Goal: Ask a question: Seek information or help from site administrators or community

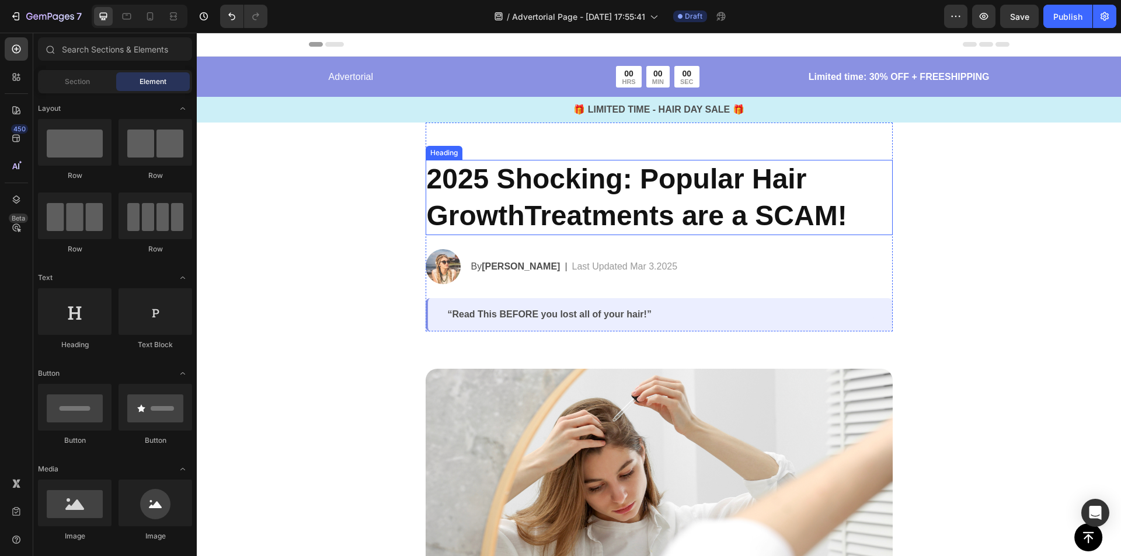
click at [560, 208] on h2 "2025 Shocking: Popular Hair GrowthTreatments are a SCAM!" at bounding box center [659, 197] width 467 height 75
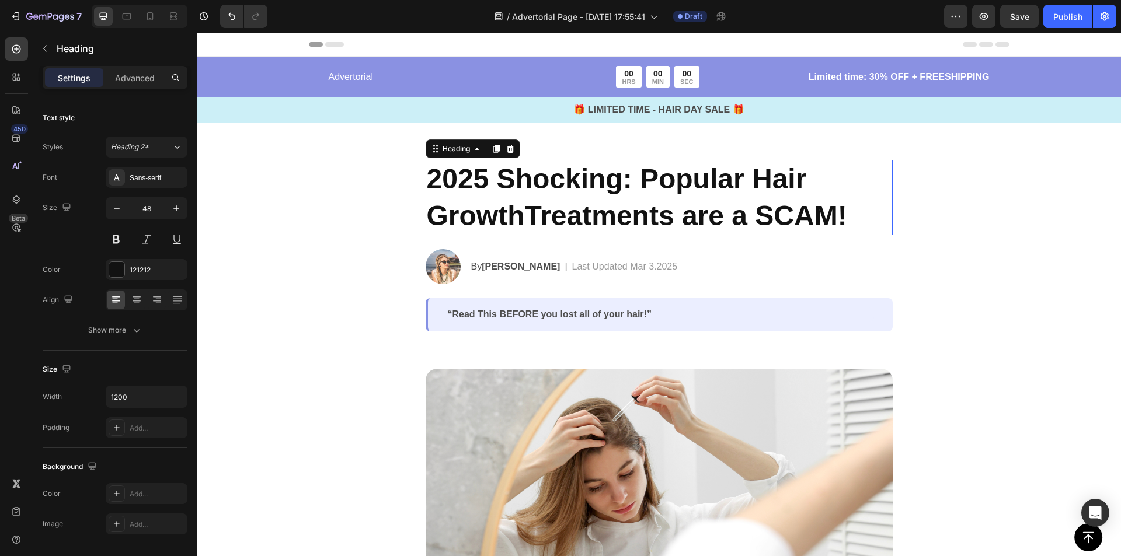
click at [560, 208] on h2 "2025 Shocking: Popular Hair GrowthTreatments are a SCAM!" at bounding box center [659, 197] width 467 height 75
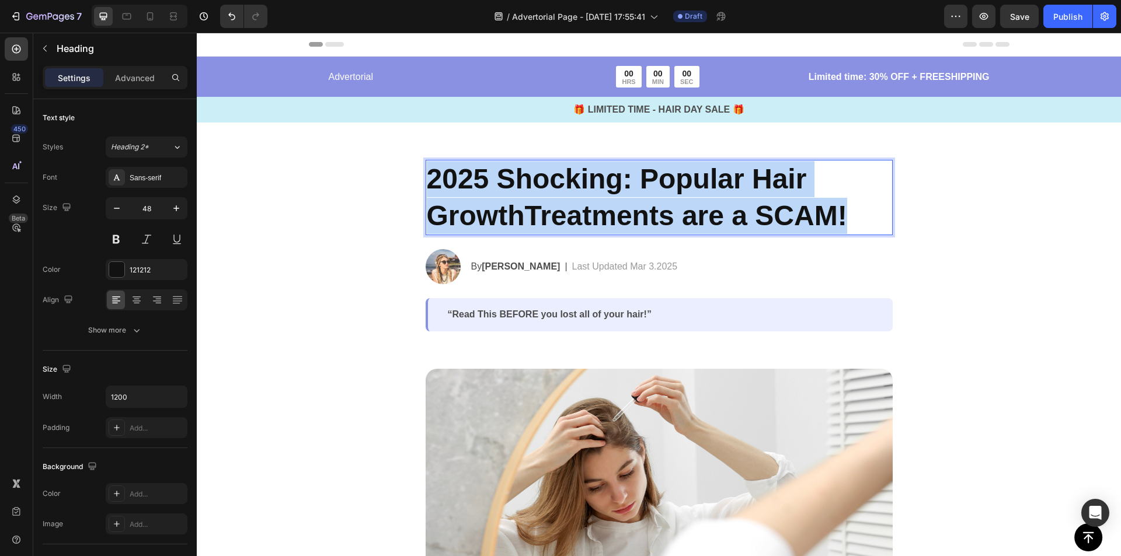
click at [560, 208] on p "2025 Shocking: Popular Hair GrowthTreatments are a SCAM!" at bounding box center [659, 197] width 465 height 73
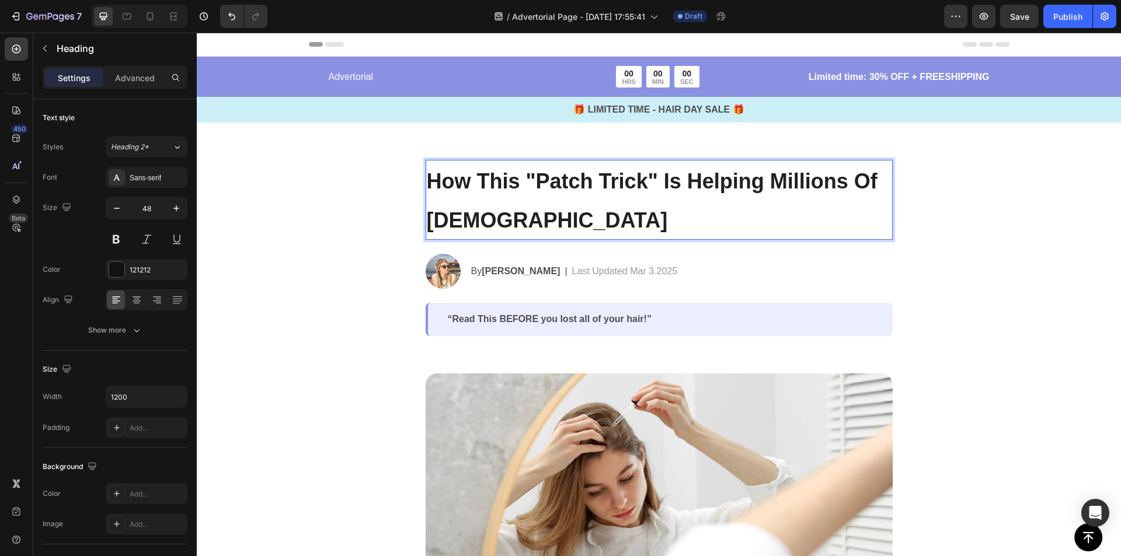
click at [545, 221] on p "How This "Patch Trick" Is Helping Millions Of [DEMOGRAPHIC_DATA]" at bounding box center [659, 200] width 465 height 78
click at [532, 224] on strong "How This "Patch Trick" Is Helping Millions Of [DEMOGRAPHIC_DATA]" at bounding box center [652, 200] width 451 height 62
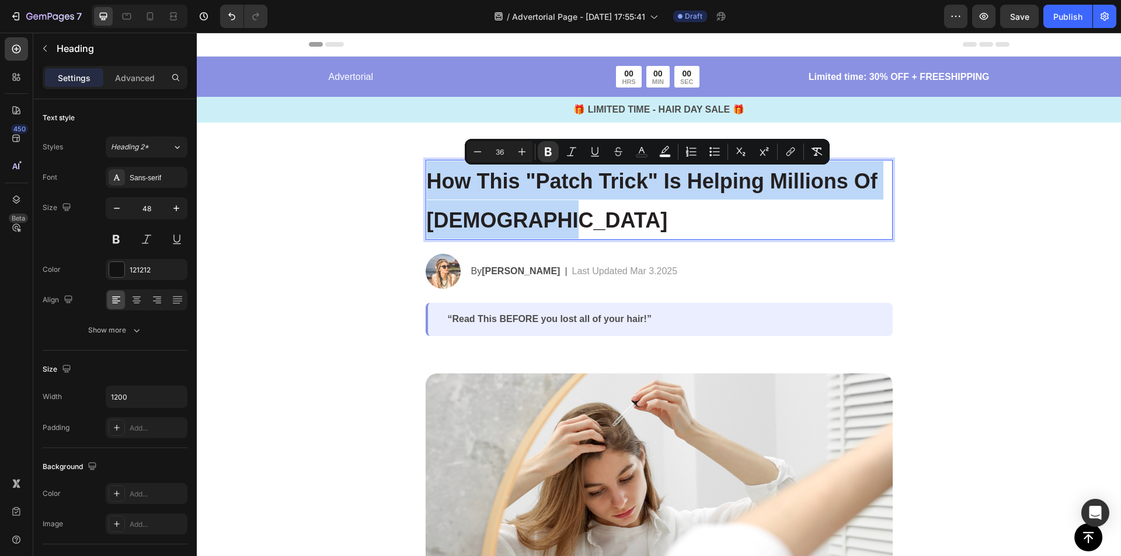
drag, startPoint x: 539, startPoint y: 223, endPoint x: 421, endPoint y: 175, distance: 126.7
click at [426, 175] on h2 "How This "Patch Trick" Is Helping Millions Of [DEMOGRAPHIC_DATA]" at bounding box center [659, 200] width 467 height 80
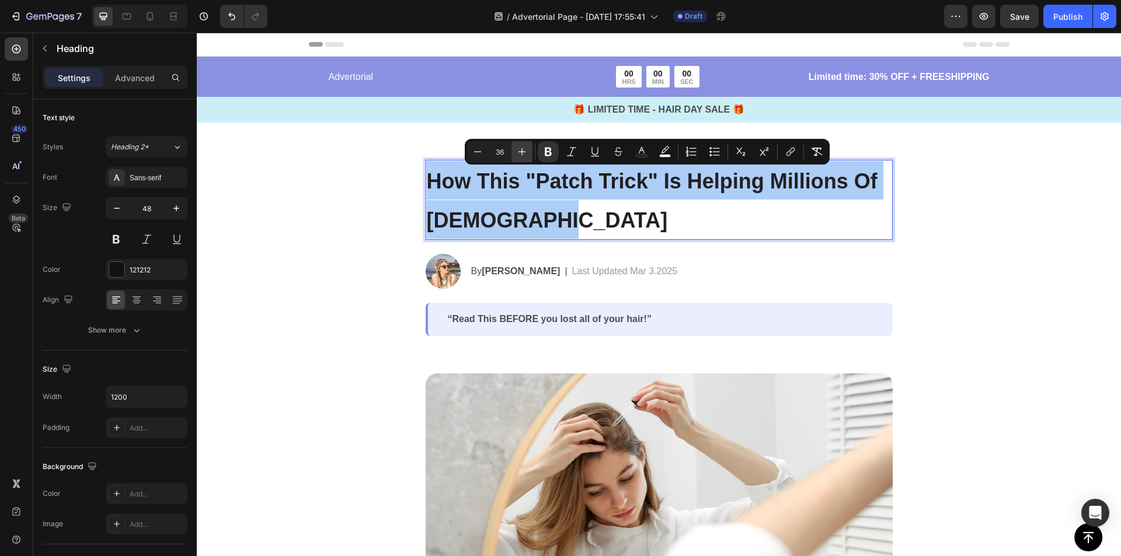
click at [527, 153] on icon "Editor contextual toolbar" at bounding box center [522, 152] width 12 height 12
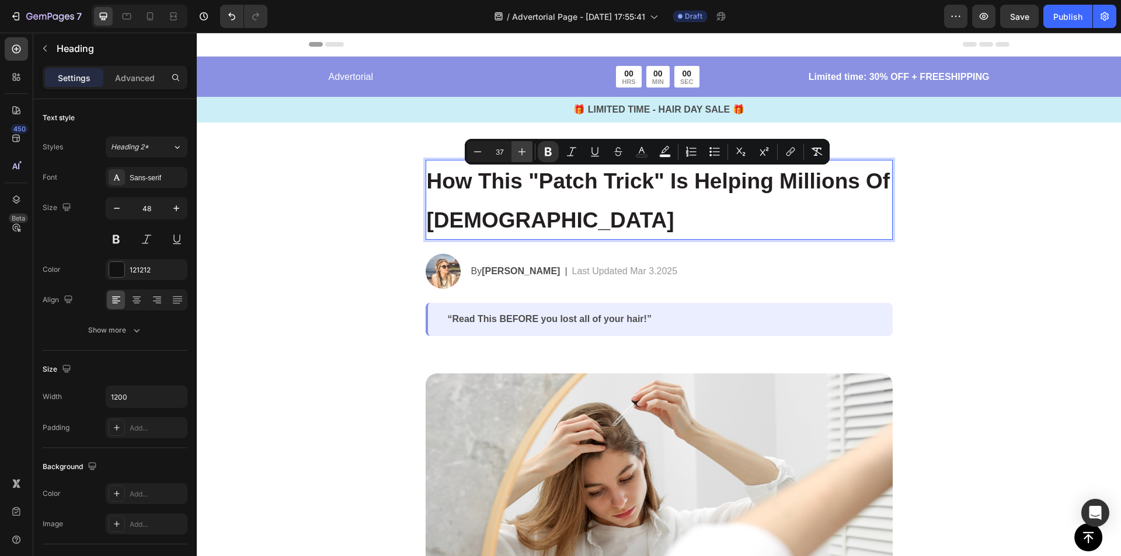
click at [527, 153] on icon "Editor contextual toolbar" at bounding box center [522, 152] width 12 height 12
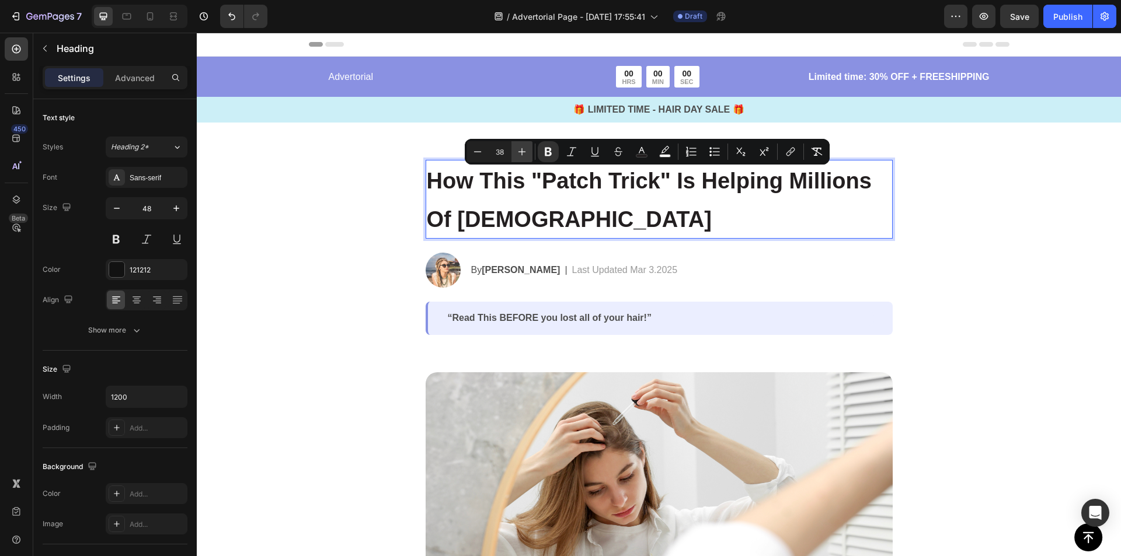
click at [527, 153] on icon "Editor contextual toolbar" at bounding box center [522, 152] width 12 height 12
type input "40"
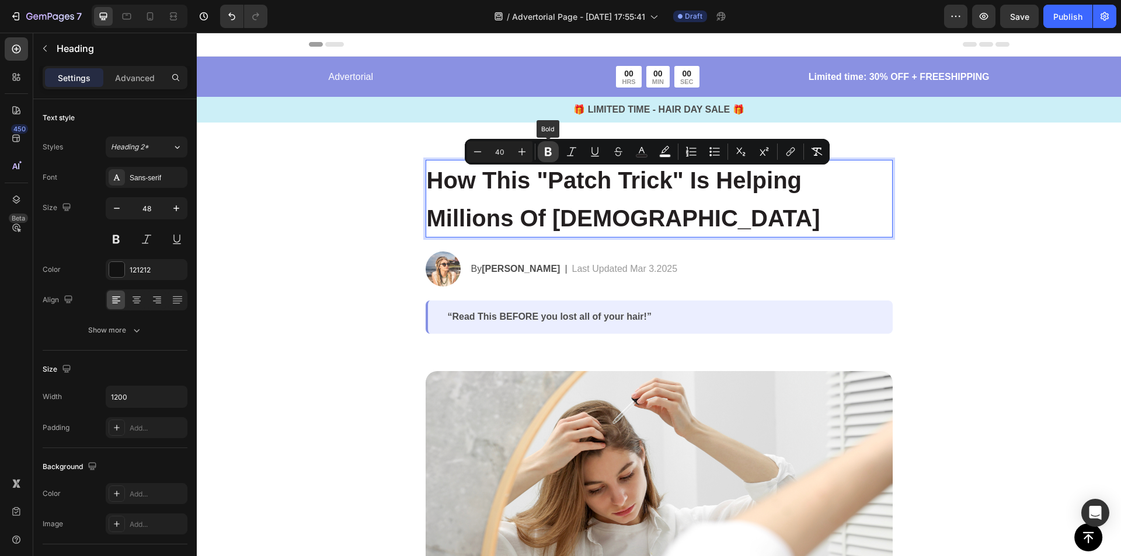
click at [551, 152] on icon "Editor contextual toolbar" at bounding box center [548, 152] width 12 height 12
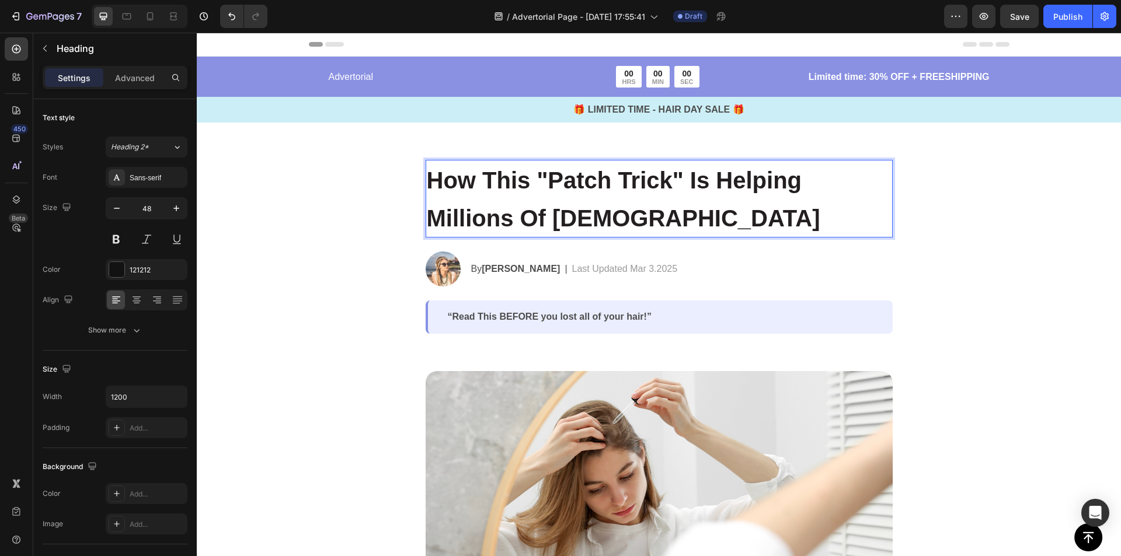
click at [684, 231] on p "How This "Patch Trick" Is Helping Millions Of [DEMOGRAPHIC_DATA]" at bounding box center [659, 198] width 465 height 75
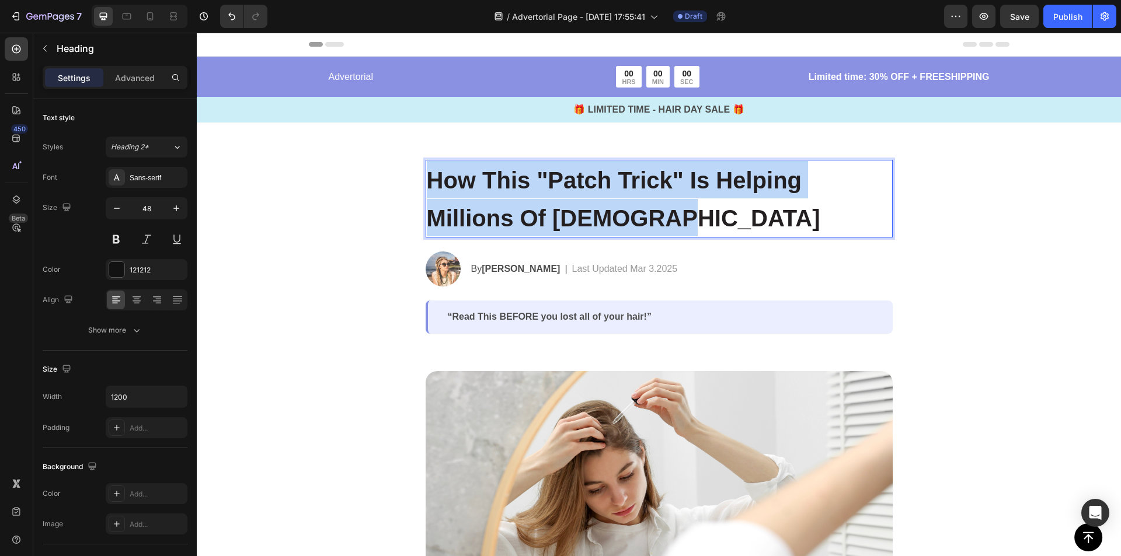
drag, startPoint x: 652, startPoint y: 218, endPoint x: 201, endPoint y: 64, distance: 476.0
click at [644, 220] on span "How This "Patch Trick" Is Helping Millions Of [DEMOGRAPHIC_DATA]" at bounding box center [623, 199] width 393 height 63
drag, startPoint x: 674, startPoint y: 224, endPoint x: 428, endPoint y: 168, distance: 251.3
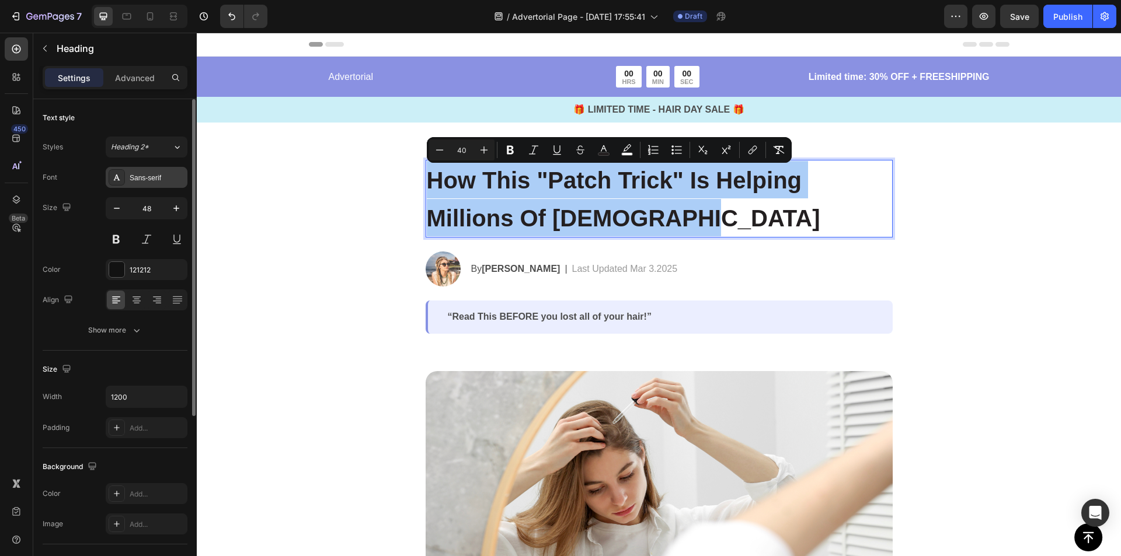
click at [165, 178] on div "Sans-serif" at bounding box center [157, 178] width 55 height 11
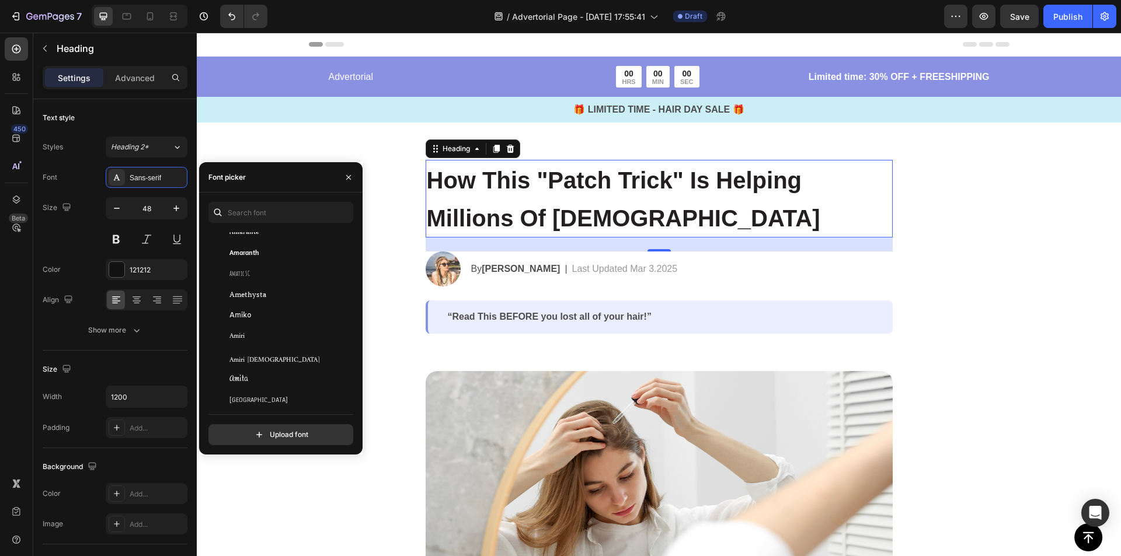
scroll to position [1342, 0]
click at [240, 216] on input "text" at bounding box center [280, 212] width 145 height 21
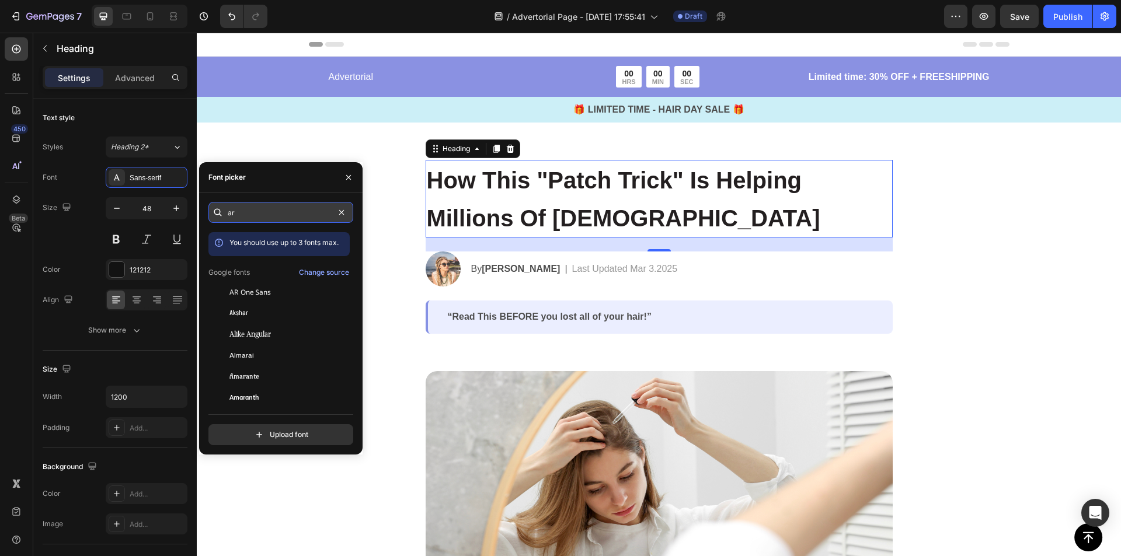
type input "a"
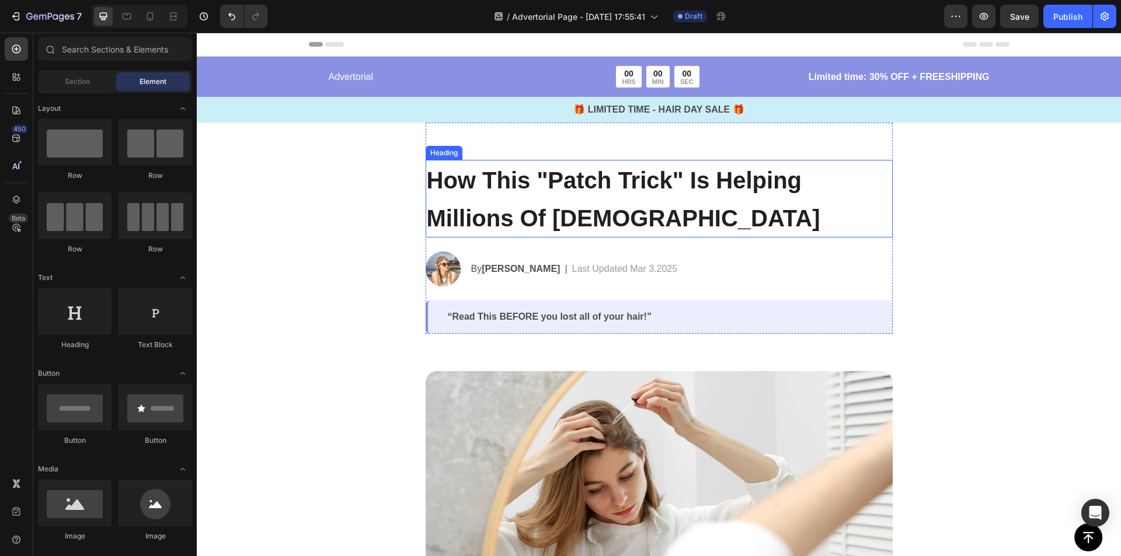
click at [665, 214] on span "How This "Patch Trick" Is Helping Millions Of [DEMOGRAPHIC_DATA]" at bounding box center [623, 199] width 393 height 63
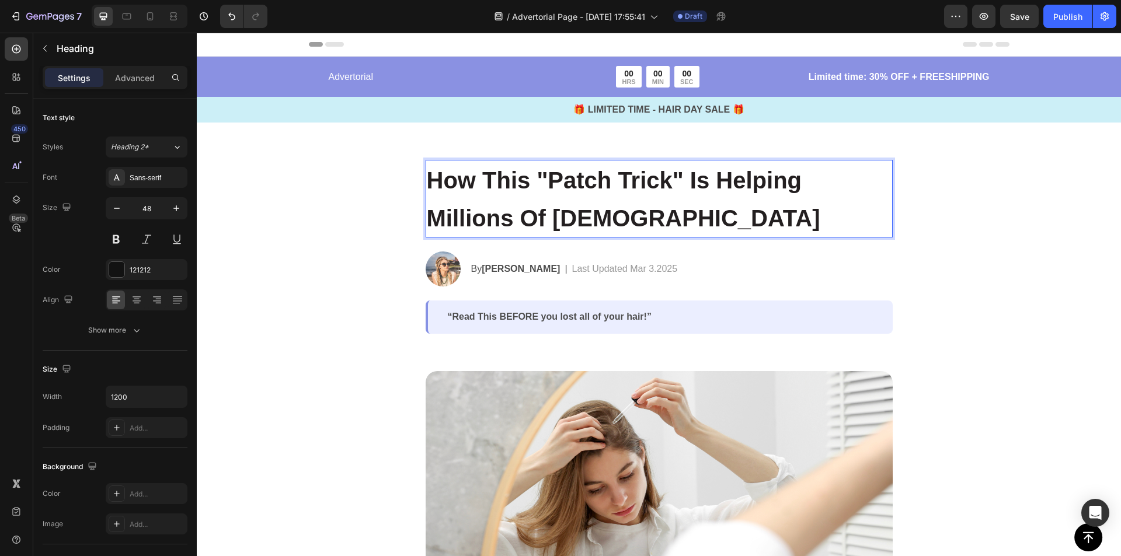
click at [665, 216] on span "How This "Patch Trick" Is Helping Millions Of [DEMOGRAPHIC_DATA]" at bounding box center [623, 199] width 393 height 63
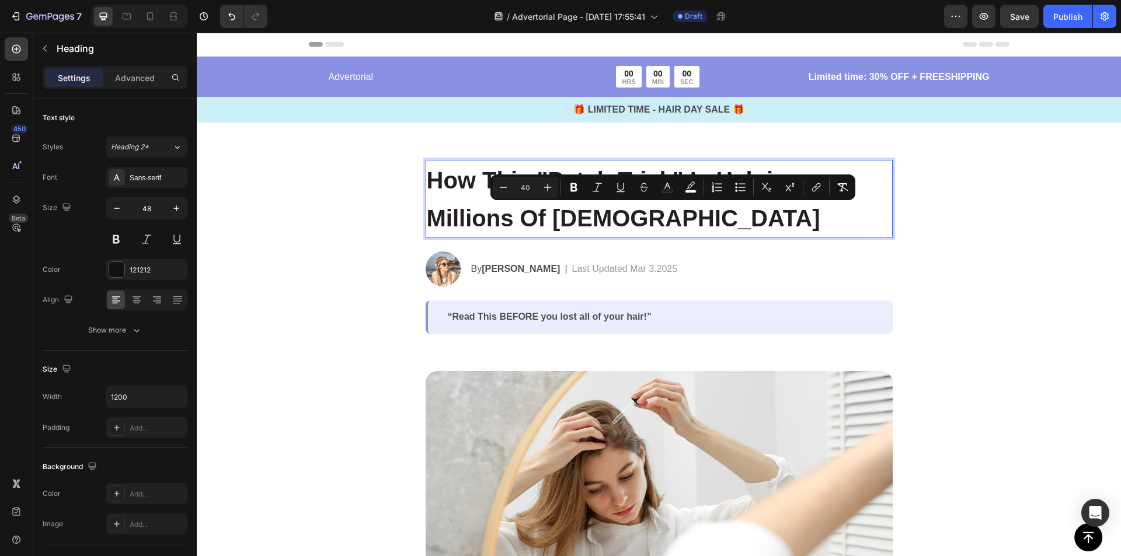
click at [687, 222] on p "How This "Patch Trick" Is Helping Millions Of [DEMOGRAPHIC_DATA]" at bounding box center [659, 198] width 465 height 75
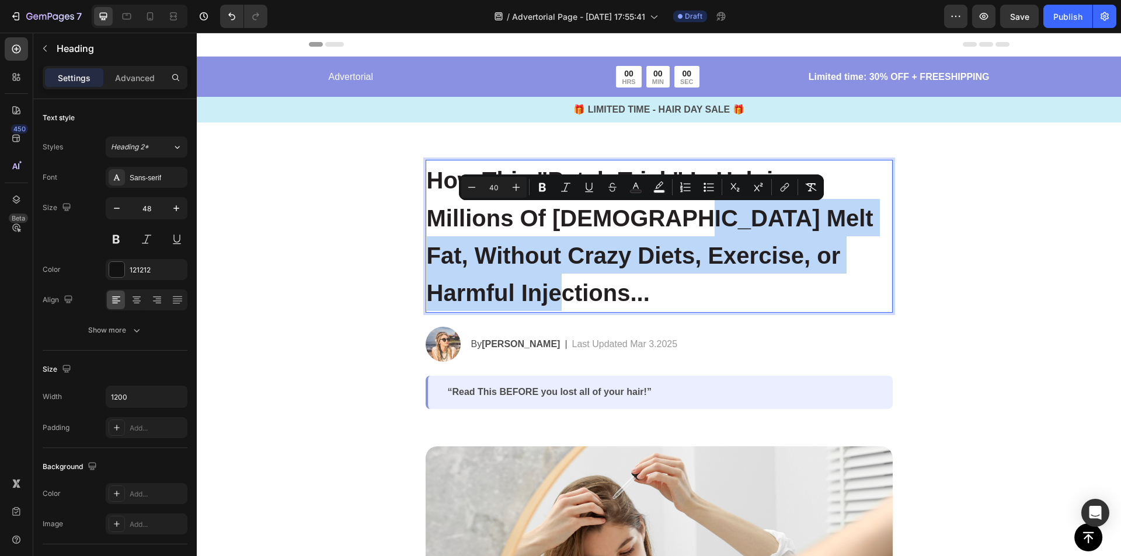
drag, startPoint x: 567, startPoint y: 297, endPoint x: 671, endPoint y: 200, distance: 142.1
click at [671, 200] on p "How This "Patch Trick" Is Helping Millions Of [DEMOGRAPHIC_DATA] Melt Fat, With…" at bounding box center [659, 236] width 465 height 151
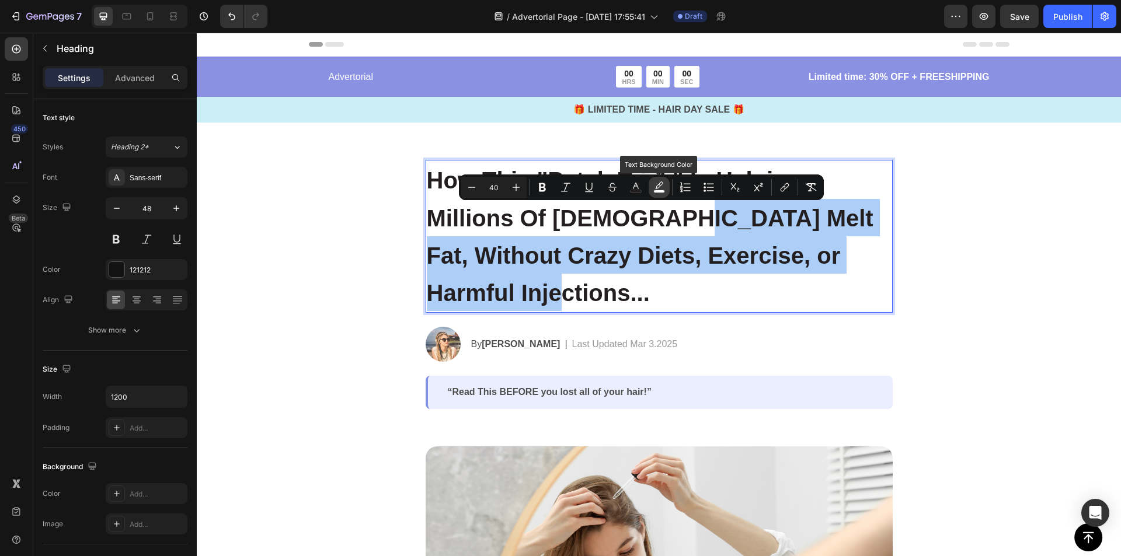
click at [659, 185] on icon "Editor contextual toolbar" at bounding box center [659, 185] width 8 height 7
type input "FFFFFF"
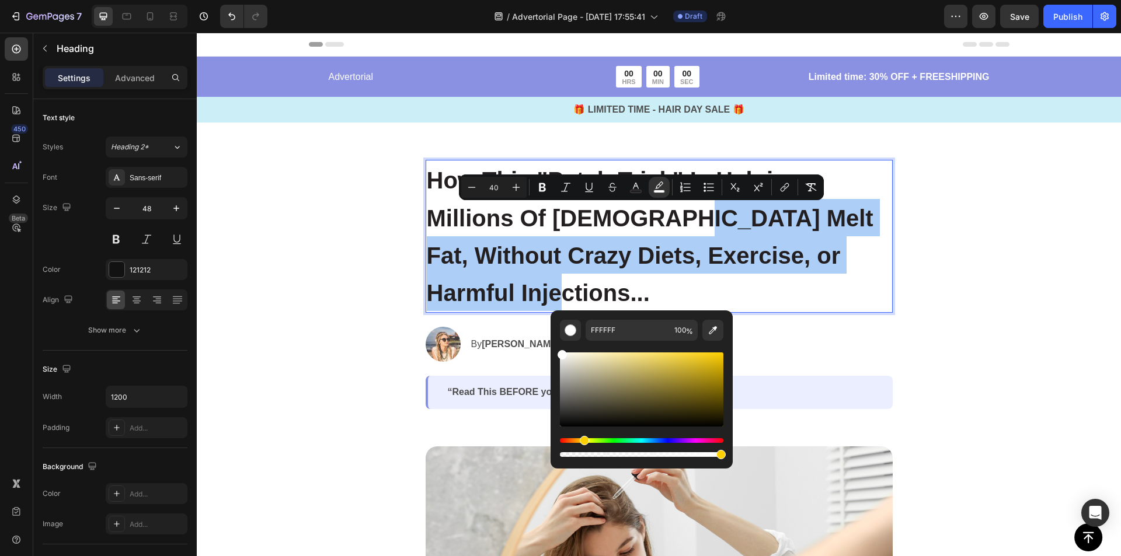
click at [582, 440] on div "Hue" at bounding box center [641, 440] width 163 height 5
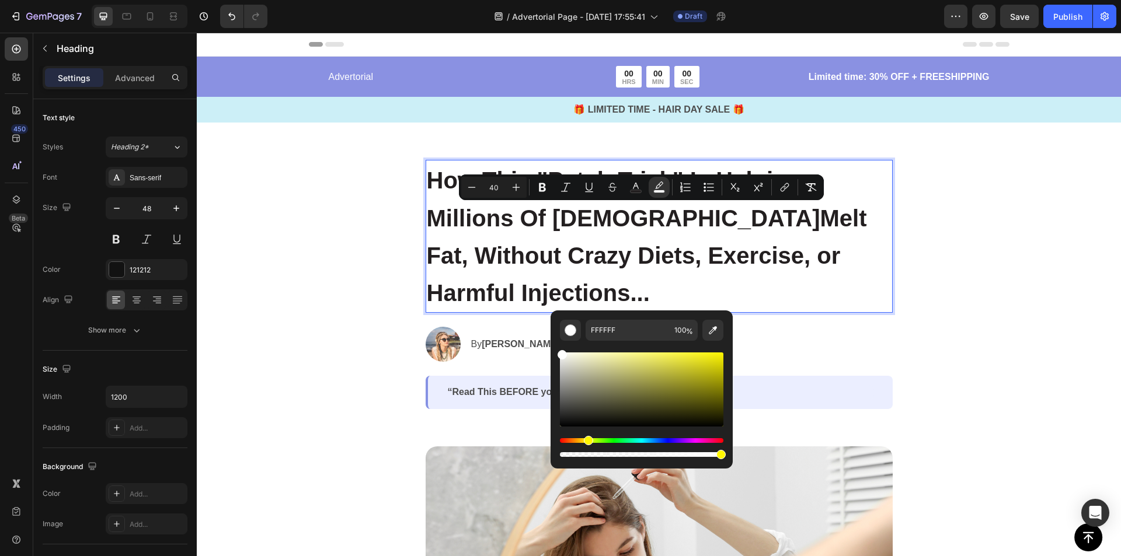
drag, startPoint x: 563, startPoint y: 441, endPoint x: 586, endPoint y: 441, distance: 23.3
click at [586, 441] on div "Hue" at bounding box center [588, 440] width 9 height 9
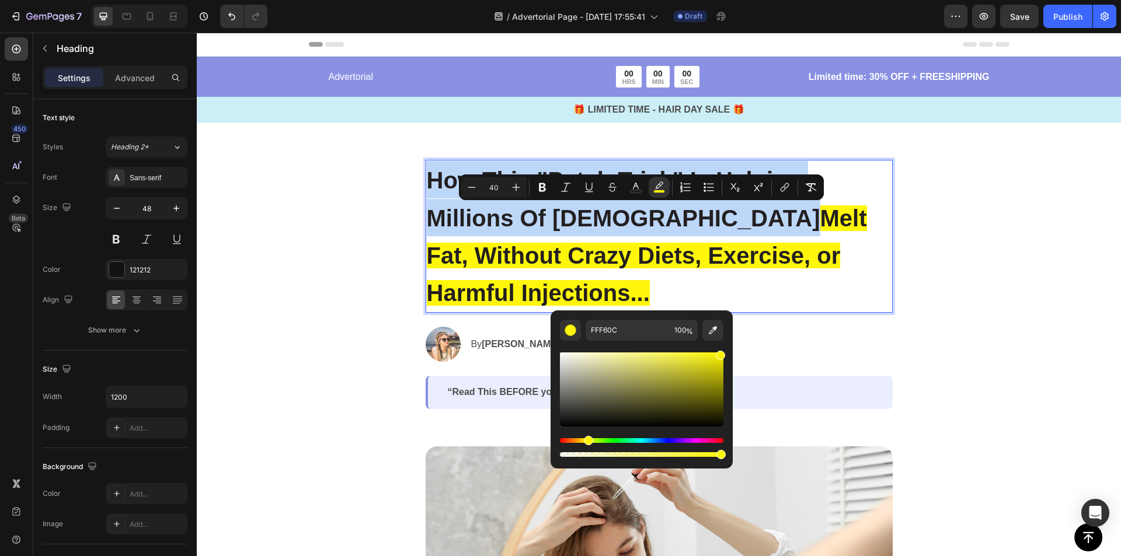
type input "FCF407"
drag, startPoint x: 562, startPoint y: 357, endPoint x: 719, endPoint y: 353, distance: 157.1
click at [719, 353] on div "Editor contextual toolbar" at bounding box center [720, 355] width 9 height 9
click at [859, 268] on p "How This "Patch Trick" Is Helping Millions Of [DEMOGRAPHIC_DATA] Melt Fat, With…" at bounding box center [659, 236] width 465 height 151
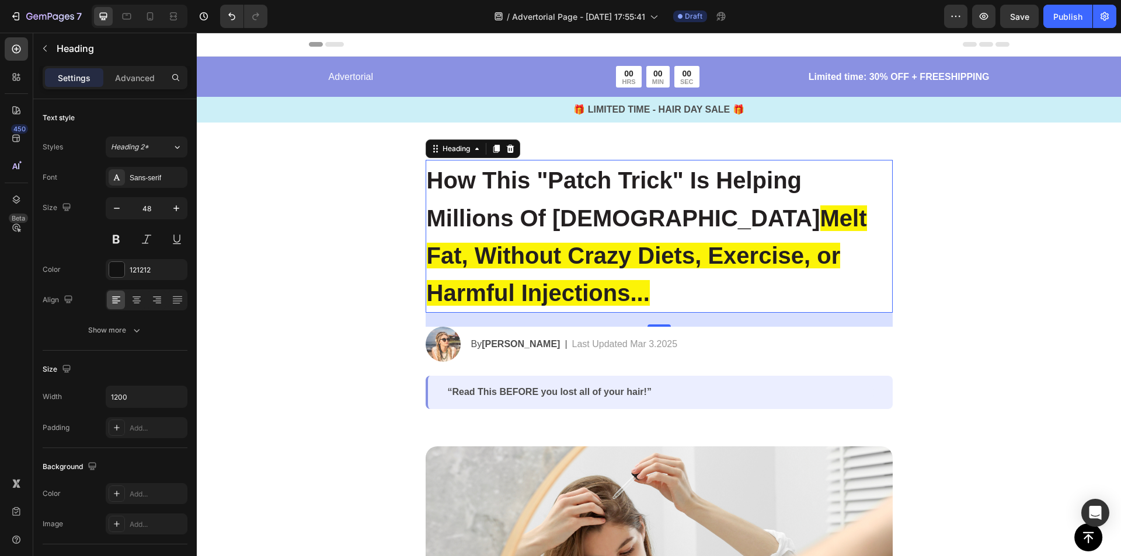
click at [686, 283] on p "How This "Patch Trick" Is Helping Millions Of [DEMOGRAPHIC_DATA] Melt Fat, With…" at bounding box center [659, 236] width 465 height 151
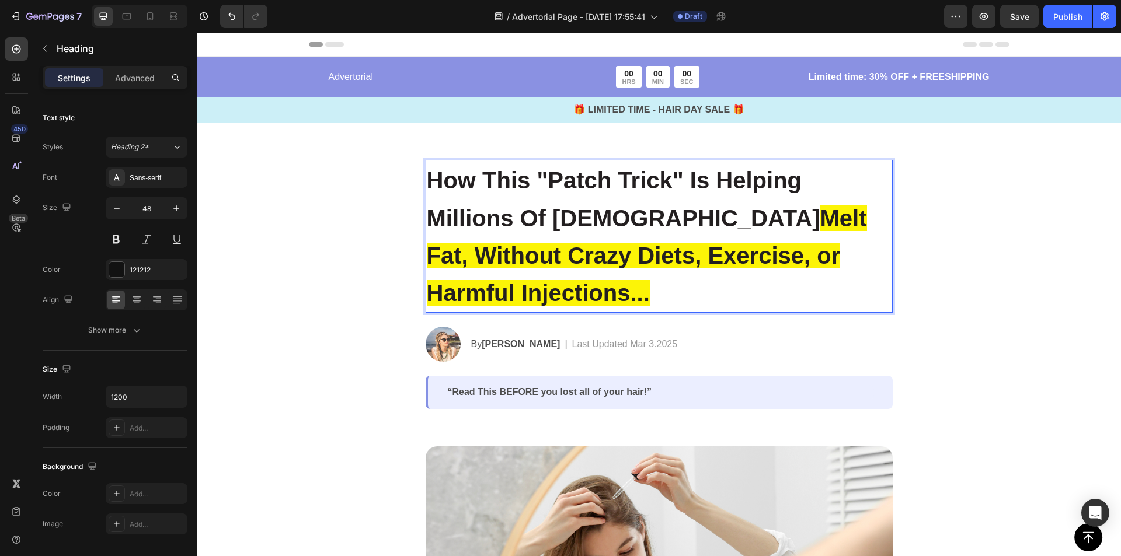
click at [583, 226] on span "How This "Patch Trick" Is Helping Millions Of [DEMOGRAPHIC_DATA]" at bounding box center [623, 199] width 393 height 63
click at [570, 297] on p "How This "Patch Trick" Is Helping Millions Of [DEMOGRAPHIC_DATA] Melt Fat, With…" at bounding box center [659, 236] width 465 height 151
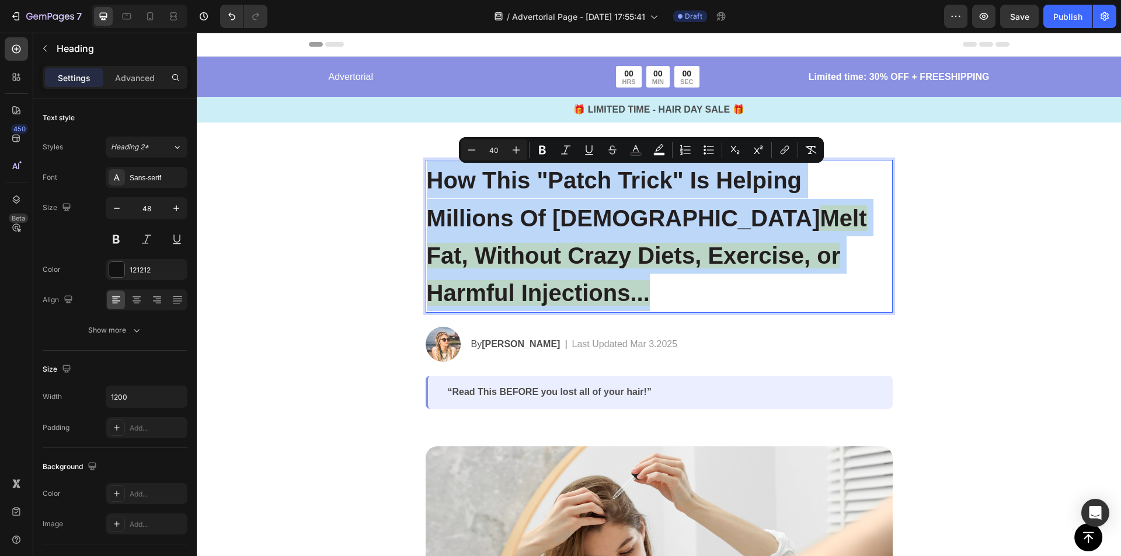
drag, startPoint x: 566, startPoint y: 299, endPoint x: 403, endPoint y: 175, distance: 204.5
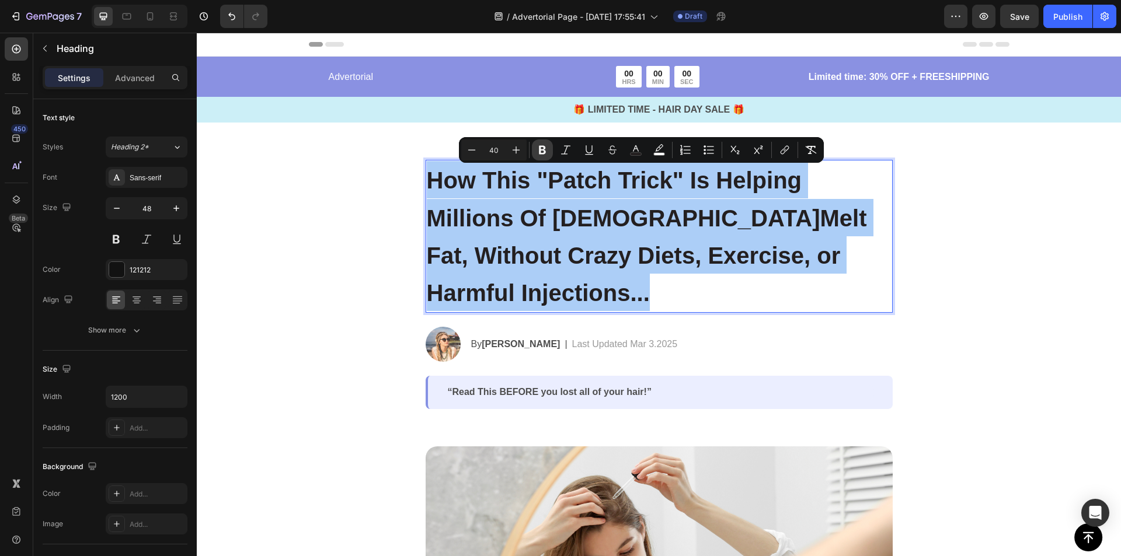
click at [542, 151] on icon "Editor contextual toolbar" at bounding box center [542, 150] width 12 height 12
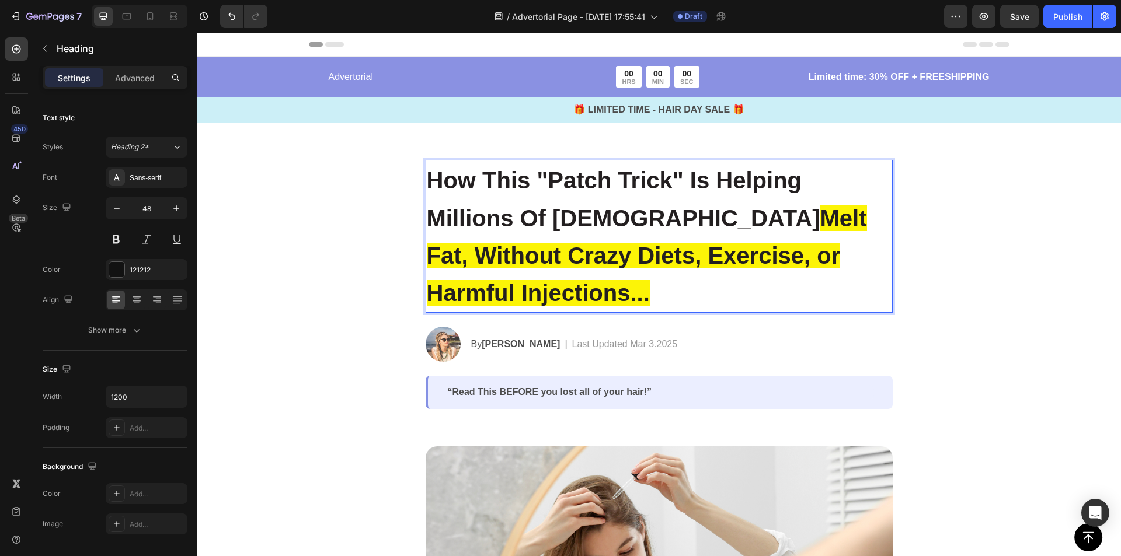
click at [606, 280] on p "How This "Patch Trick" Is Helping Millions Of [DEMOGRAPHIC_DATA] Melt Fat, With…" at bounding box center [659, 236] width 465 height 151
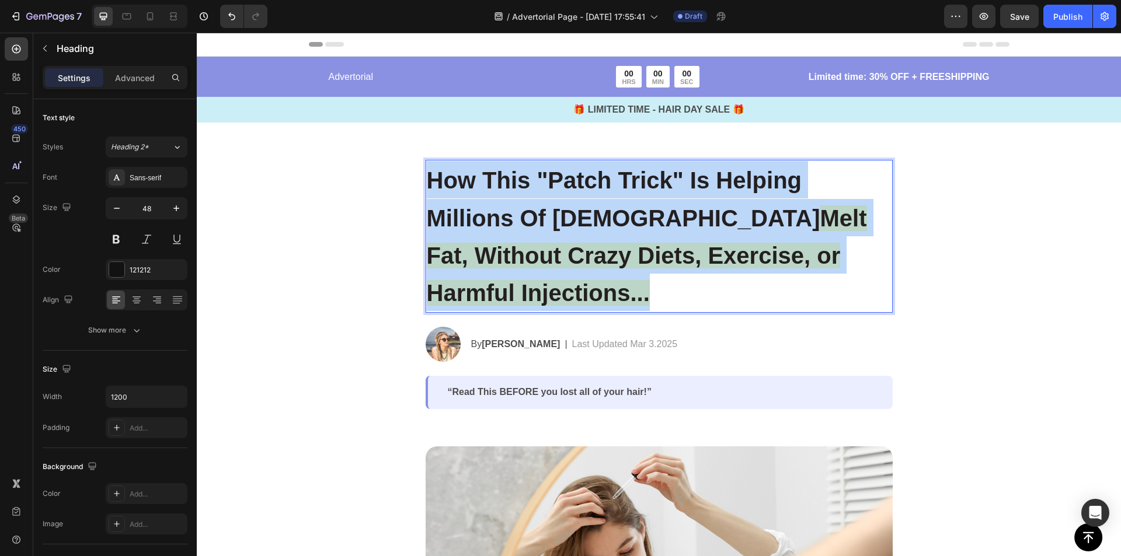
drag, startPoint x: 577, startPoint y: 294, endPoint x: 424, endPoint y: 180, distance: 190.6
click at [427, 180] on p "How This "Patch Trick" Is Helping Millions Of [DEMOGRAPHIC_DATA] Melt Fat, With…" at bounding box center [659, 236] width 465 height 151
click at [632, 284] on p "How This "Patch Trick" Is Helping Millions Of [DEMOGRAPHIC_DATA] Melt Fat, With…" at bounding box center [659, 236] width 465 height 151
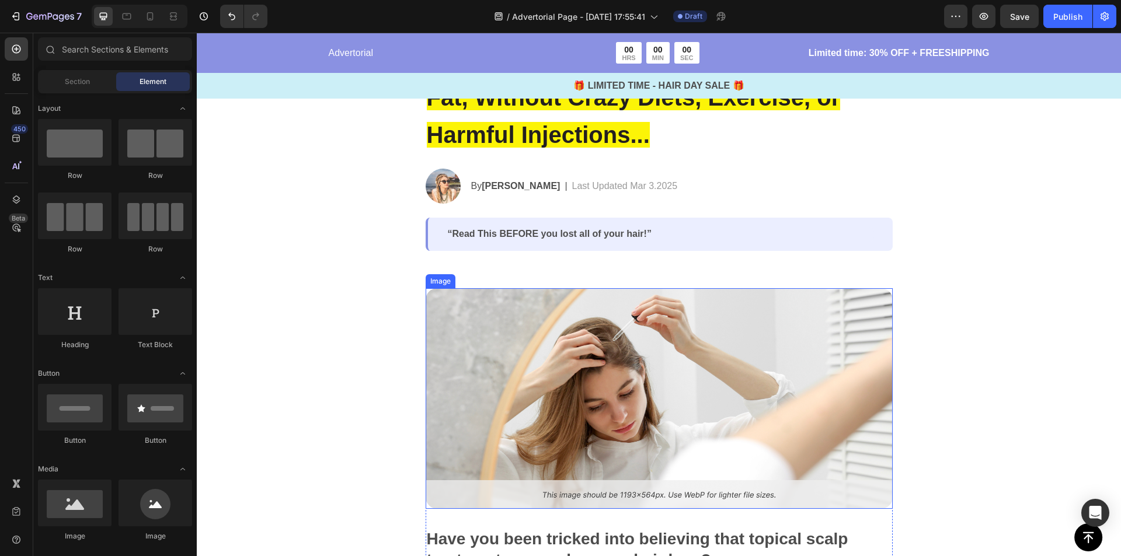
scroll to position [233, 0]
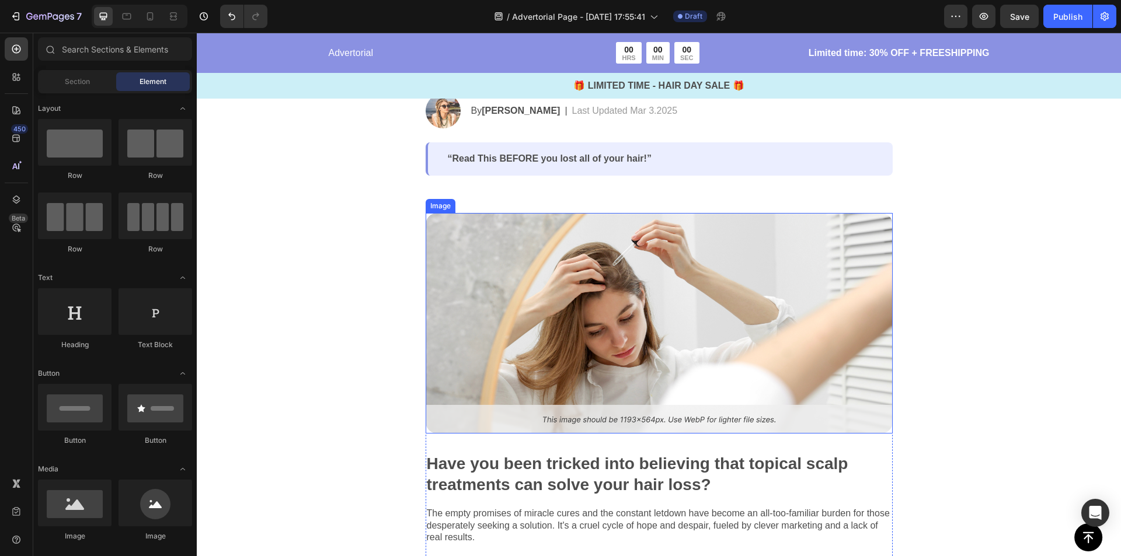
click at [583, 294] on img at bounding box center [659, 323] width 467 height 221
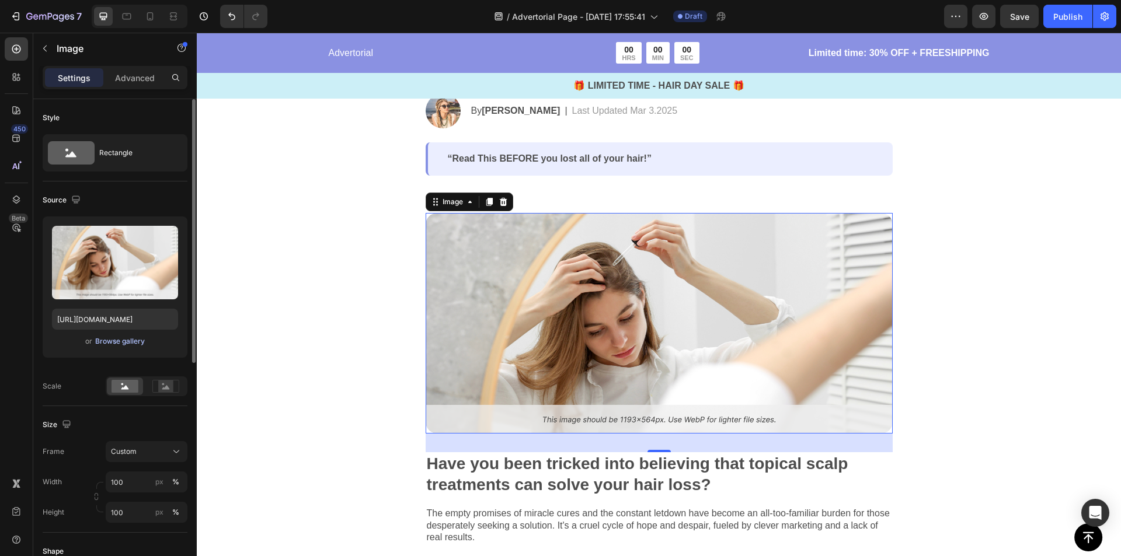
click at [116, 343] on div "Browse gallery" at bounding box center [120, 341] width 50 height 11
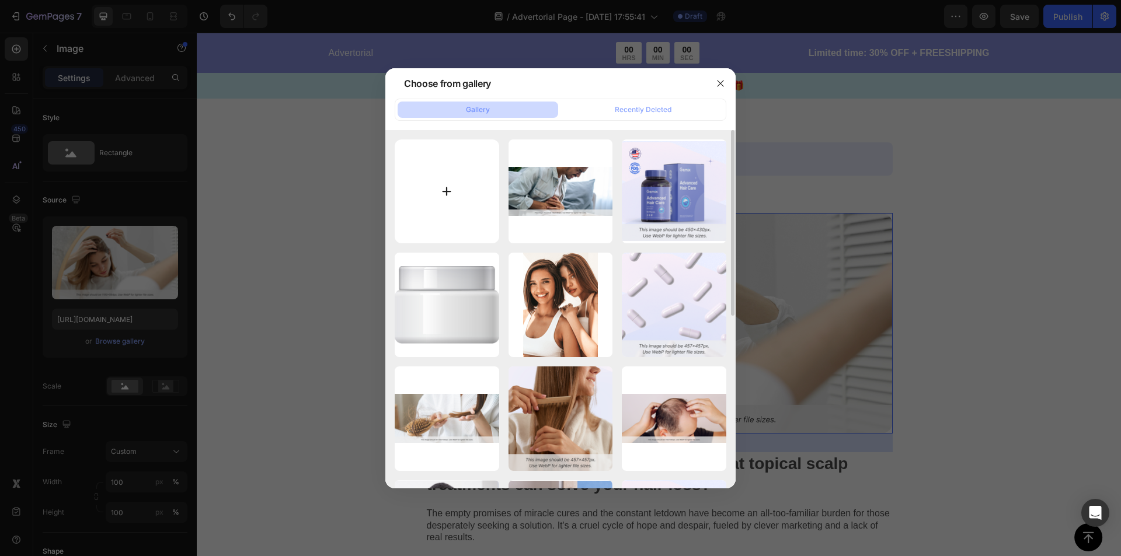
click at [453, 185] on input "file" at bounding box center [447, 192] width 104 height 104
type input "C:\fakepath\iamge.jpg"
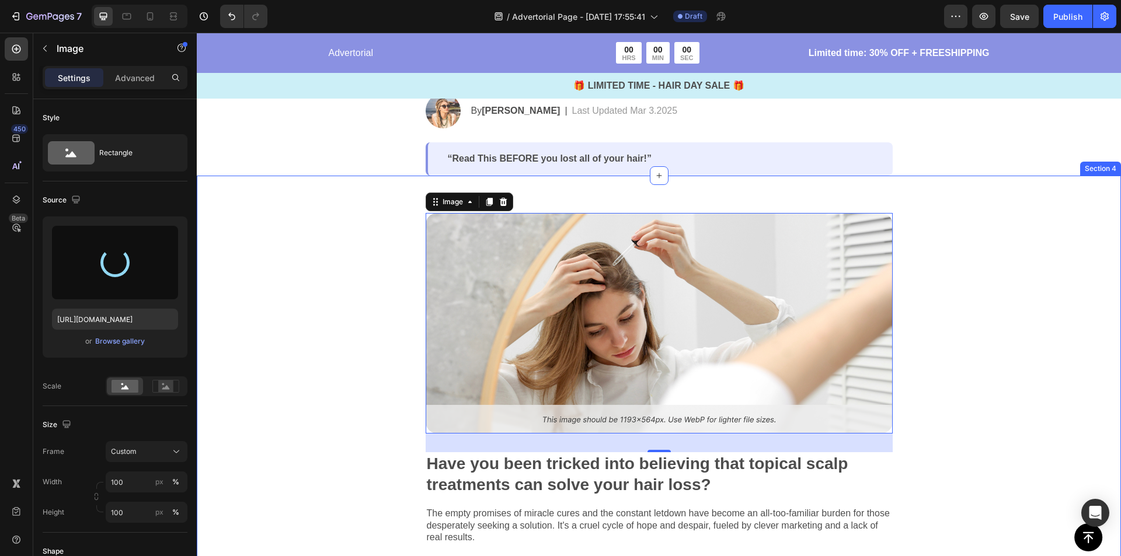
type input "[URL][DOMAIN_NAME]"
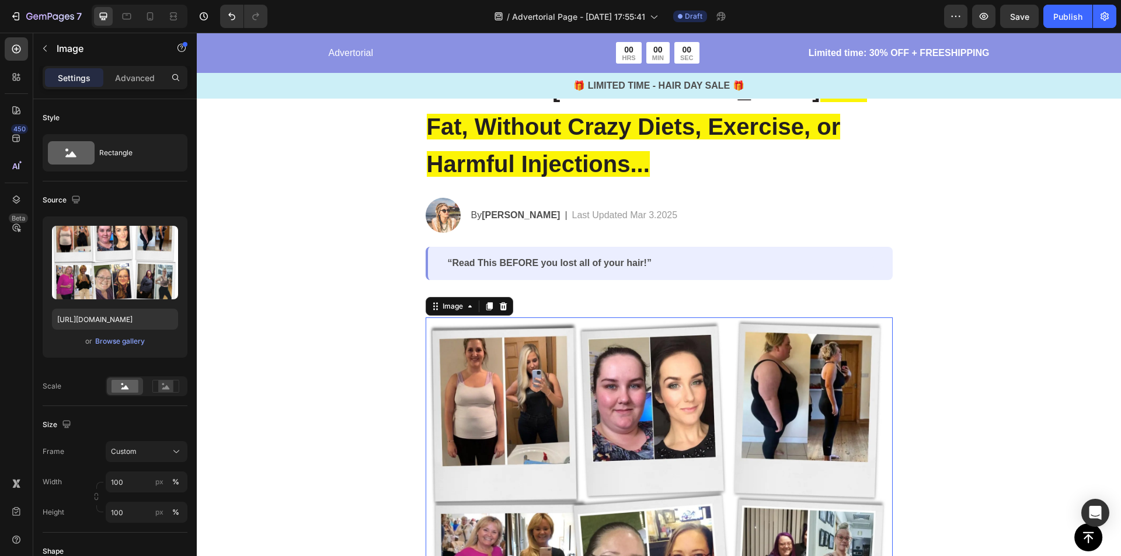
scroll to position [117, 0]
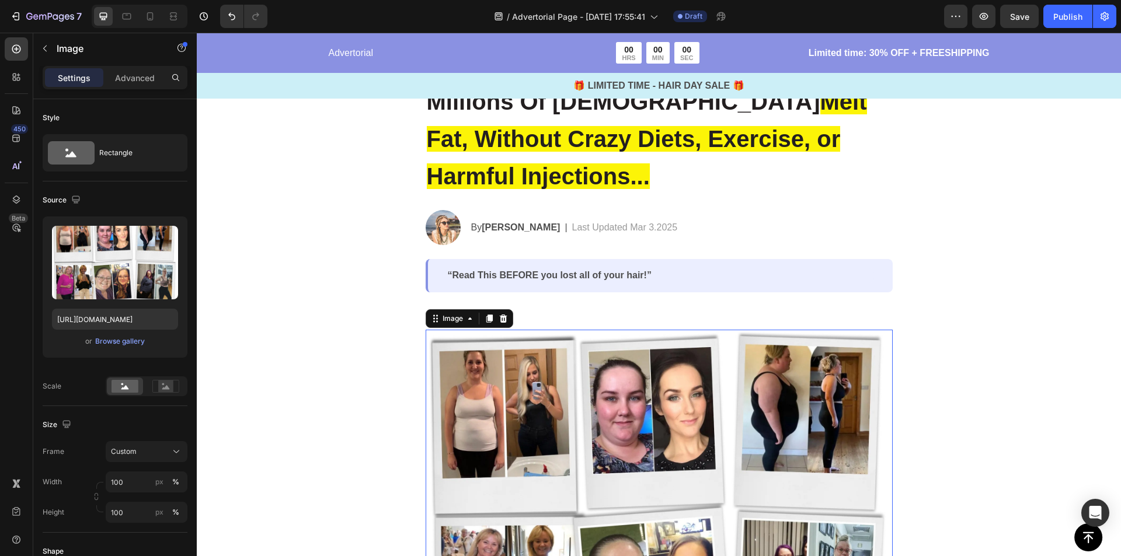
click at [769, 416] on img at bounding box center [659, 516] width 467 height 373
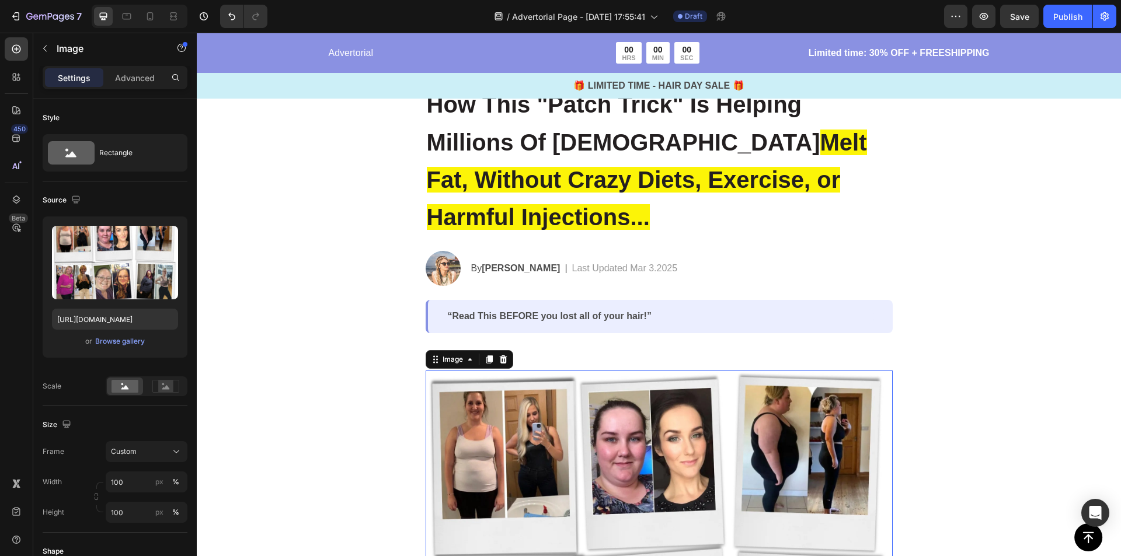
scroll to position [58, 0]
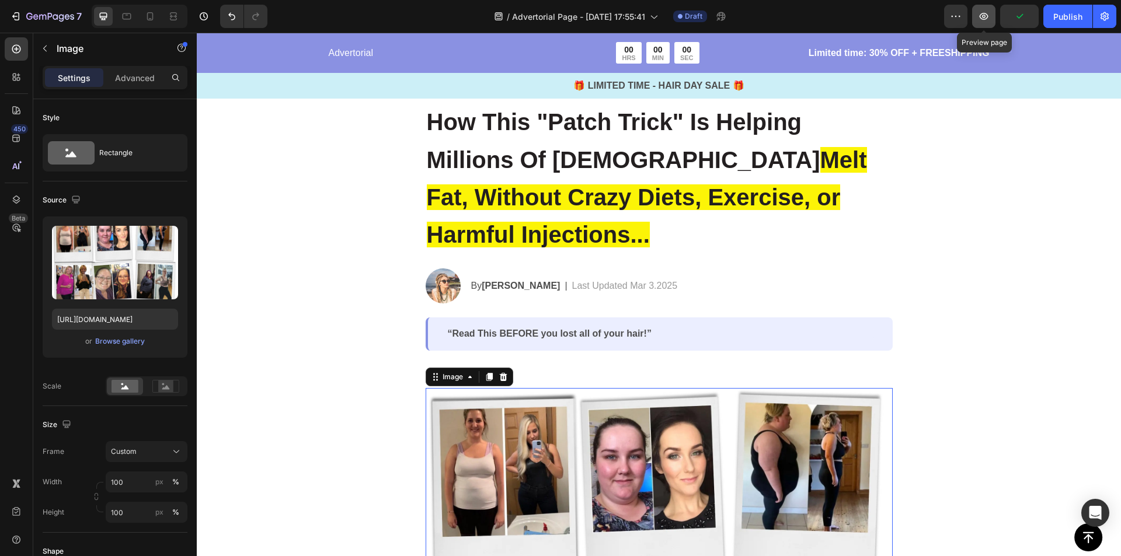
click at [986, 22] on button "button" at bounding box center [983, 16] width 23 height 23
click at [589, 283] on p "Last Updated Mar 3.2025" at bounding box center [625, 286] width 106 height 14
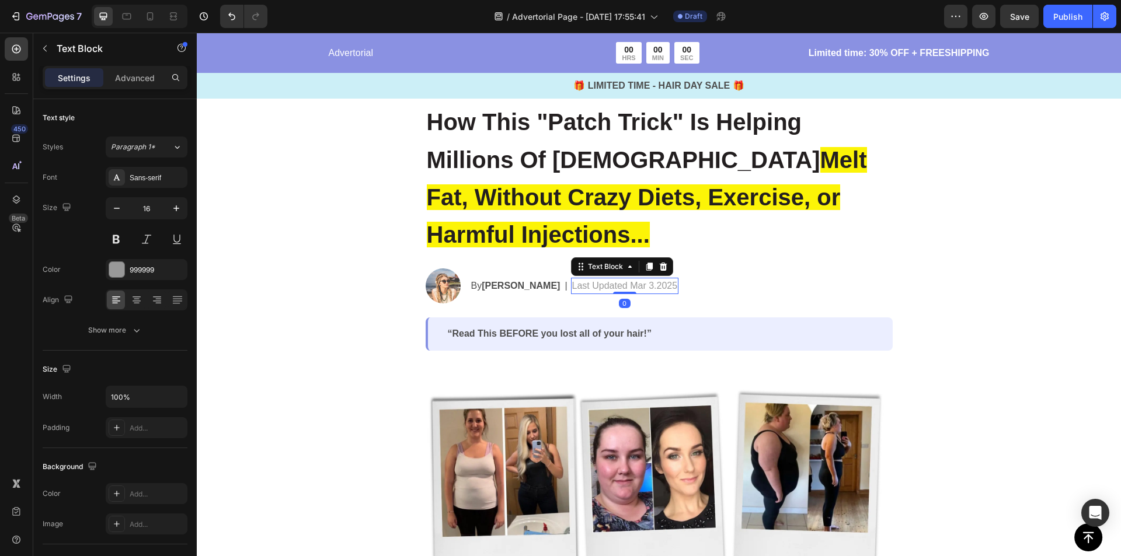
click at [736, 300] on div "By [PERSON_NAME] Text Block | Text Block Last Updated Mar 3.2025 Text Block 0 R…" at bounding box center [681, 285] width 423 height 35
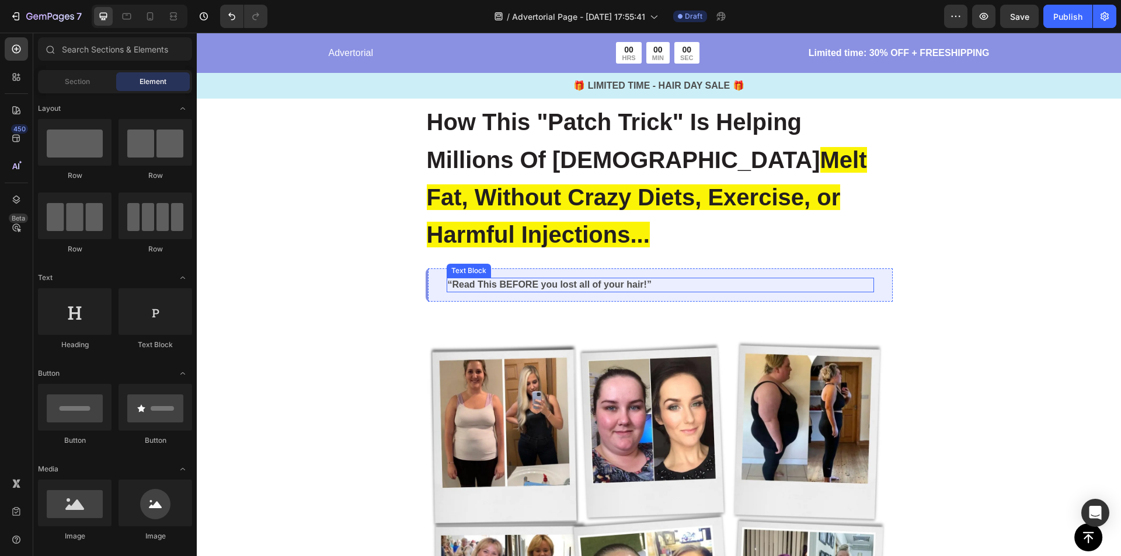
click at [662, 285] on p "“Read This BEFORE you lost all of your hair!”" at bounding box center [660, 285] width 425 height 12
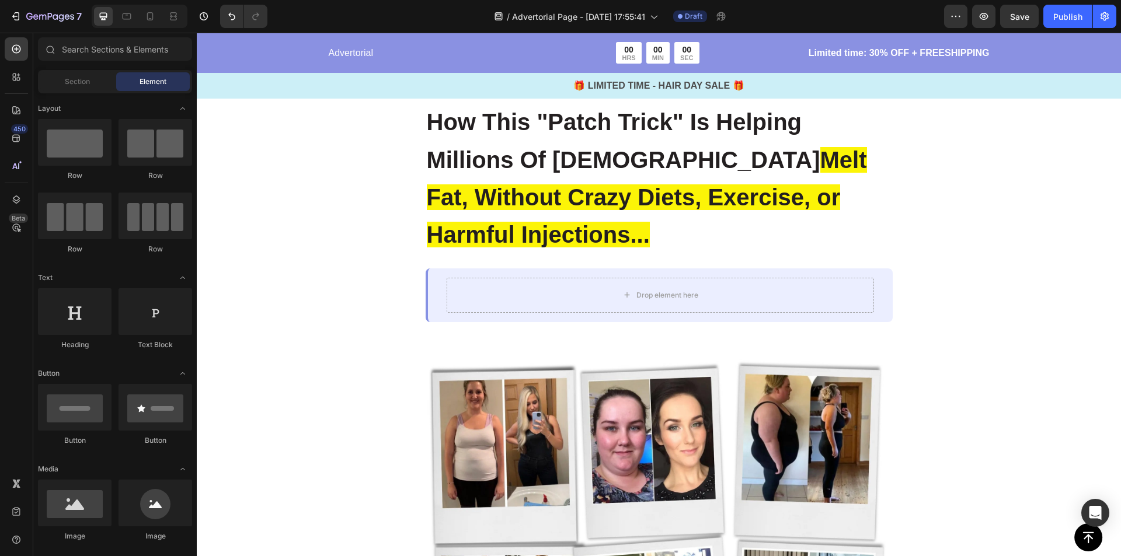
click at [881, 301] on div "Drop element here Row" at bounding box center [659, 295] width 467 height 54
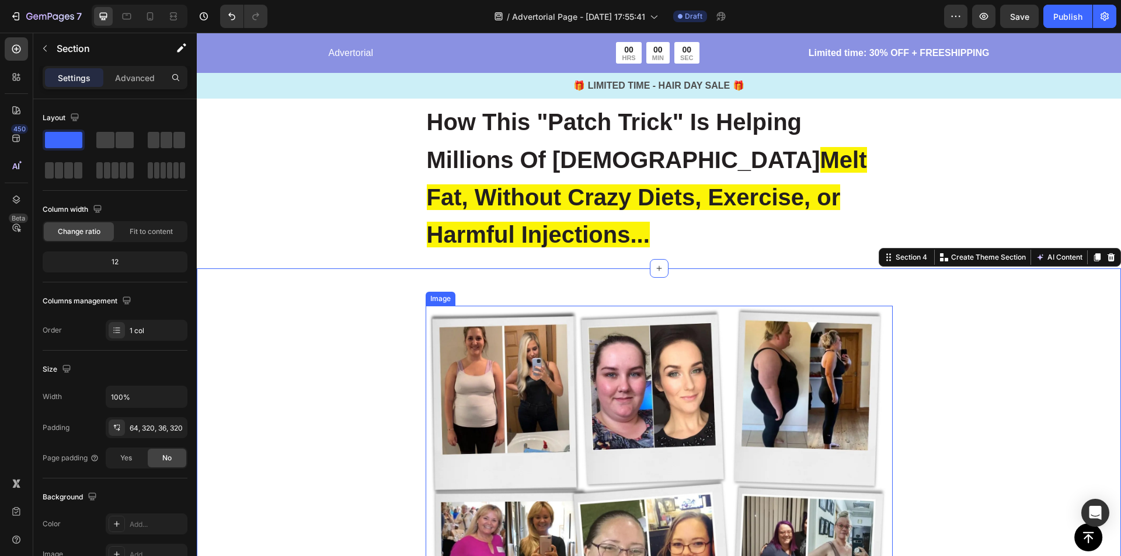
click at [807, 350] on img at bounding box center [659, 492] width 467 height 373
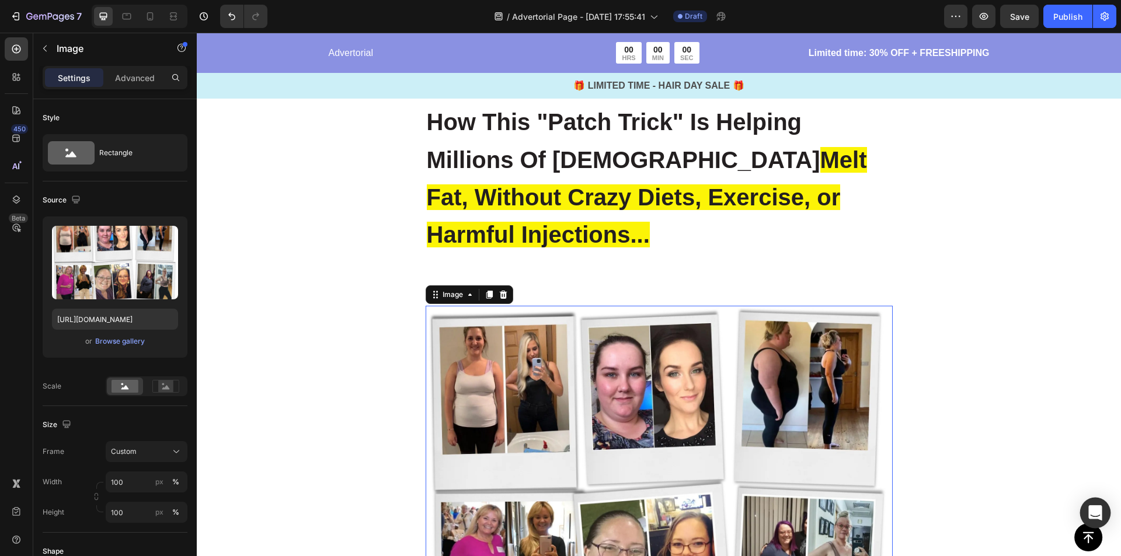
click at [1087, 507] on div "Open Intercom Messenger" at bounding box center [1095, 513] width 31 height 31
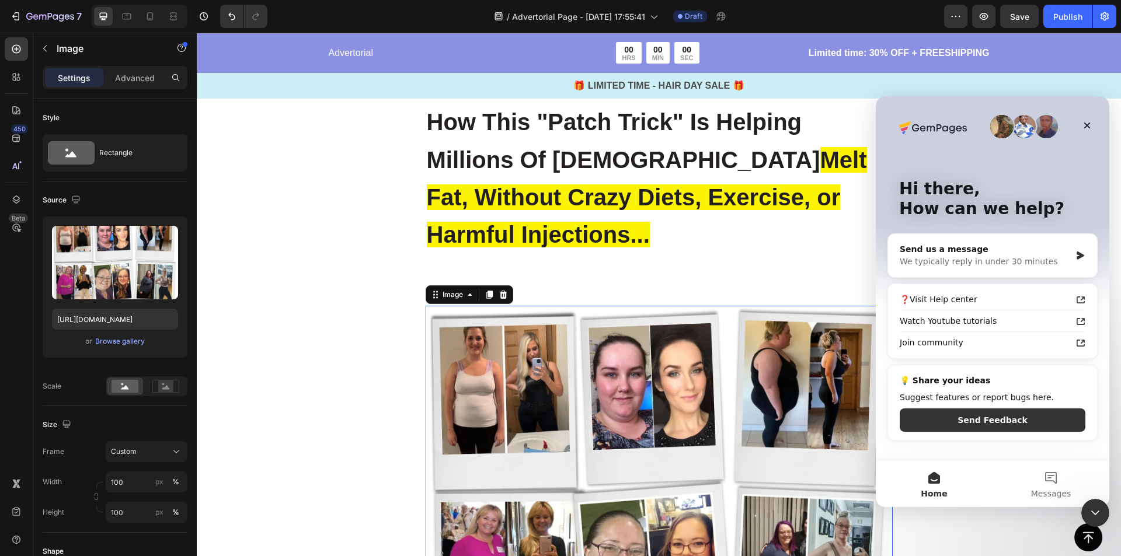
scroll to position [0, 0]
click at [1033, 259] on div "We typically reply in under 30 minutes" at bounding box center [984, 262] width 171 height 12
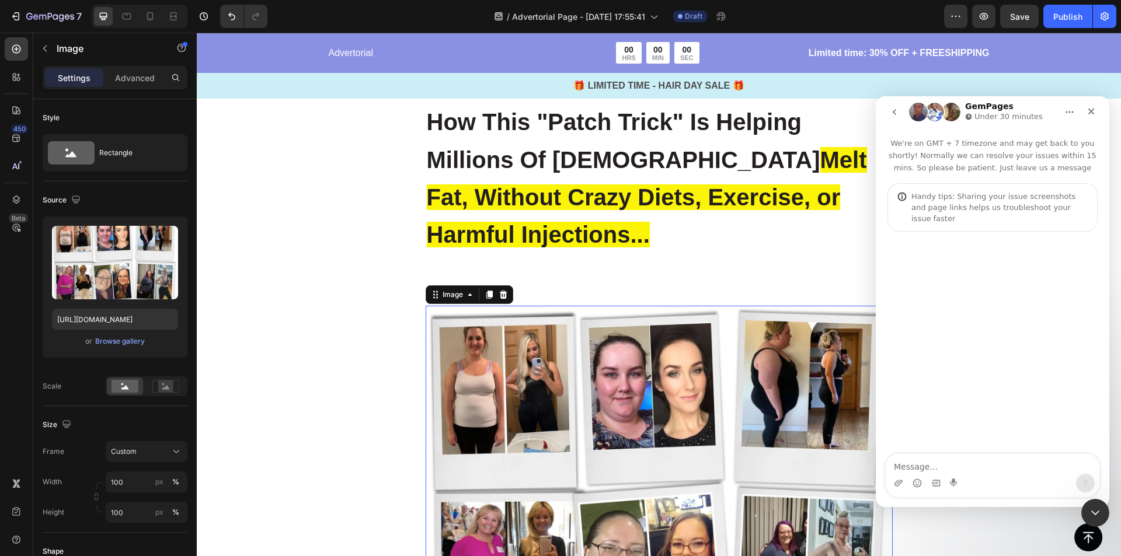
click at [972, 469] on textarea "Message…" at bounding box center [992, 464] width 214 height 20
type textarea "need help"
click at [1085, 110] on div "Close" at bounding box center [1090, 111] width 21 height 21
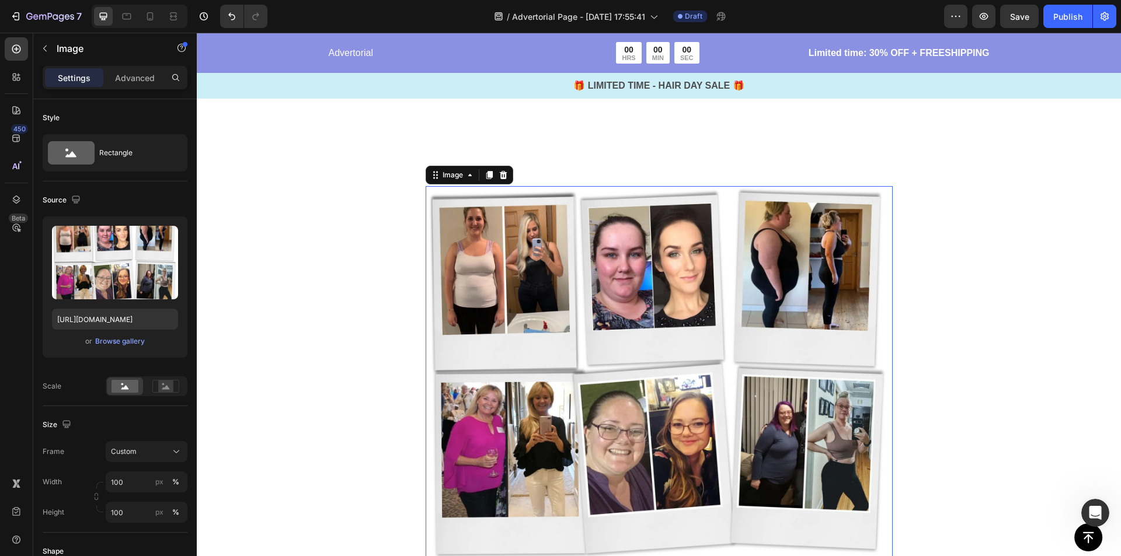
scroll to position [467, 0]
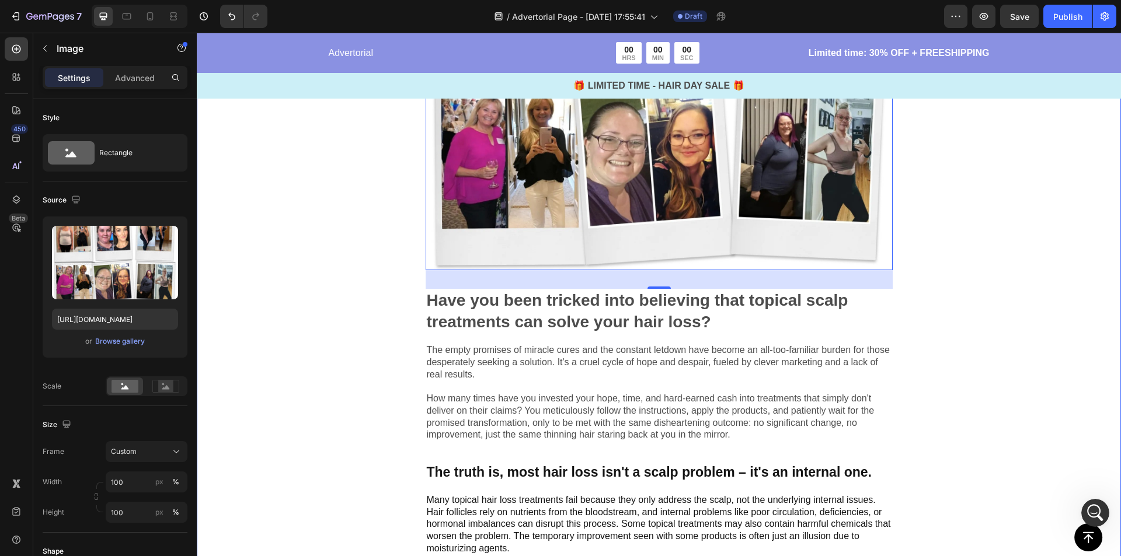
click at [977, 346] on div "Image 32 Have you been tricked into believing that topical scalp treatments can…" at bounding box center [659, 218] width 924 height 717
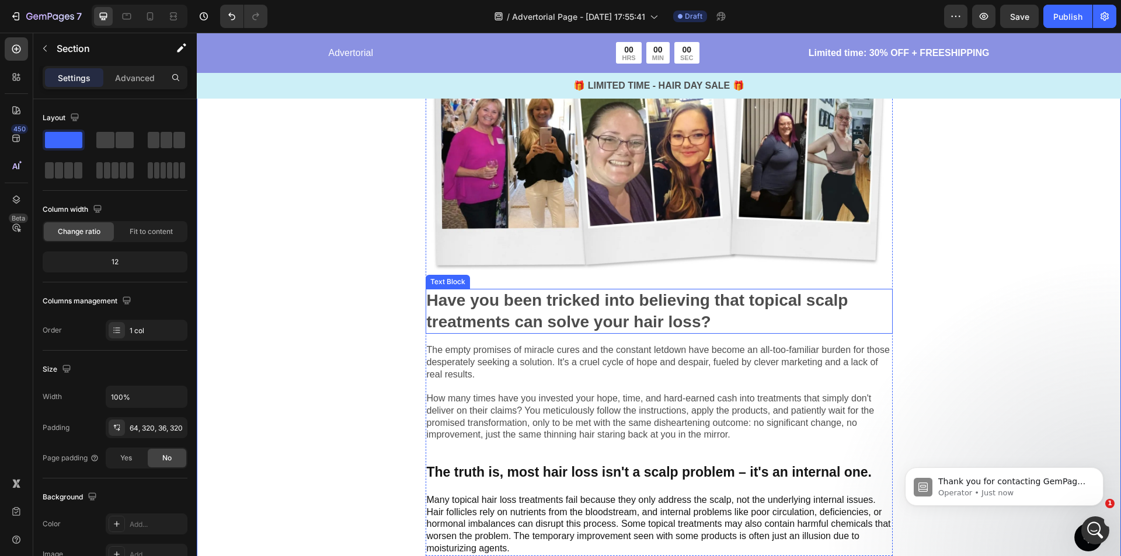
scroll to position [0, 0]
click at [1002, 494] on p "Operator • Just now" at bounding box center [1013, 493] width 151 height 11
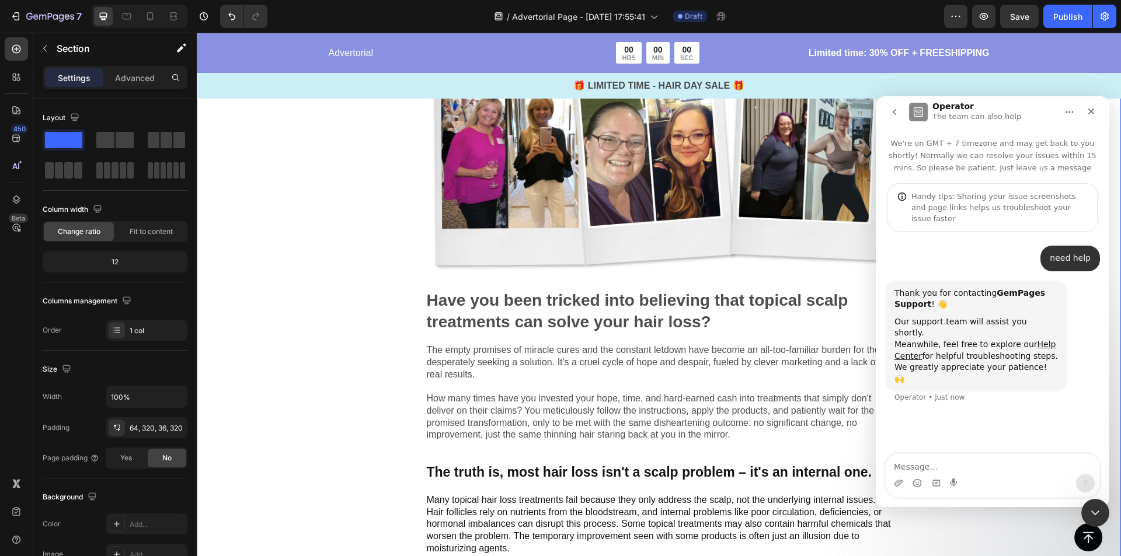
click at [1007, 469] on textarea "Message…" at bounding box center [992, 464] width 214 height 20
click at [634, 299] on p "Have you been tricked into believing that topical scalp treatments can solve yo…" at bounding box center [659, 311] width 465 height 43
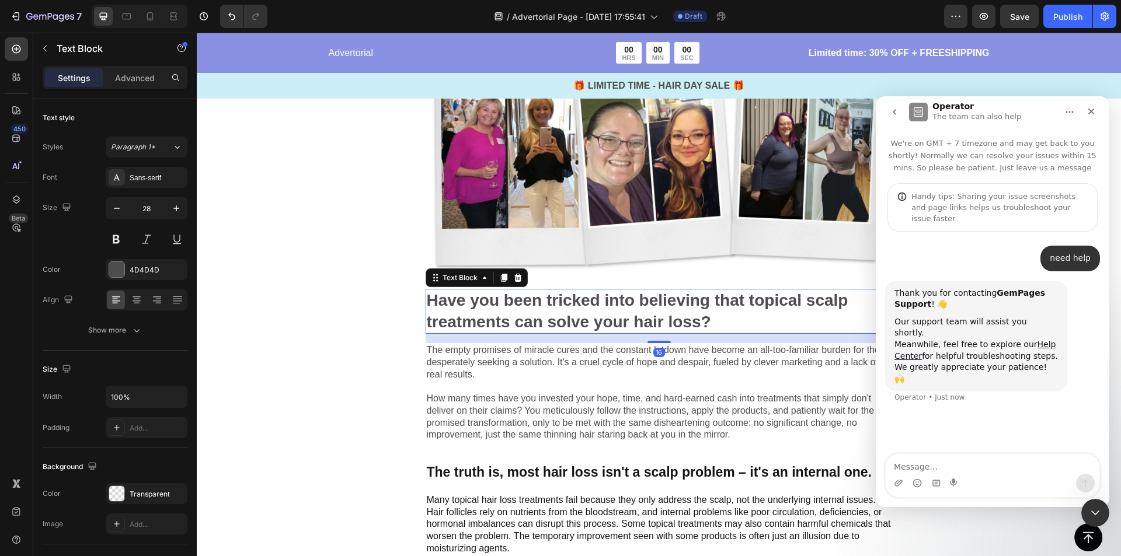
click at [616, 364] on p "The empty promises of miracle cures and the constant letdown have become an all…" at bounding box center [659, 392] width 465 height 97
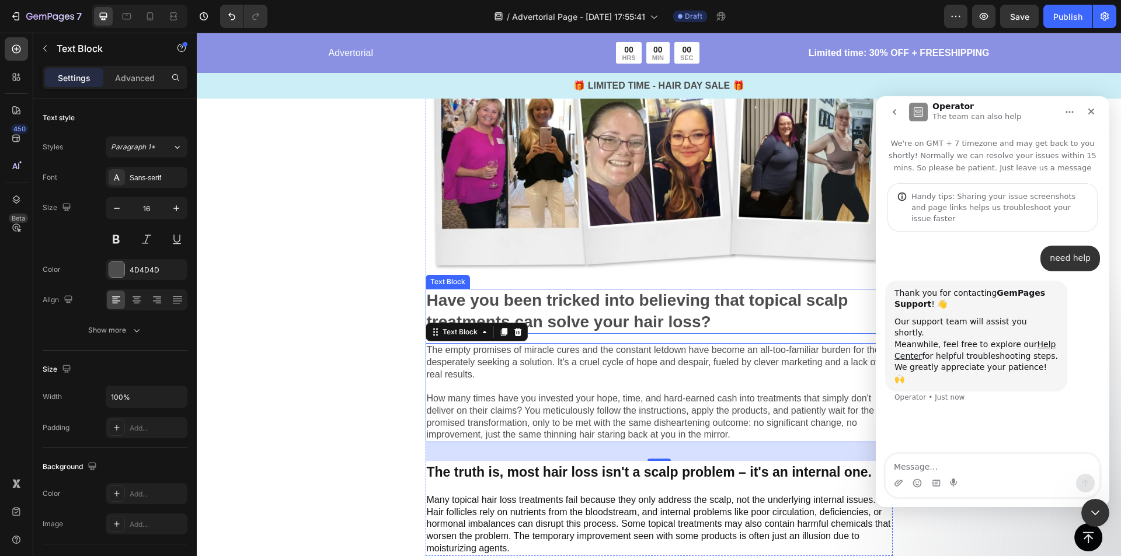
click at [658, 313] on p "Have you been tricked into believing that topical scalp treatments can solve yo…" at bounding box center [659, 311] width 465 height 43
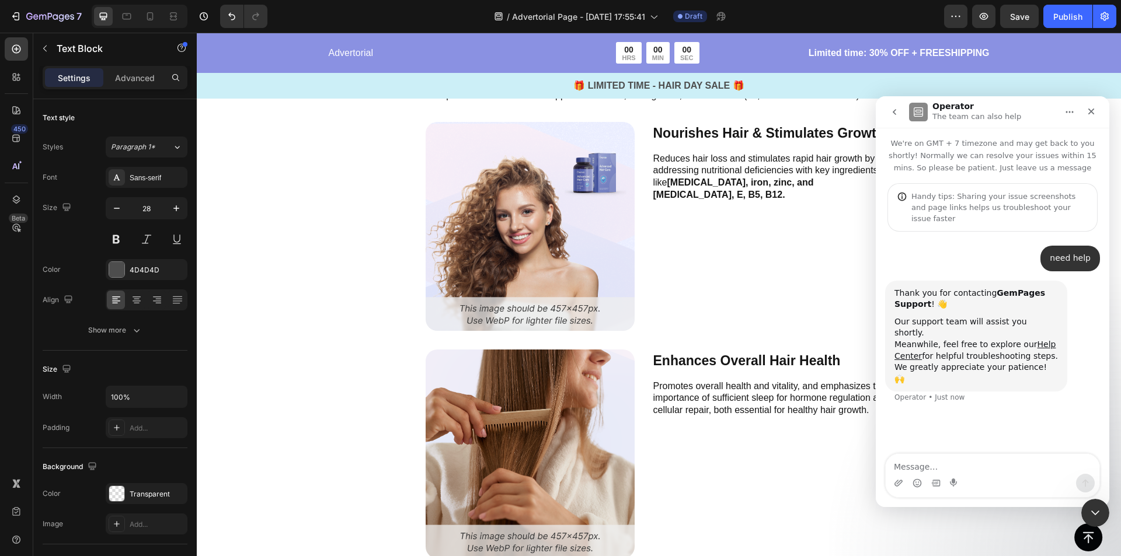
scroll to position [2101, 0]
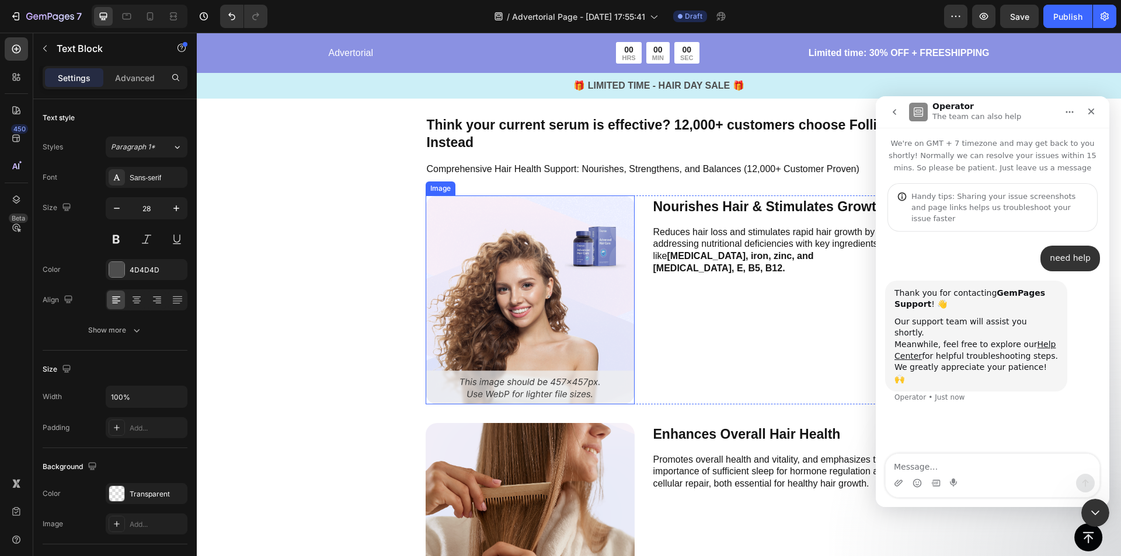
click at [553, 311] on img at bounding box center [530, 300] width 209 height 209
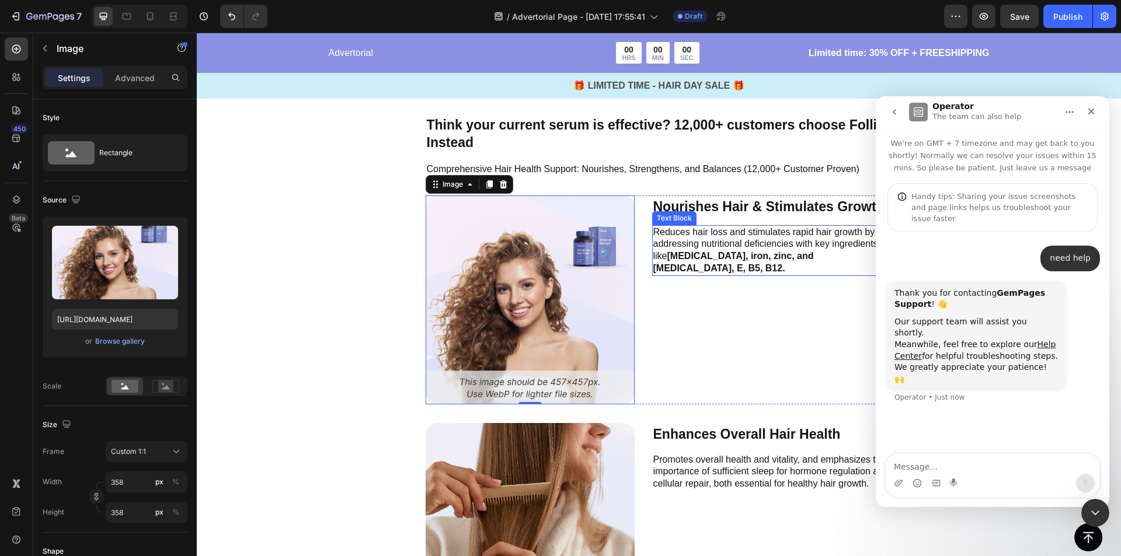
click at [692, 234] on p "Reduces hair loss and stimulates rapid hair growth by addressing nutritional de…" at bounding box center [772, 250] width 238 height 48
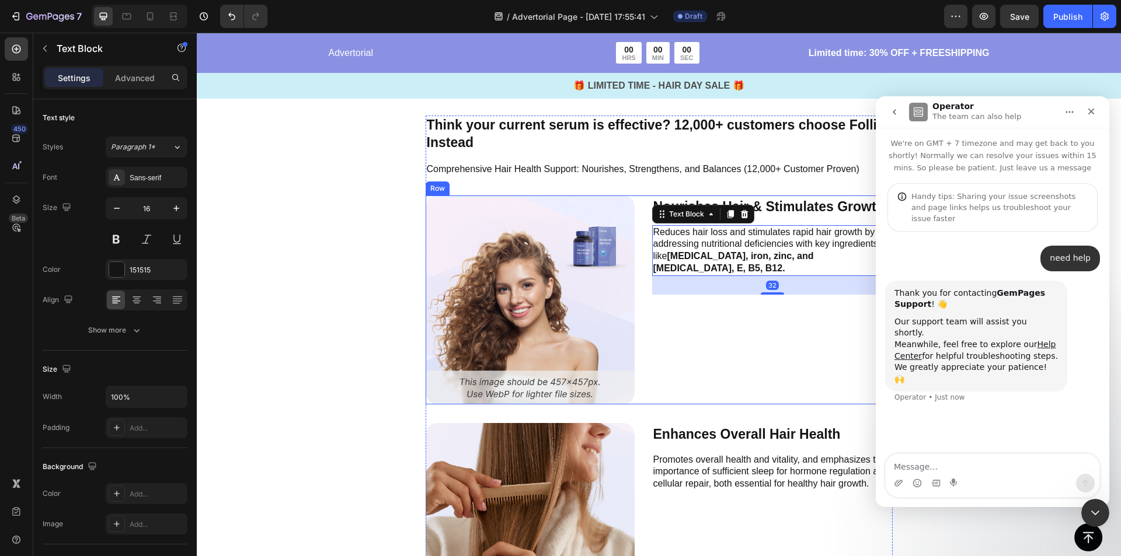
click at [734, 302] on div "Nourishes Hair & Stimulates Growth Text Block Reduces hair loss and stimulates …" at bounding box center [772, 300] width 240 height 209
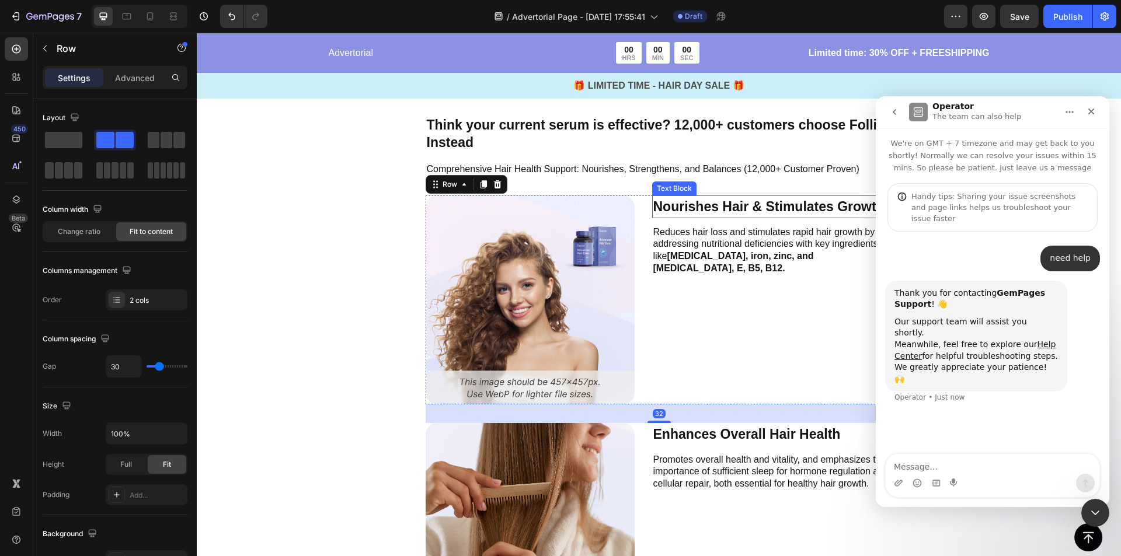
click at [710, 208] on p "Nourishes Hair & Stimulates Growth" at bounding box center [772, 207] width 238 height 20
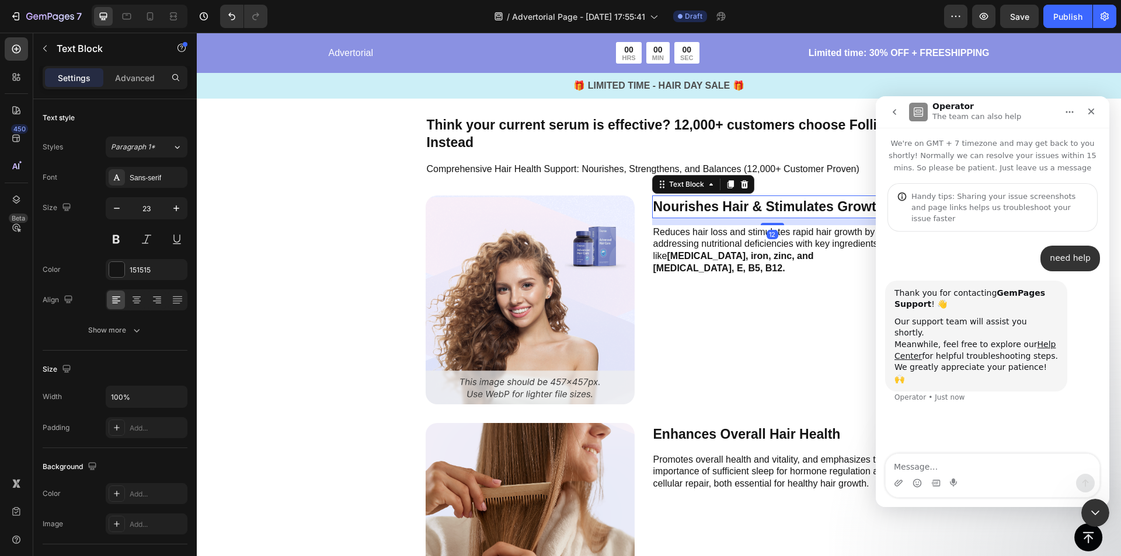
click at [710, 208] on p "Nourishes Hair & Stimulates Growth" at bounding box center [772, 207] width 238 height 20
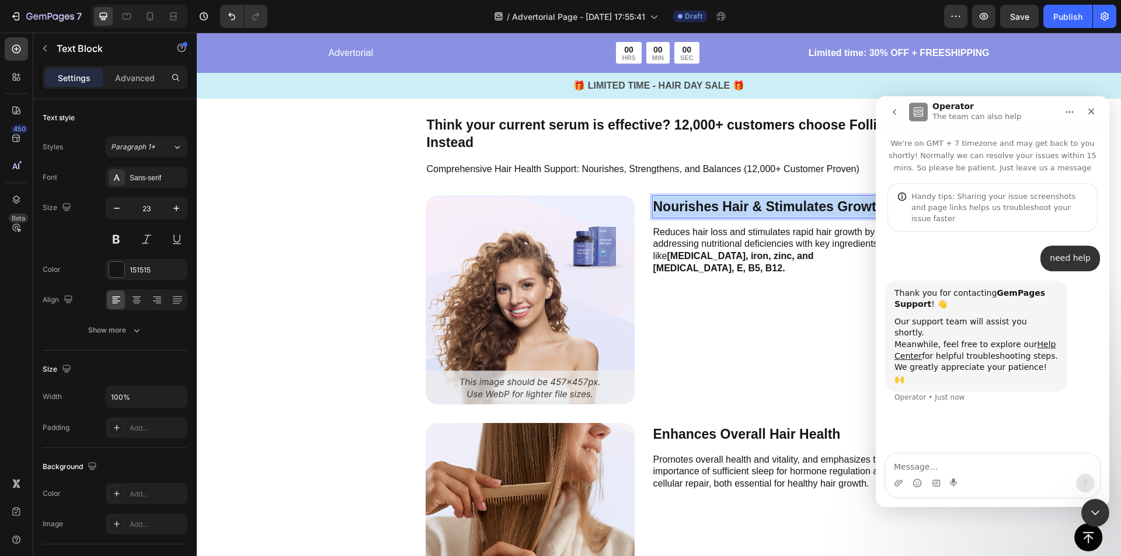
click at [710, 208] on p "Nourishes Hair & Stimulates Growth" at bounding box center [772, 207] width 238 height 20
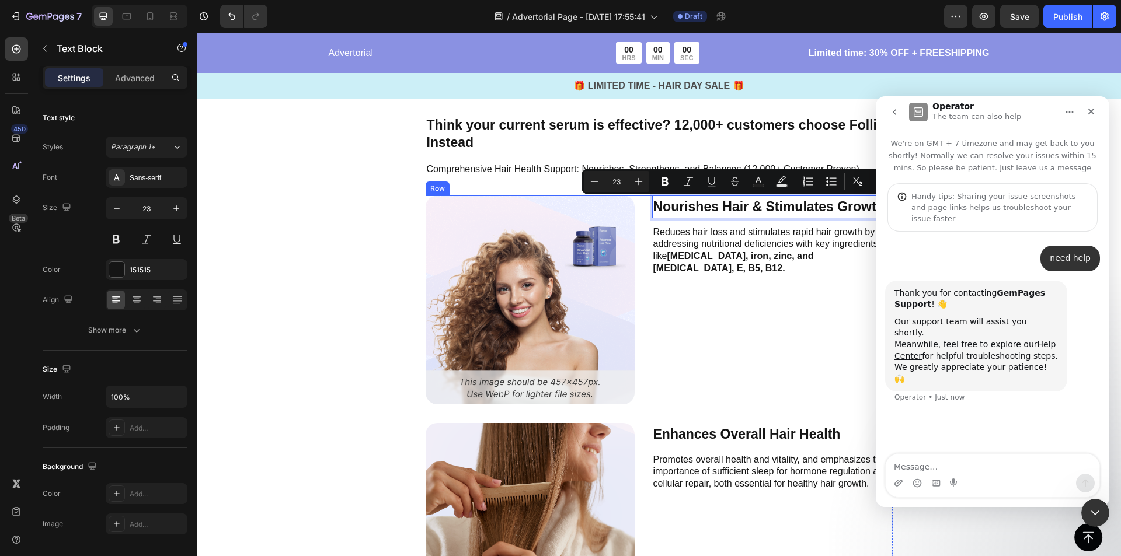
click at [751, 244] on p "Reduces hair loss and stimulates rapid hair growth by addressing nutritional de…" at bounding box center [772, 250] width 238 height 48
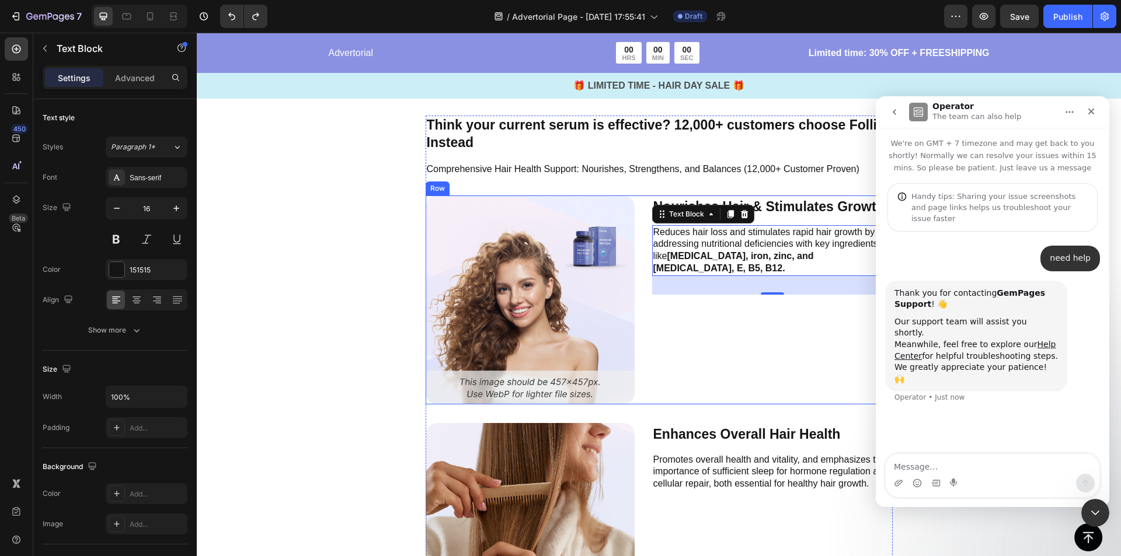
click at [781, 319] on div "Nourishes Hair & Stimulates Growth Text Block Reduces hair loss and stimulates …" at bounding box center [772, 300] width 240 height 209
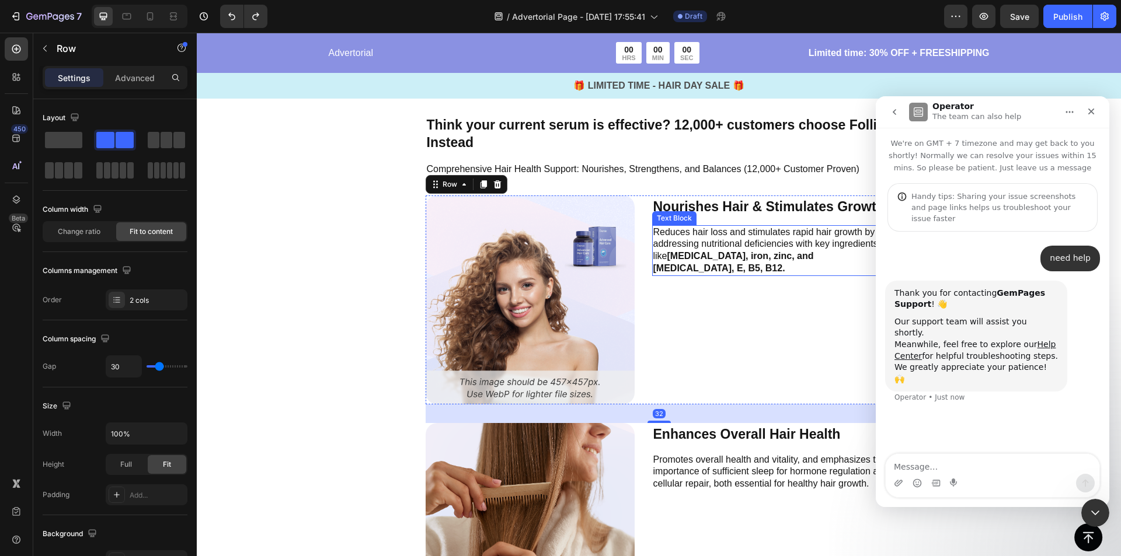
click at [790, 245] on p "Reduces hair loss and stimulates rapid hair growth by addressing nutritional de…" at bounding box center [772, 250] width 238 height 48
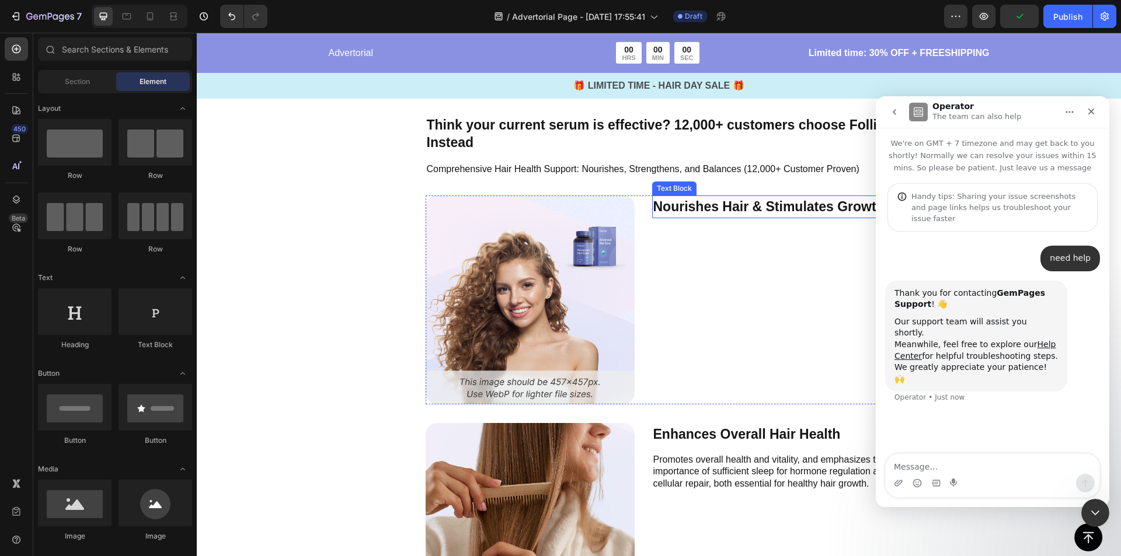
click at [773, 217] on p "Nourishes Hair & Stimulates Growth" at bounding box center [768, 207] width 231 height 20
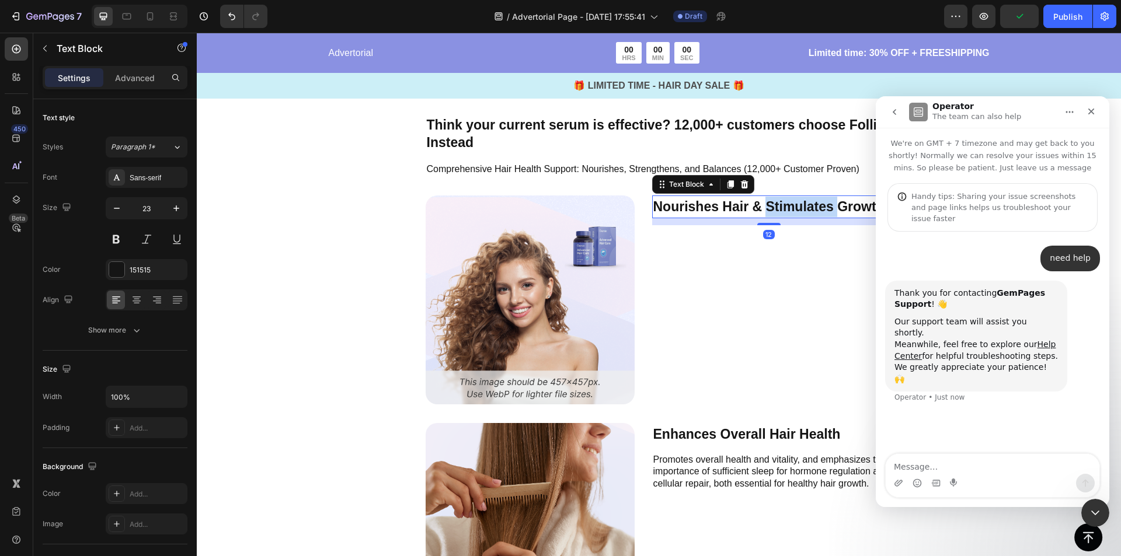
click at [775, 210] on p "Nourishes Hair & Stimulates Growth" at bounding box center [768, 207] width 231 height 20
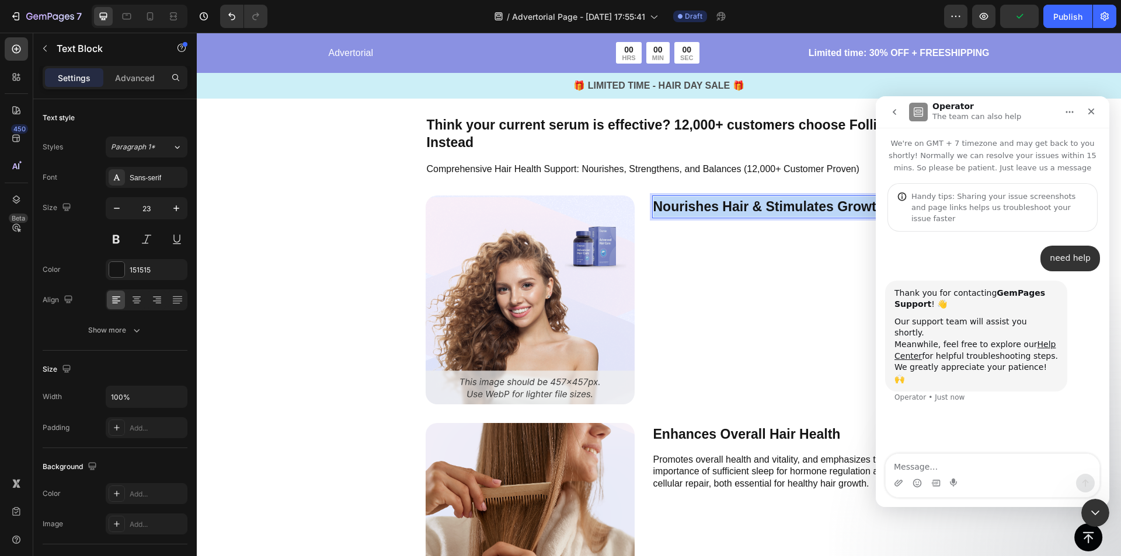
click at [775, 210] on p "Nourishes Hair & Stimulates Growth" at bounding box center [768, 207] width 231 height 20
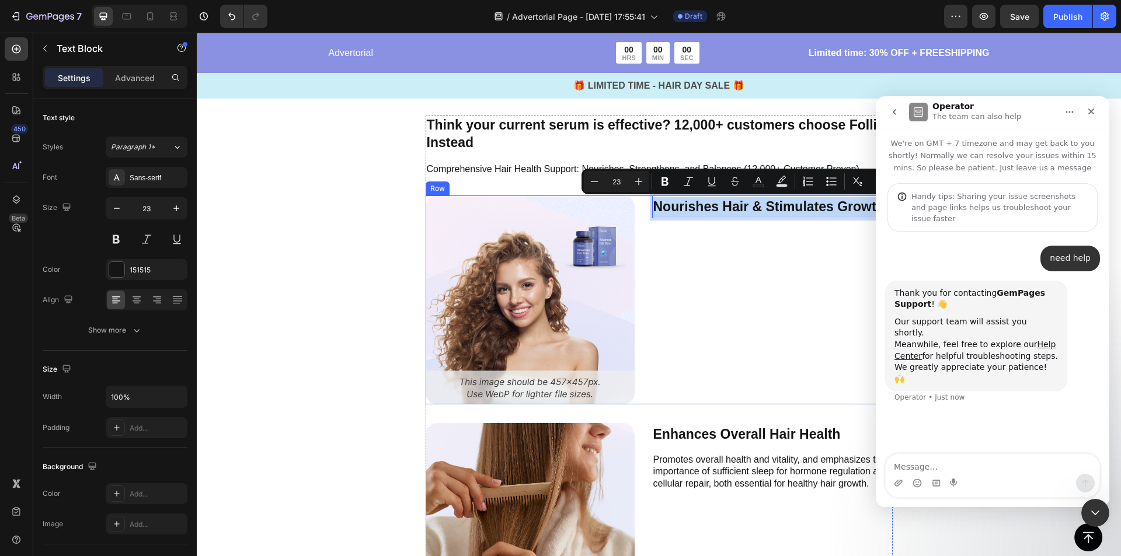
click at [690, 249] on div "Nourishes Hair & Stimulates Growth Text Block 12" at bounding box center [768, 300] width 233 height 209
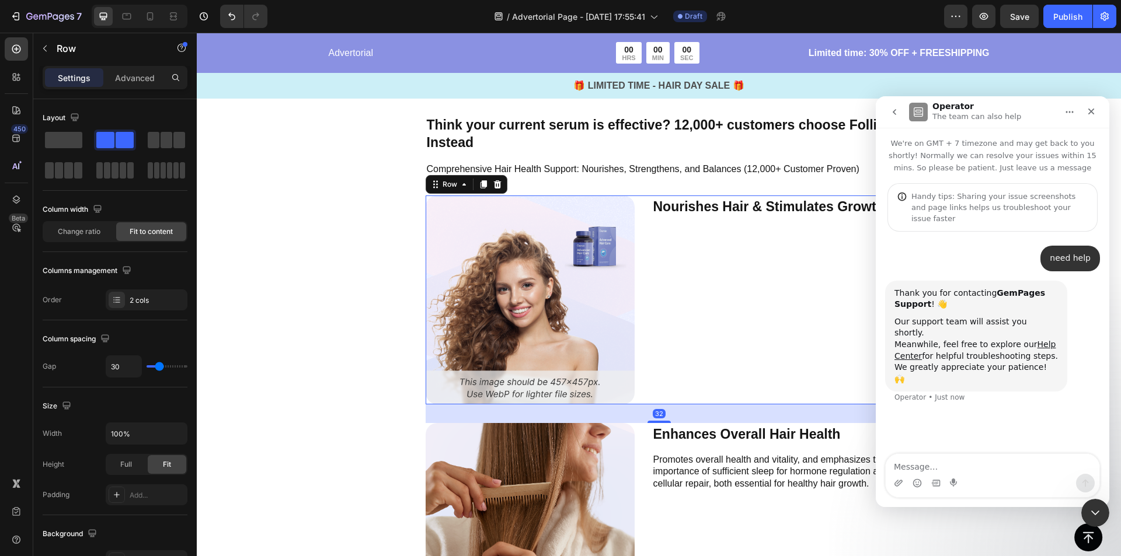
click at [747, 211] on p "Nourishes Hair & Stimulates Growth" at bounding box center [768, 207] width 231 height 20
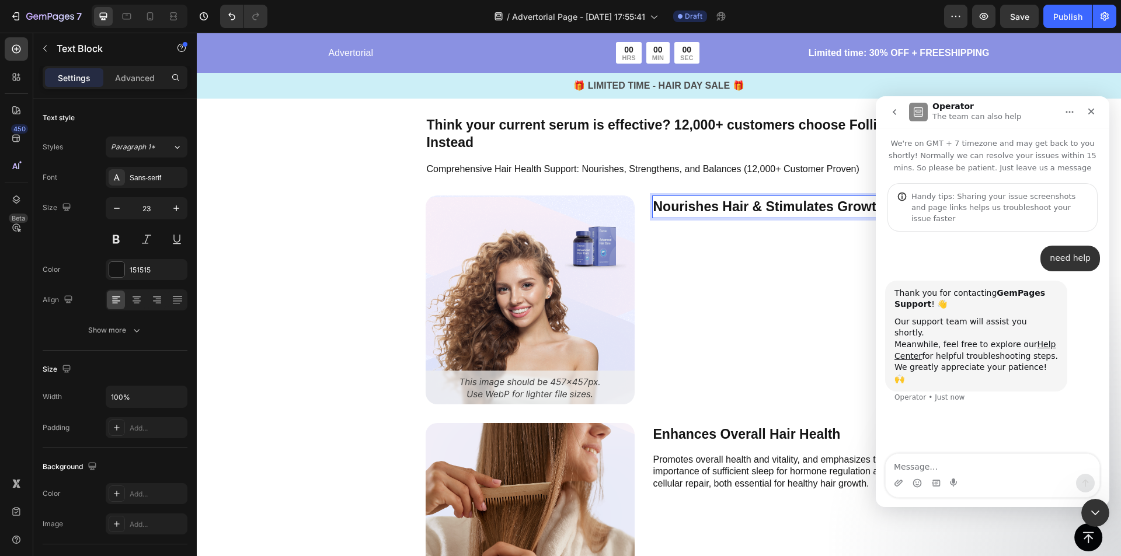
click at [712, 207] on p "Nourishes Hair & Stimulates Growth" at bounding box center [768, 207] width 231 height 20
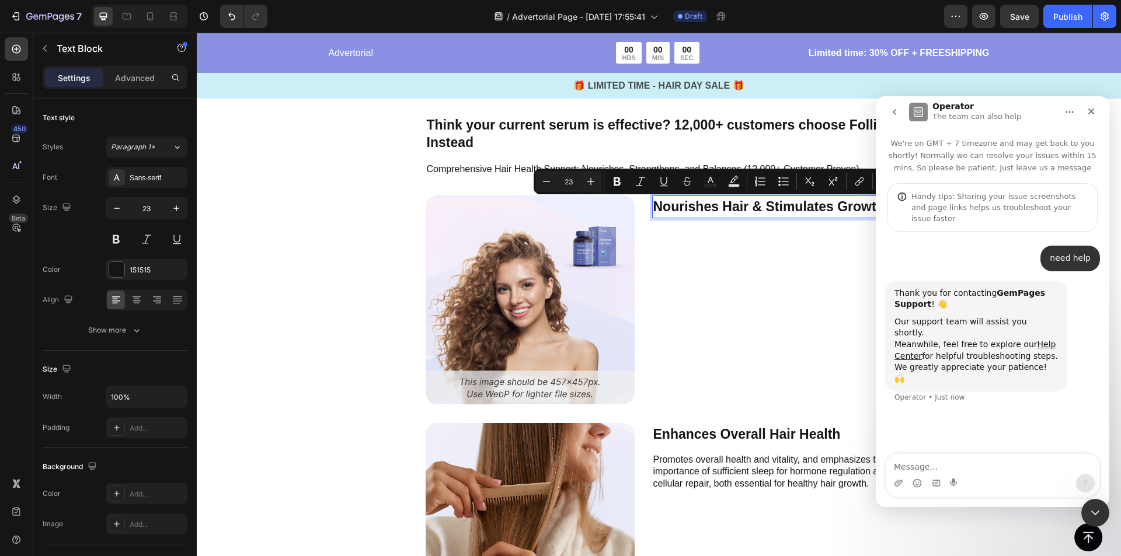
click at [653, 204] on p "Nourishes Hair & Stimulates Growth" at bounding box center [768, 207] width 231 height 20
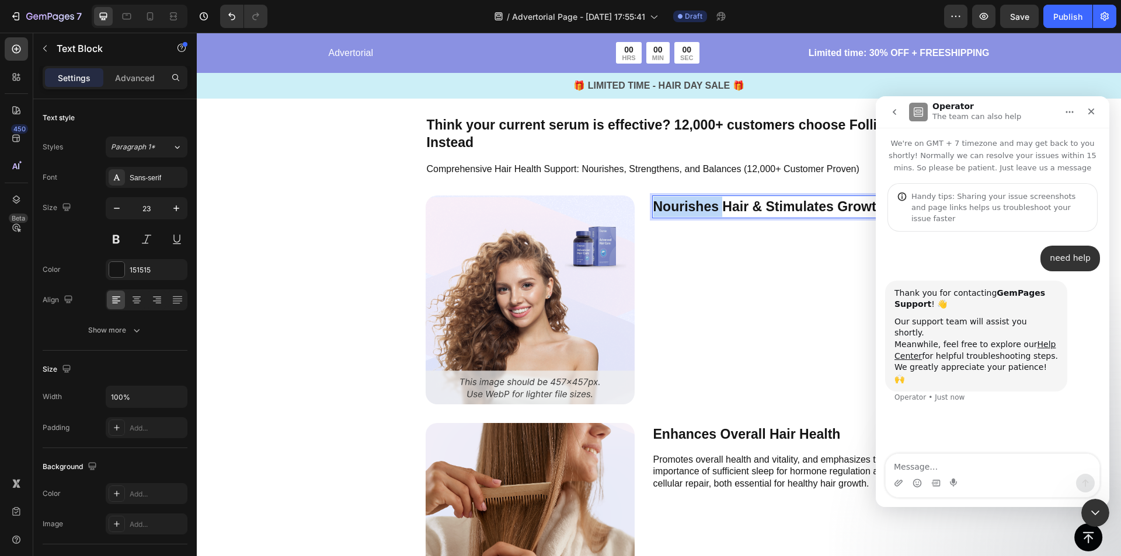
click at [653, 204] on p "Nourishes Hair & Stimulates Growth" at bounding box center [768, 207] width 231 height 20
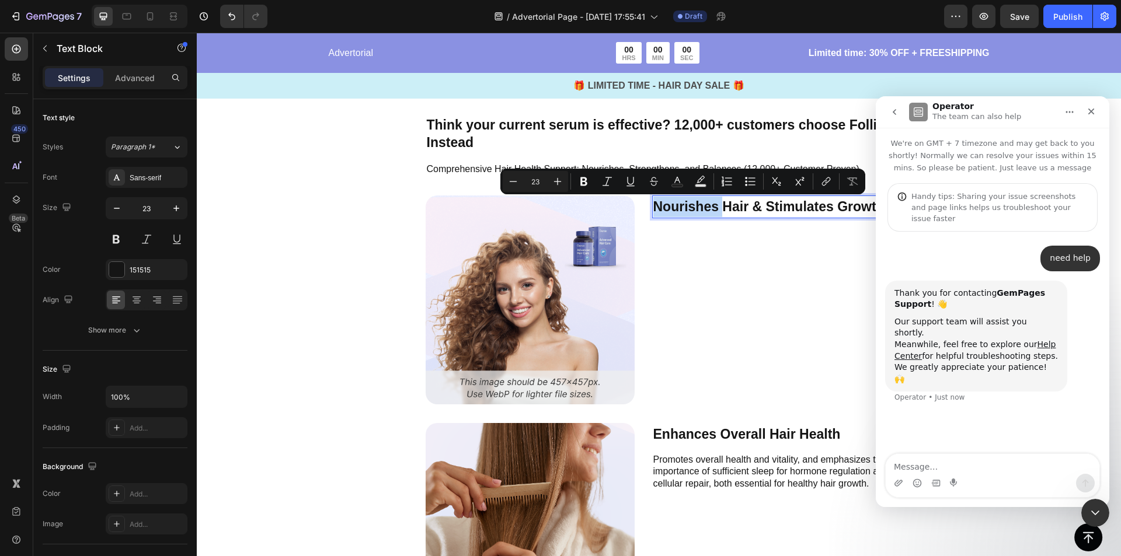
click at [653, 208] on p "Nourishes Hair & Stimulates Growth" at bounding box center [768, 207] width 231 height 20
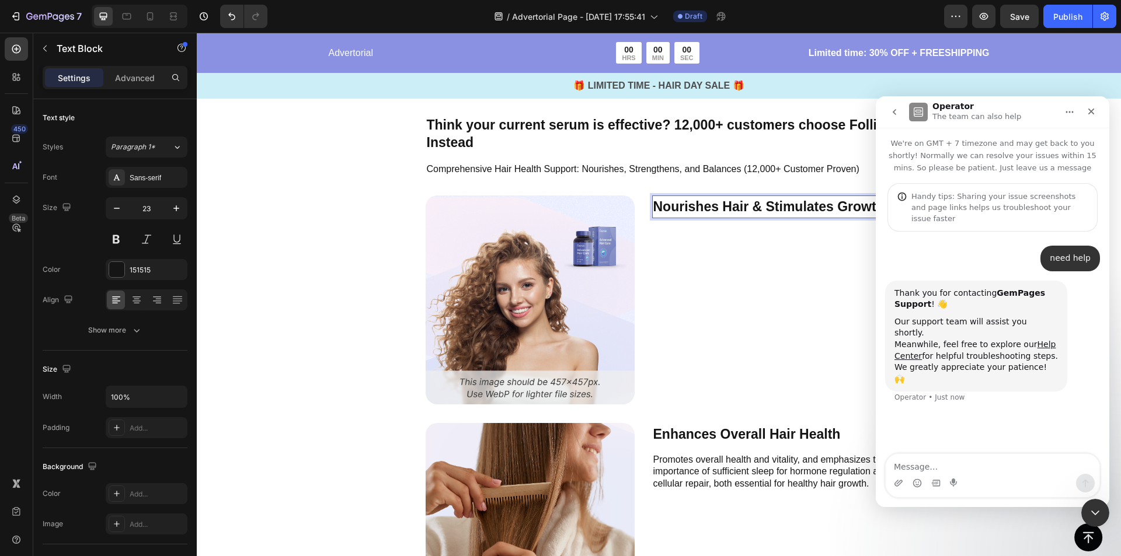
click at [653, 208] on p "Nourishes Hair & Stimulates Growth" at bounding box center [768, 207] width 231 height 20
drag, startPoint x: 655, startPoint y: 207, endPoint x: 637, endPoint y: 211, distance: 18.0
click at [637, 211] on div "Image 1Nourishes Hair & Stimulates Growth Text Block 12 Row" at bounding box center [659, 300] width 467 height 209
click at [679, 215] on p "1Nourishes Hair & Stimulates Growth" at bounding box center [772, 217] width 238 height 40
click at [653, 210] on p "1Nourishes Hair & Stimulates Growth" at bounding box center [772, 217] width 238 height 40
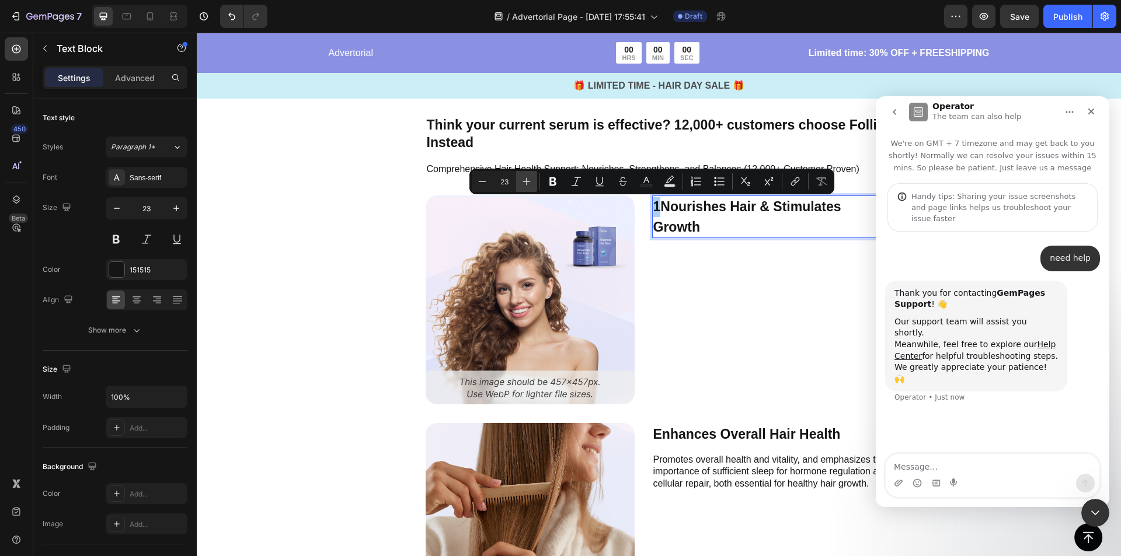
click at [527, 181] on icon "Editor contextual toolbar" at bounding box center [527, 182] width 12 height 12
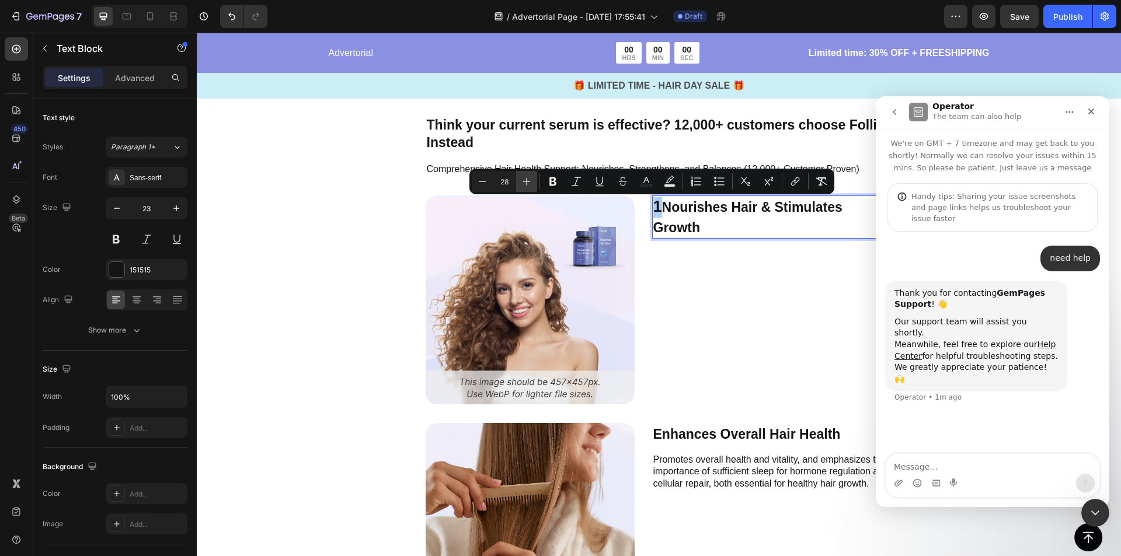
click at [527, 181] on icon "Editor contextual toolbar" at bounding box center [527, 182] width 12 height 12
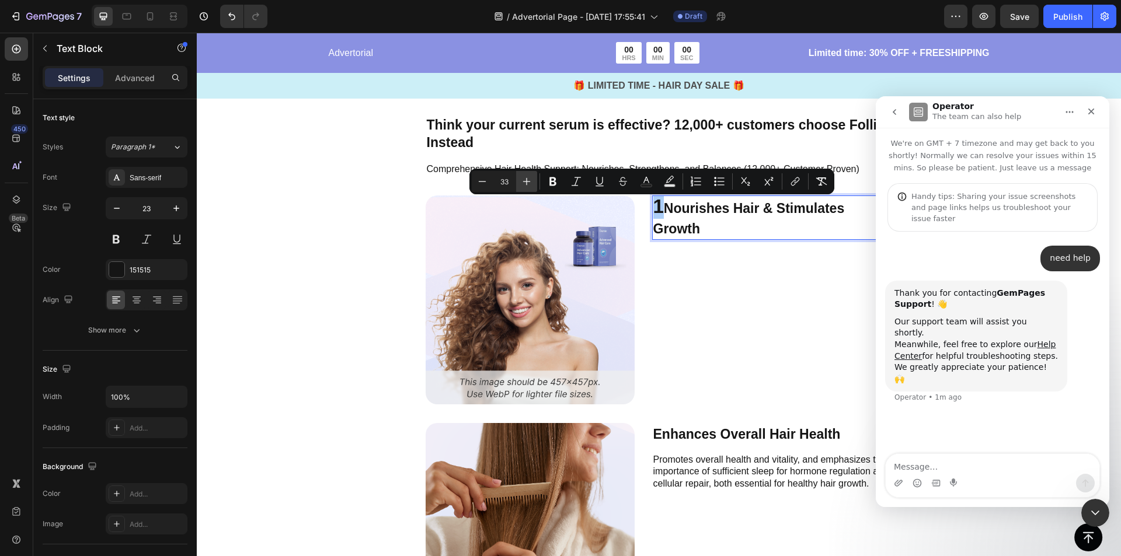
click at [527, 181] on icon "Editor contextual toolbar" at bounding box center [527, 182] width 12 height 12
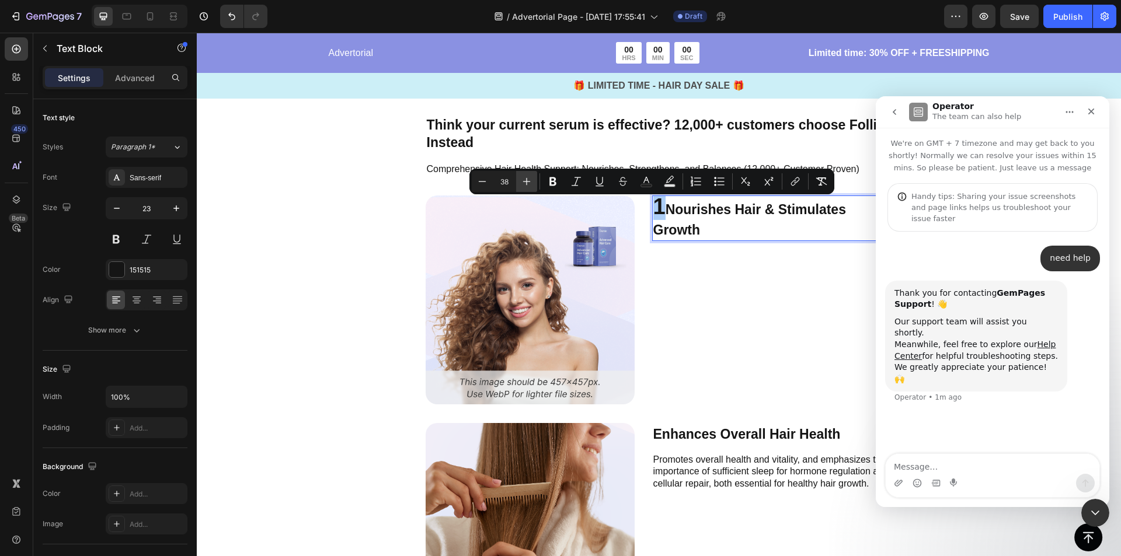
click at [527, 181] on icon "Editor contextual toolbar" at bounding box center [527, 182] width 12 height 12
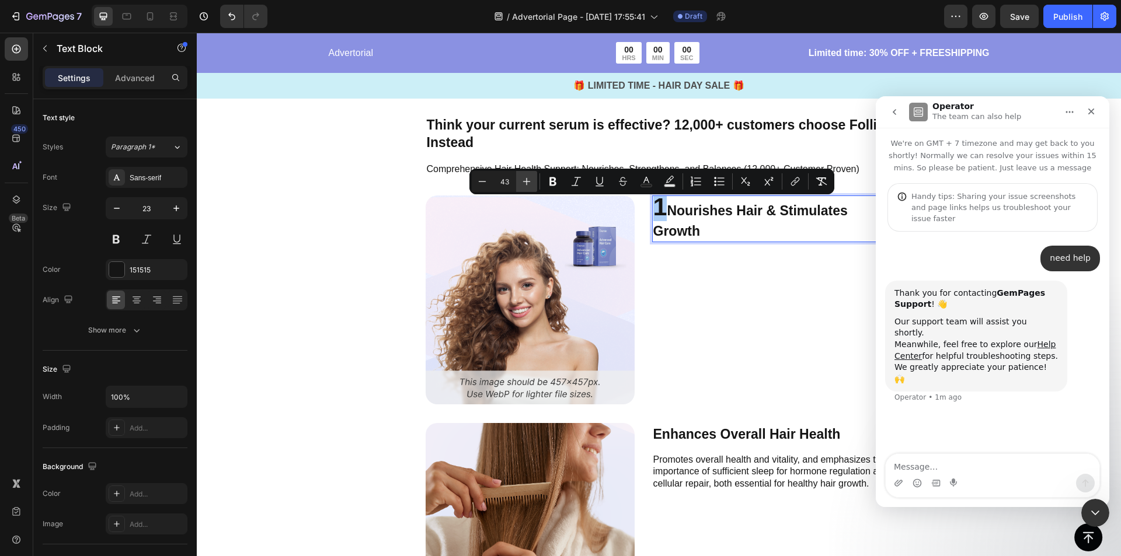
click at [527, 181] on icon "Editor contextual toolbar" at bounding box center [527, 182] width 12 height 12
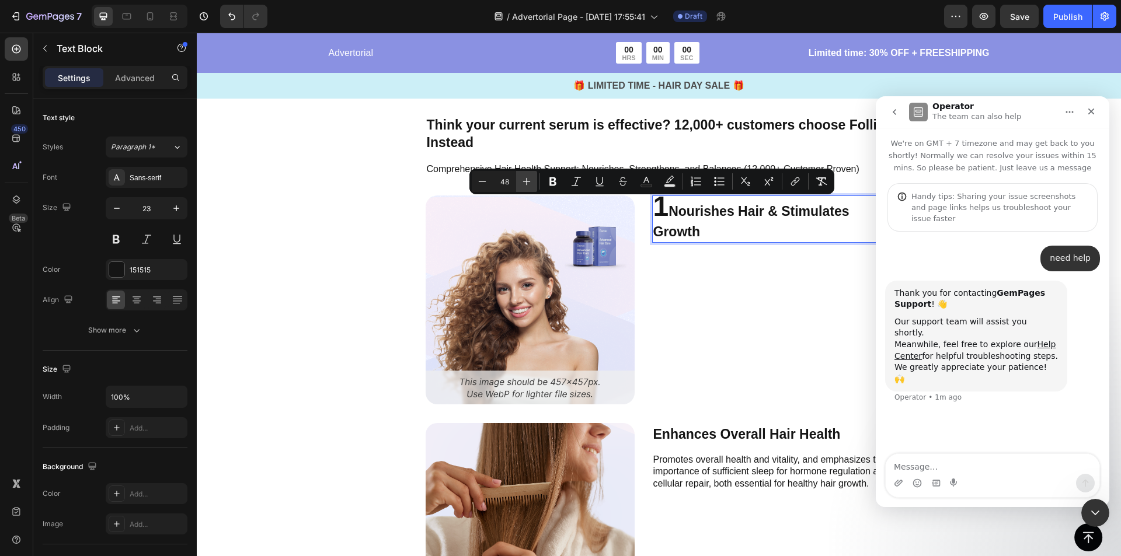
click at [527, 181] on icon "Editor contextual toolbar" at bounding box center [527, 182] width 12 height 12
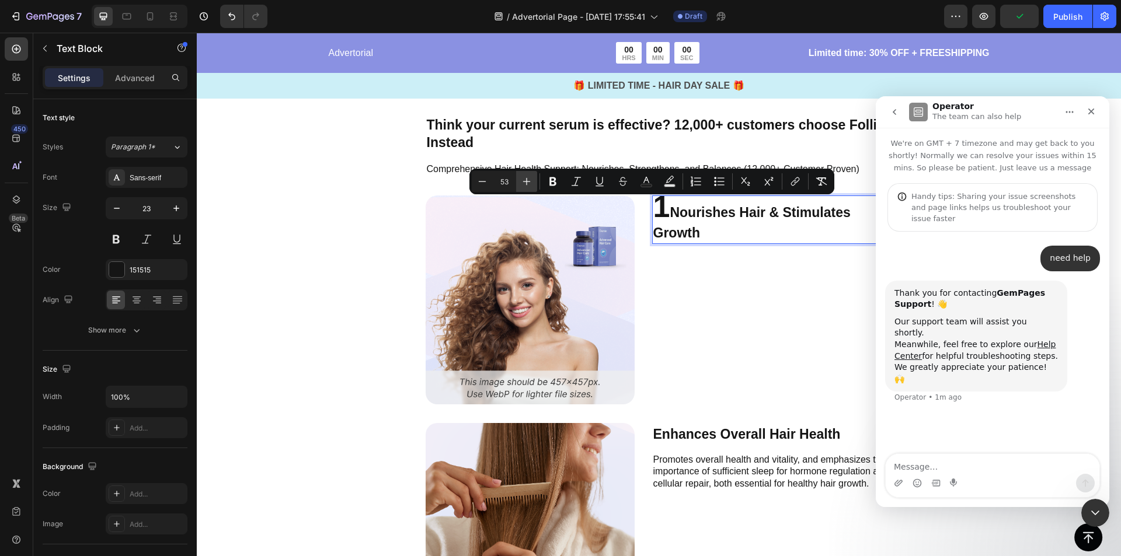
click at [527, 181] on icon "Editor contextual toolbar" at bounding box center [527, 182] width 12 height 12
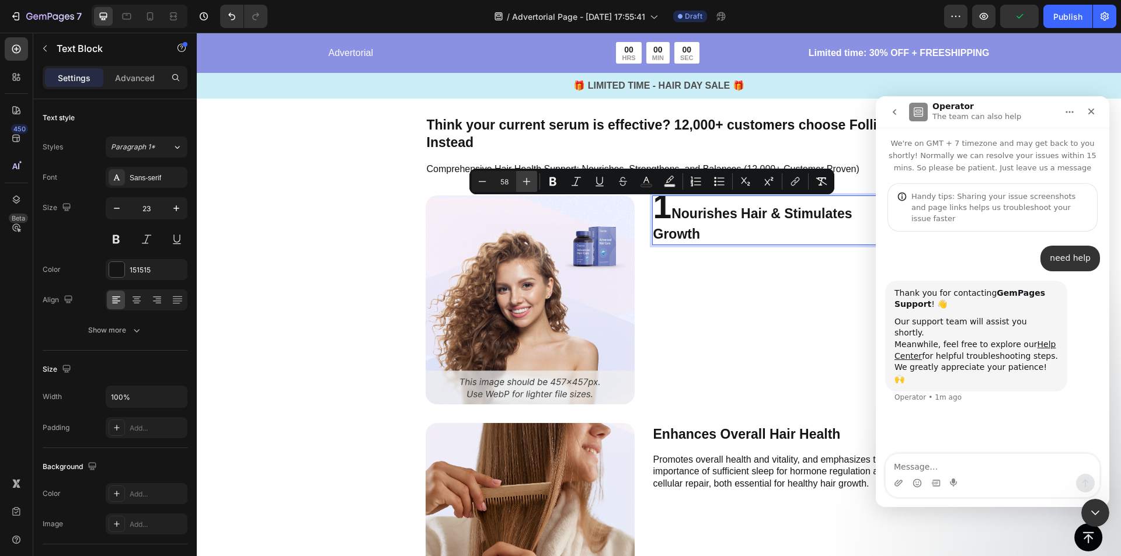
click at [527, 181] on icon "Editor contextual toolbar" at bounding box center [527, 182] width 12 height 12
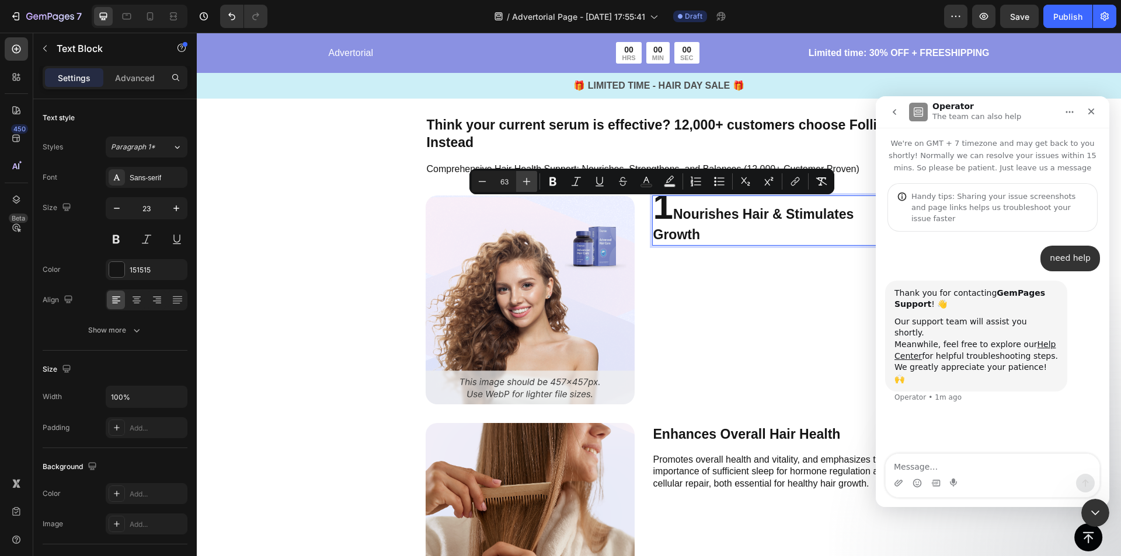
click at [527, 181] on icon "Editor contextual toolbar" at bounding box center [527, 182] width 12 height 12
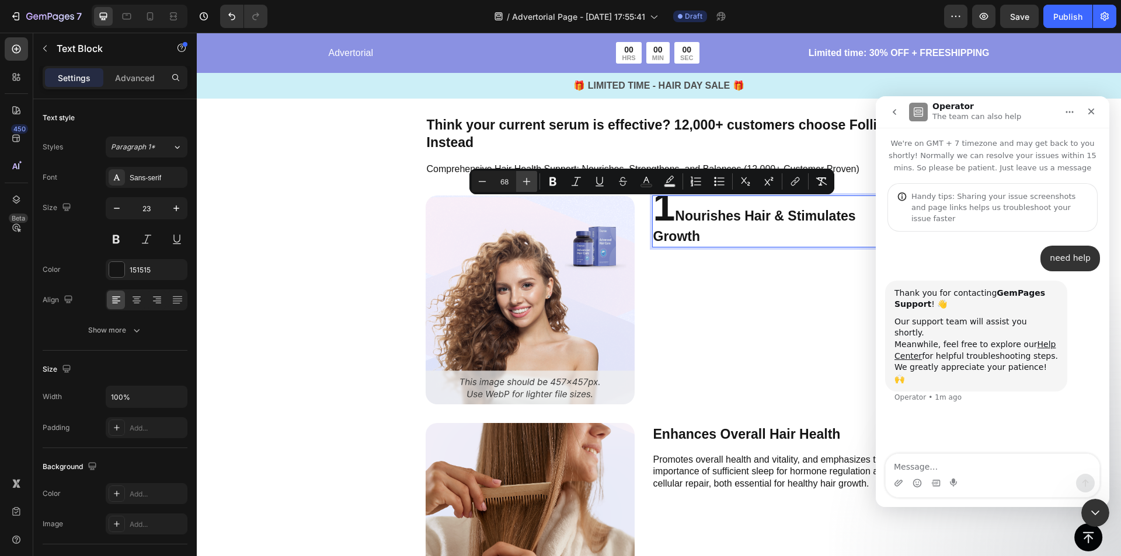
click at [527, 181] on icon "Editor contextual toolbar" at bounding box center [527, 182] width 12 height 12
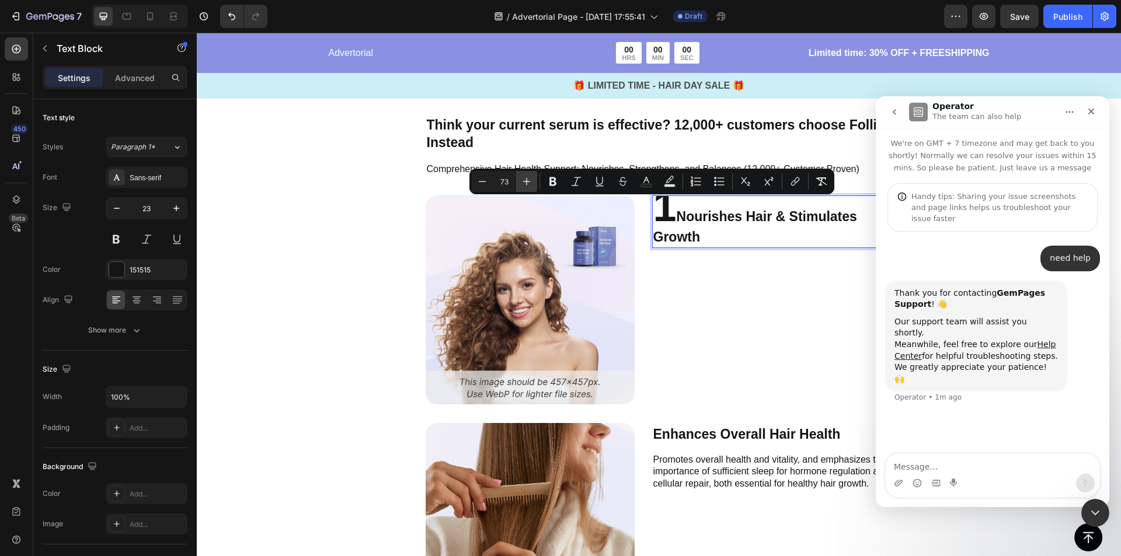
click at [527, 181] on icon "Editor contextual toolbar" at bounding box center [527, 182] width 12 height 12
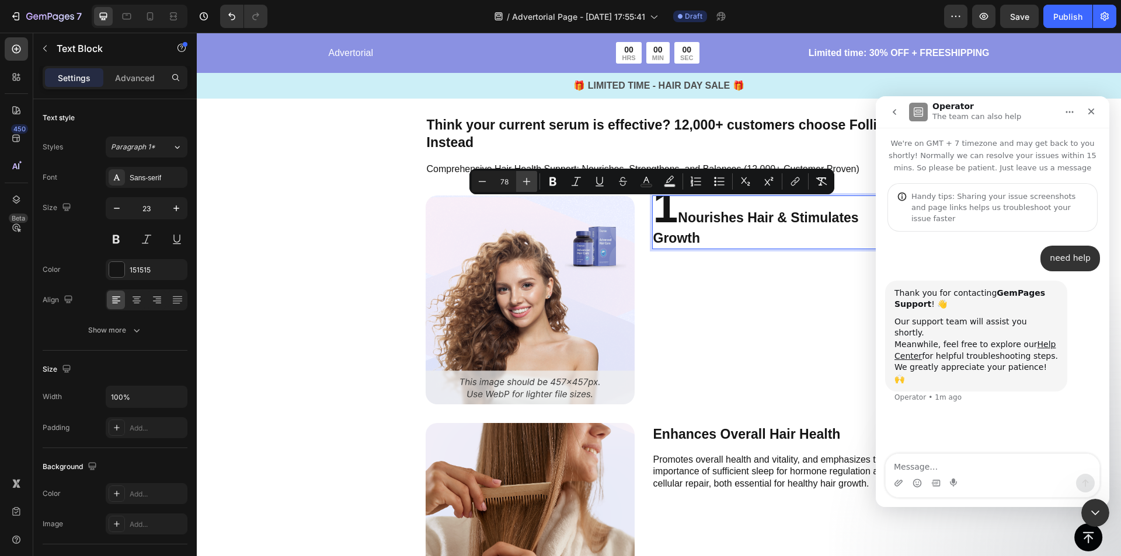
click at [527, 181] on icon "Editor contextual toolbar" at bounding box center [527, 182] width 12 height 12
click at [527, 182] on icon "Editor contextual toolbar" at bounding box center [527, 182] width 8 height 8
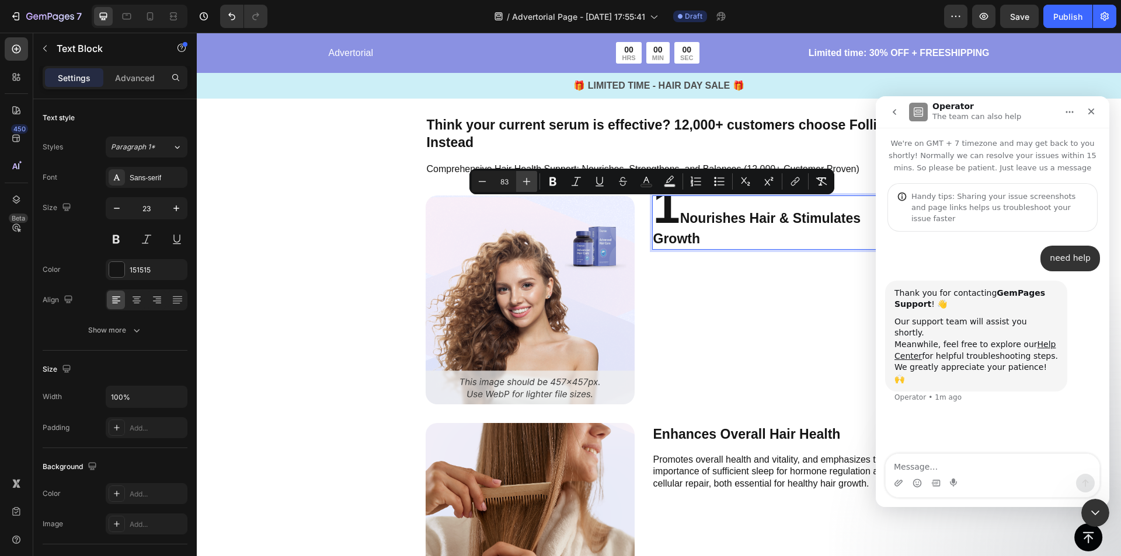
click at [525, 183] on icon "Editor contextual toolbar" at bounding box center [527, 182] width 12 height 12
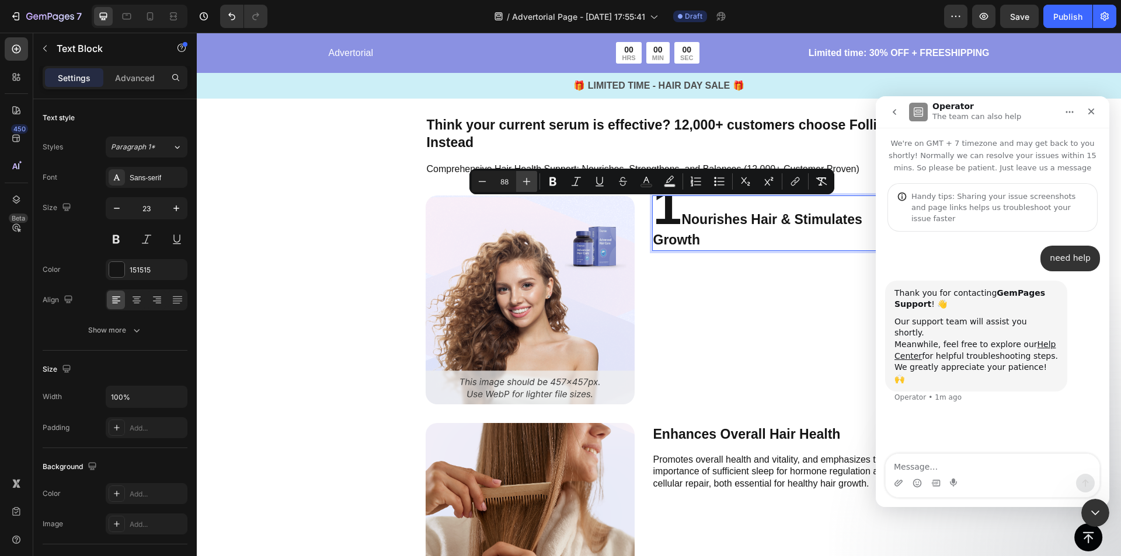
click at [525, 183] on icon "Editor contextual toolbar" at bounding box center [527, 182] width 12 height 12
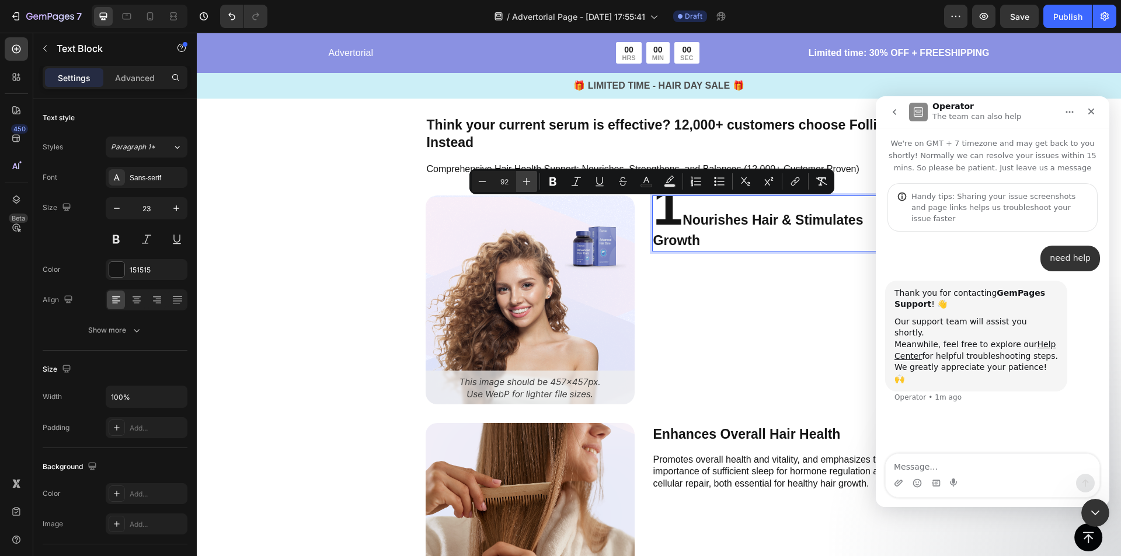
type input "93"
click at [811, 358] on div "1 Nourishes Hair & Stimulates Growth Text Block 12" at bounding box center [772, 300] width 240 height 209
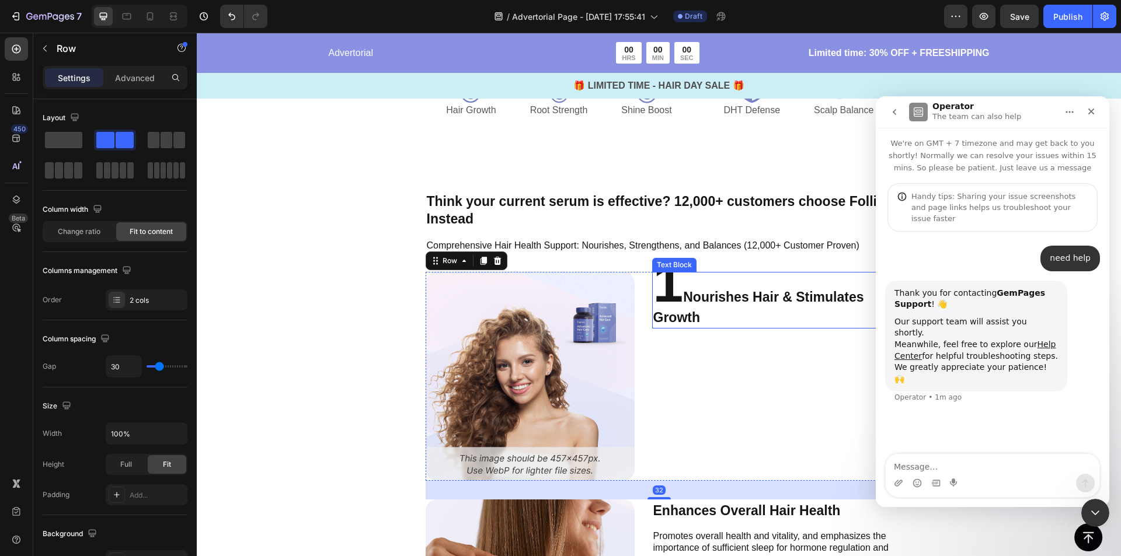
scroll to position [1926, 0]
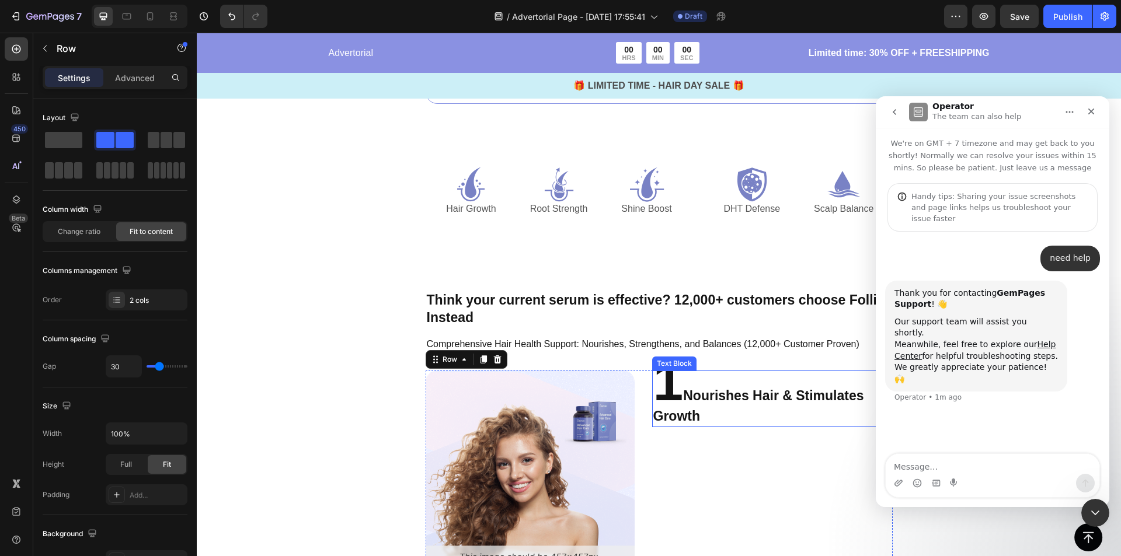
click at [669, 381] on span "1" at bounding box center [668, 381] width 30 height 61
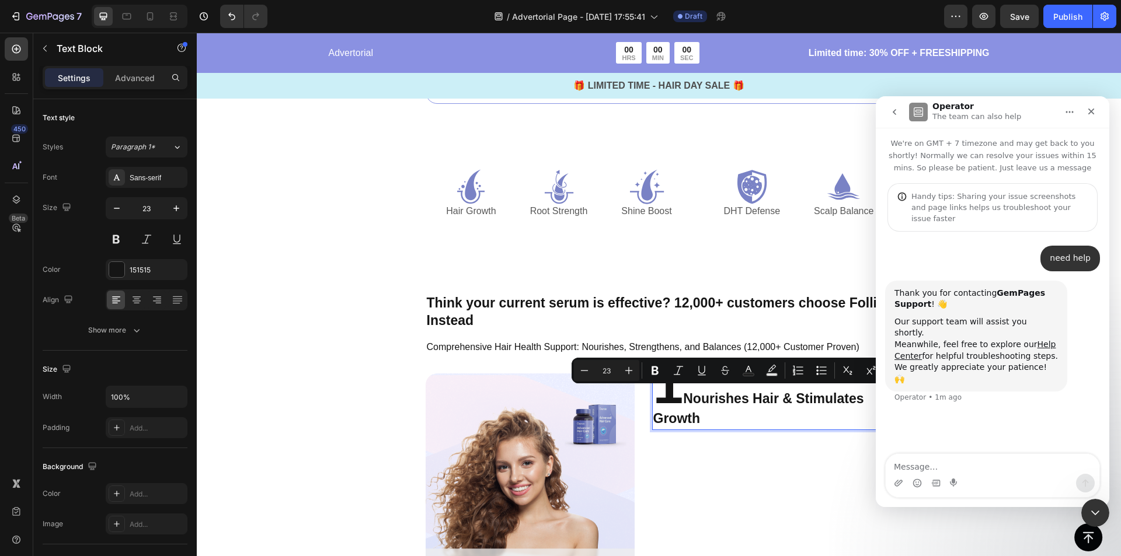
drag, startPoint x: 720, startPoint y: 397, endPoint x: 724, endPoint y: 412, distance: 15.0
click at [742, 464] on div "1 Nourishes Hair & Stimulates Growth Text Block 12" at bounding box center [772, 478] width 240 height 209
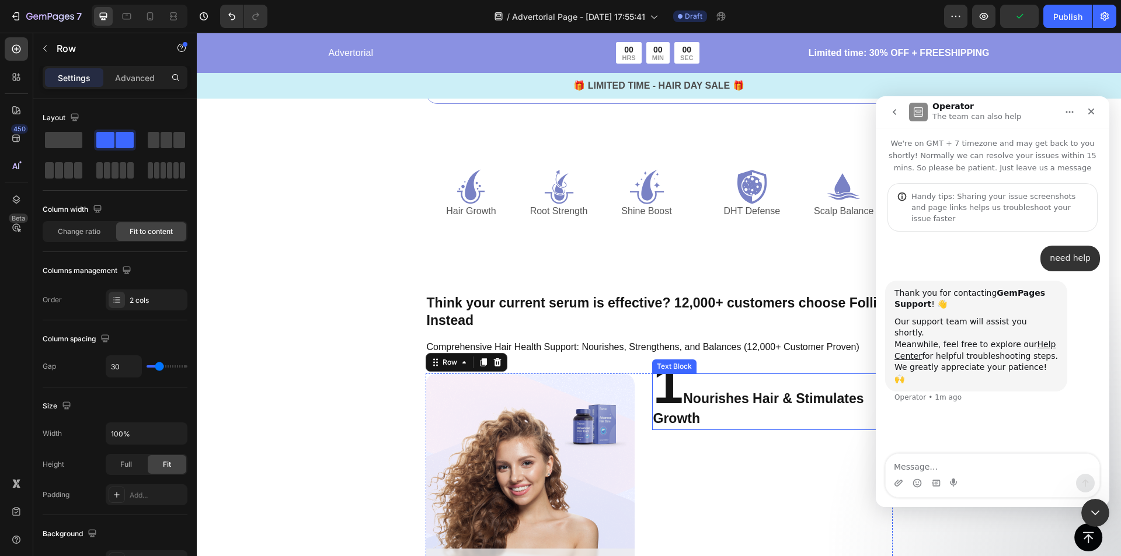
click at [675, 396] on span "1" at bounding box center [668, 384] width 30 height 61
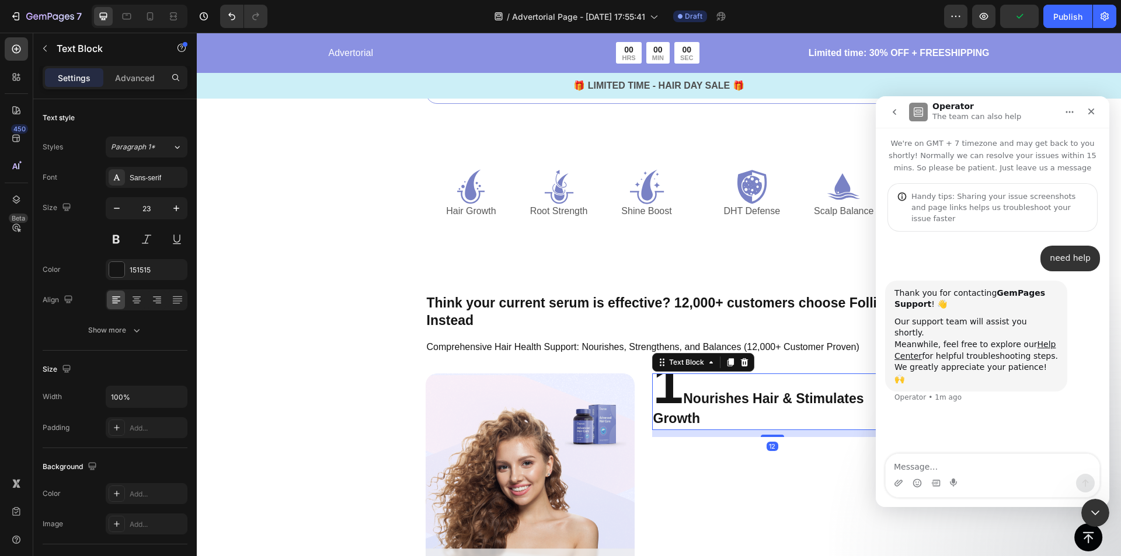
click at [641, 395] on div "Image 1 Nourishes Hair & Stimulates Growth Text Block 12 Row" at bounding box center [659, 478] width 467 height 209
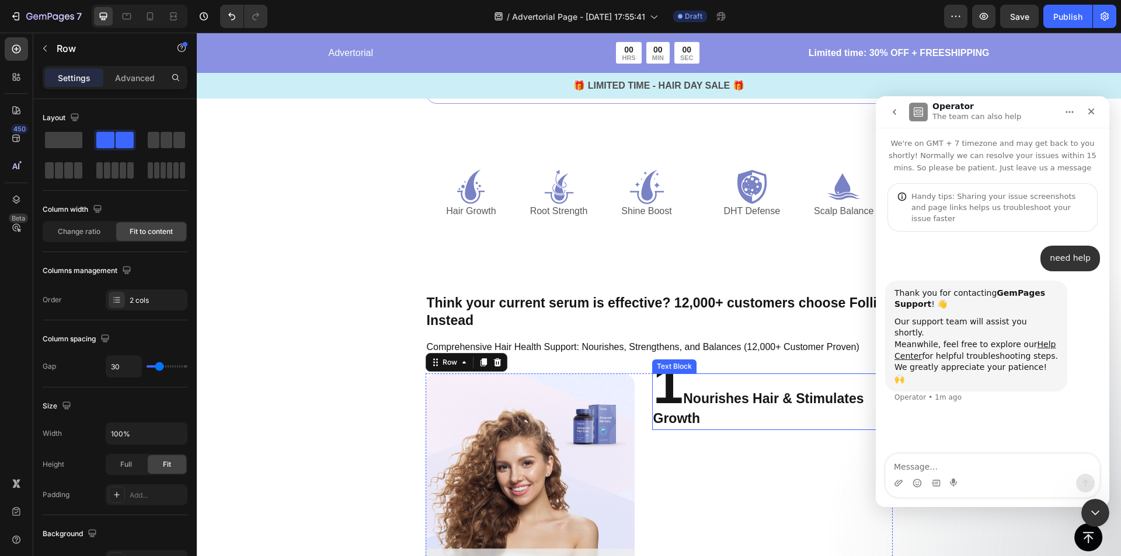
click at [656, 390] on span "1" at bounding box center [668, 384] width 30 height 61
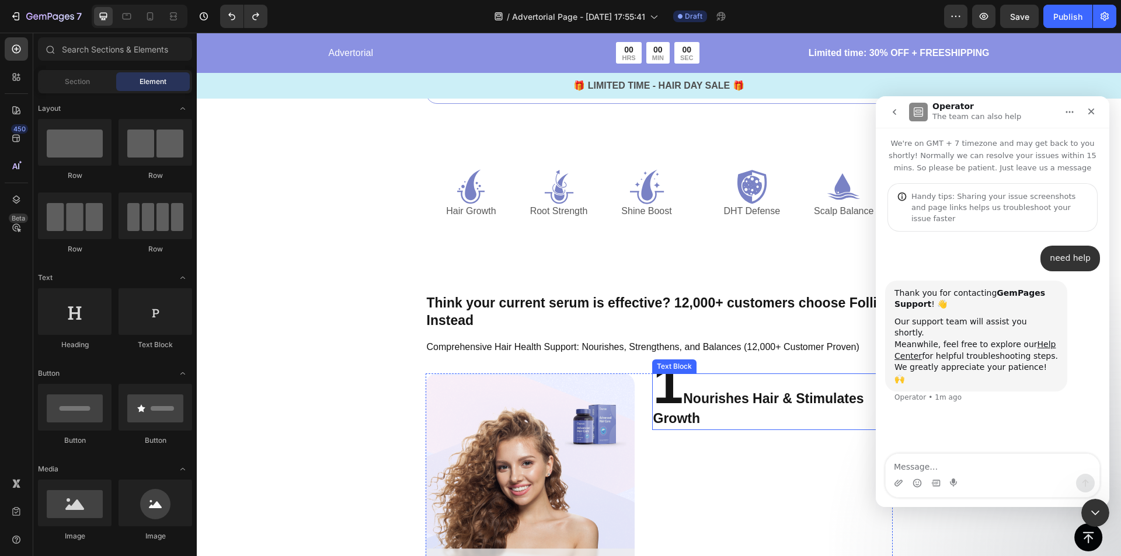
click at [676, 395] on span "1" at bounding box center [668, 384] width 30 height 61
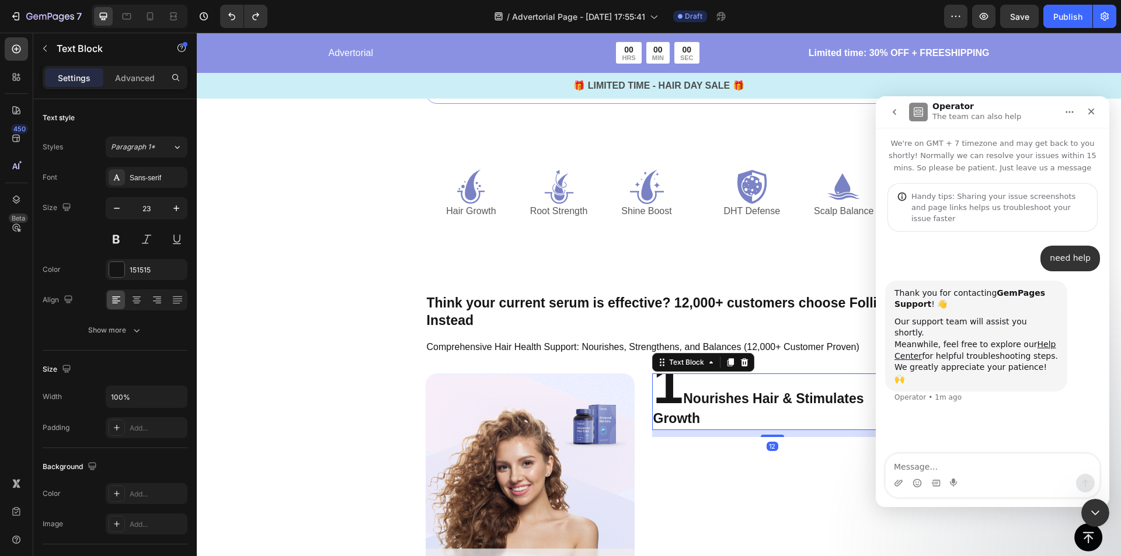
click at [667, 388] on span "1" at bounding box center [668, 384] width 30 height 61
drag, startPoint x: 684, startPoint y: 391, endPoint x: 678, endPoint y: 396, distance: 7.9
click at [678, 396] on p "1 Nourishes Hair & Stimulates Growth" at bounding box center [772, 402] width 238 height 54
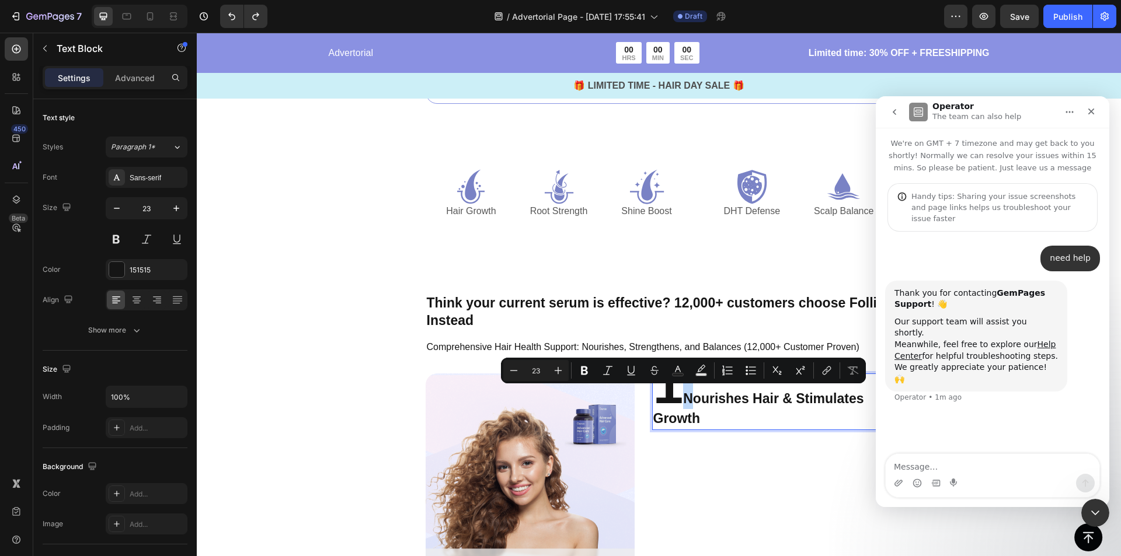
click at [671, 392] on span "1" at bounding box center [668, 384] width 30 height 61
type input "93"
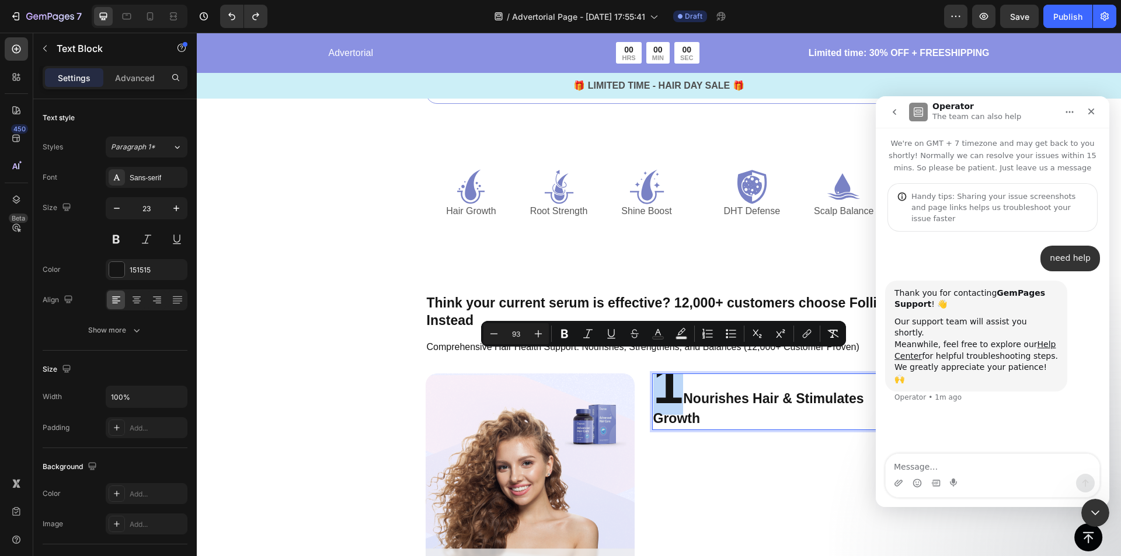
drag, startPoint x: 671, startPoint y: 393, endPoint x: 659, endPoint y: 396, distance: 12.0
click at [659, 396] on span "1" at bounding box center [668, 384] width 30 height 61
click at [497, 339] on icon "Editor contextual toolbar" at bounding box center [494, 334] width 12 height 12
click at [496, 339] on icon "Editor contextual toolbar" at bounding box center [494, 334] width 12 height 12
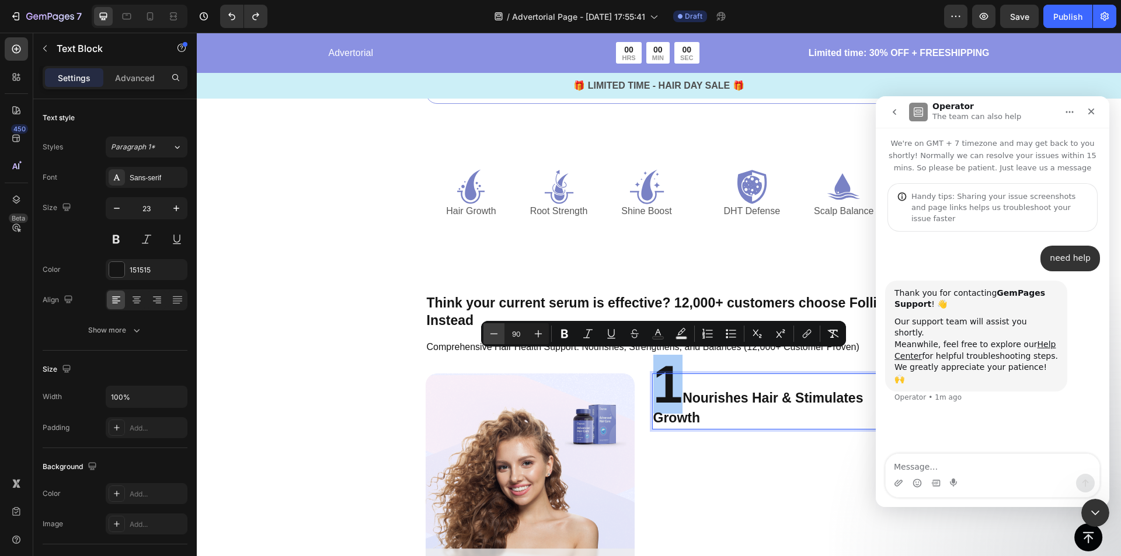
click at [496, 339] on icon "Editor contextual toolbar" at bounding box center [494, 334] width 12 height 12
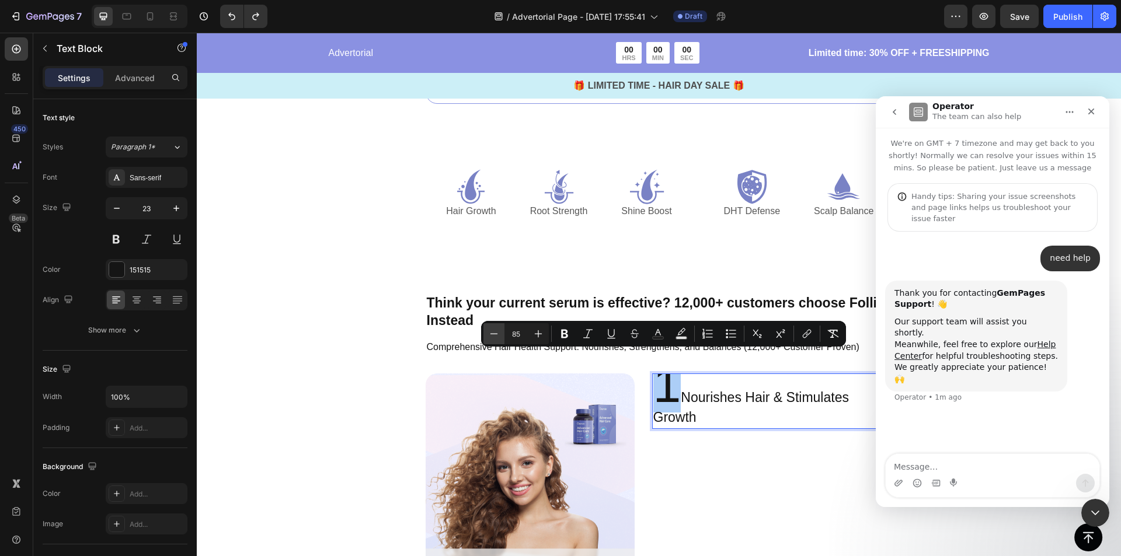
click at [496, 339] on icon "Editor contextual toolbar" at bounding box center [494, 334] width 12 height 12
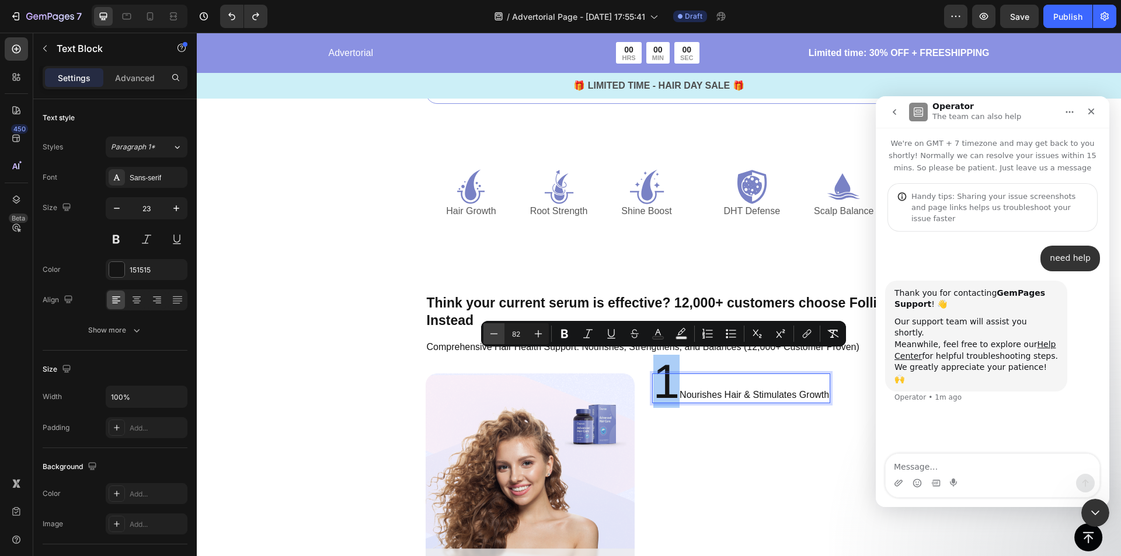
click at [496, 339] on icon "Editor contextual toolbar" at bounding box center [494, 334] width 12 height 12
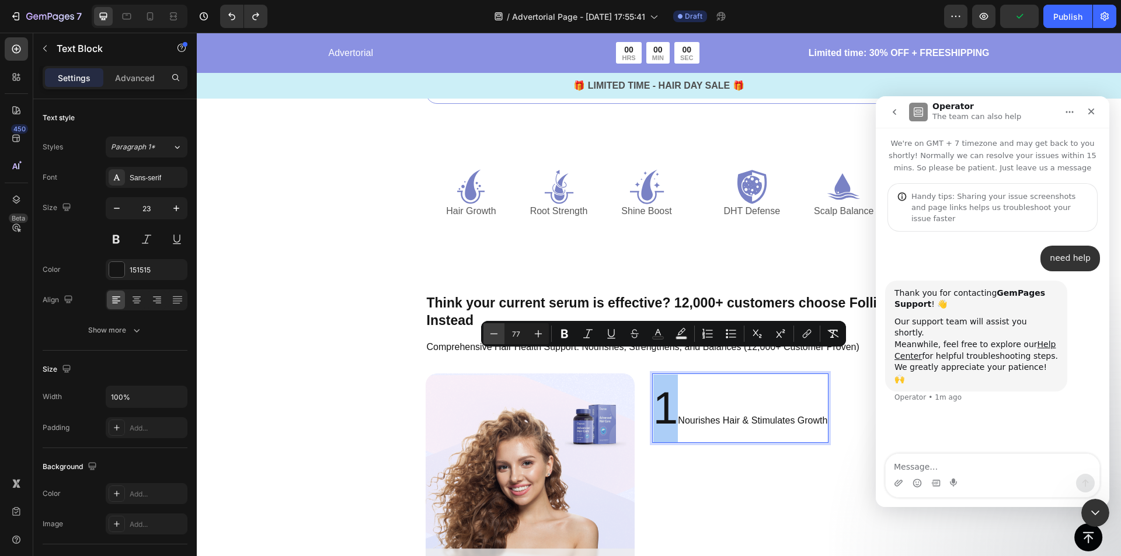
click at [496, 339] on icon "Editor contextual toolbar" at bounding box center [494, 334] width 12 height 12
type input "76"
click at [749, 471] on div "1 Nourishes Hair & Stimulates Growth Text Block 12" at bounding box center [740, 478] width 176 height 209
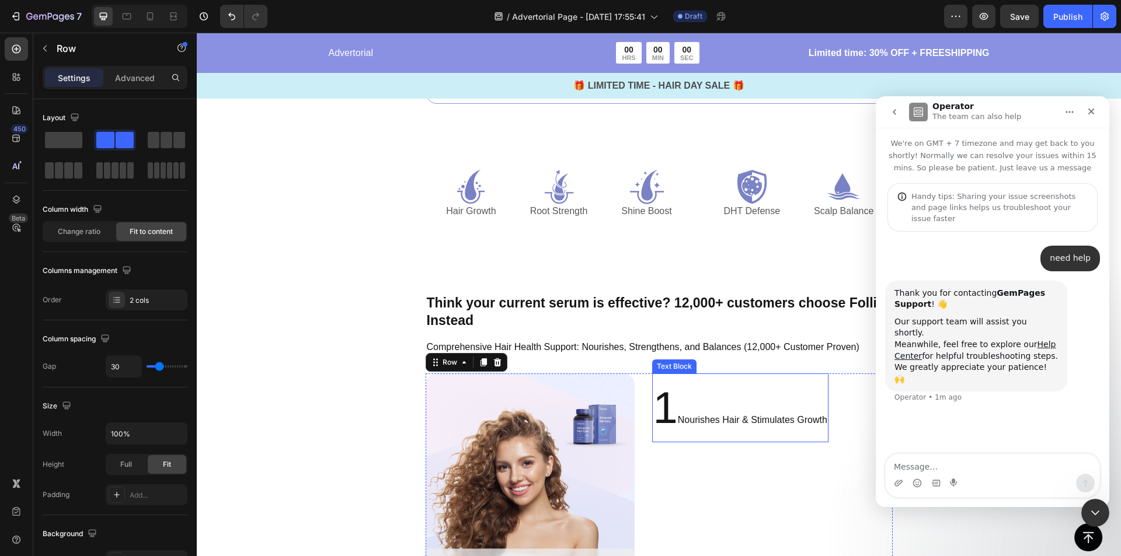
click at [735, 424] on p "1 Nourishes Hair & Stimulates Growth" at bounding box center [740, 408] width 174 height 67
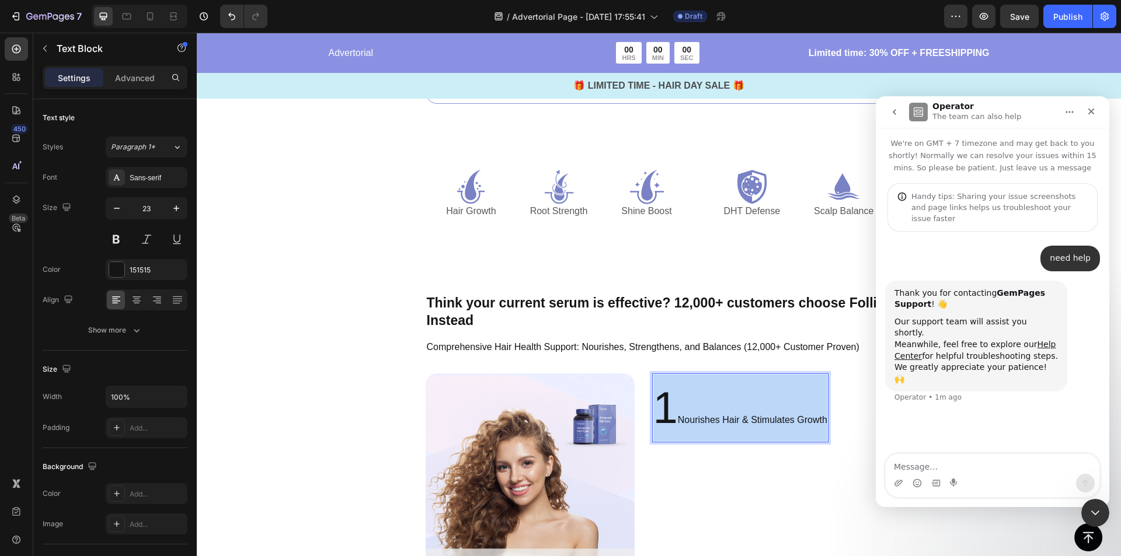
click at [735, 424] on p "1 Nourishes Hair & Stimulates Growth" at bounding box center [740, 408] width 174 height 67
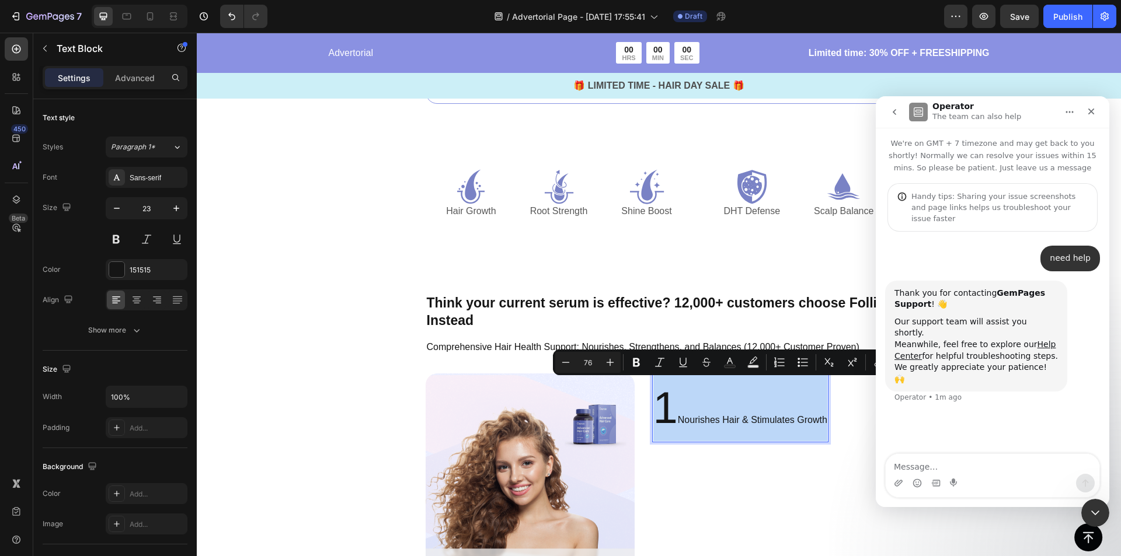
click at [710, 464] on div "1 Nourishes Hair & Stimulates Growth Text Block 12" at bounding box center [740, 478] width 176 height 209
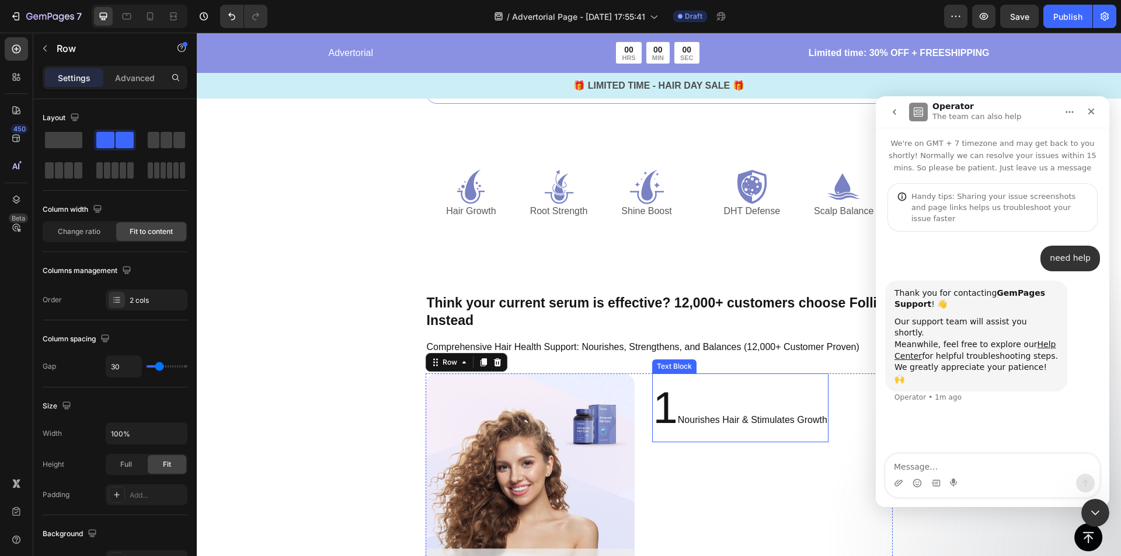
click at [685, 423] on p "1 Nourishes Hair & Stimulates Growth" at bounding box center [740, 408] width 174 height 67
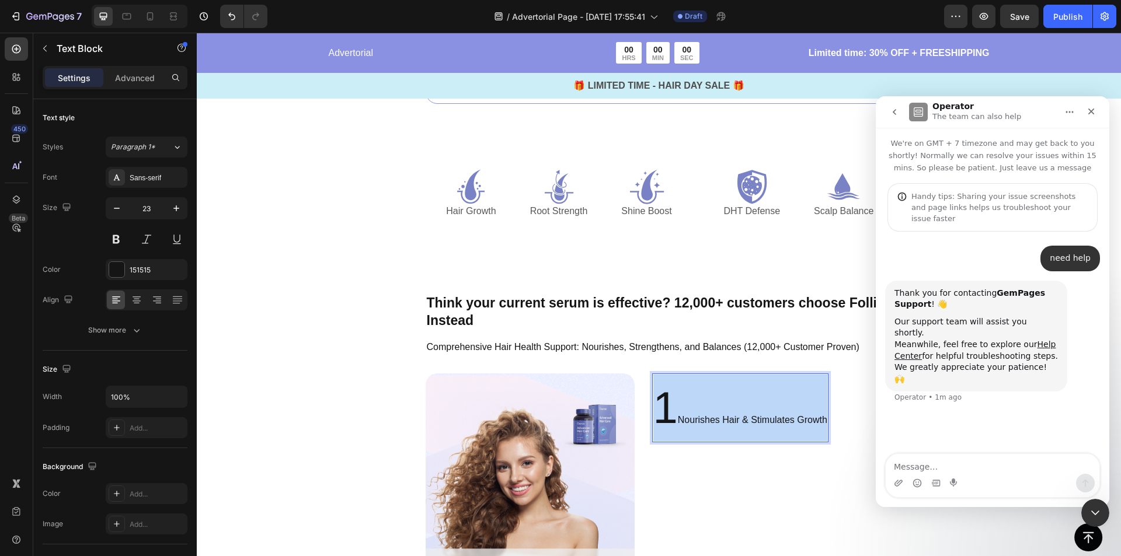
click at [685, 423] on p "1 Nourishes Hair & Stimulates Growth" at bounding box center [740, 408] width 174 height 67
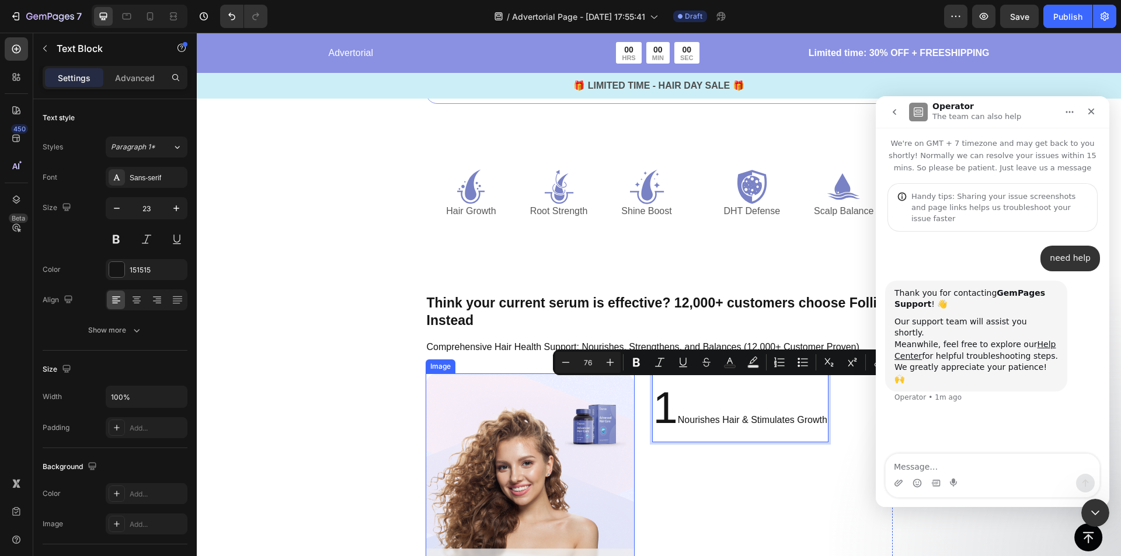
click at [673, 461] on div "1 Nourishes Hair & Stimulates Growth Text Block 12" at bounding box center [740, 478] width 176 height 209
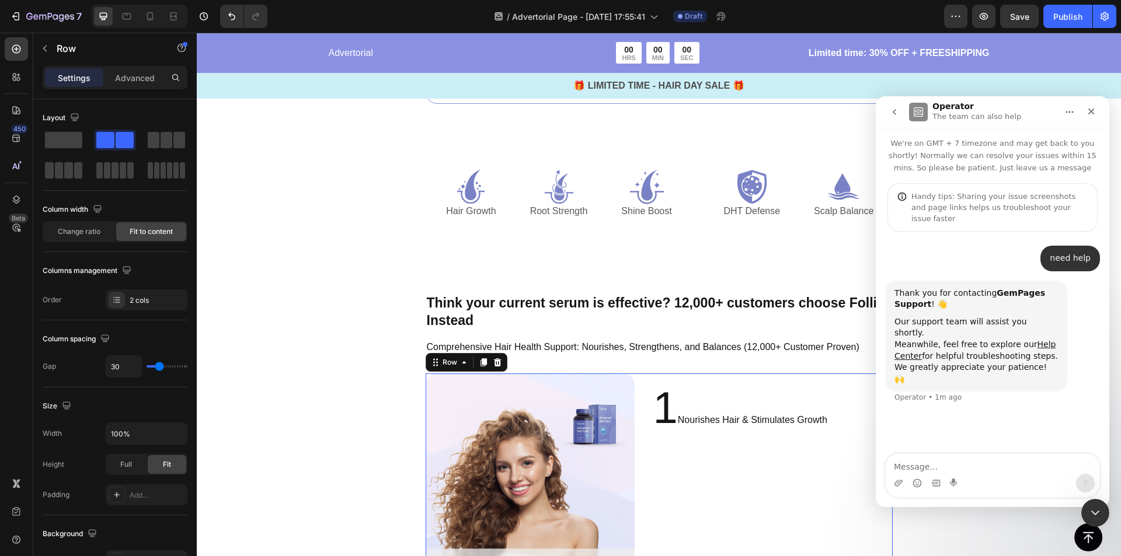
click at [787, 459] on div "1 Nourishes Hair & Stimulates Growth Text Block" at bounding box center [740, 478] width 176 height 209
click at [808, 421] on p "1 Nourishes Hair & Stimulates Growth" at bounding box center [740, 408] width 174 height 67
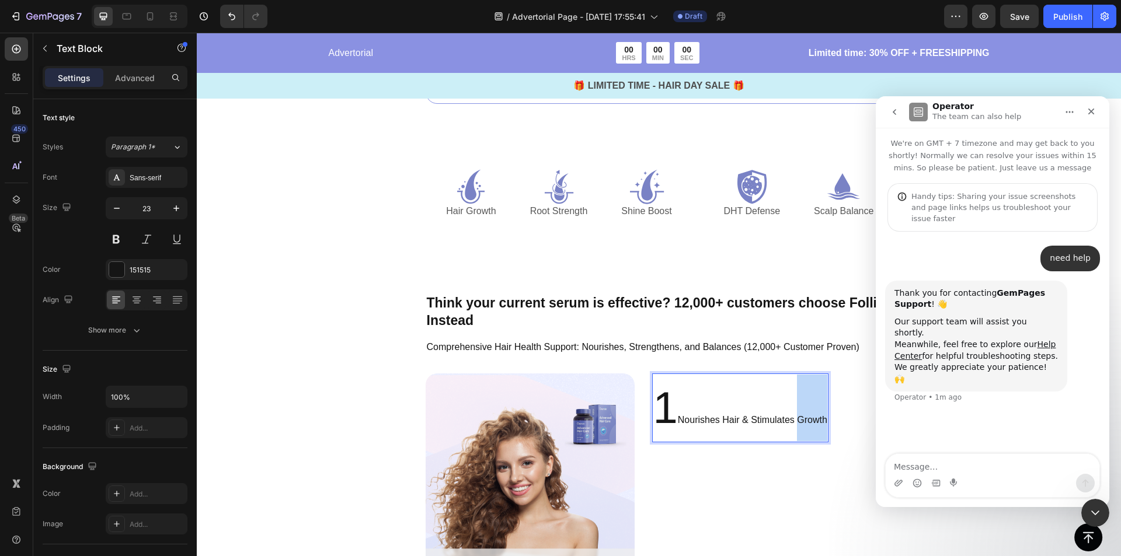
click at [808, 417] on p "1 Nourishes Hair & Stimulates Growth" at bounding box center [740, 408] width 174 height 67
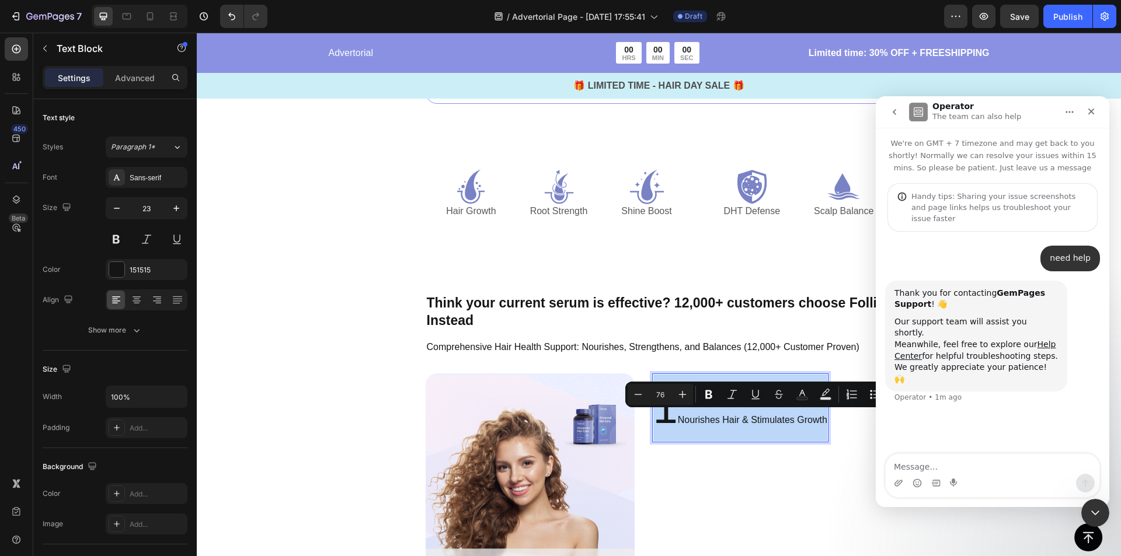
click at [808, 417] on p "1 Nourishes Hair & Stimulates Growth" at bounding box center [740, 408] width 174 height 67
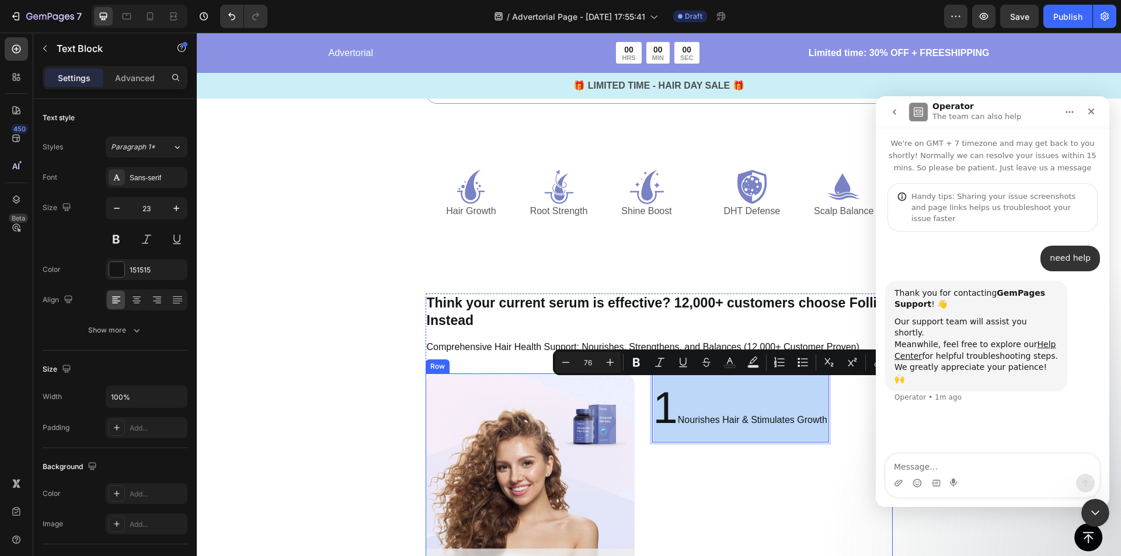
click at [770, 452] on div "1 Nourishes Hair & Stimulates Growth Text Block 12" at bounding box center [740, 478] width 176 height 209
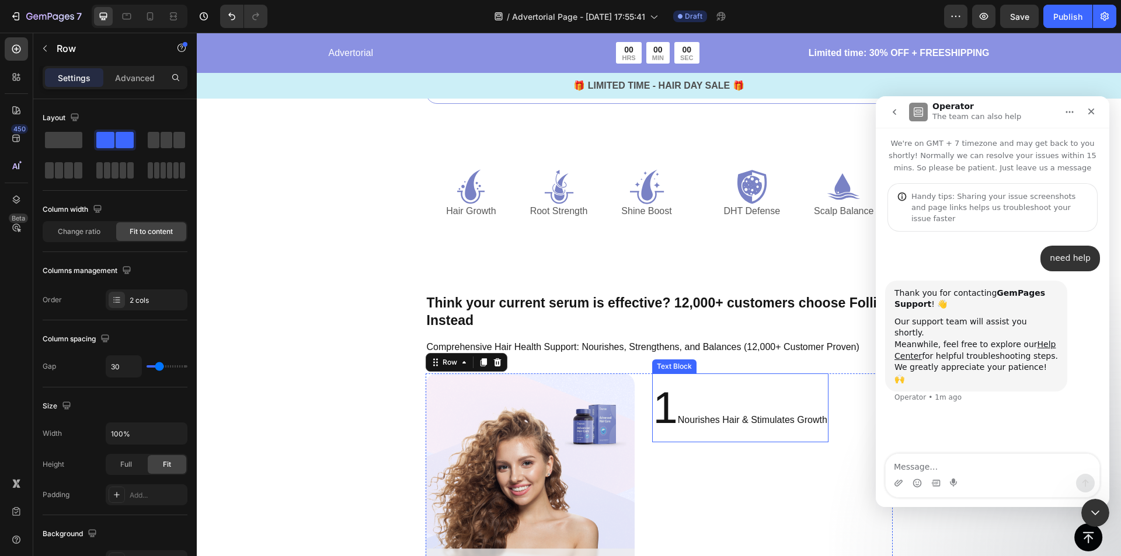
click at [674, 414] on p "1 Nourishes Hair & Stimulates Growth" at bounding box center [740, 408] width 174 height 67
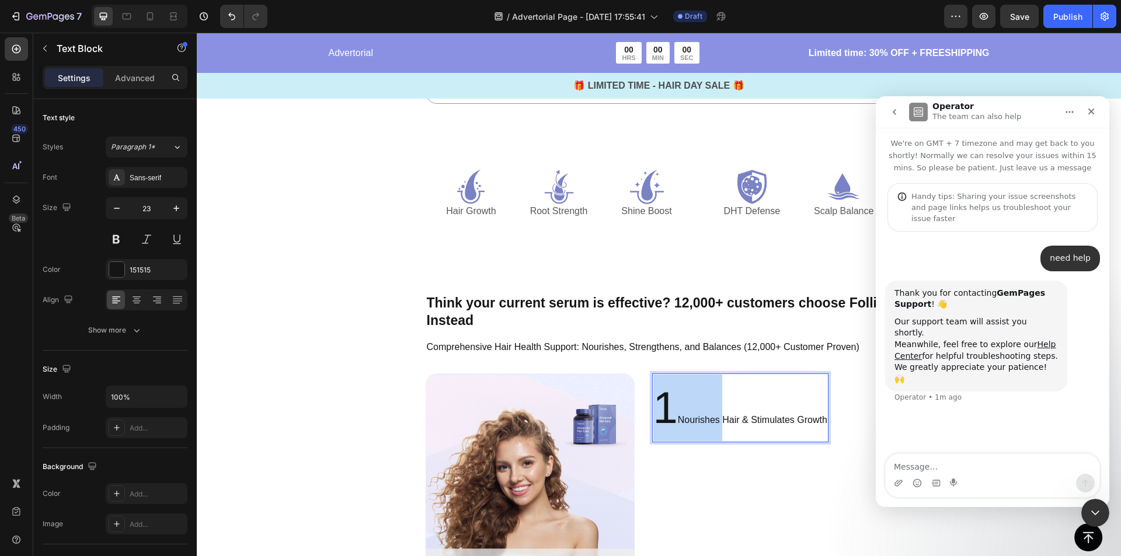
click at [678, 419] on p "1 Nourishes Hair & Stimulates Growth" at bounding box center [740, 408] width 174 height 67
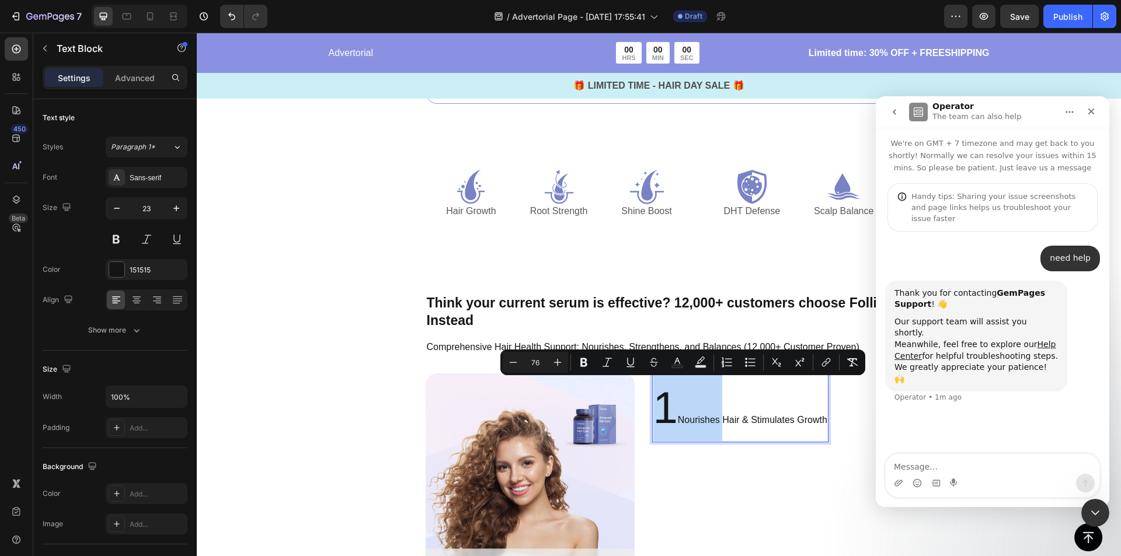
click at [675, 419] on p "1 Nourishes Hair & Stimulates Growth" at bounding box center [740, 408] width 174 height 67
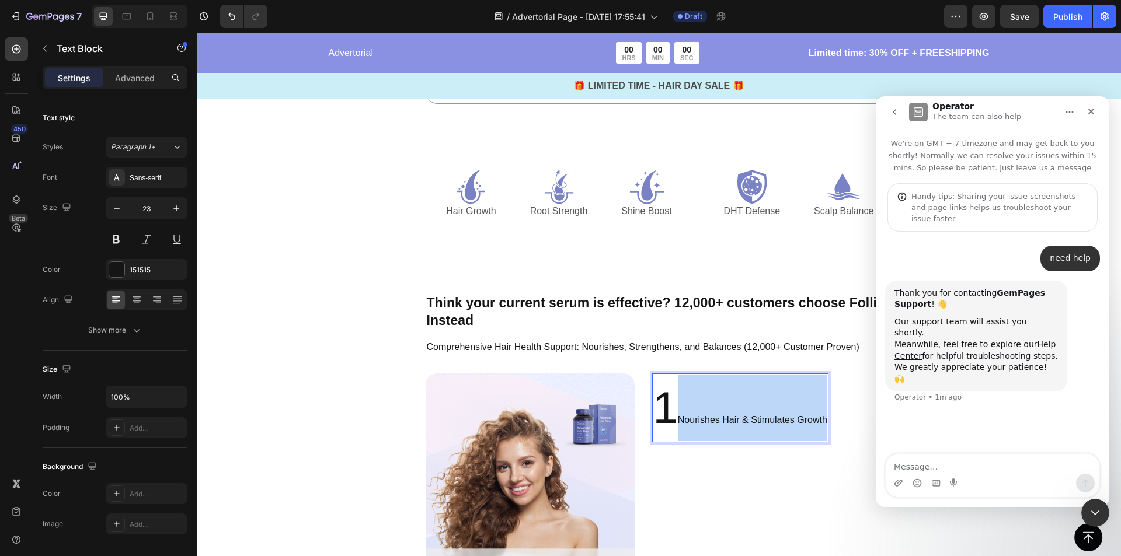
drag, startPoint x: 698, startPoint y: 424, endPoint x: 821, endPoint y: 419, distance: 123.9
click at [821, 419] on p "1 Nourishes Hair & Stimulates Growth" at bounding box center [740, 408] width 174 height 67
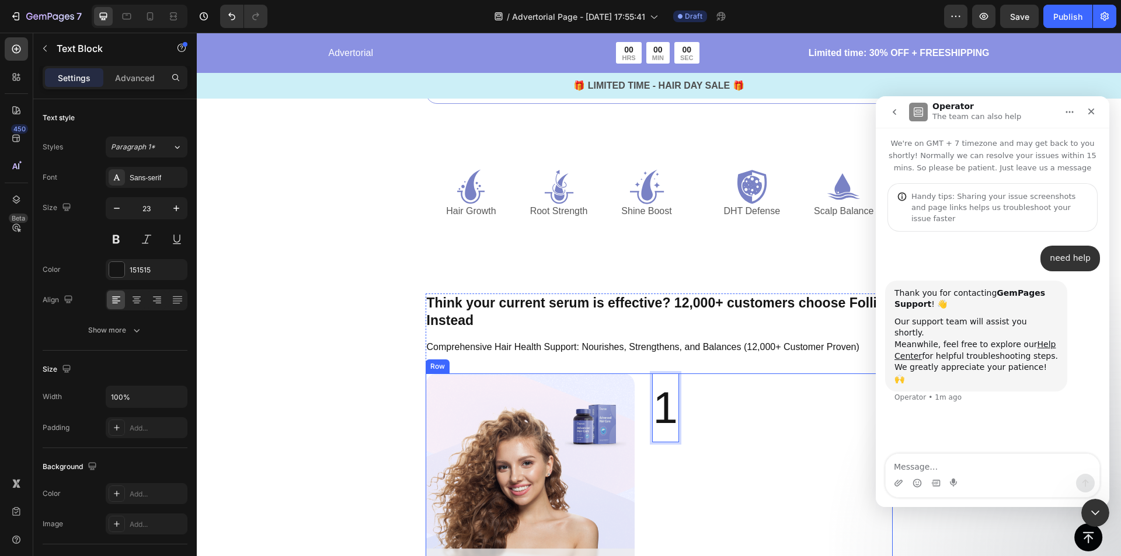
click at [757, 473] on div "Image 1 Text Block 12 Row" at bounding box center [659, 478] width 467 height 209
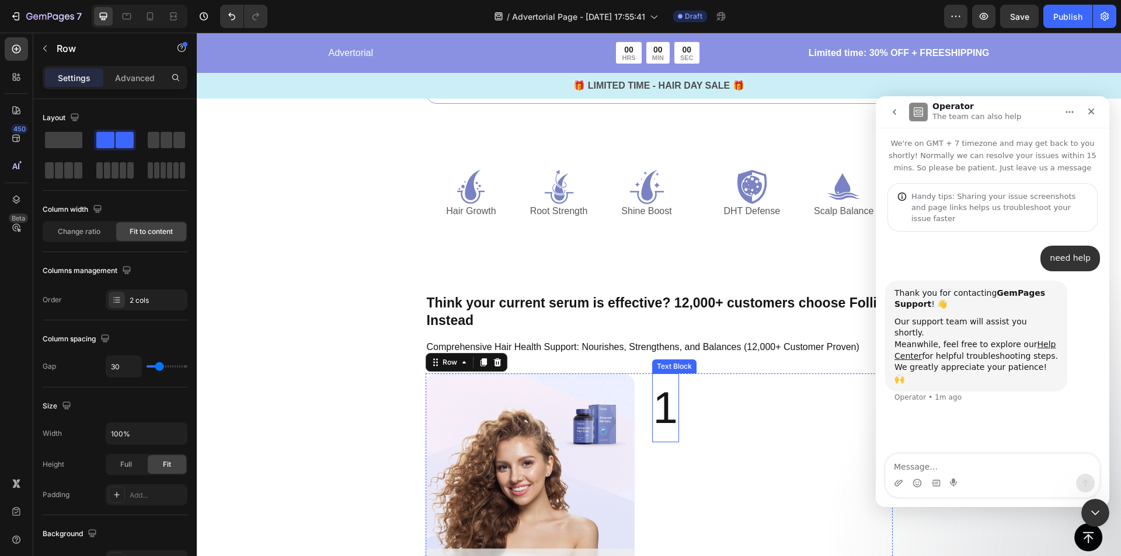
click at [672, 419] on span "1" at bounding box center [665, 408] width 25 height 50
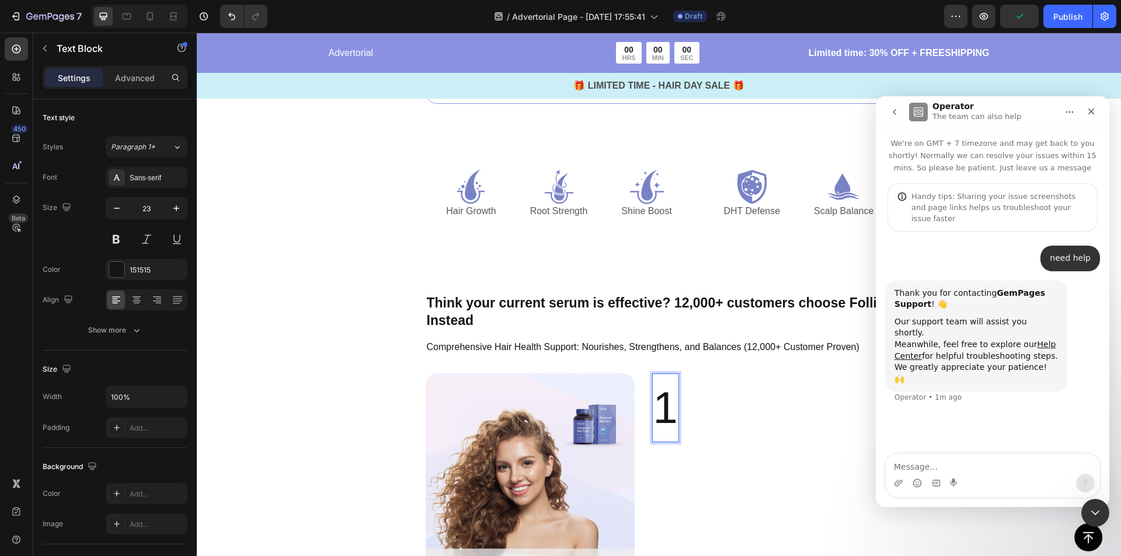
click at [668, 424] on span "1" at bounding box center [665, 408] width 25 height 50
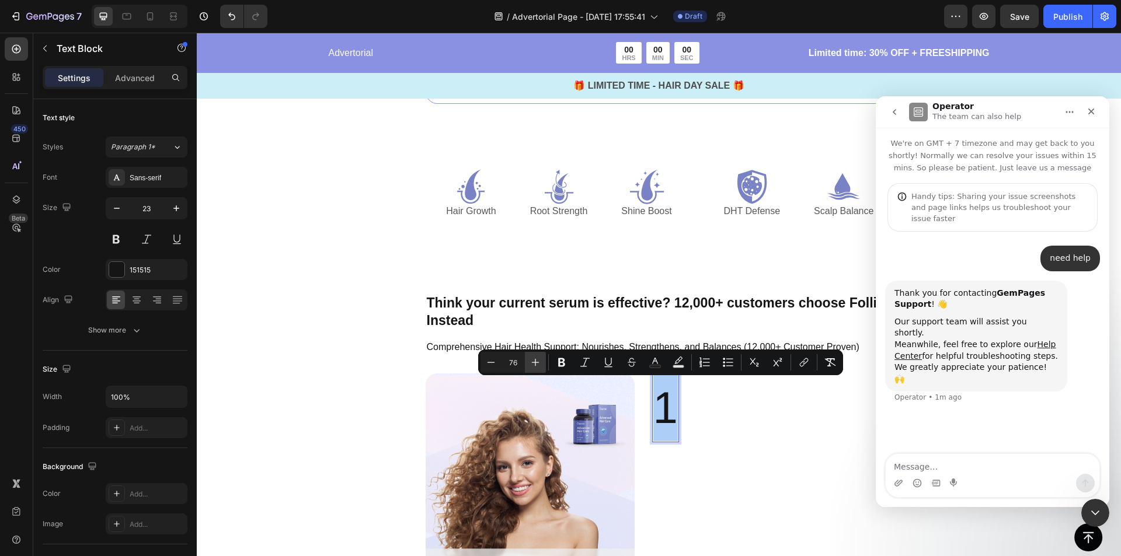
click at [533, 367] on icon "Editor contextual toolbar" at bounding box center [535, 363] width 12 height 12
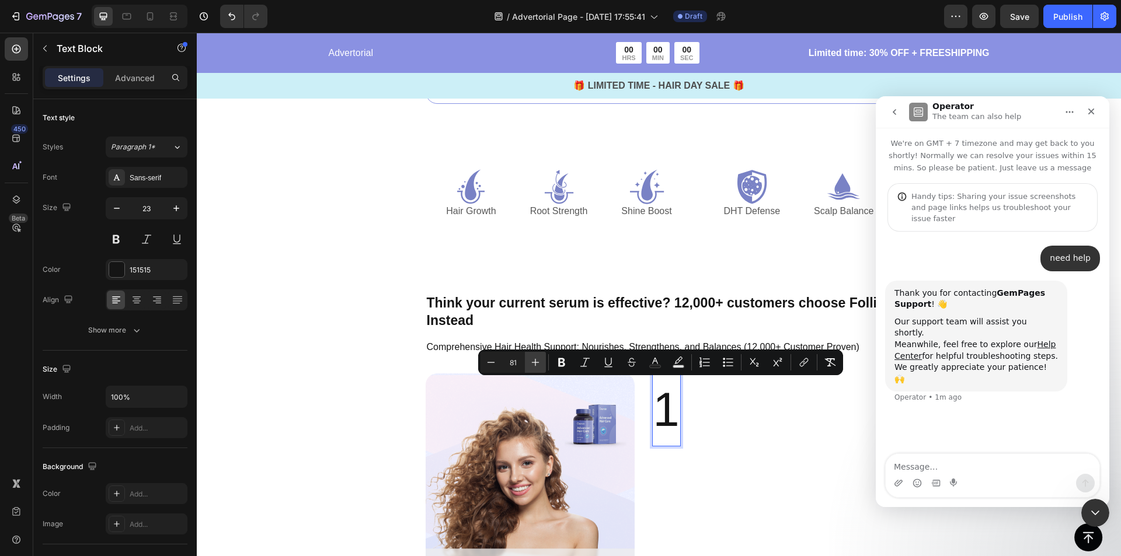
click at [533, 367] on icon "Editor contextual toolbar" at bounding box center [535, 363] width 12 height 12
click at [534, 367] on icon "Editor contextual toolbar" at bounding box center [535, 363] width 12 height 12
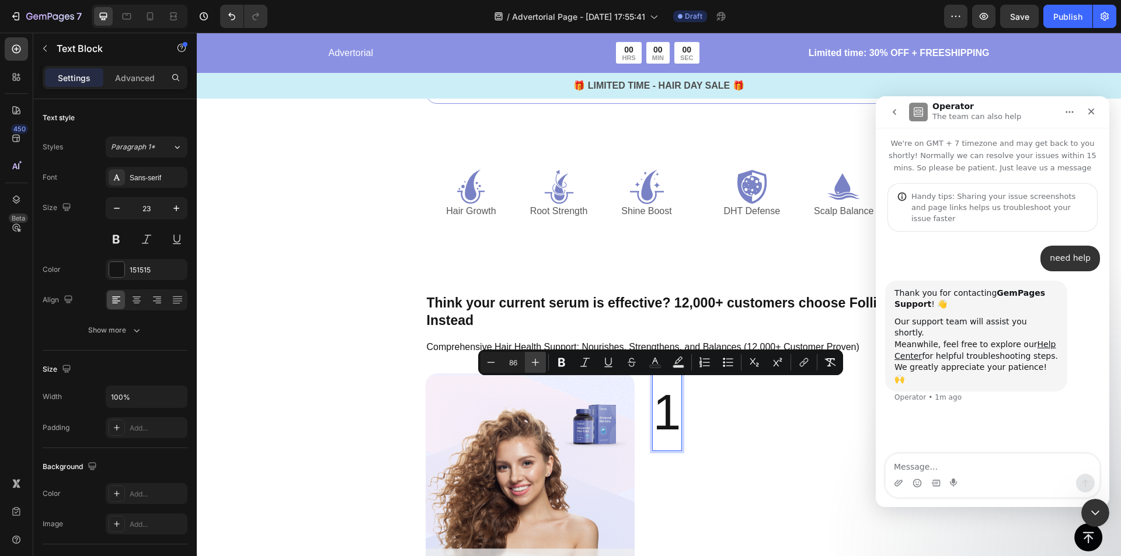
click at [535, 368] on icon "Editor contextual toolbar" at bounding box center [535, 363] width 12 height 12
type input "90"
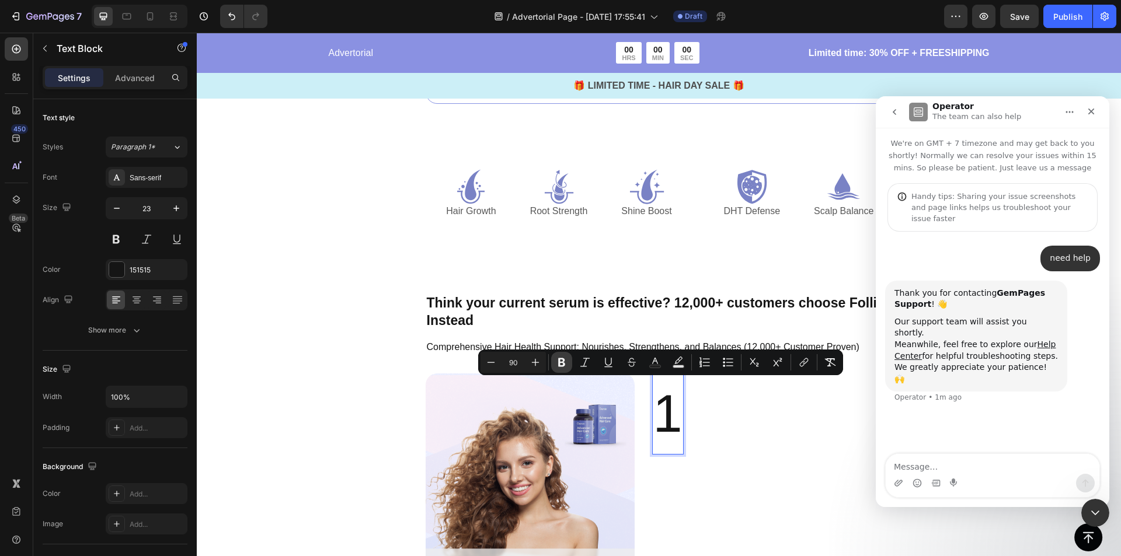
click at [567, 363] on icon "Editor contextual toolbar" at bounding box center [562, 363] width 12 height 12
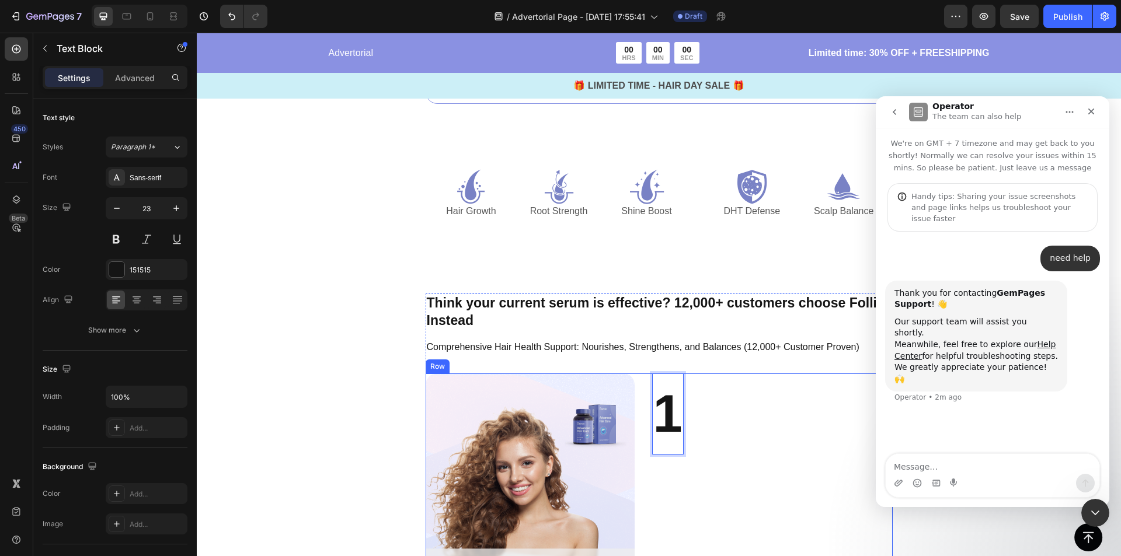
click at [814, 439] on div "Image 1 Text Block 12 Row" at bounding box center [659, 478] width 467 height 209
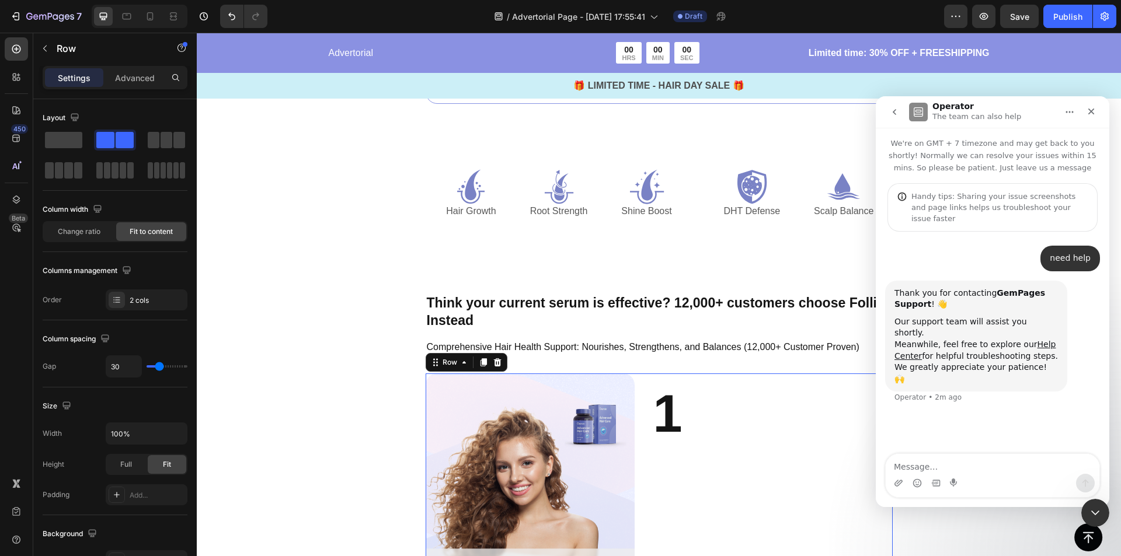
click at [700, 417] on div "Image 1 Text Block Row 32" at bounding box center [659, 478] width 467 height 209
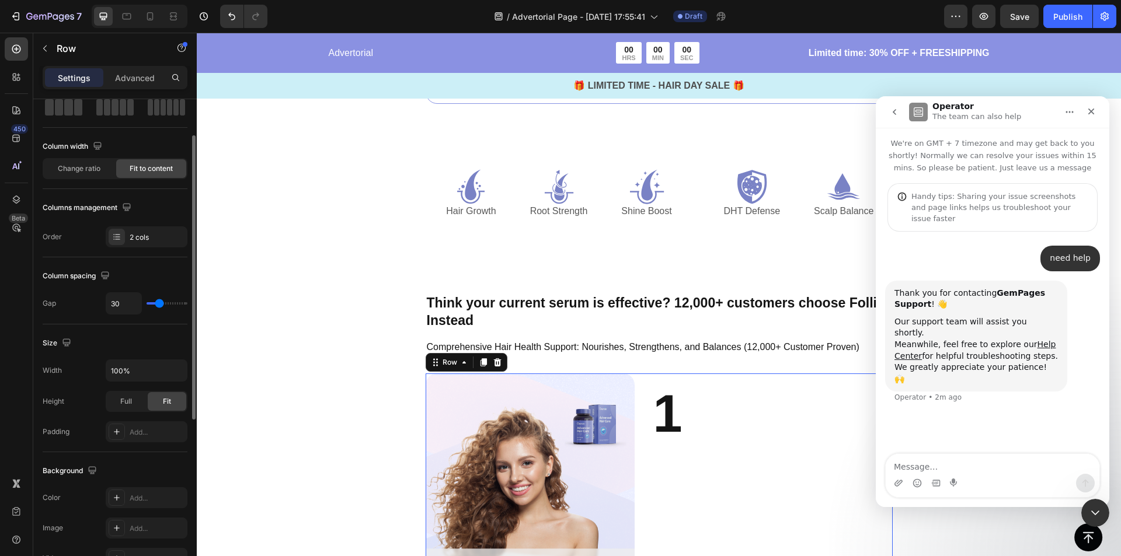
scroll to position [0, 0]
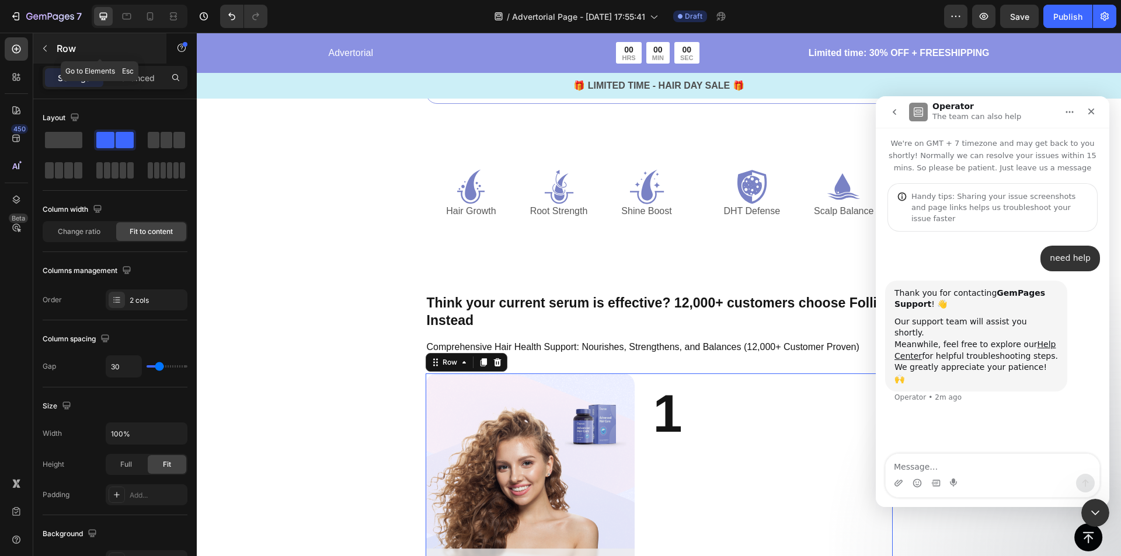
click at [44, 47] on icon "button" at bounding box center [45, 49] width 4 height 6
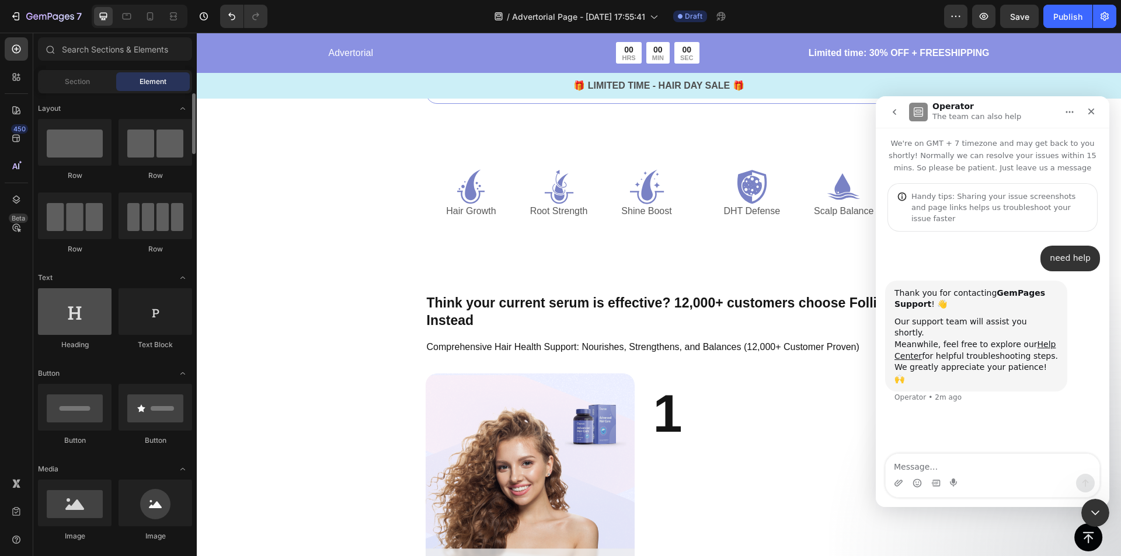
click at [69, 305] on div at bounding box center [75, 311] width 74 height 47
click at [169, 315] on div at bounding box center [155, 311] width 74 height 47
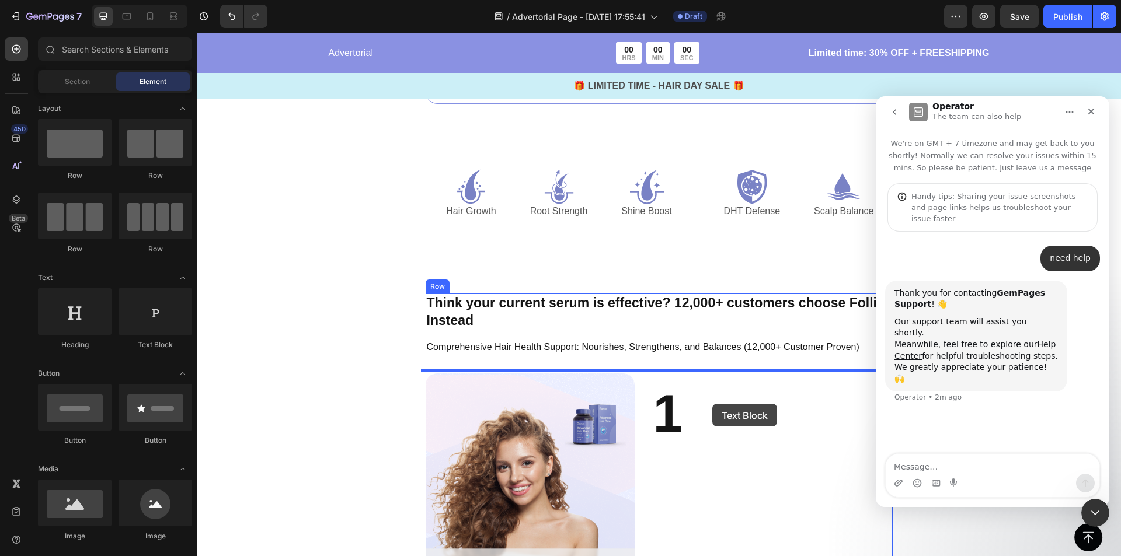
drag, startPoint x: 354, startPoint y: 349, endPoint x: 712, endPoint y: 404, distance: 362.6
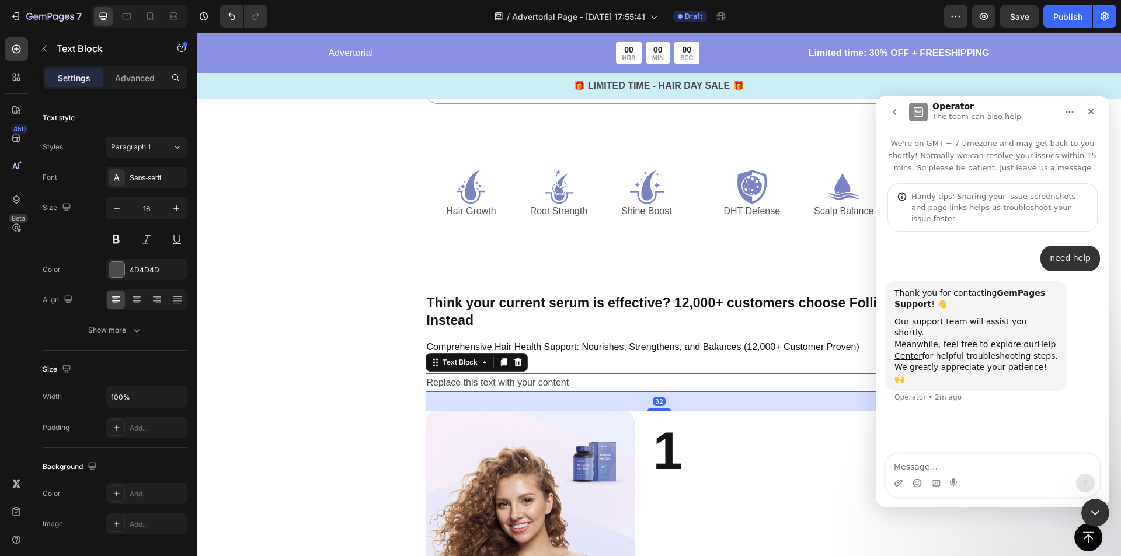
click at [608, 378] on div "Replace this text with your content" at bounding box center [659, 383] width 467 height 19
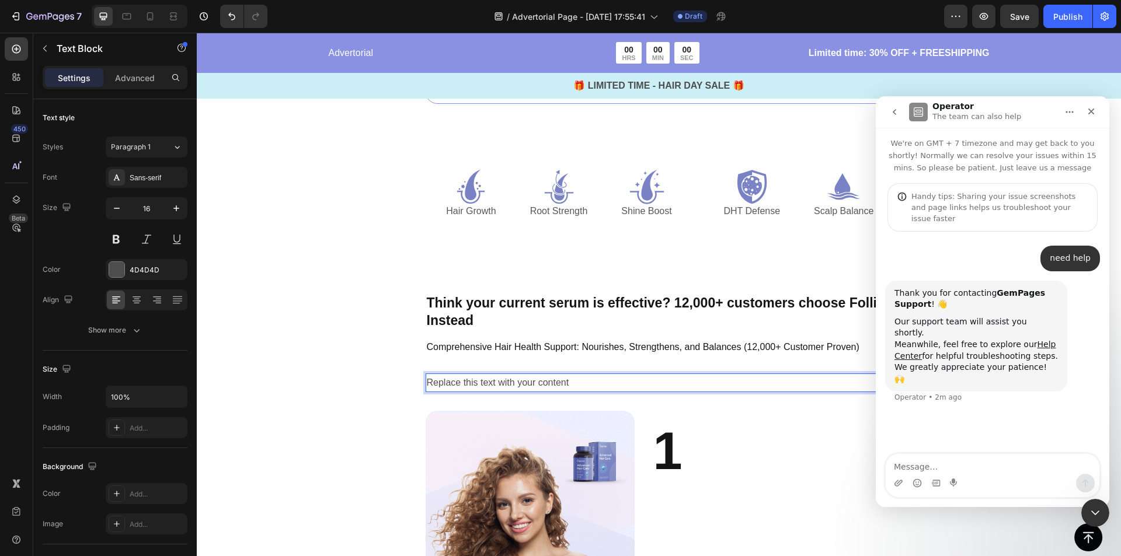
click at [542, 378] on p "Replace this text with your content" at bounding box center [659, 383] width 465 height 17
click at [604, 377] on p "Replace this text with your content" at bounding box center [659, 383] width 465 height 17
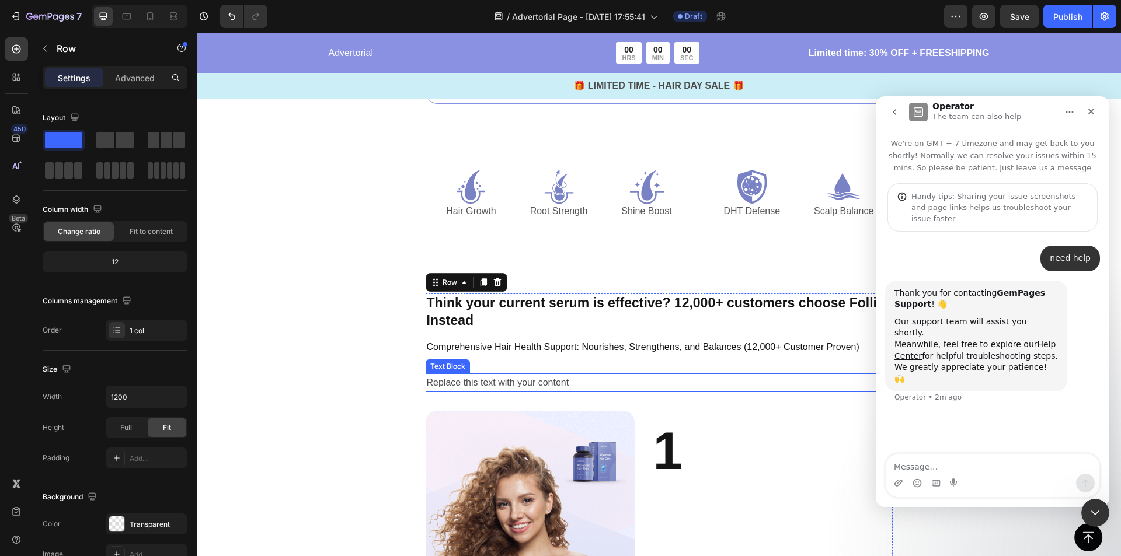
click at [517, 375] on p "Replace this text with your content" at bounding box center [659, 383] width 465 height 17
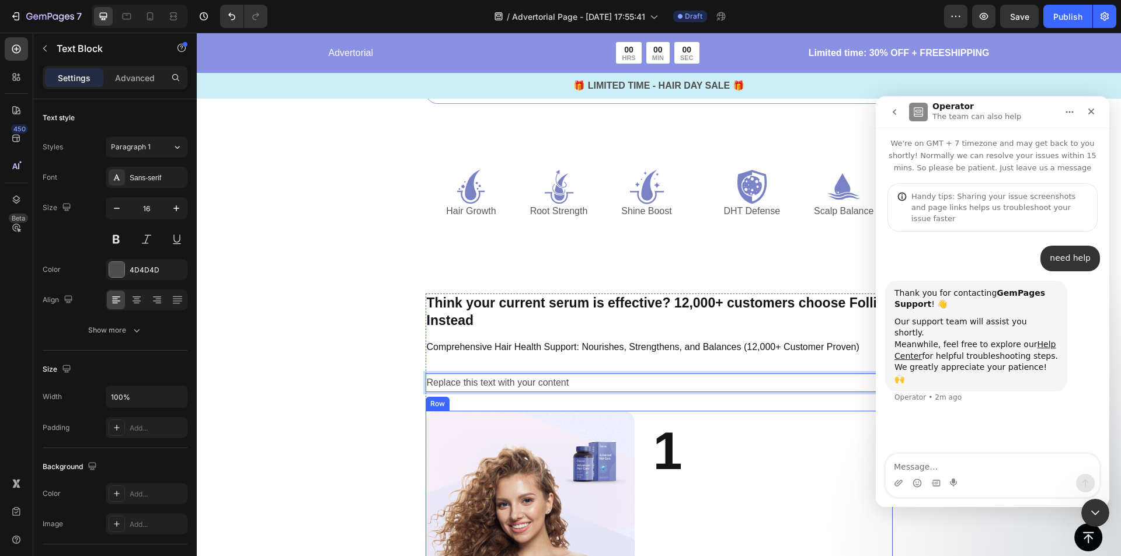
drag, startPoint x: 520, startPoint y: 378, endPoint x: 715, endPoint y: 462, distance: 212.1
click at [696, 458] on div "Image 1 Text Block Row" at bounding box center [659, 515] width 467 height 209
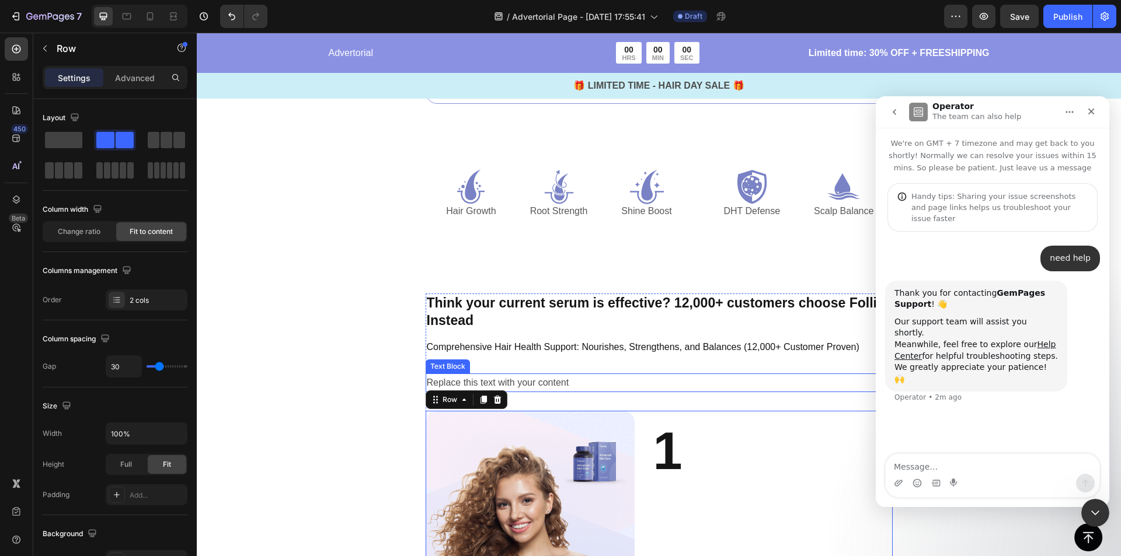
click at [525, 379] on p "Replace this text with your content" at bounding box center [659, 383] width 465 height 17
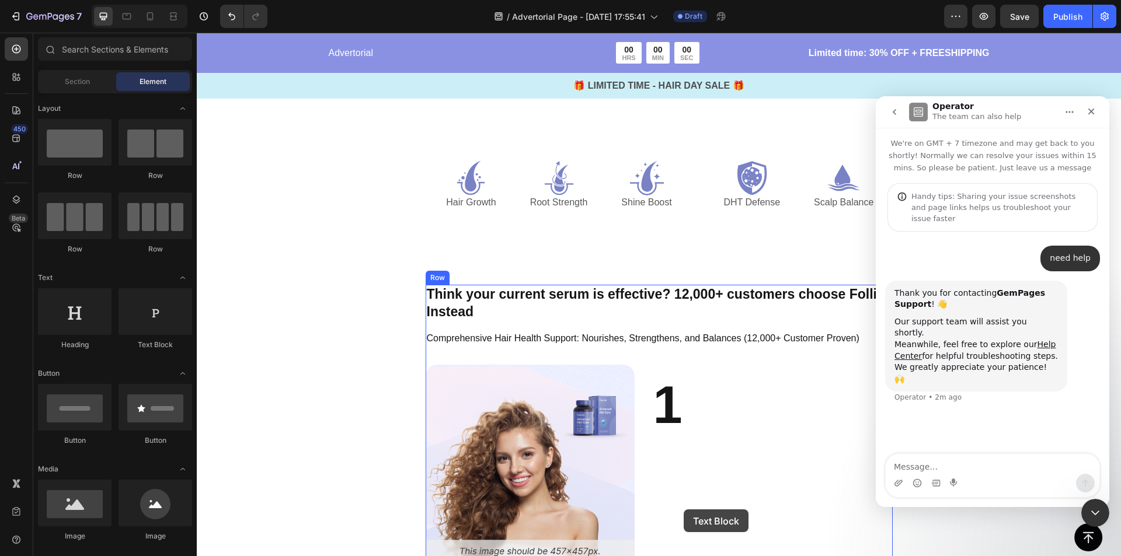
scroll to position [1940, 0]
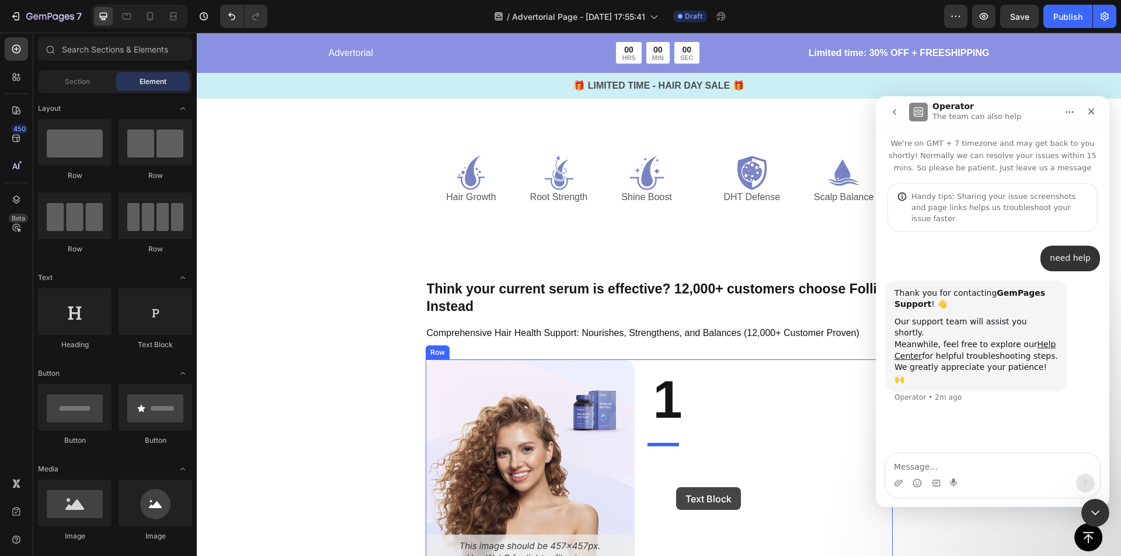
drag, startPoint x: 353, startPoint y: 350, endPoint x: 676, endPoint y: 487, distance: 351.5
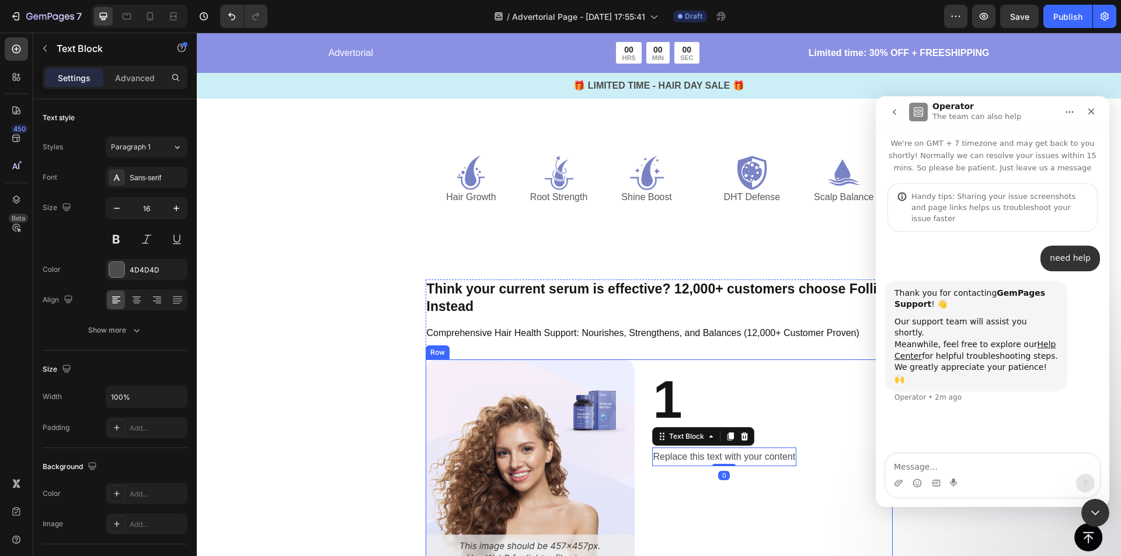
click at [696, 496] on div "1 Text Block Replace this text with your content Text Block 0" at bounding box center [724, 464] width 145 height 209
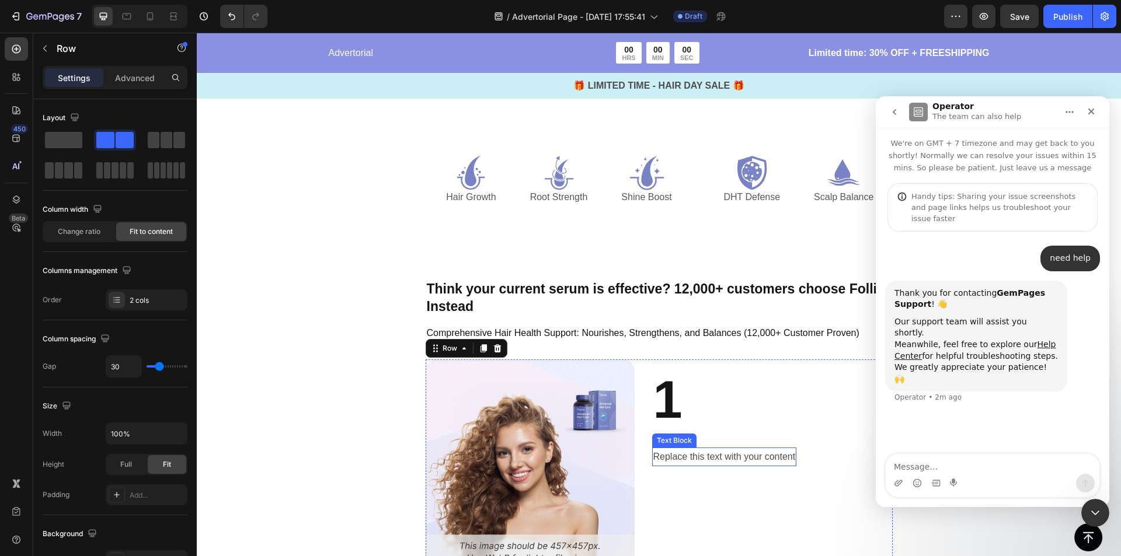
click at [683, 448] on div "Replace this text with your content Text Block" at bounding box center [724, 457] width 145 height 19
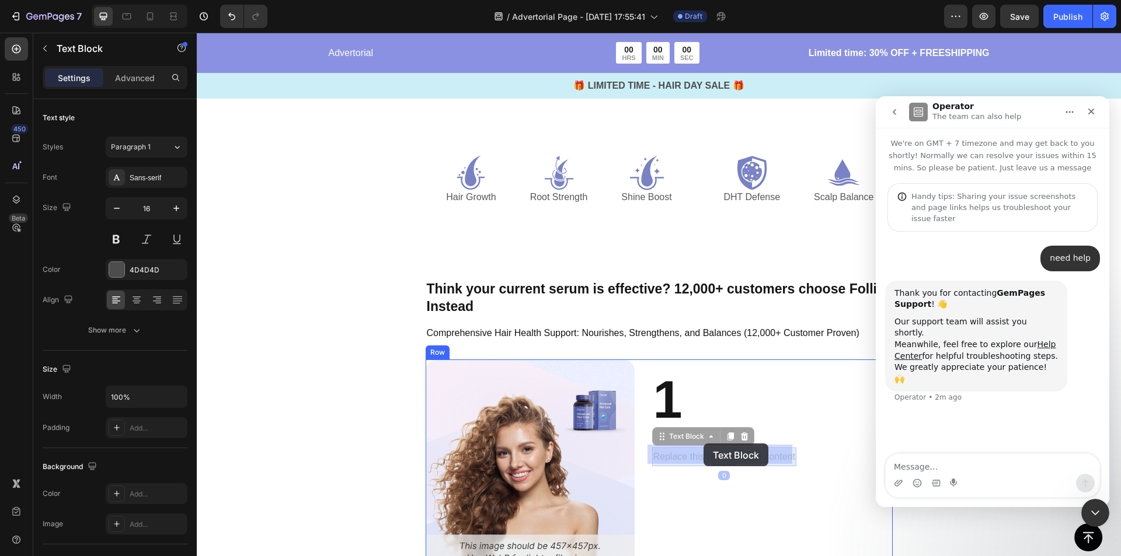
drag, startPoint x: 679, startPoint y: 452, endPoint x: 703, endPoint y: 444, distance: 24.7
click at [705, 443] on div "Header Button Sticky Advertorial Text Block 00 HRS 00 MIN 00 SEC Countdown Time…" at bounding box center [659, 354] width 924 height 4524
click at [679, 485] on div "1 Text Block Replace this text with your content Text Block 0" at bounding box center [724, 464] width 145 height 209
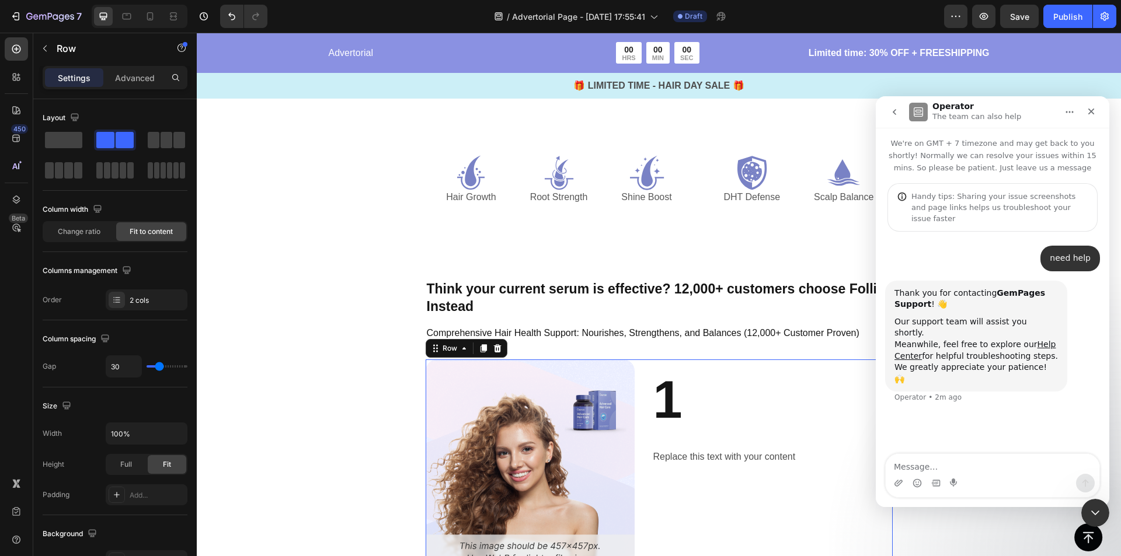
click at [672, 468] on div "1 Text Block Replace this text with your content Text Block" at bounding box center [724, 464] width 145 height 209
click at [674, 455] on p "Replace this text with your content" at bounding box center [724, 457] width 142 height 17
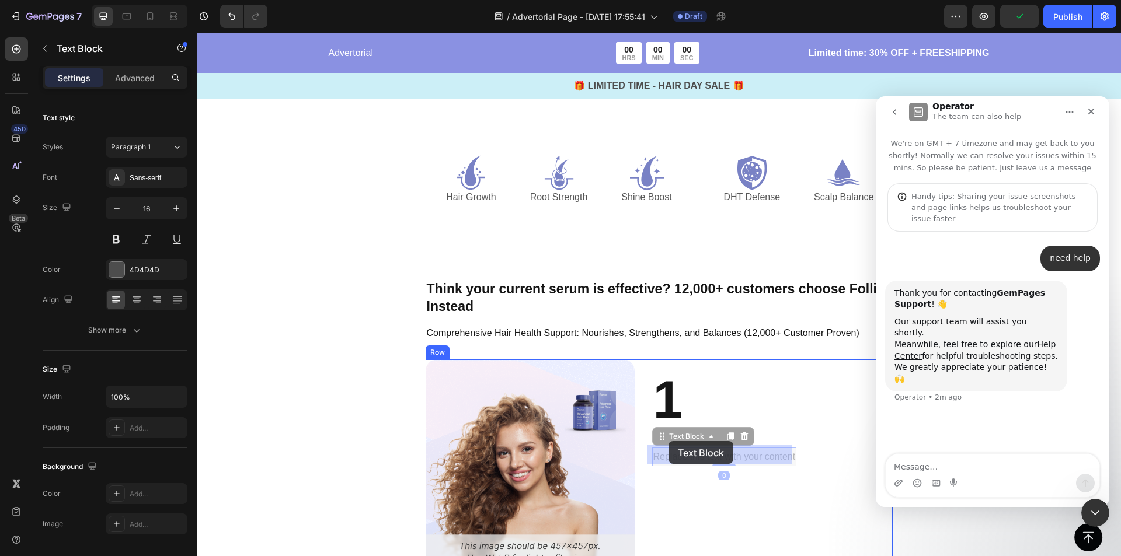
drag, startPoint x: 655, startPoint y: 437, endPoint x: 668, endPoint y: 441, distance: 13.5
click at [668, 441] on div "Header Button Sticky Advertorial Text Block 00 HRS 00 MIN 00 SEC Countdown Time…" at bounding box center [659, 354] width 924 height 4524
click at [665, 487] on div "1 Text Block Replace this text with your content Text Block 0" at bounding box center [724, 464] width 145 height 209
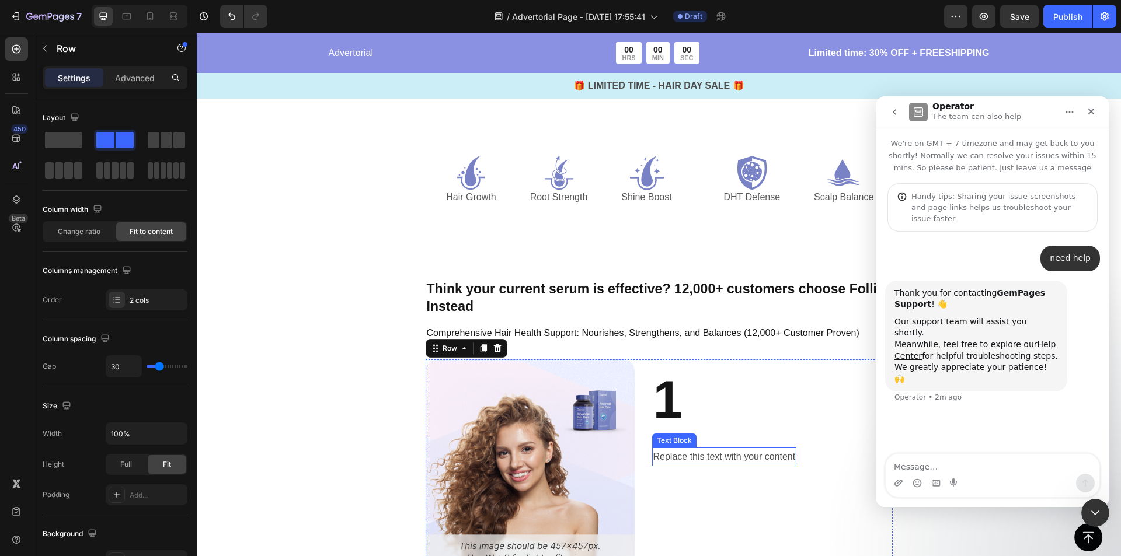
click at [676, 449] on p "Replace this text with your content" at bounding box center [724, 457] width 142 height 17
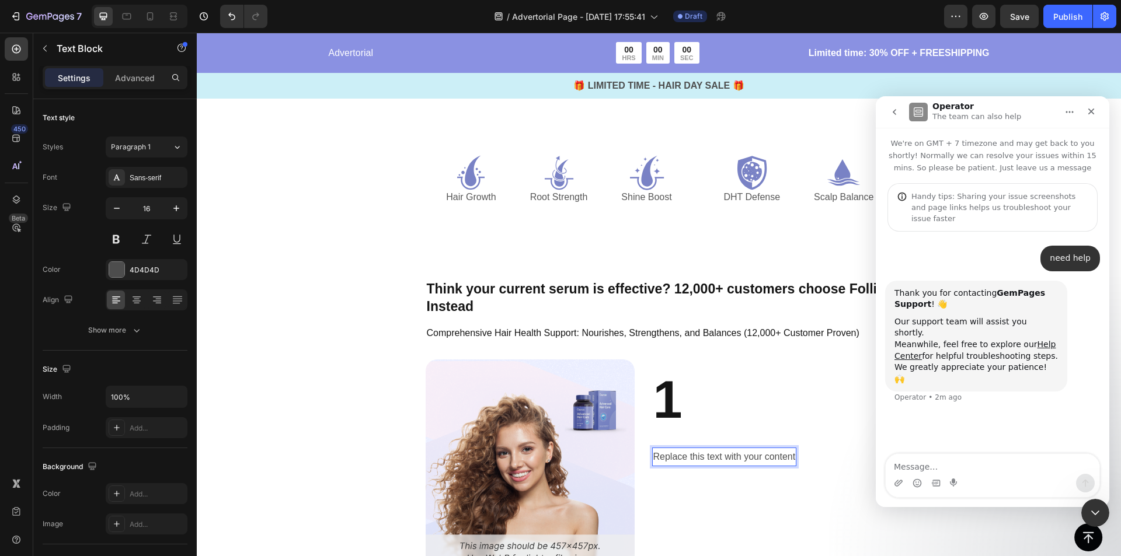
click at [677, 456] on p "Replace this text with your content" at bounding box center [724, 457] width 142 height 17
click at [671, 407] on strong "1" at bounding box center [667, 400] width 29 height 58
click at [674, 406] on strong "1" at bounding box center [667, 400] width 29 height 58
click at [665, 406] on strong "1" at bounding box center [667, 400] width 29 height 58
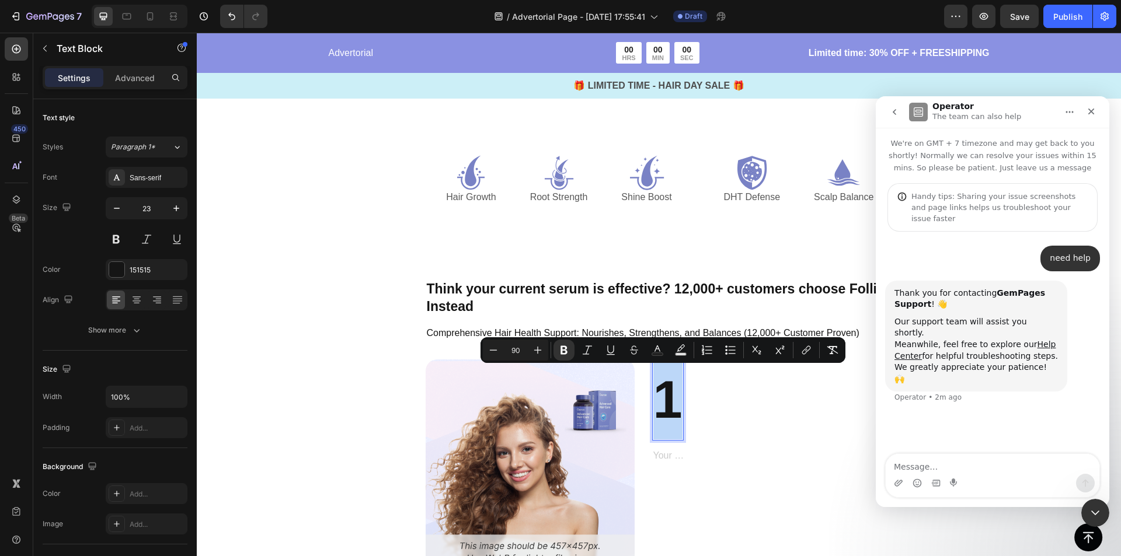
drag, startPoint x: 672, startPoint y: 404, endPoint x: 651, endPoint y: 407, distance: 21.2
click at [653, 407] on strong "1" at bounding box center [667, 400] width 29 height 58
click at [658, 354] on rect "Editor contextual toolbar" at bounding box center [657, 354] width 11 height 3
type input "151515"
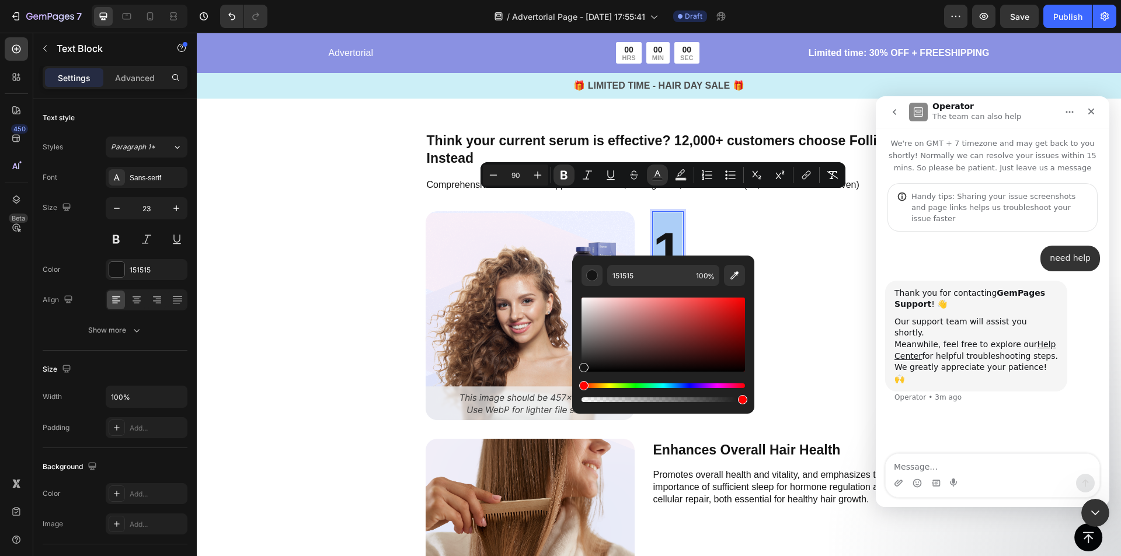
scroll to position [2115, 0]
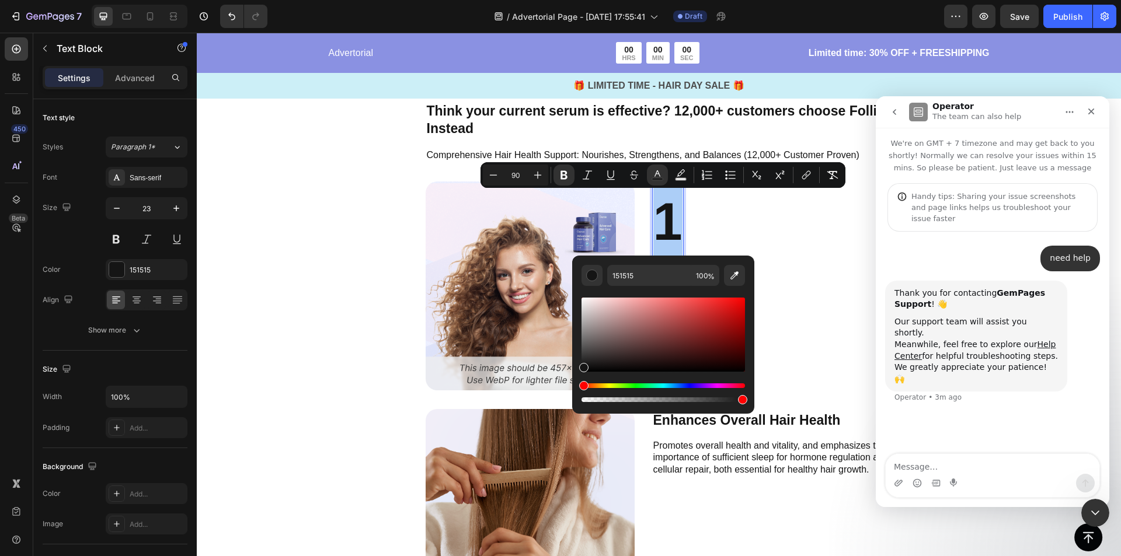
click at [633, 387] on div "Hue" at bounding box center [662, 385] width 163 height 5
click at [639, 389] on div "Editor contextual toolbar" at bounding box center [662, 392] width 163 height 19
click at [637, 385] on div "Hue" at bounding box center [662, 385] width 163 height 5
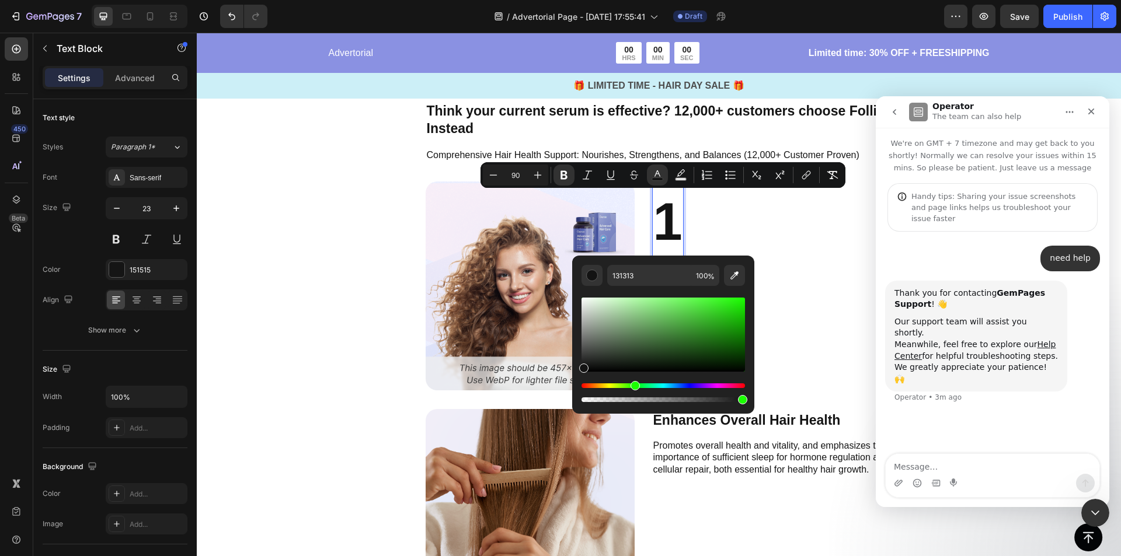
click at [633, 386] on div "Hue" at bounding box center [662, 385] width 163 height 5
drag, startPoint x: 584, startPoint y: 369, endPoint x: 673, endPoint y: 342, distance: 92.7
click at [673, 342] on div "Editor contextual toolbar" at bounding box center [673, 345] width 9 height 9
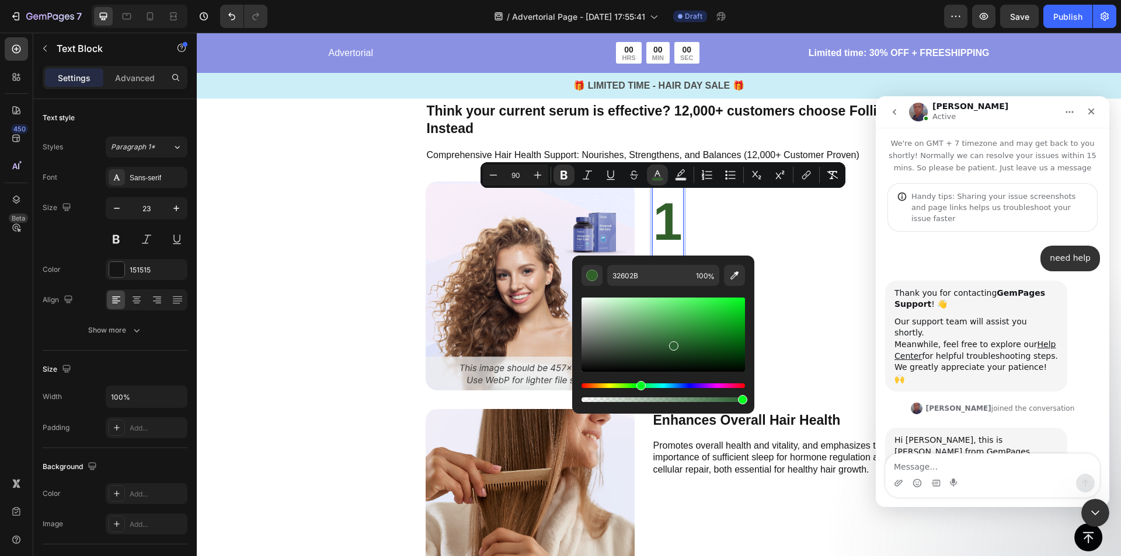
scroll to position [25, 0]
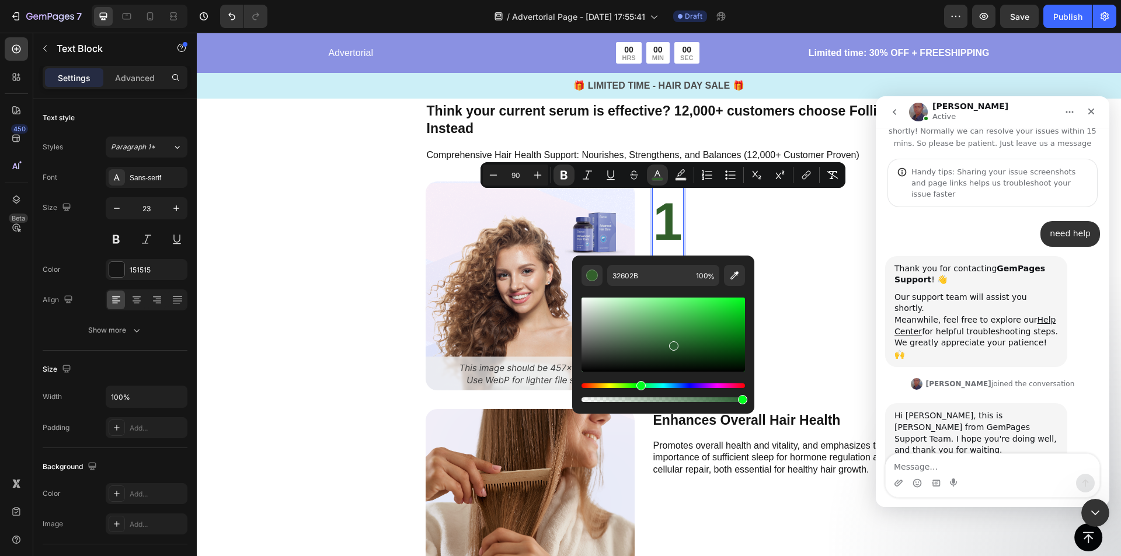
type input "2A5F31"
click at [639, 385] on div "Hue" at bounding box center [641, 385] width 9 height 9
click at [982, 473] on textarea "Message…" at bounding box center [992, 464] width 214 height 20
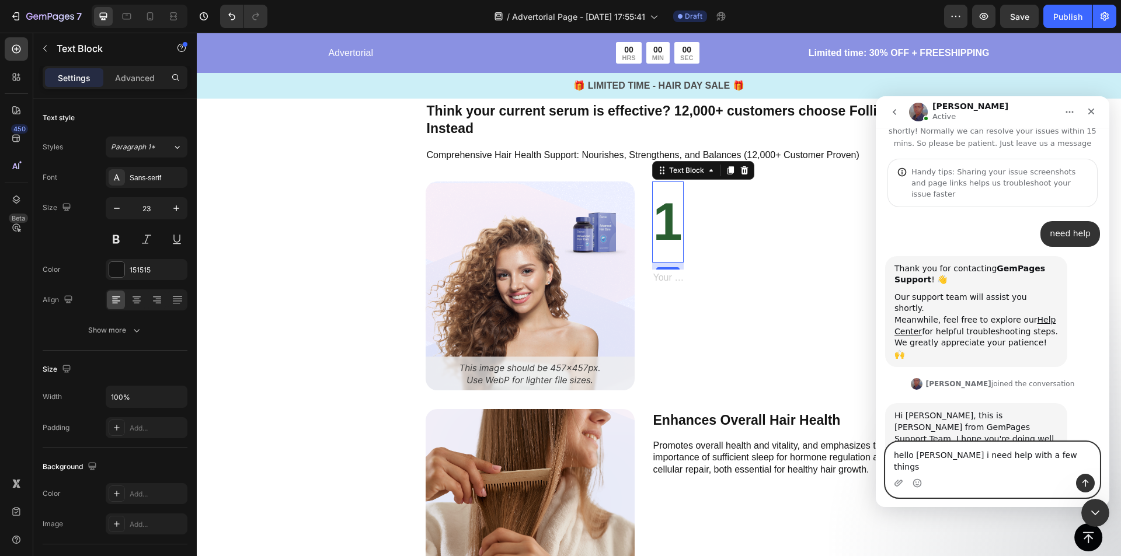
type textarea "hello [PERSON_NAME] i need help with a few things"
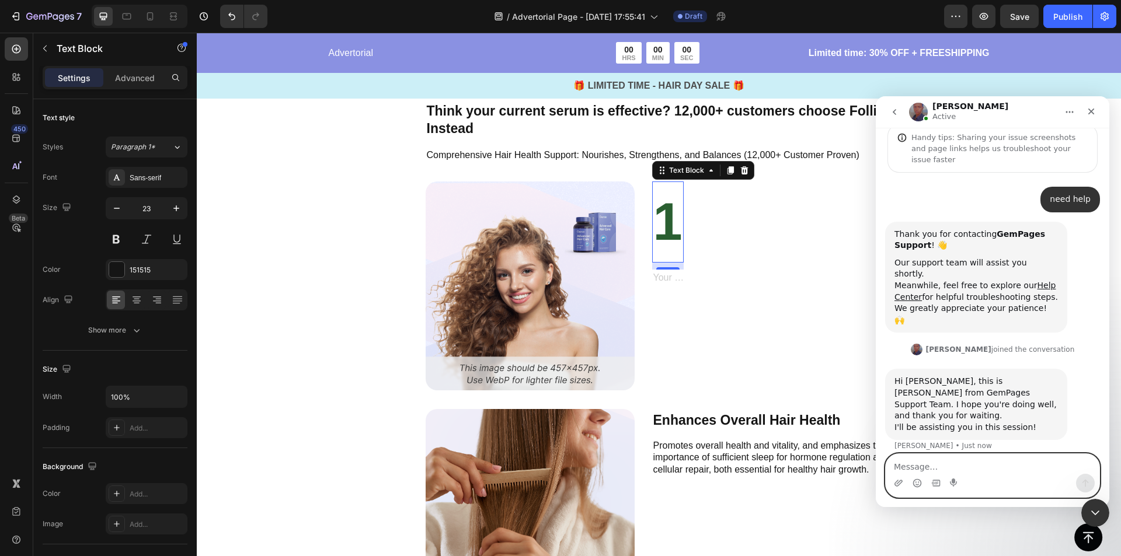
click at [943, 464] on textarea "Message…" at bounding box center [992, 464] width 214 height 20
type textarea "need a replica of this page"
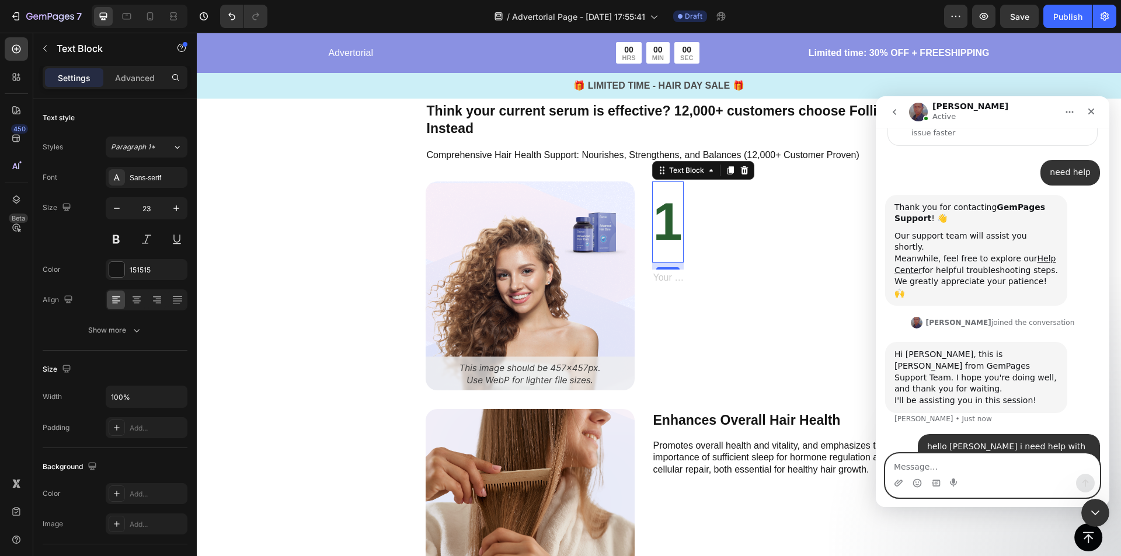
paste textarea "[URL][DOMAIN_NAME]"
type textarea "[URL][DOMAIN_NAME]"
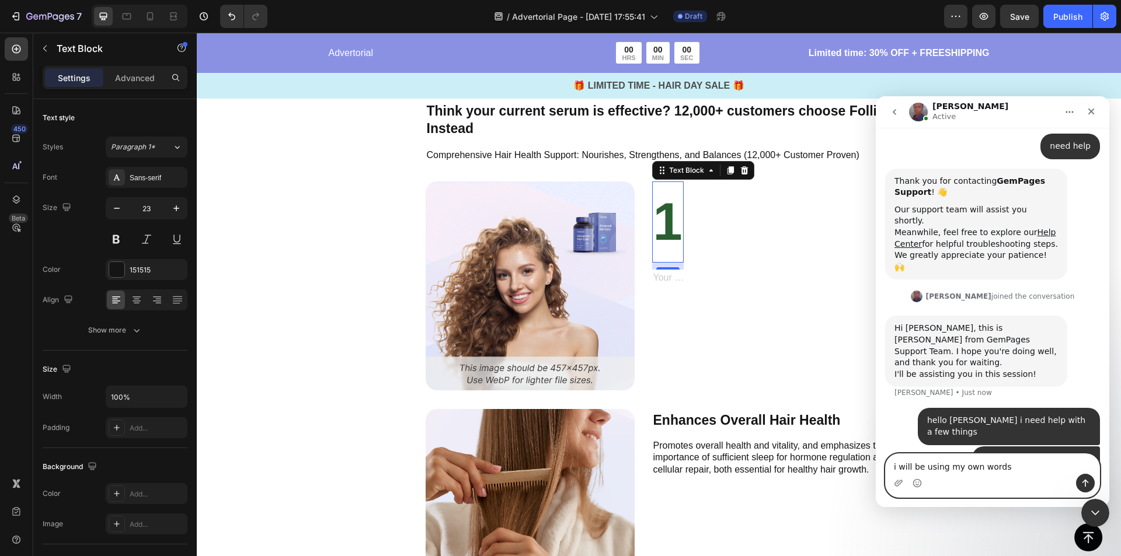
type textarea "i will be using my own words"
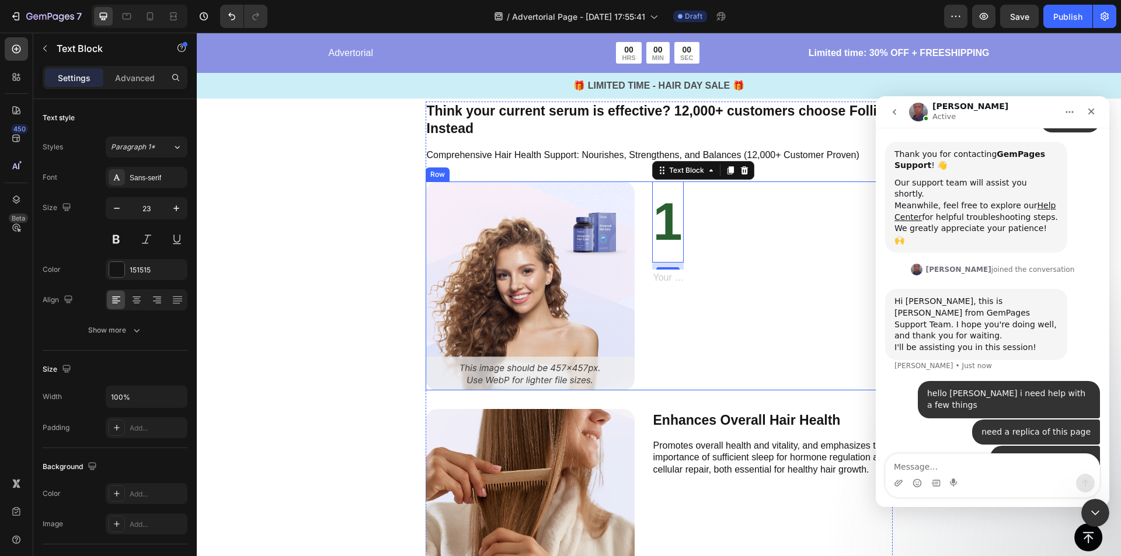
click at [744, 326] on div "Image 1 Text Block 12 Text Block Row" at bounding box center [659, 286] width 467 height 209
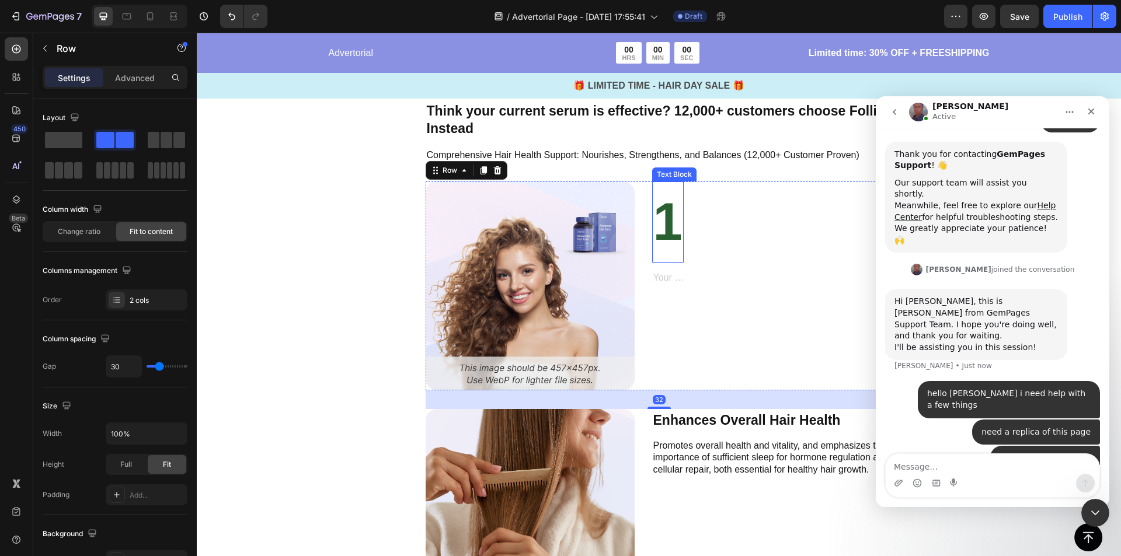
click at [662, 224] on strong "1" at bounding box center [667, 222] width 29 height 58
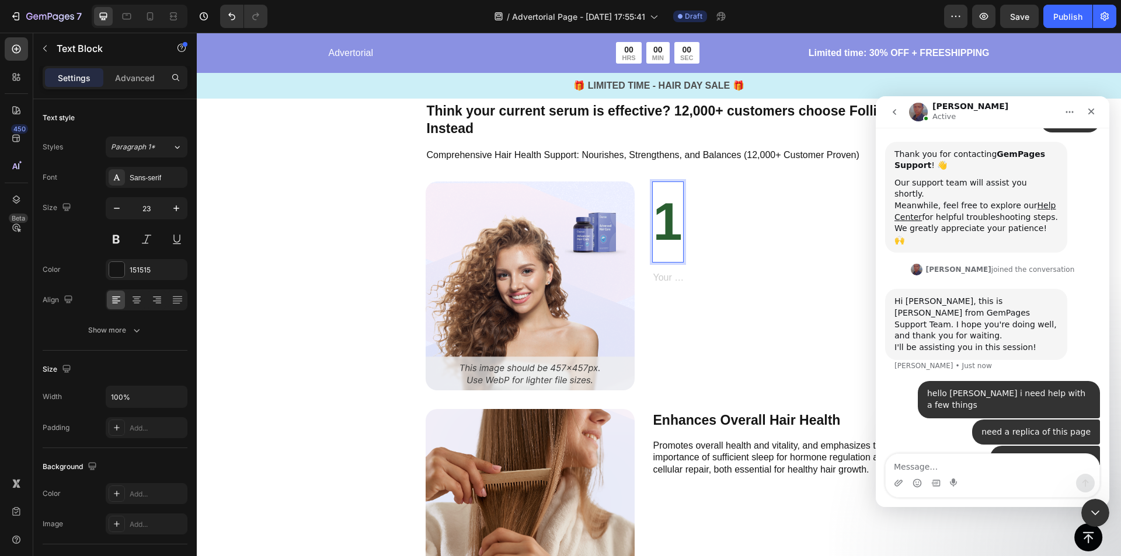
click at [673, 223] on strong "1" at bounding box center [667, 222] width 29 height 58
click at [673, 219] on strong "1" at bounding box center [667, 222] width 29 height 58
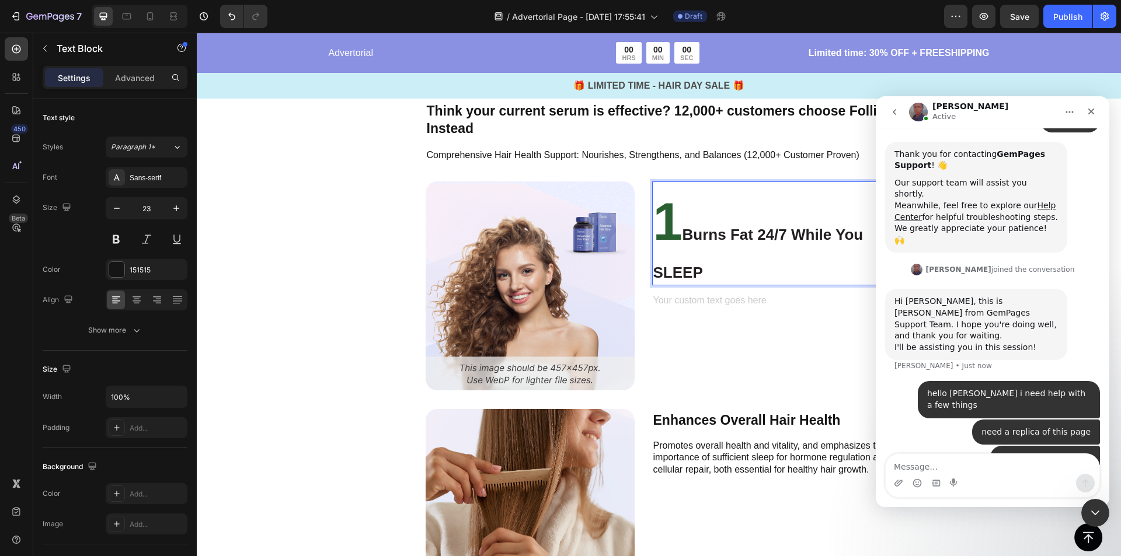
click at [655, 273] on strong "Burns Fat 24/7 While You SLEEP" at bounding box center [758, 253] width 210 height 55
click at [653, 271] on strong "Burns Fat 24/7 While You SLEEP" at bounding box center [758, 253] width 210 height 55
click at [703, 269] on p "1 Burns Fat 24/7 While You SLEEP" at bounding box center [772, 234] width 238 height 102
click at [706, 302] on div "Rich Text Editor. Editing area: main" at bounding box center [772, 301] width 240 height 19
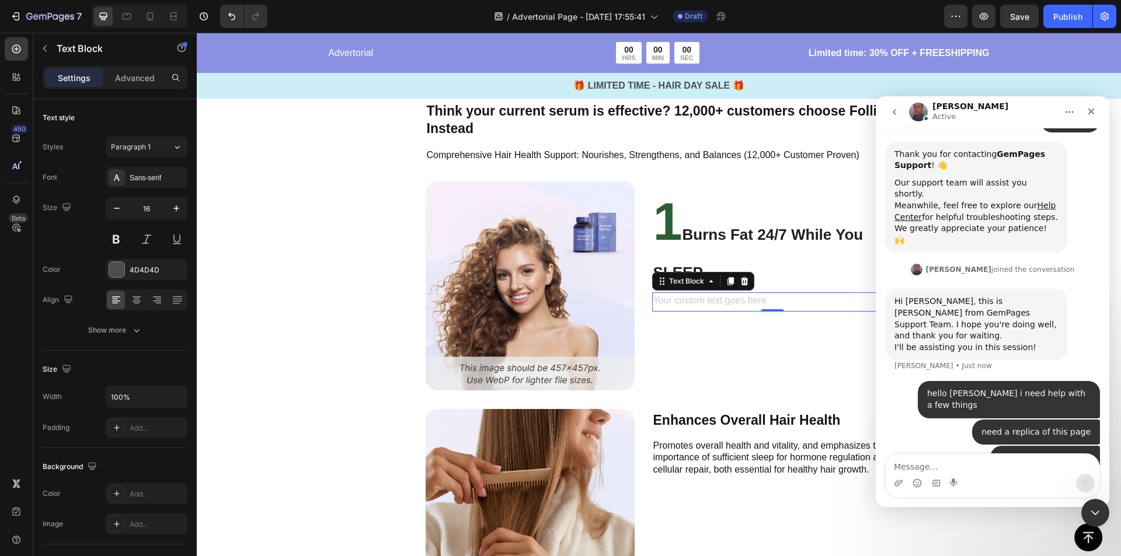
click at [723, 300] on div "Rich Text Editor. Editing area: main" at bounding box center [772, 301] width 240 height 19
click at [729, 301] on div "Rich Text Editor. Editing area: main" at bounding box center [772, 301] width 240 height 19
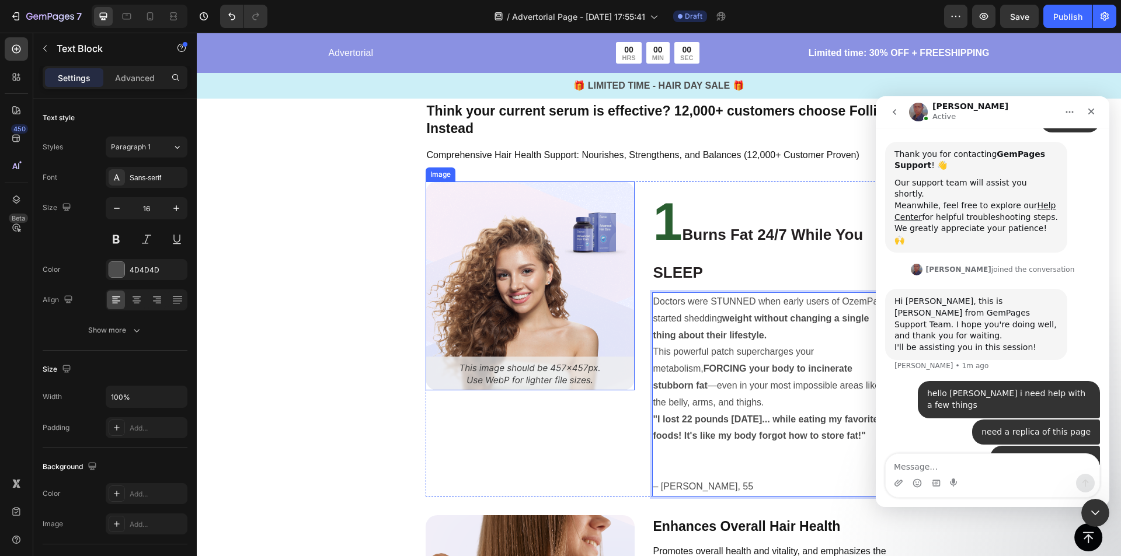
click at [542, 259] on img at bounding box center [530, 286] width 209 height 209
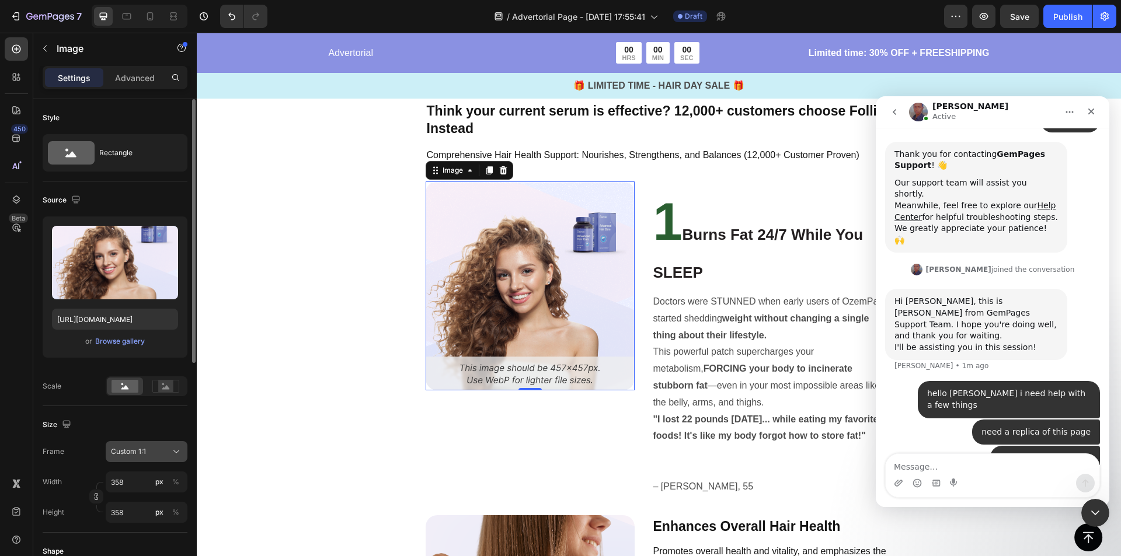
click at [158, 452] on div "Custom 1:1" at bounding box center [139, 452] width 57 height 11
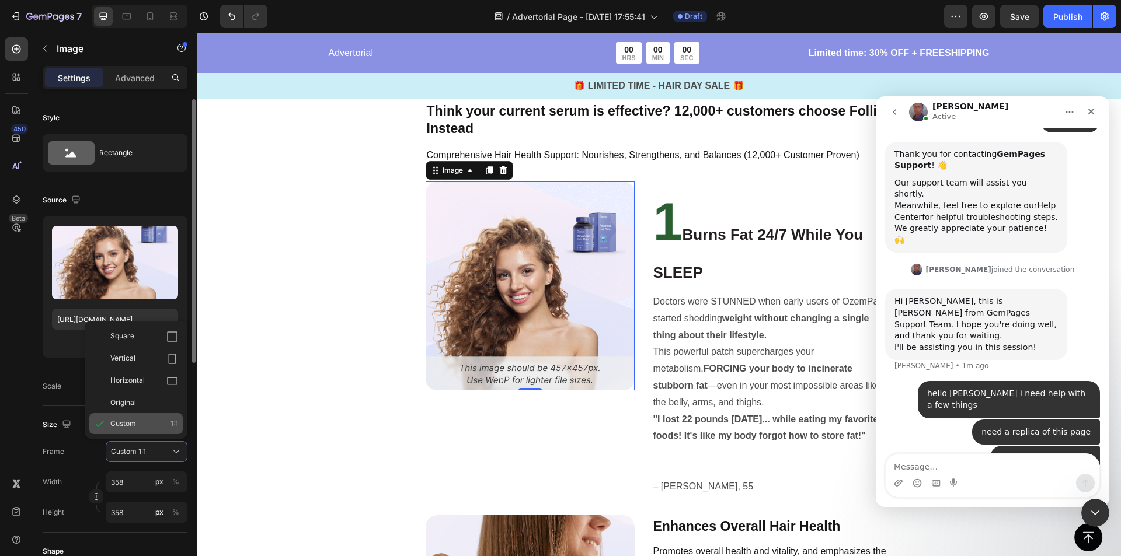
click at [151, 427] on div "Custom 1:1" at bounding box center [144, 424] width 68 height 11
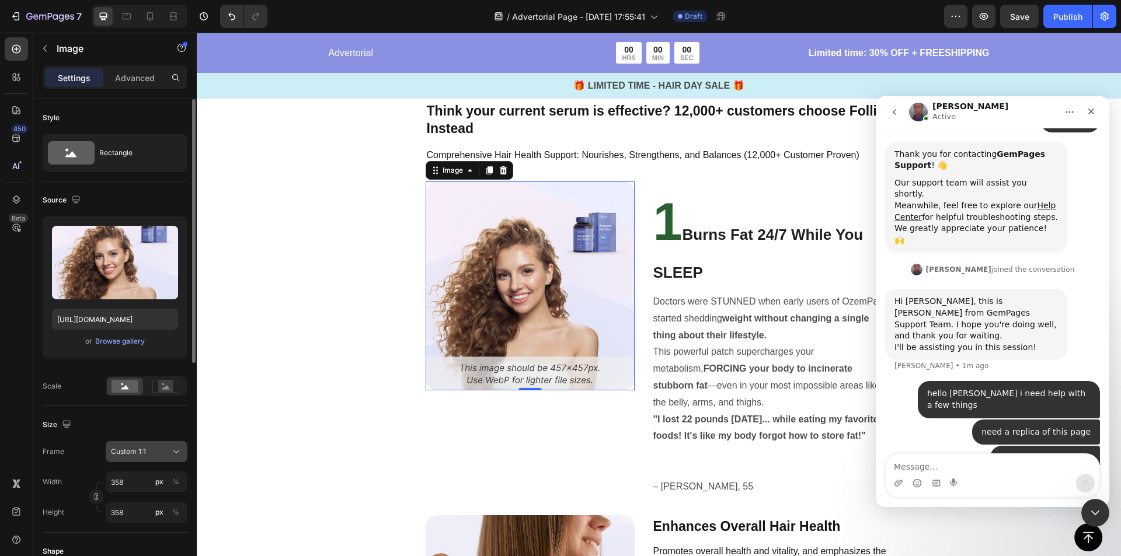
click at [145, 449] on span "Custom 1:1" at bounding box center [128, 452] width 35 height 11
click at [510, 315] on img at bounding box center [530, 286] width 209 height 209
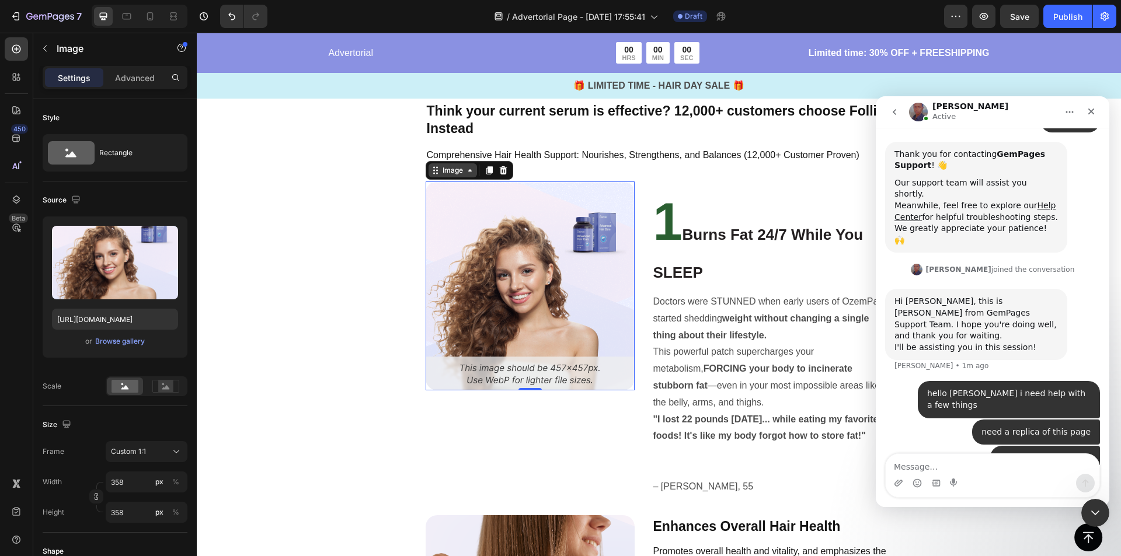
click at [459, 176] on div "Image" at bounding box center [452, 170] width 25 height 11
click at [461, 176] on div "Image" at bounding box center [452, 170] width 25 height 11
click at [504, 276] on img at bounding box center [530, 286] width 209 height 209
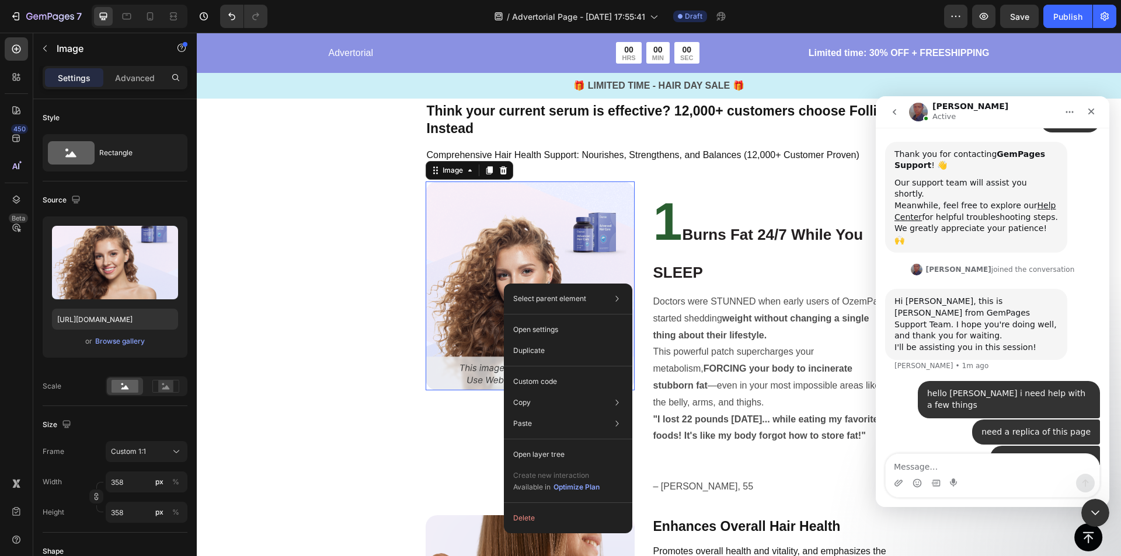
click at [477, 286] on img at bounding box center [530, 286] width 209 height 209
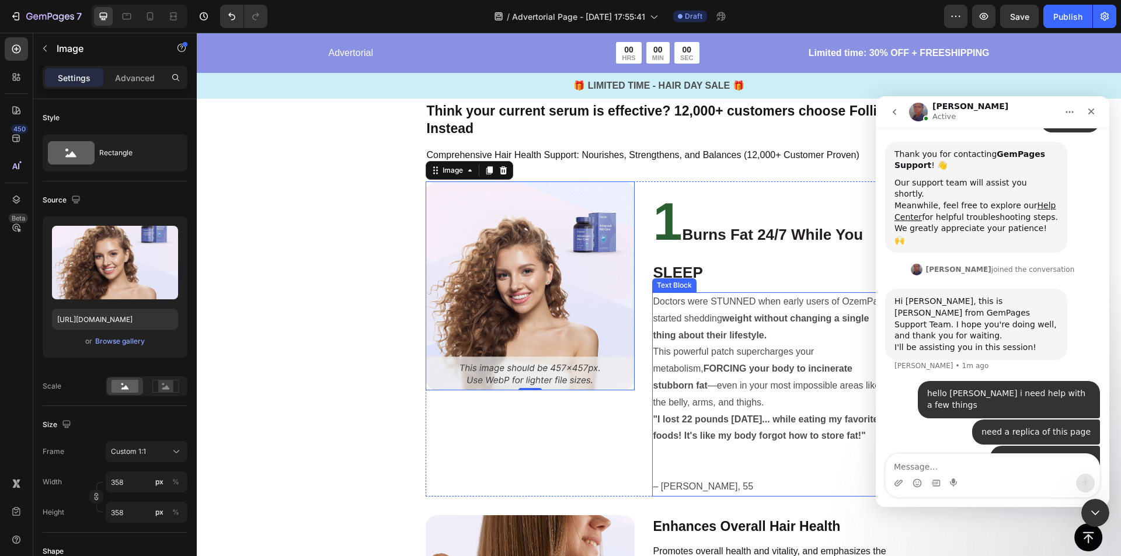
click at [708, 340] on p "Doctors were STUNNED when early users of OzemPatch started shedding weight with…" at bounding box center [772, 319] width 238 height 50
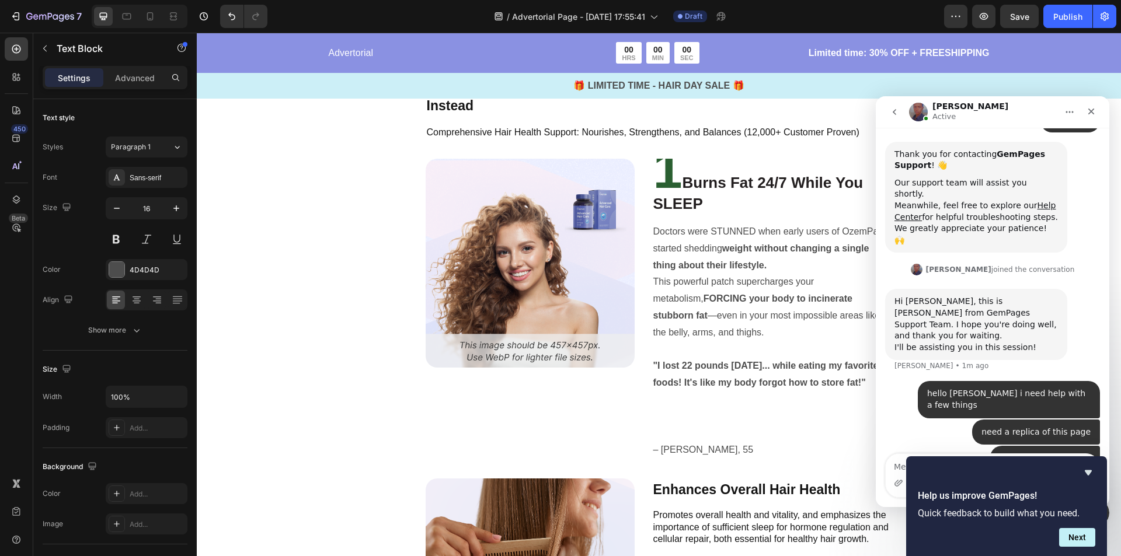
scroll to position [2101, 0]
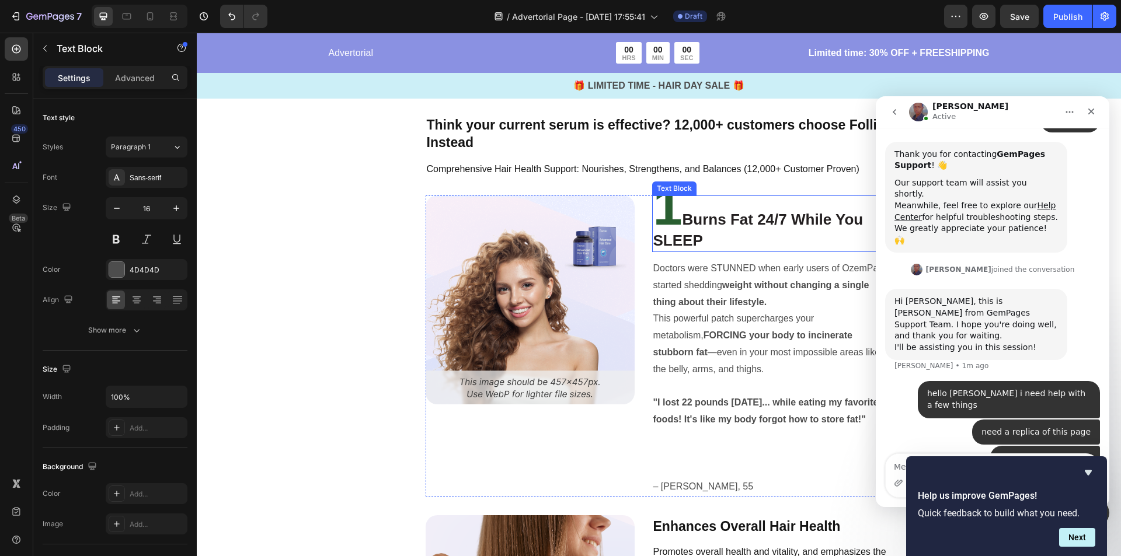
click at [661, 208] on strong "1" at bounding box center [667, 206] width 29 height 58
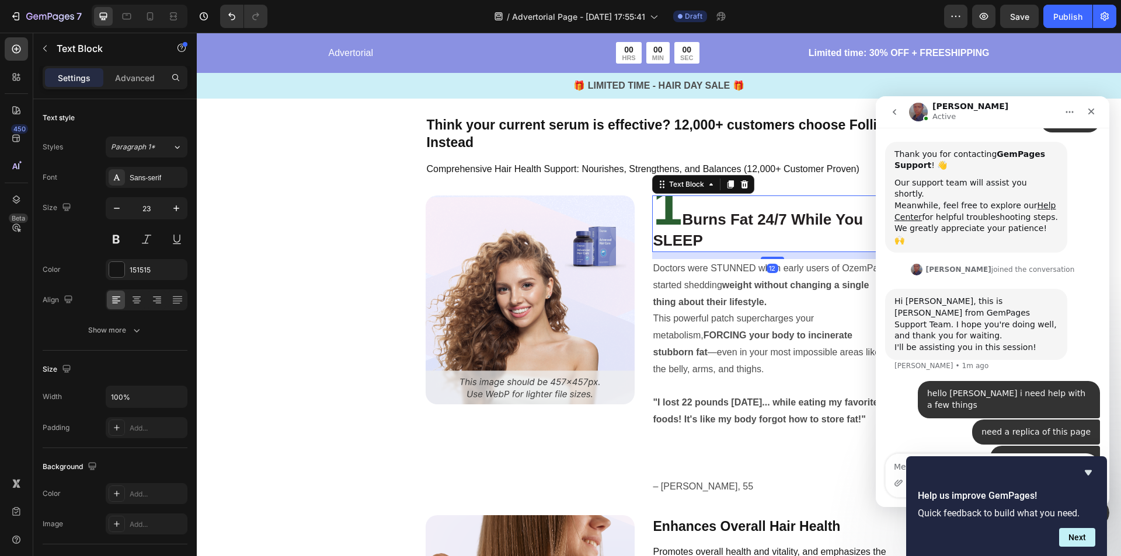
click at [665, 214] on strong "1" at bounding box center [667, 206] width 29 height 58
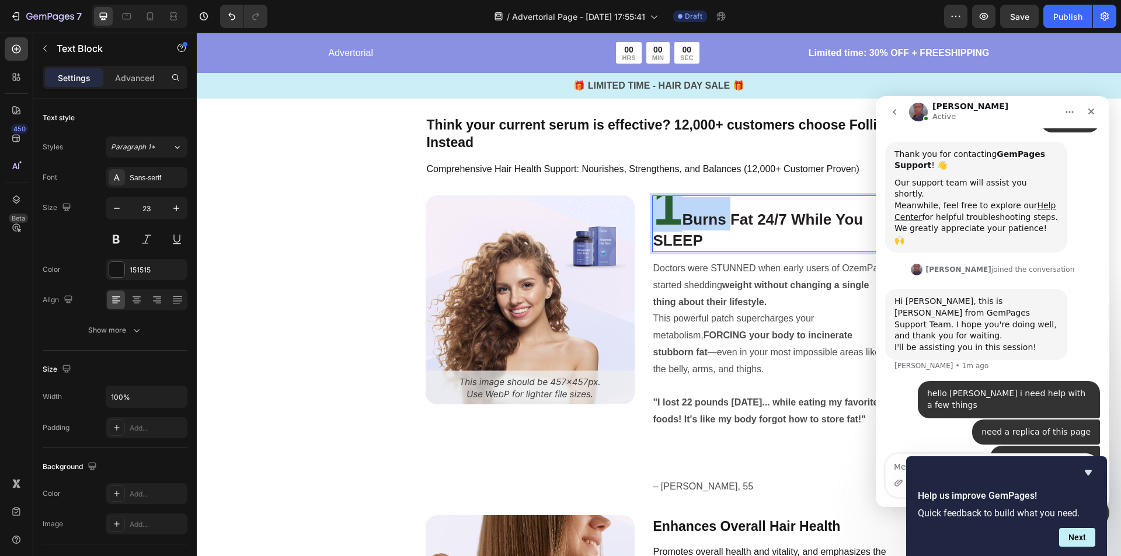
click at [665, 214] on strong "1" at bounding box center [667, 206] width 29 height 58
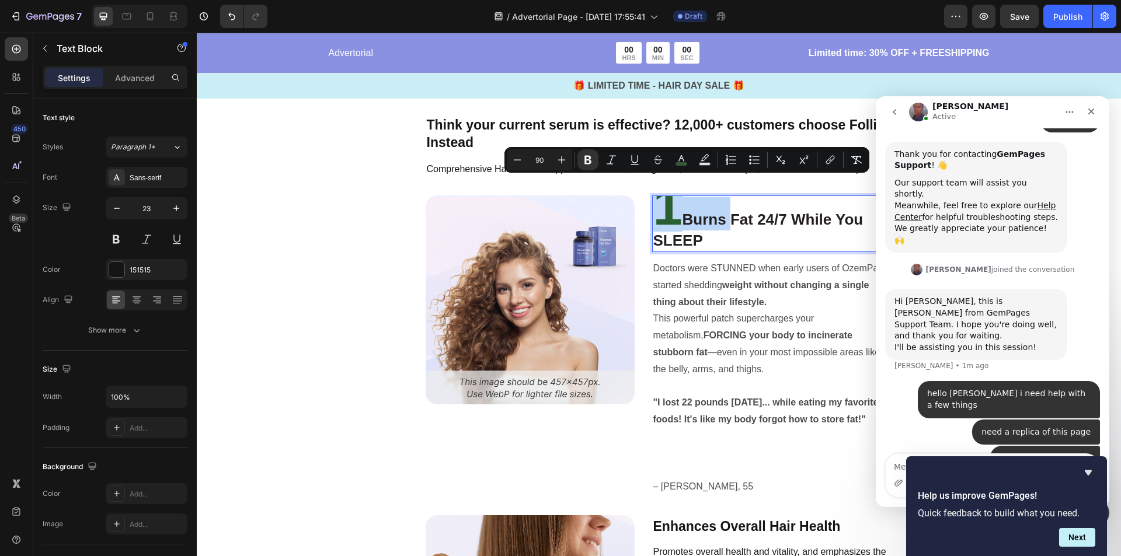
click at [667, 215] on strong "1" at bounding box center [667, 206] width 29 height 58
click at [713, 221] on strong "Burns Fat 24/7 While You SLEEP" at bounding box center [758, 230] width 210 height 39
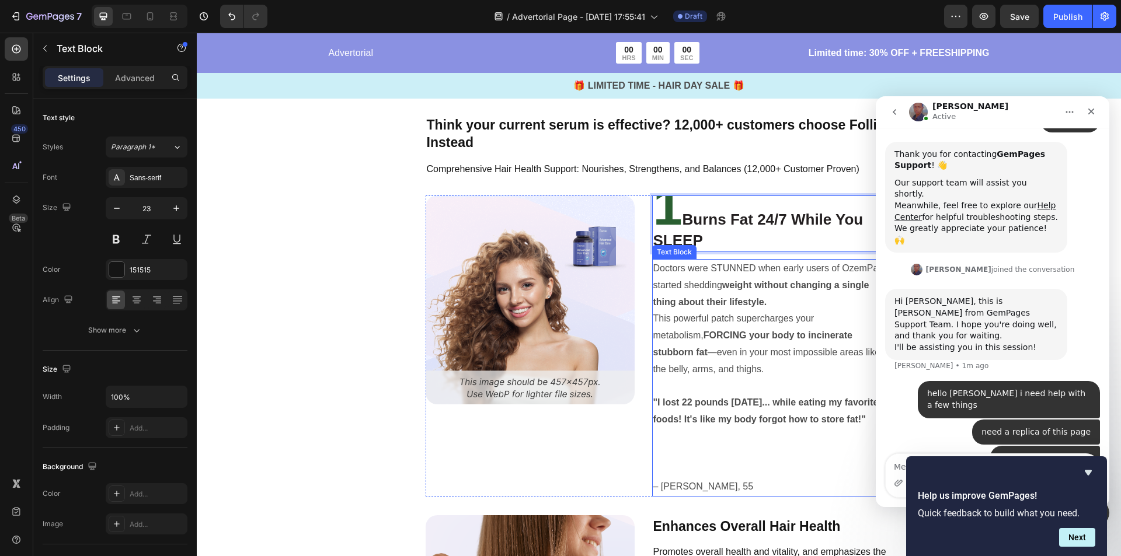
click at [723, 271] on p "Doctors were STUNNED when early users of OzemPatch started shedding weight with…" at bounding box center [772, 285] width 238 height 50
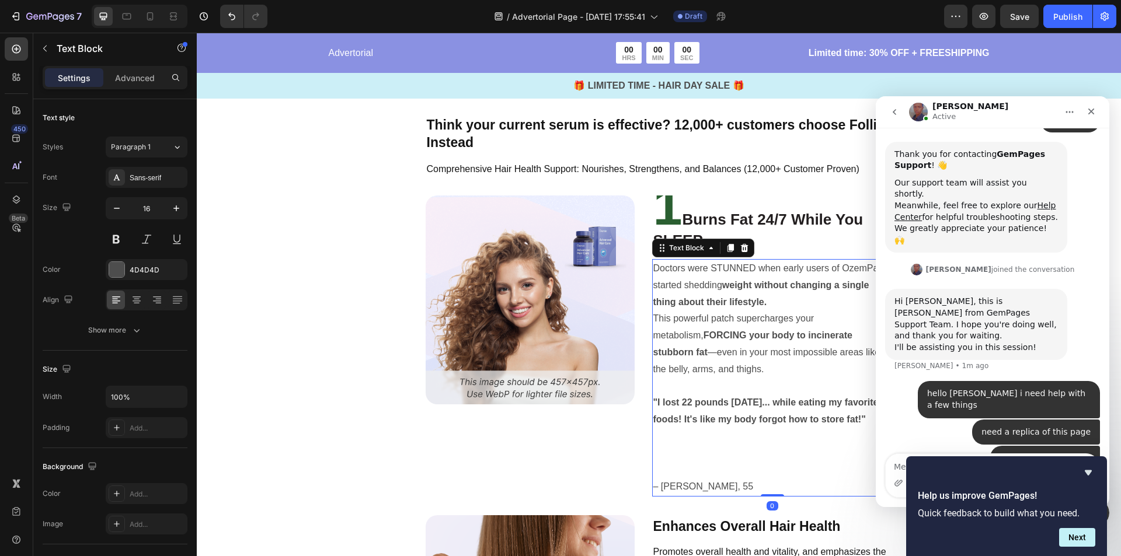
click at [769, 318] on p "This powerful patch supercharges your metabolism, FORCING your body to incinera…" at bounding box center [772, 344] width 238 height 67
click at [706, 381] on p "Rich Text Editor. Editing area: main" at bounding box center [772, 386] width 238 height 17
click at [667, 383] on p "Rich Text Editor. Editing area: main" at bounding box center [772, 386] width 238 height 17
drag, startPoint x: 671, startPoint y: 390, endPoint x: 654, endPoint y: 395, distance: 18.1
click at [654, 395] on p ""I lost 22 pounds [DATE]... while eating my favorite foods! It's like my body f…" at bounding box center [772, 412] width 238 height 34
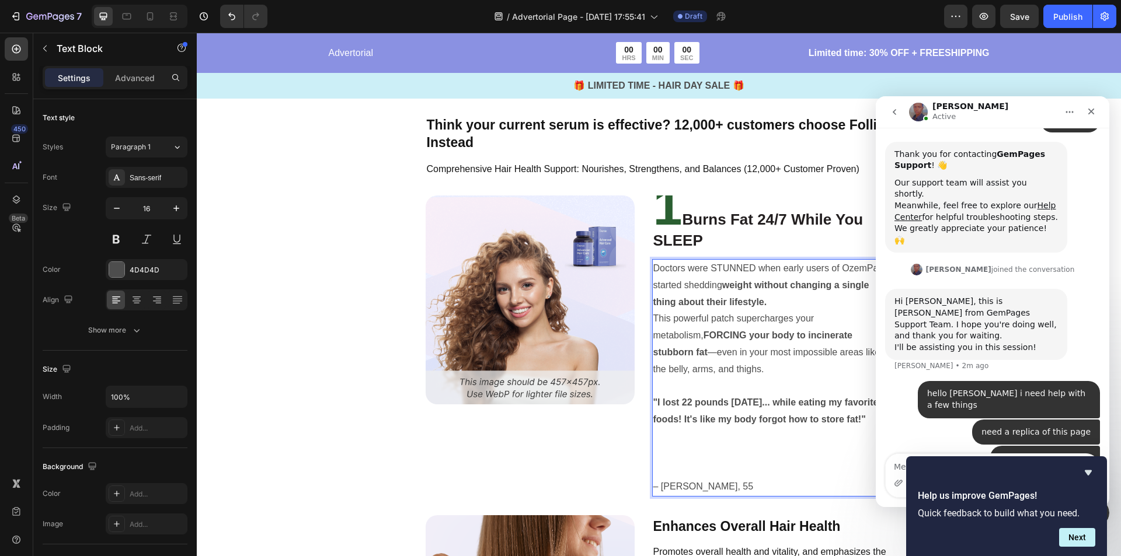
click at [672, 388] on p "Rich Text Editor. Editing area: main" at bounding box center [772, 386] width 238 height 17
click at [654, 385] on p "Rich Text Editor. Editing area: main" at bounding box center [772, 386] width 238 height 17
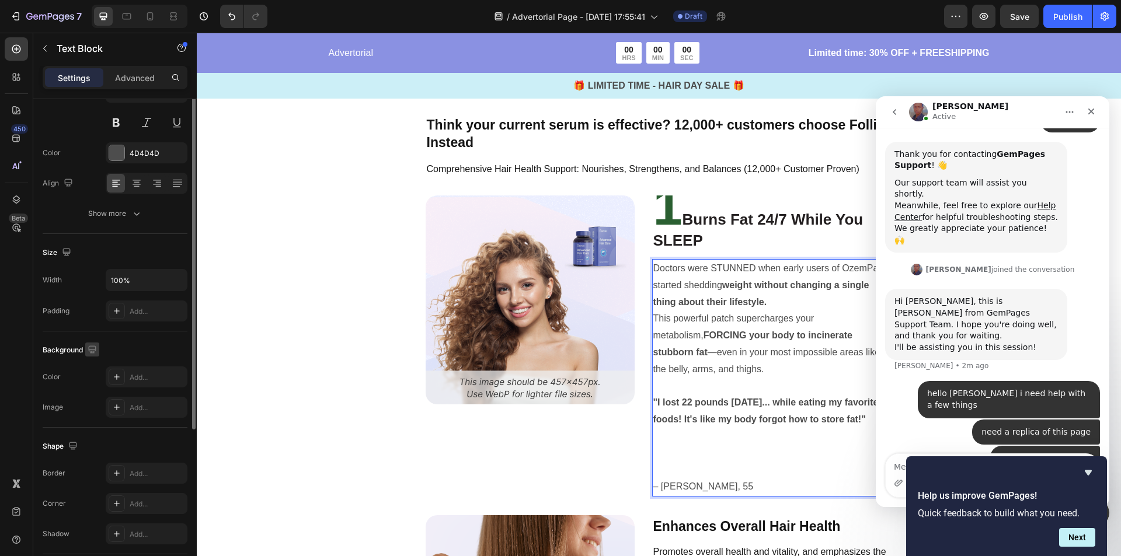
scroll to position [175, 0]
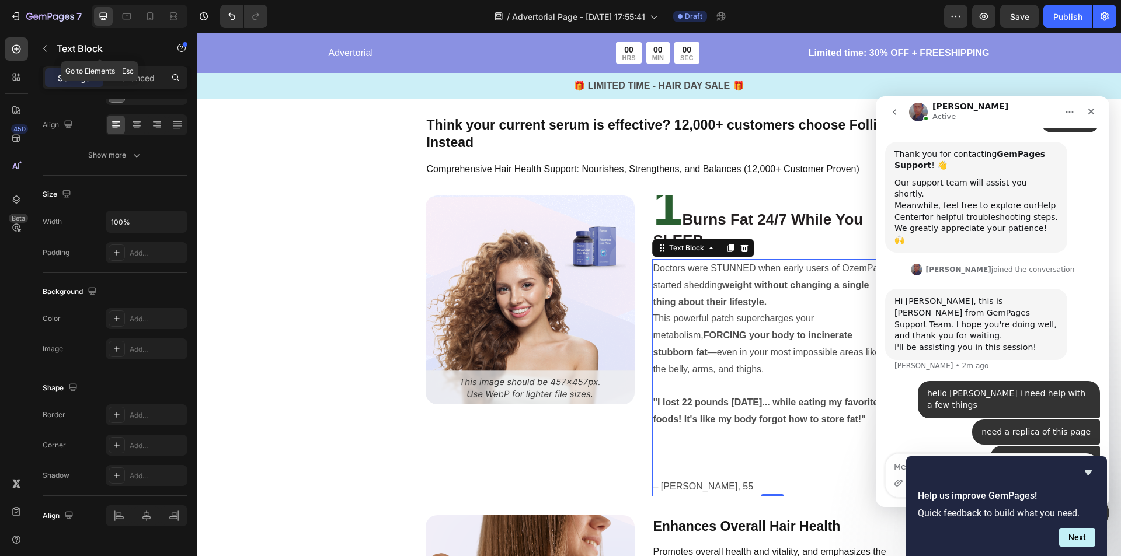
click at [43, 46] on button "button" at bounding box center [45, 48] width 19 height 19
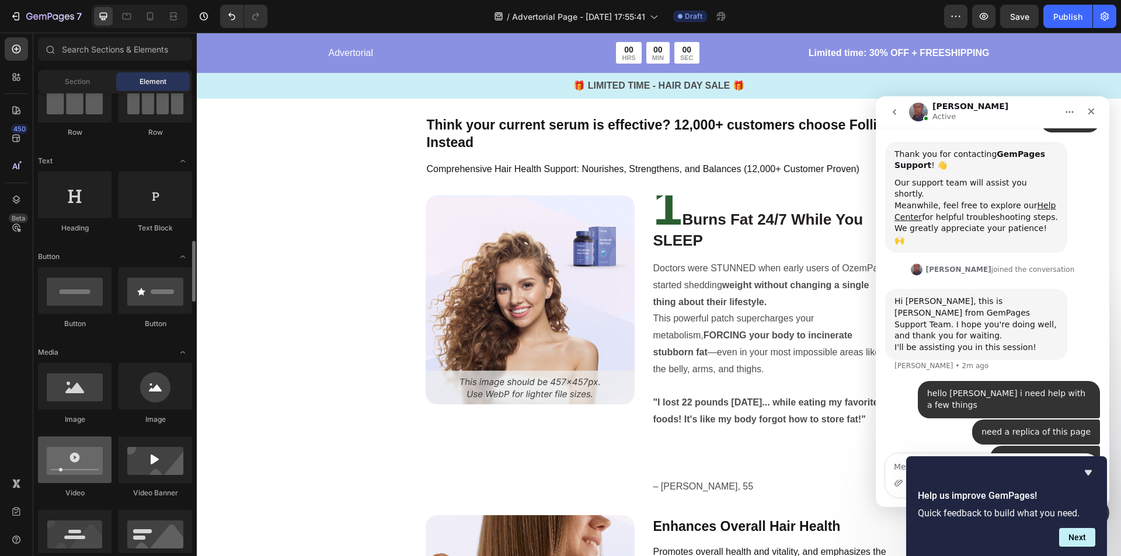
scroll to position [233, 0]
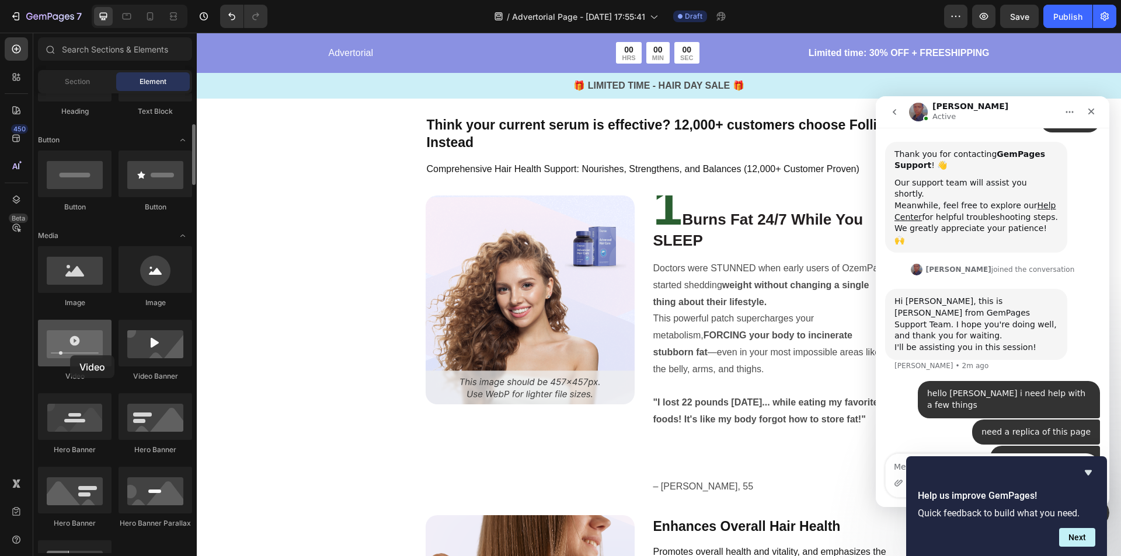
click at [70, 355] on div at bounding box center [75, 343] width 74 height 47
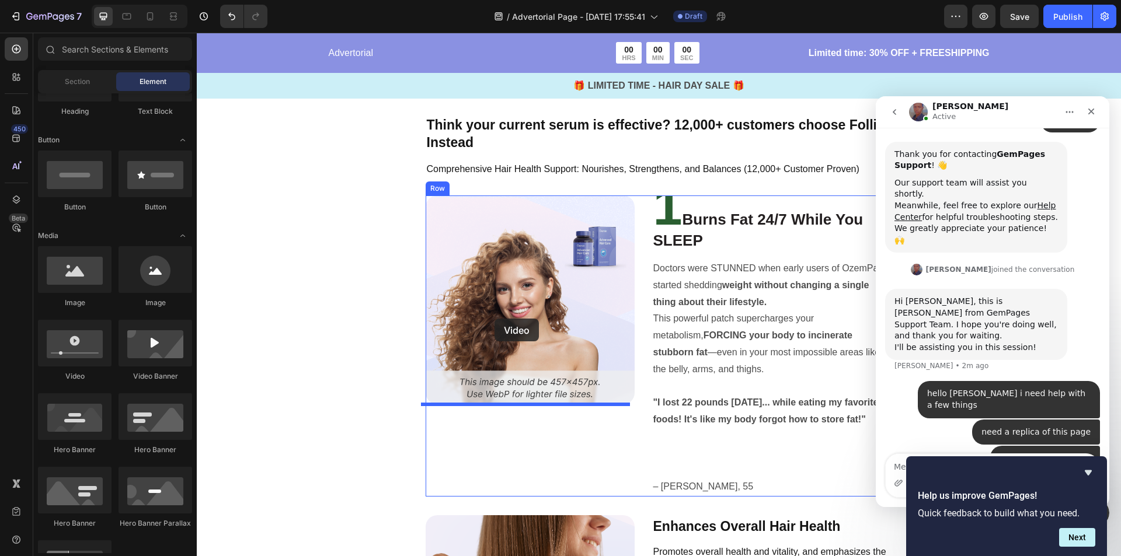
drag, startPoint x: 272, startPoint y: 381, endPoint x: 494, endPoint y: 319, distance: 230.7
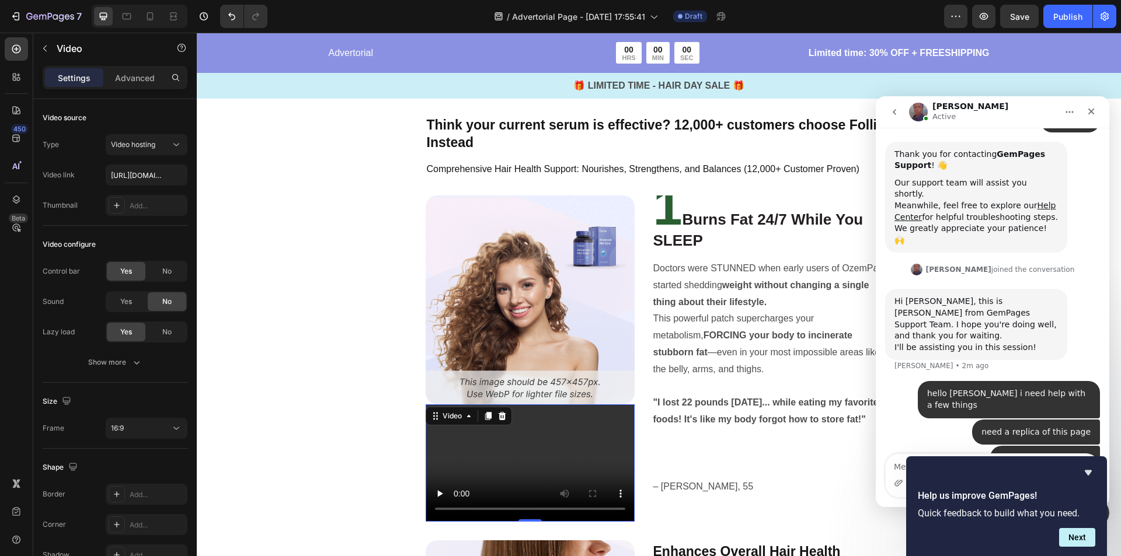
click at [577, 455] on video at bounding box center [530, 462] width 209 height 117
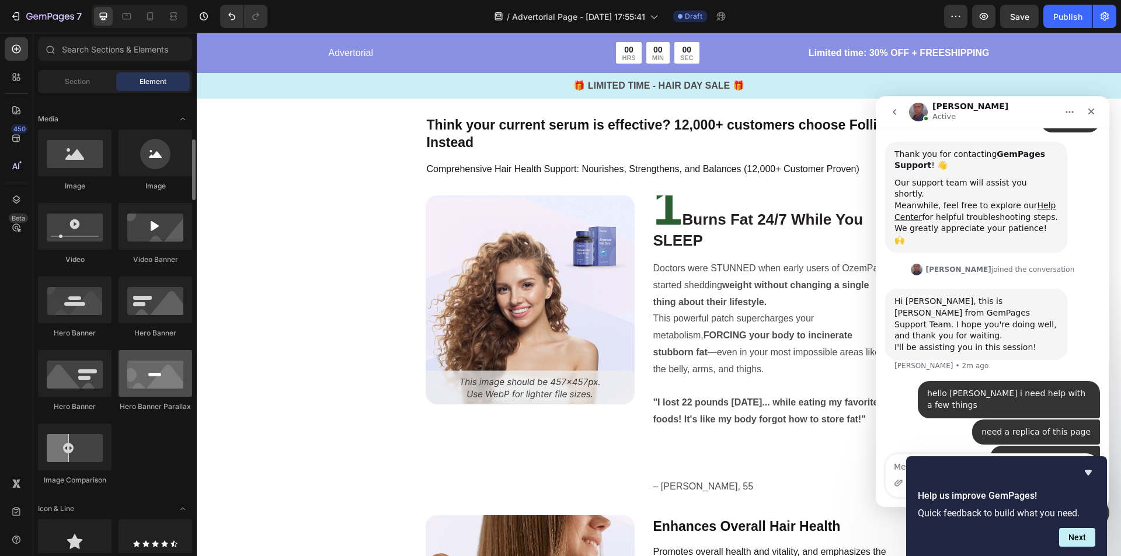
scroll to position [467, 0]
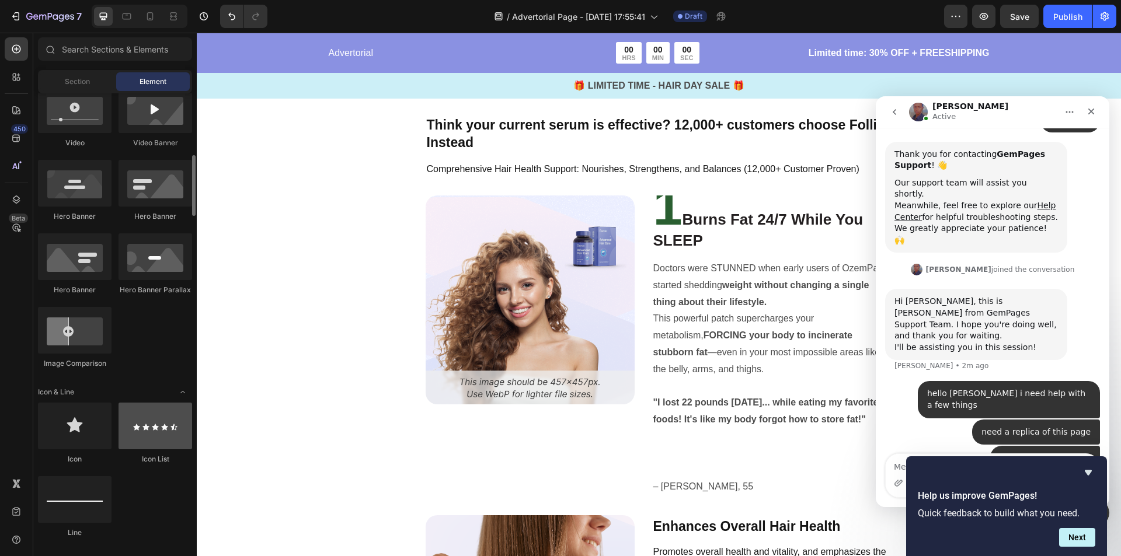
click at [156, 431] on div at bounding box center [155, 426] width 74 height 47
click at [158, 434] on div at bounding box center [155, 426] width 74 height 47
click at [157, 433] on div at bounding box center [155, 426] width 74 height 47
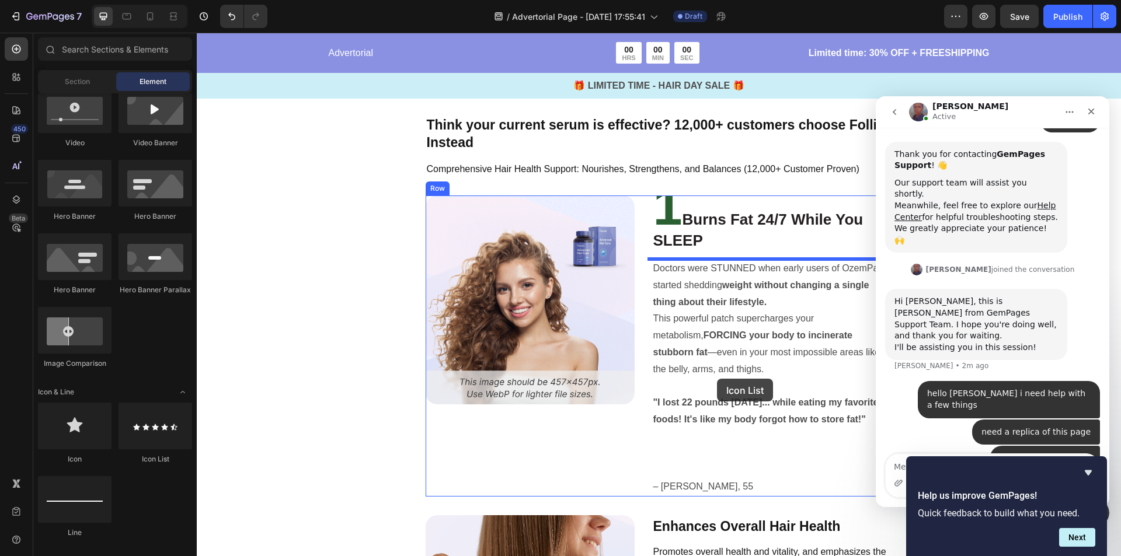
drag, startPoint x: 354, startPoint y: 466, endPoint x: 717, endPoint y: 378, distance: 373.5
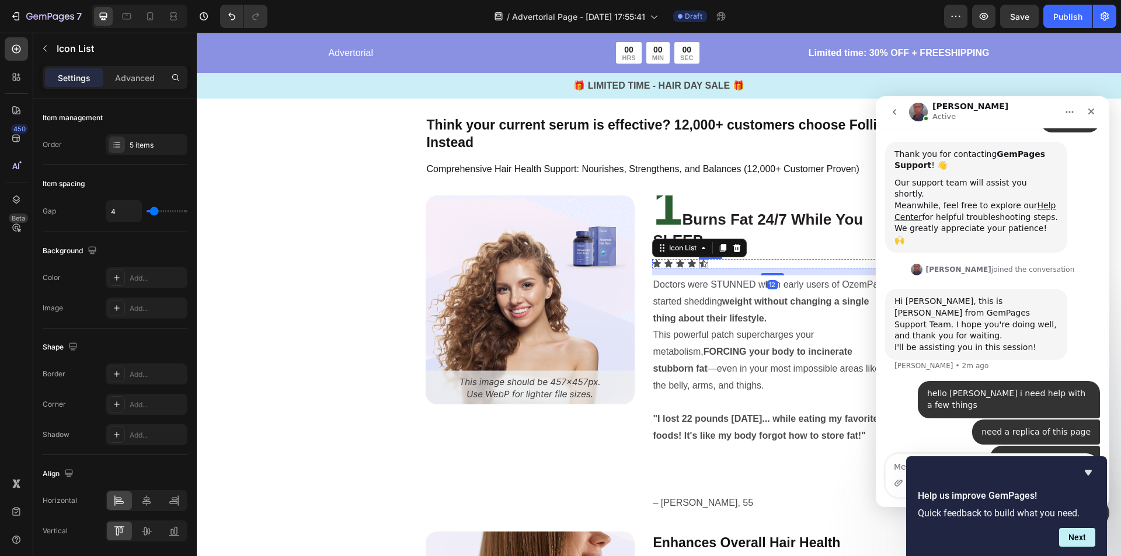
click at [699, 262] on icon at bounding box center [703, 263] width 9 height 9
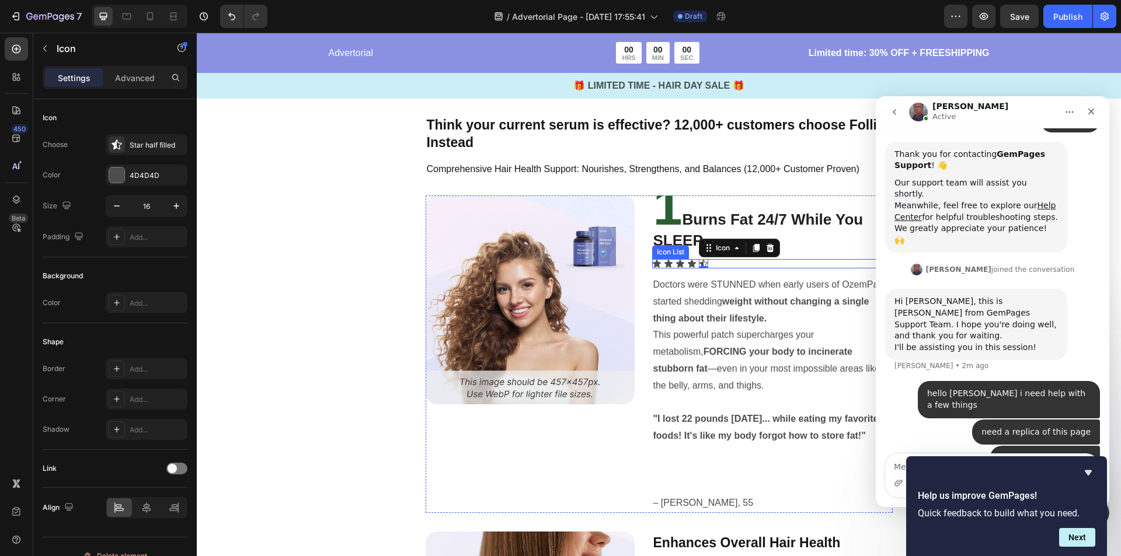
click at [709, 265] on div "Icon Icon Icon Icon Icon 0" at bounding box center [772, 263] width 240 height 9
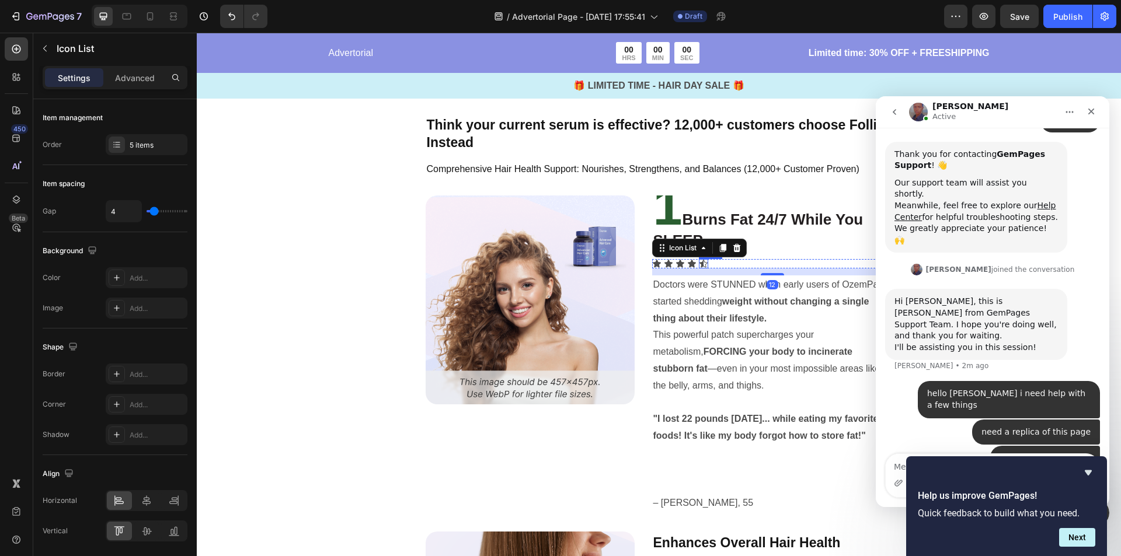
click at [700, 264] on div "Icon" at bounding box center [703, 263] width 9 height 9
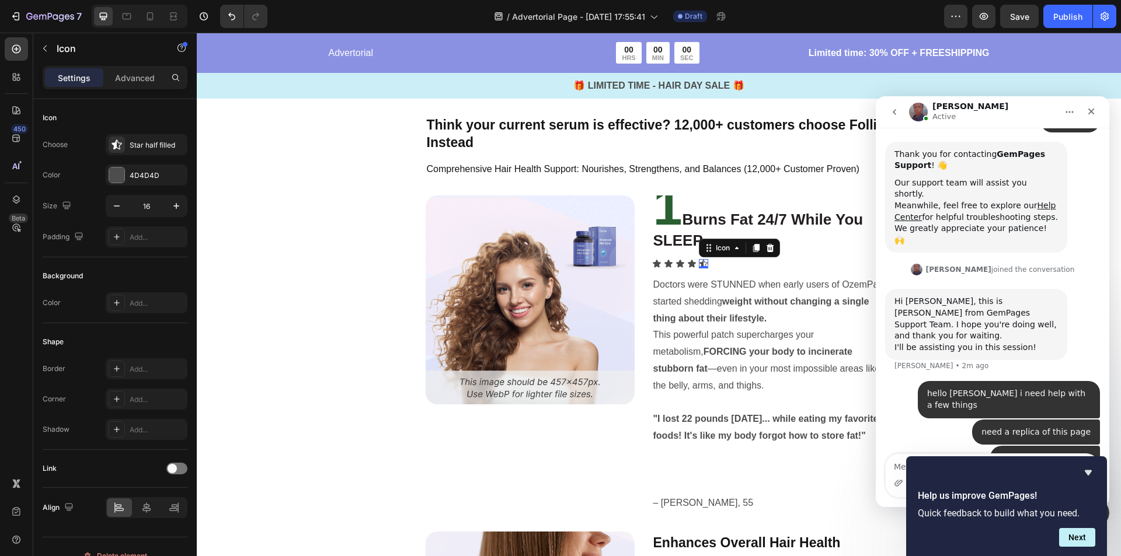
click at [699, 264] on div "0" at bounding box center [704, 268] width 12 height 9
click at [687, 265] on div "Icon" at bounding box center [691, 263] width 9 height 9
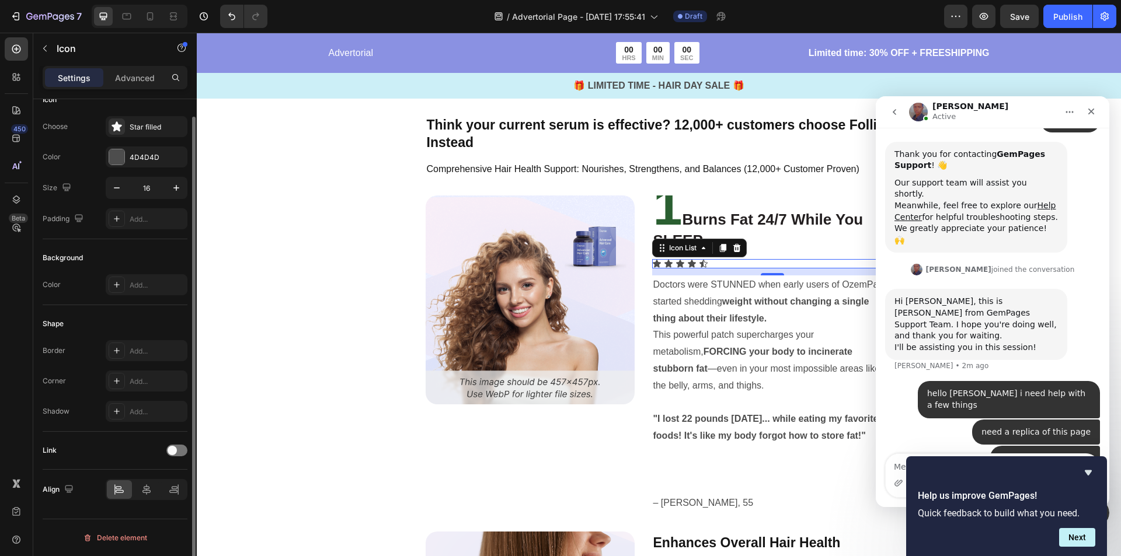
click at [721, 263] on div "Icon Icon Icon Icon Icon" at bounding box center [772, 263] width 240 height 9
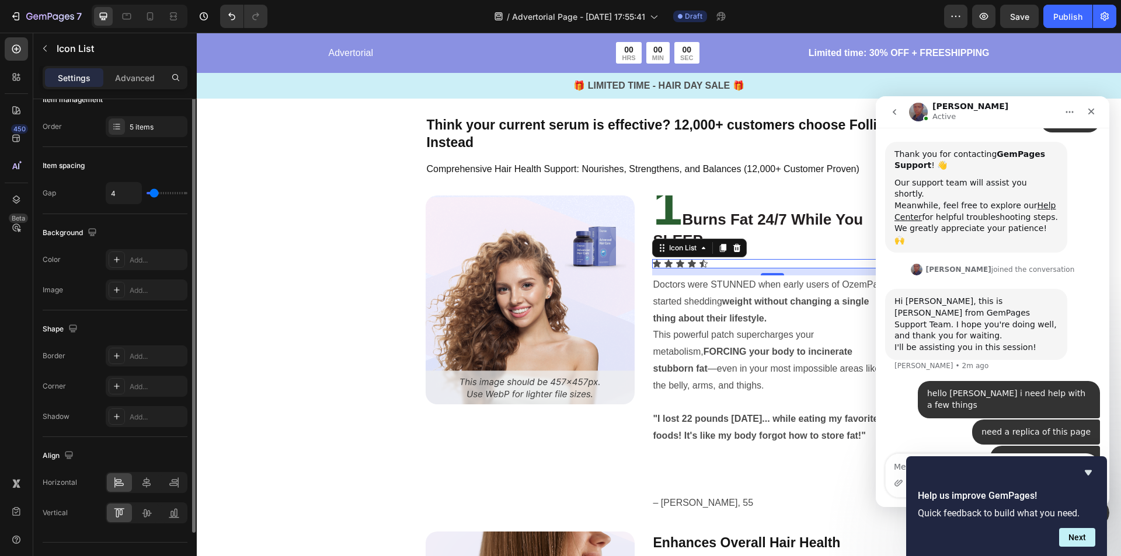
scroll to position [0, 0]
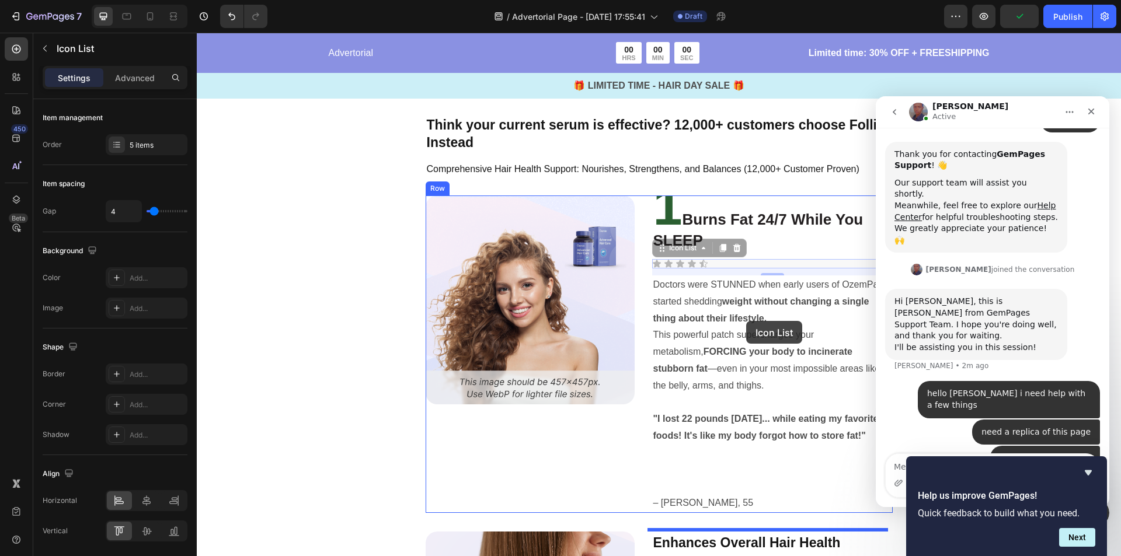
drag, startPoint x: 748, startPoint y: 264, endPoint x: 746, endPoint y: 326, distance: 62.5
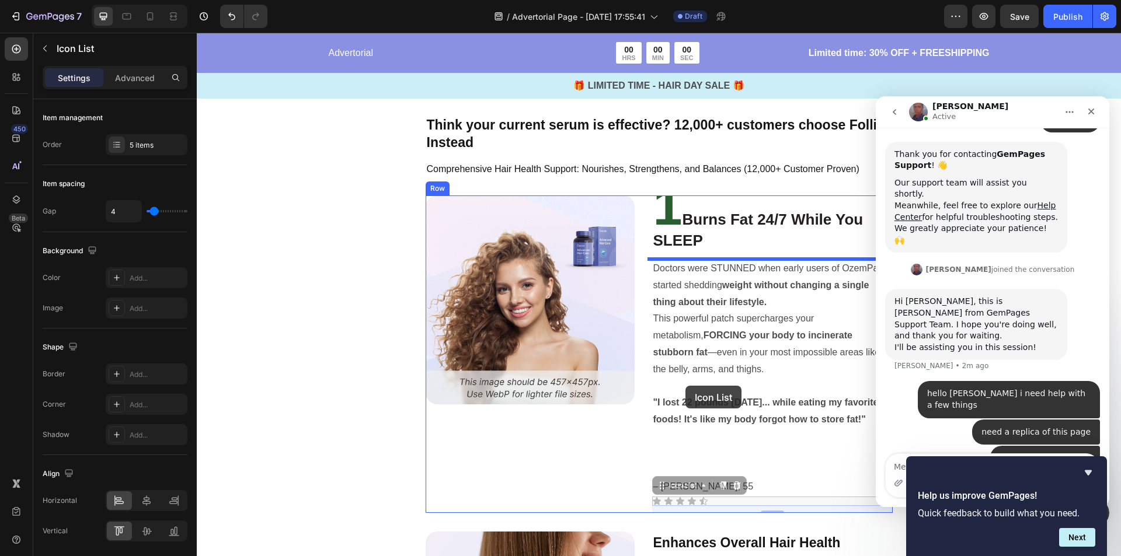
drag, startPoint x: 769, startPoint y: 517, endPoint x: 685, endPoint y: 386, distance: 155.6
click at [685, 386] on div "Header Button Sticky Advertorial Text Block 00 HRS 00 MIN 00 SEC Countdown Time…" at bounding box center [659, 245] width 924 height 4629
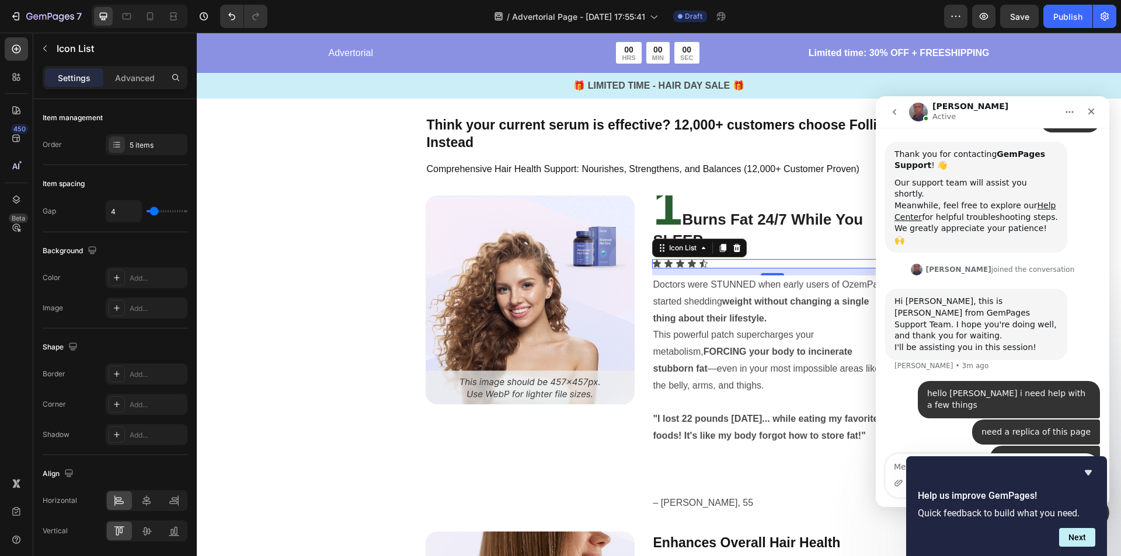
click at [742, 266] on div "Icon Icon Icon Icon Icon" at bounding box center [772, 263] width 240 height 9
click at [708, 263] on div "Icon Icon Icon Icon Icon" at bounding box center [772, 263] width 240 height 9
click at [699, 263] on icon at bounding box center [703, 264] width 8 height 8
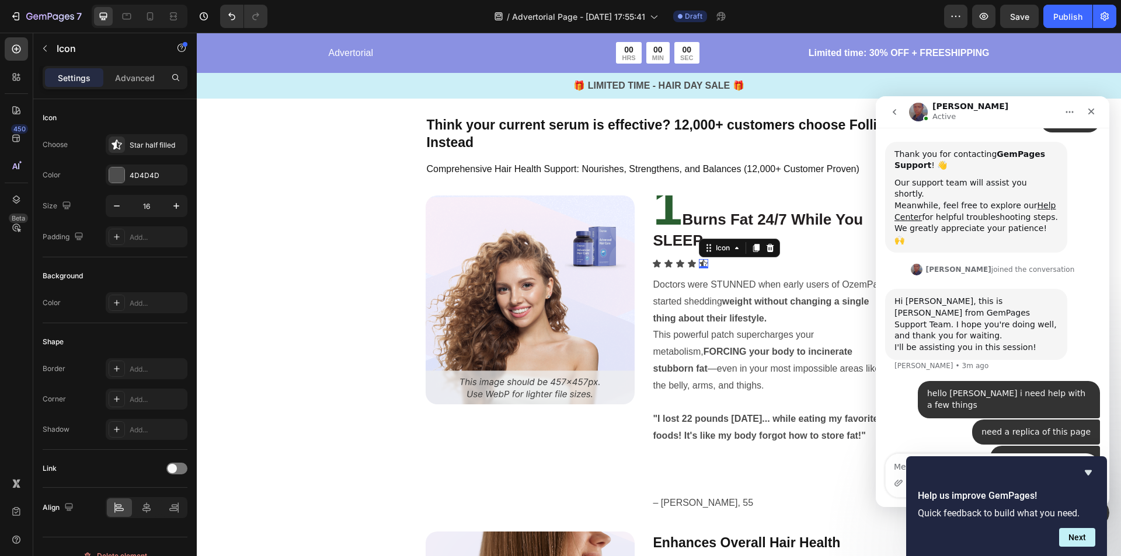
click at [698, 264] on div "0" at bounding box center [704, 268] width 12 height 9
click at [687, 266] on div "Icon" at bounding box center [691, 263] width 9 height 9
click at [729, 382] on p "This powerful patch supercharges your metabolism, FORCING your body to incinera…" at bounding box center [772, 360] width 238 height 67
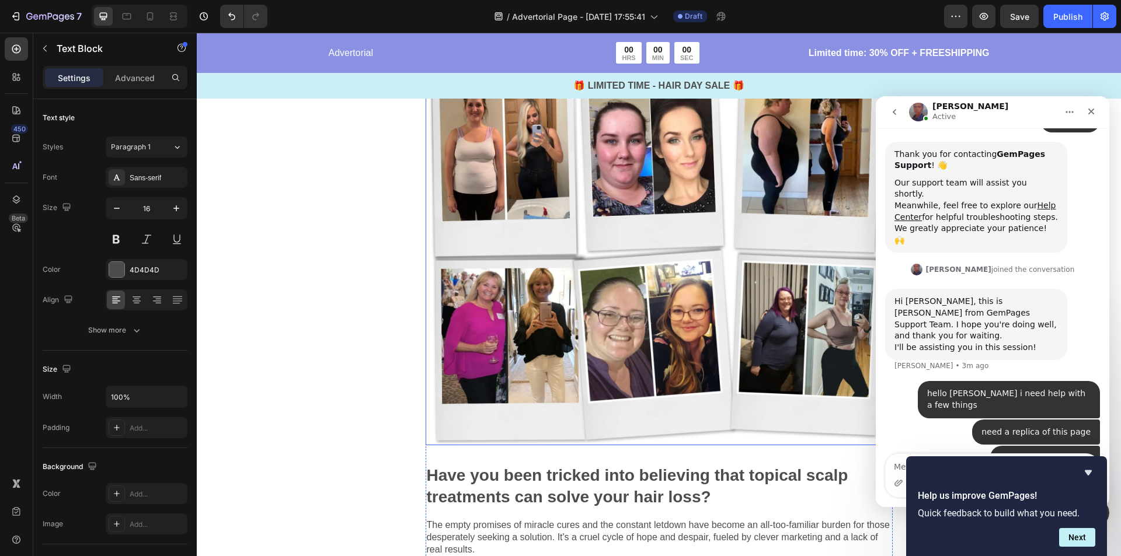
scroll to position [467, 0]
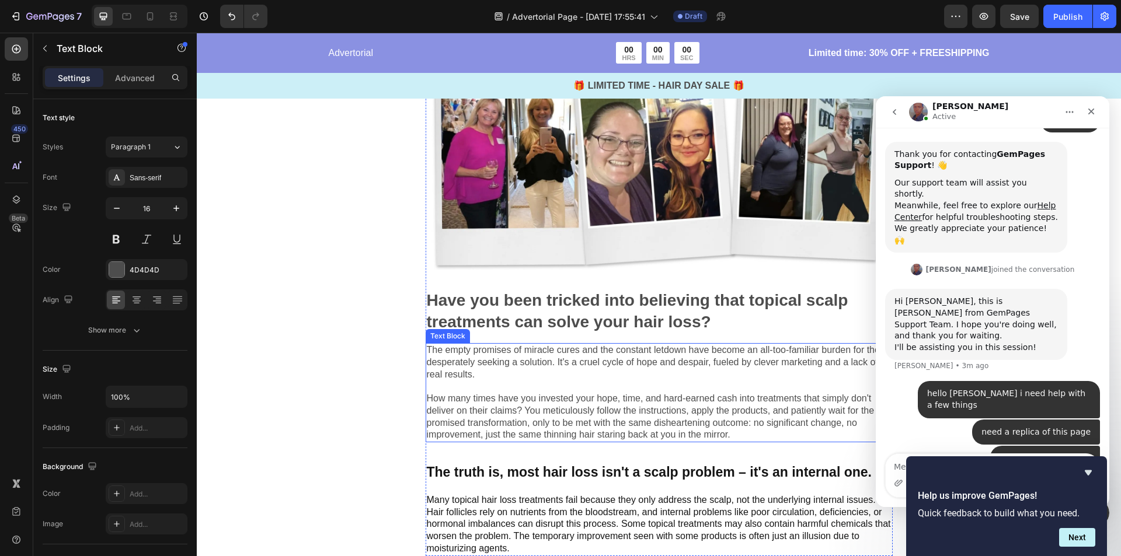
click at [505, 312] on p "Have you been tricked into believing that topical scalp treatments can solve yo…" at bounding box center [659, 311] width 465 height 43
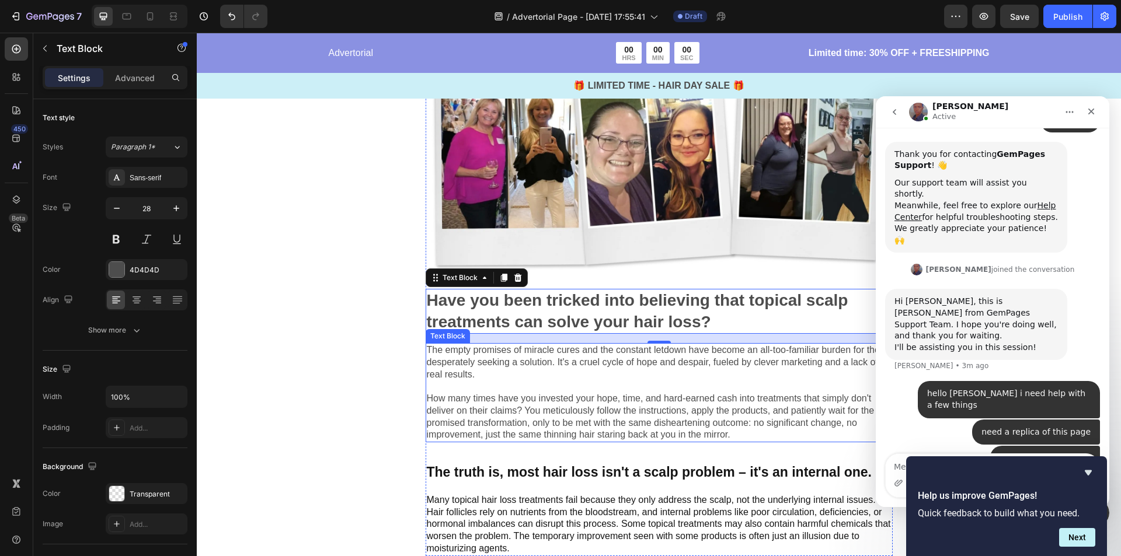
click at [504, 355] on p "The empty promises of miracle cures and the constant letdown have become an all…" at bounding box center [659, 392] width 465 height 97
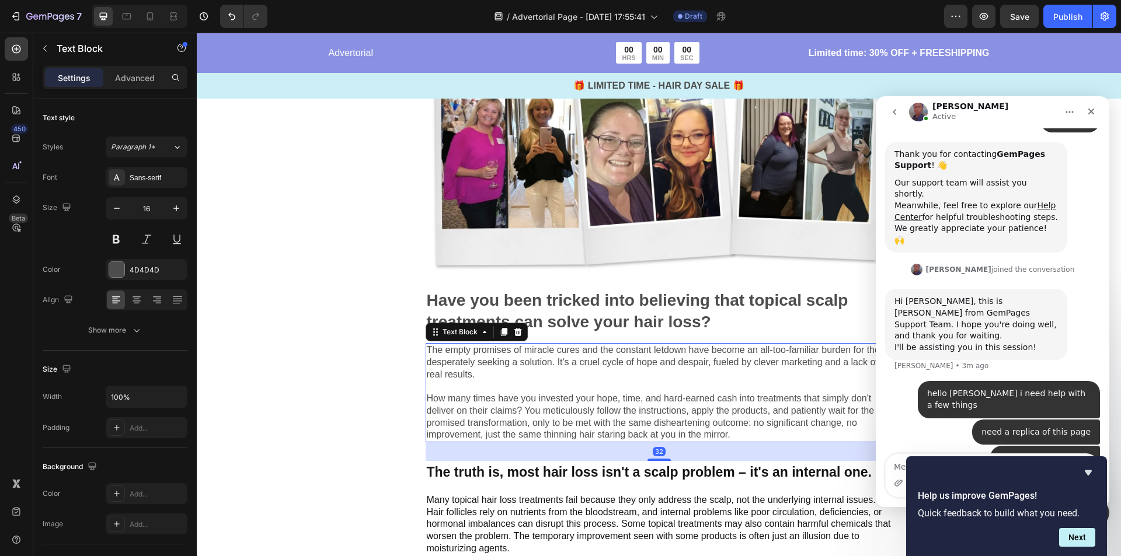
click at [440, 350] on p "The empty promises of miracle cures and the constant letdown have become an all…" at bounding box center [659, 392] width 465 height 97
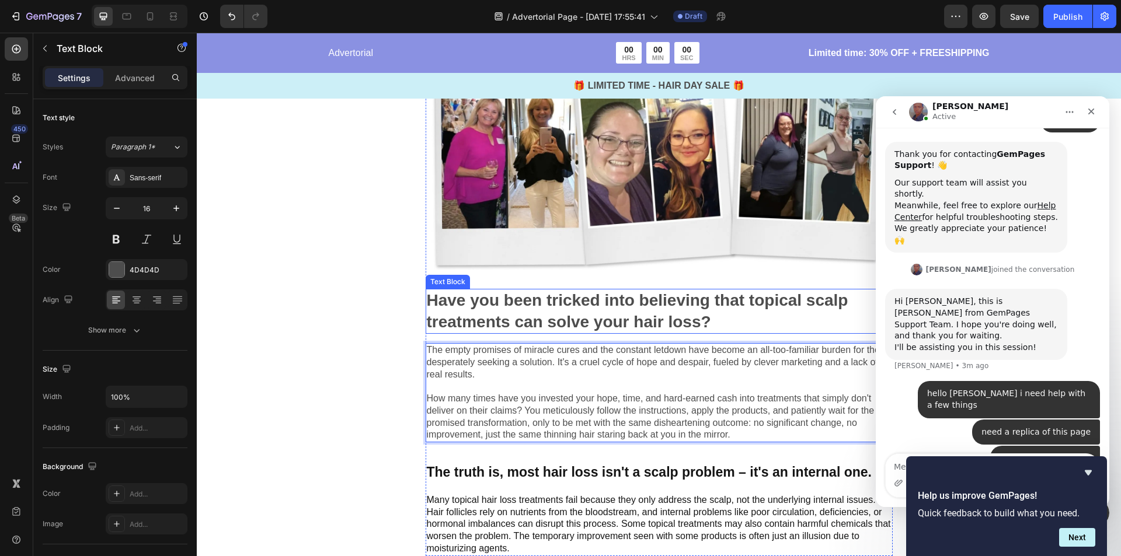
click at [429, 313] on p "Have you been tricked into believing that topical scalp treatments can solve yo…" at bounding box center [659, 311] width 465 height 43
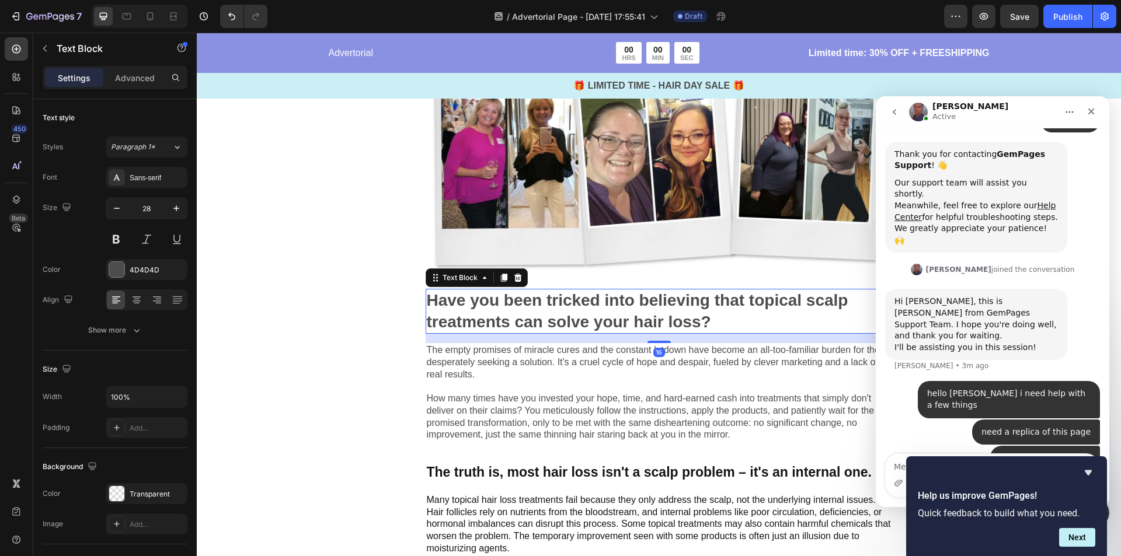
click at [429, 313] on p "Have you been tricked into believing that topical scalp treatments can solve yo…" at bounding box center [659, 311] width 465 height 43
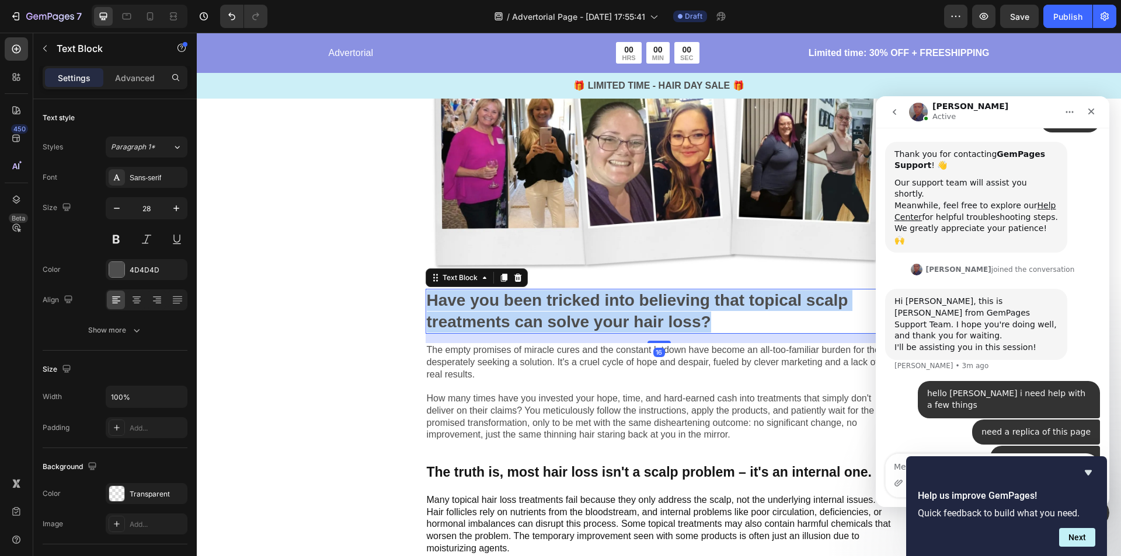
click at [429, 313] on p "Have you been tricked into believing that topical scalp treatments can solve yo…" at bounding box center [659, 311] width 465 height 43
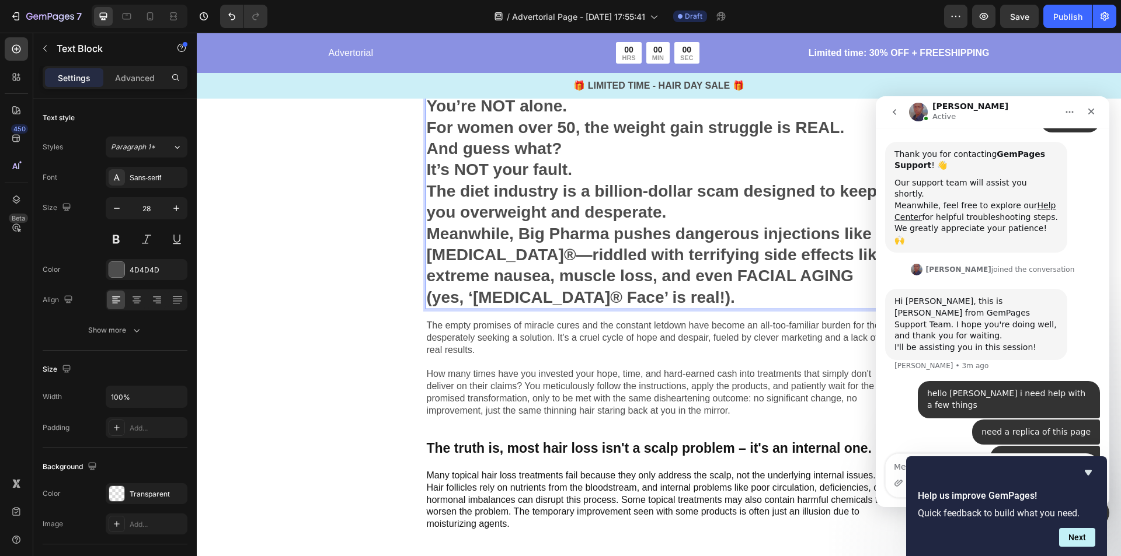
scroll to position [823, 0]
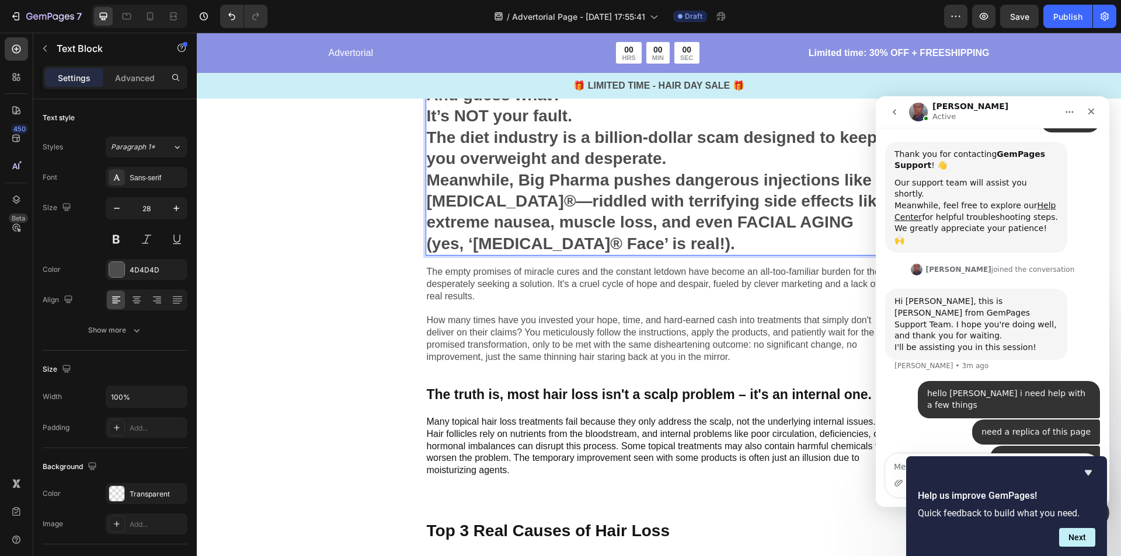
click at [637, 239] on p "Meanwhile, Big Pharma pushes dangerous injections like [MEDICAL_DATA]®—riddled …" at bounding box center [659, 212] width 465 height 85
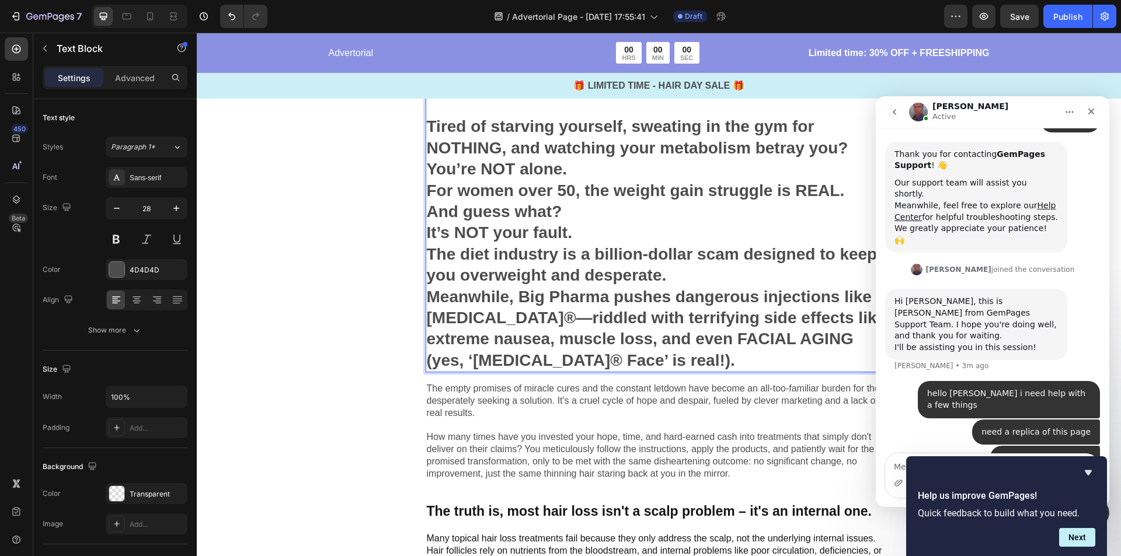
scroll to position [531, 0]
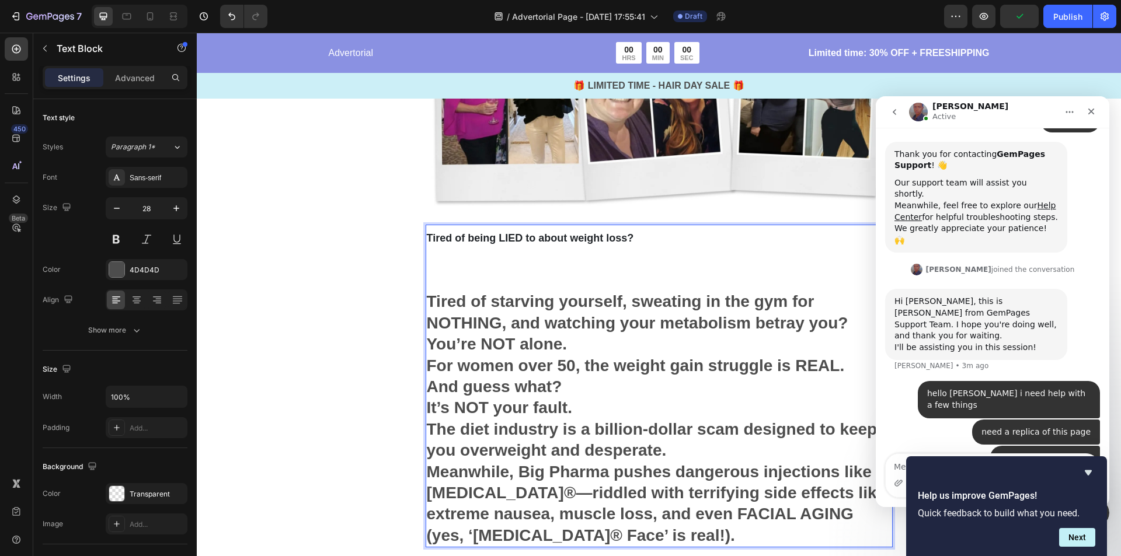
click at [576, 238] on span "Tired of being LIED to about weight loss?" at bounding box center [530, 238] width 207 height 12
click at [441, 301] on p "Tired of starving yourself, sweating in the gym for NOTHING, and watching your …" at bounding box center [659, 312] width 465 height 43
click at [427, 299] on p "Tired of starving yourself, sweating in the gym for NOTHING, and watching your …" at bounding box center [659, 312] width 465 height 43
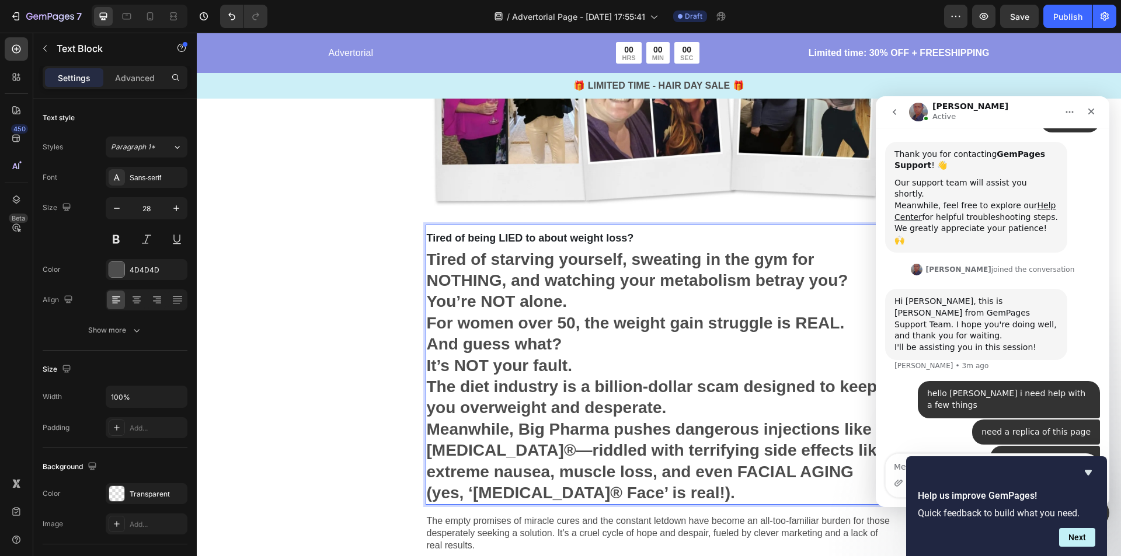
click at [843, 284] on p "Tired of starving yourself, sweating in the gym for NOTHING, and watching your …" at bounding box center [659, 270] width 465 height 43
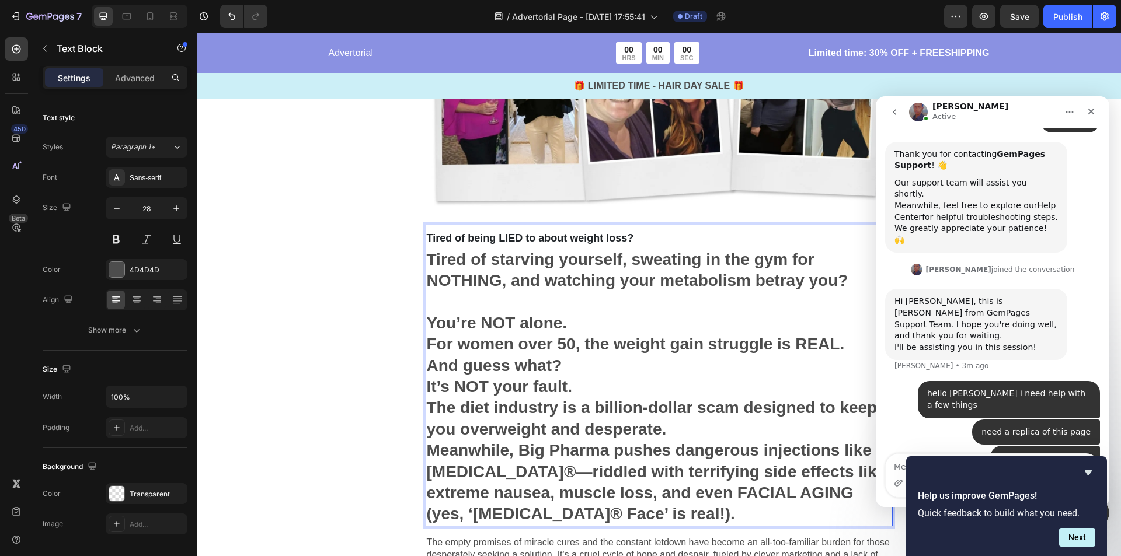
click at [681, 233] on p "Tired of being LIED to about weight loss?" at bounding box center [659, 237] width 465 height 23
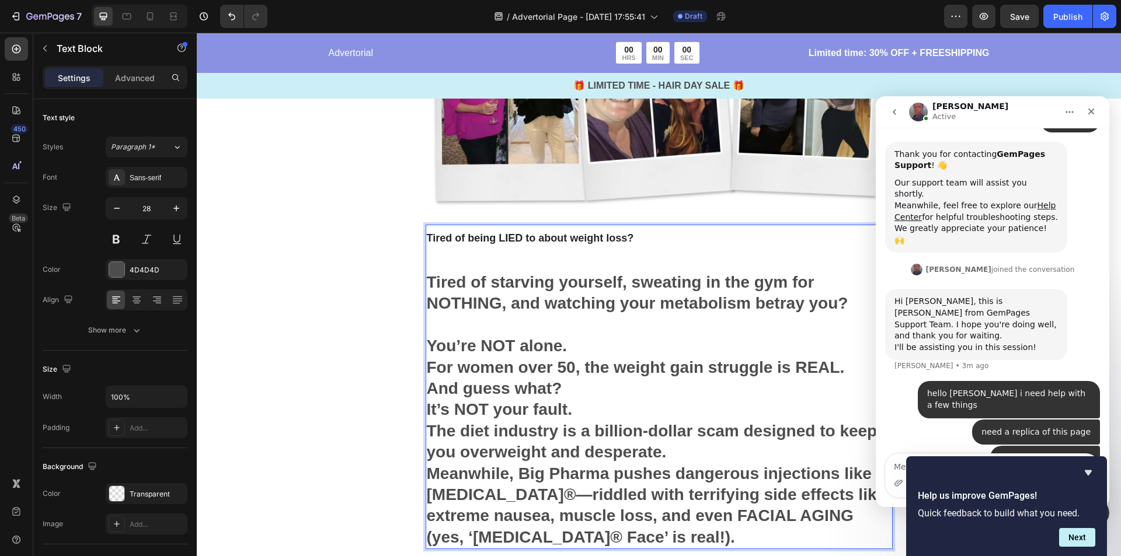
click at [585, 351] on p "You’re NOT alone." at bounding box center [659, 346] width 465 height 21
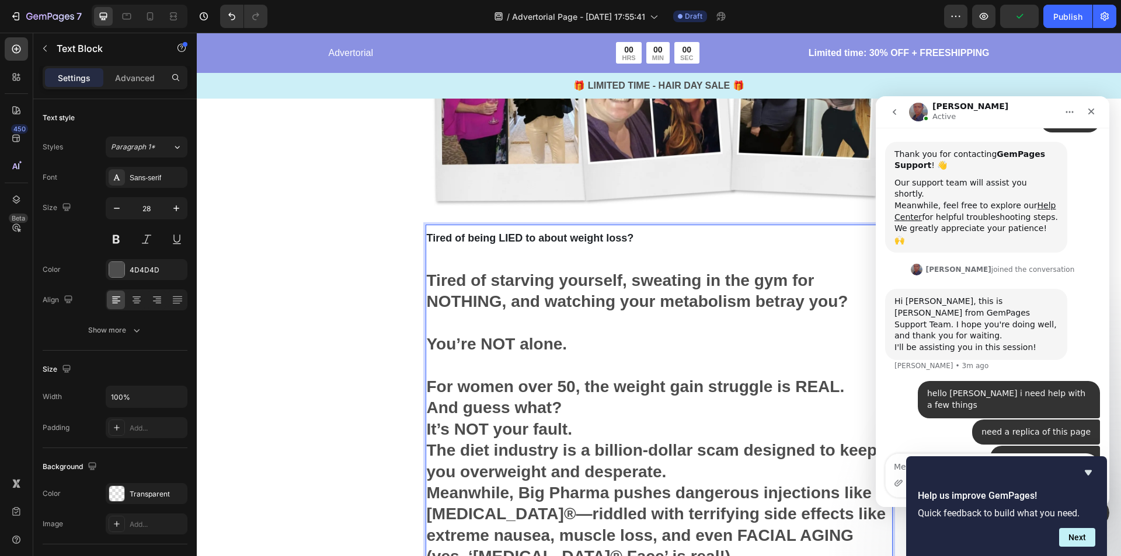
click at [568, 406] on p "And guess what?" at bounding box center [659, 407] width 465 height 21
click at [864, 386] on p "For women over 50, the weight gain struggle is REAL." at bounding box center [659, 386] width 465 height 21
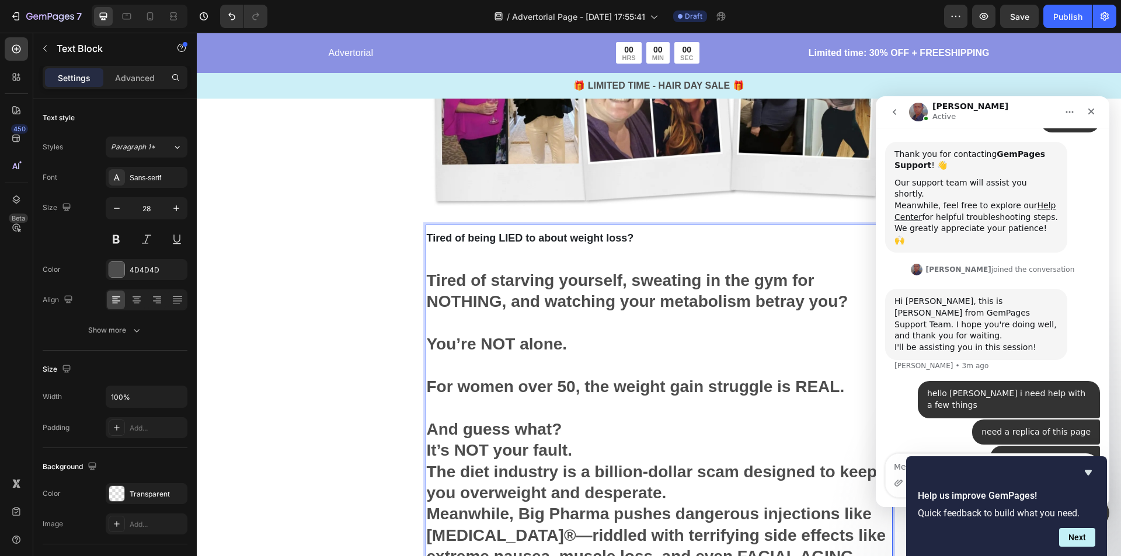
click at [567, 438] on p "And guess what?" at bounding box center [659, 429] width 465 height 21
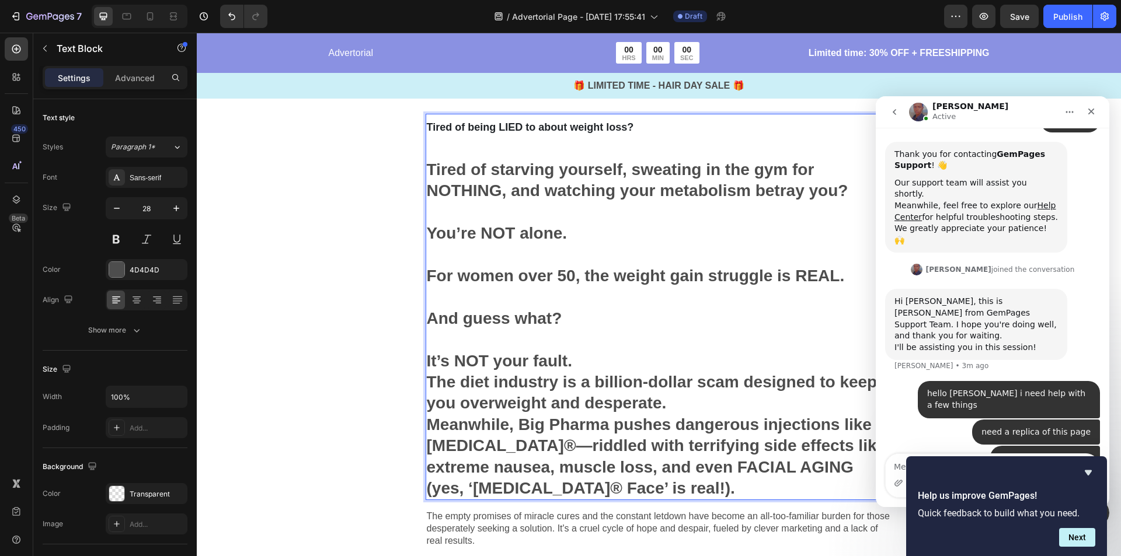
scroll to position [648, 0]
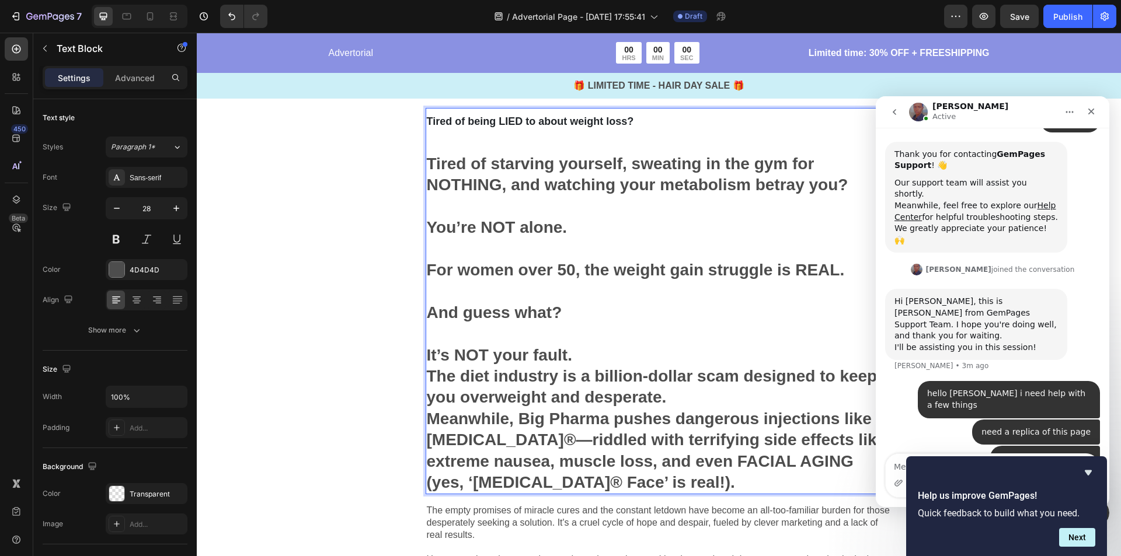
click at [578, 351] on p "It’s NOT your fault." at bounding box center [659, 355] width 465 height 21
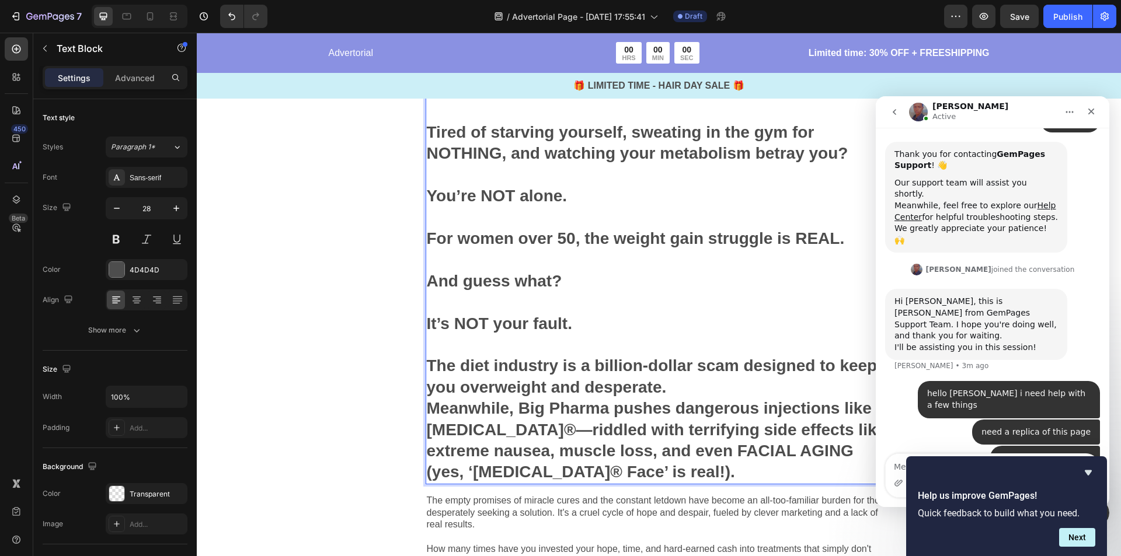
scroll to position [706, 0]
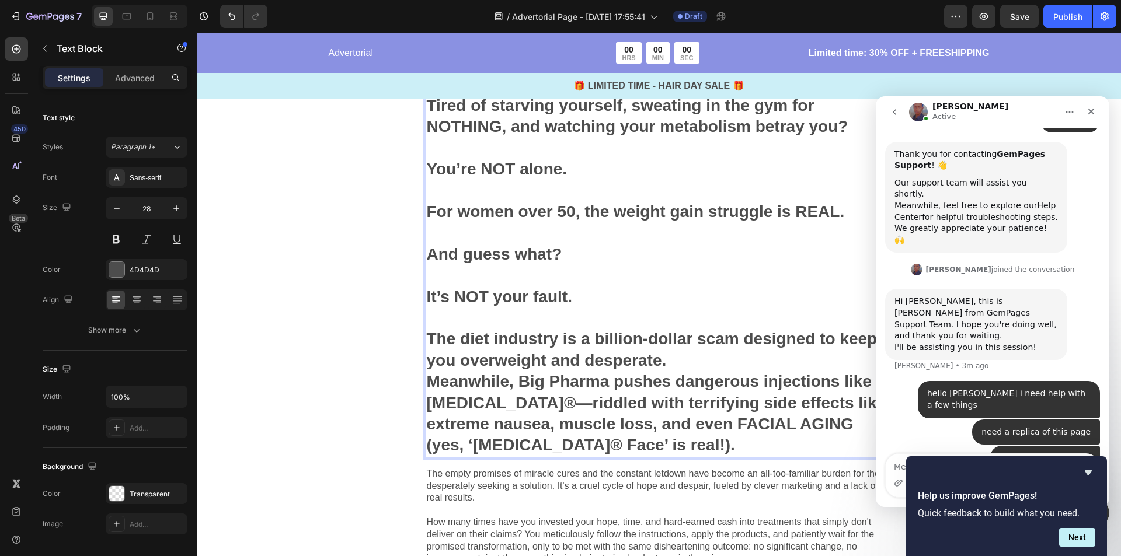
click at [683, 362] on p "The diet industry is a billion-dollar scam designed to keep you overweight and …" at bounding box center [659, 350] width 465 height 43
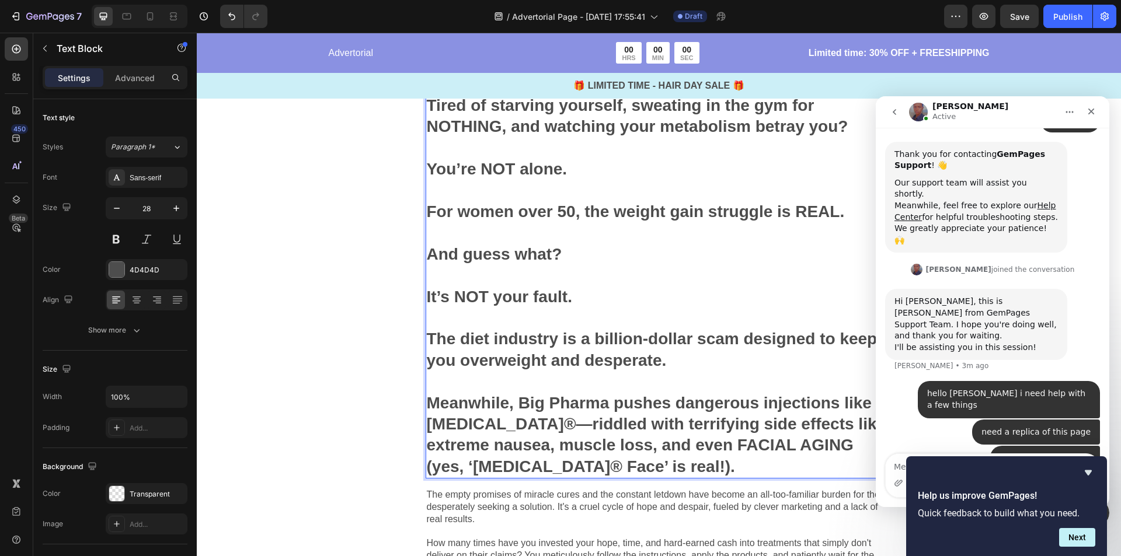
scroll to position [765, 0]
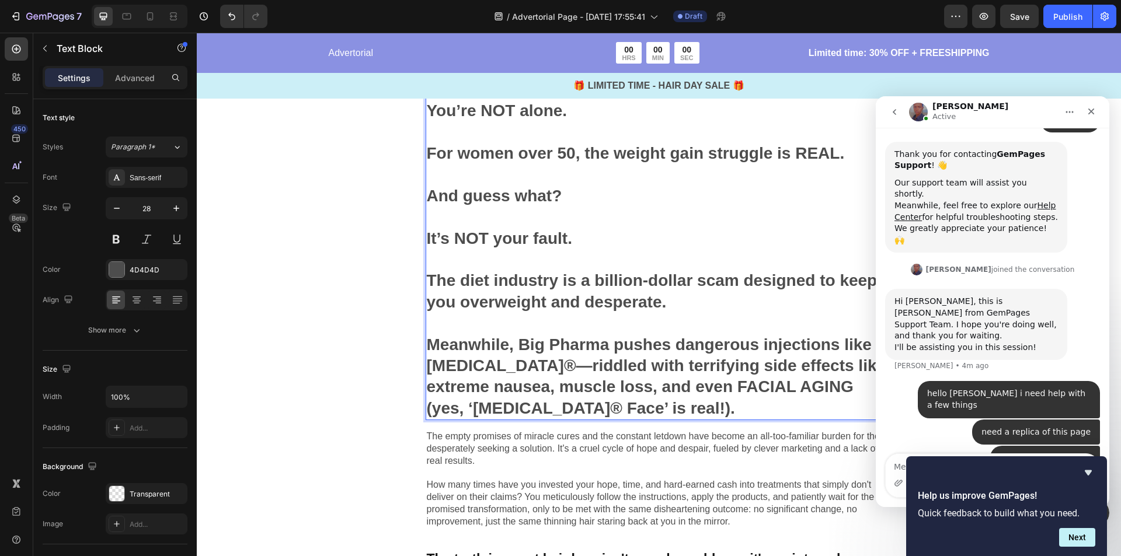
click at [652, 402] on p "Meanwhile, Big Pharma pushes dangerous injections like [MEDICAL_DATA]®—riddled …" at bounding box center [659, 376] width 465 height 85
click at [632, 410] on p "Meanwhile, Big Pharma pushes dangerous injections like [MEDICAL_DATA]®—riddled …" at bounding box center [659, 376] width 465 height 85
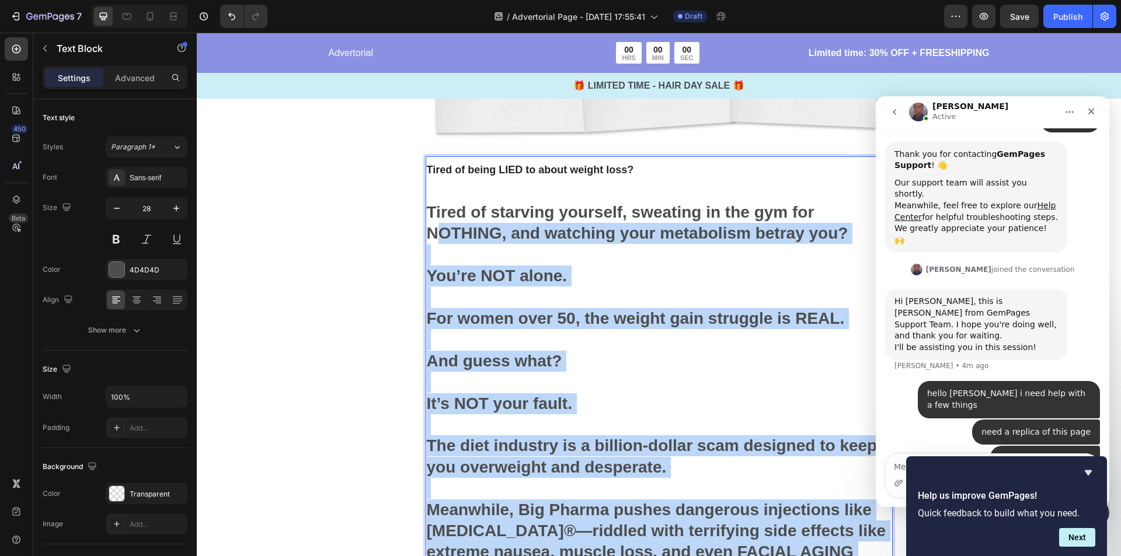
scroll to position [531, 0]
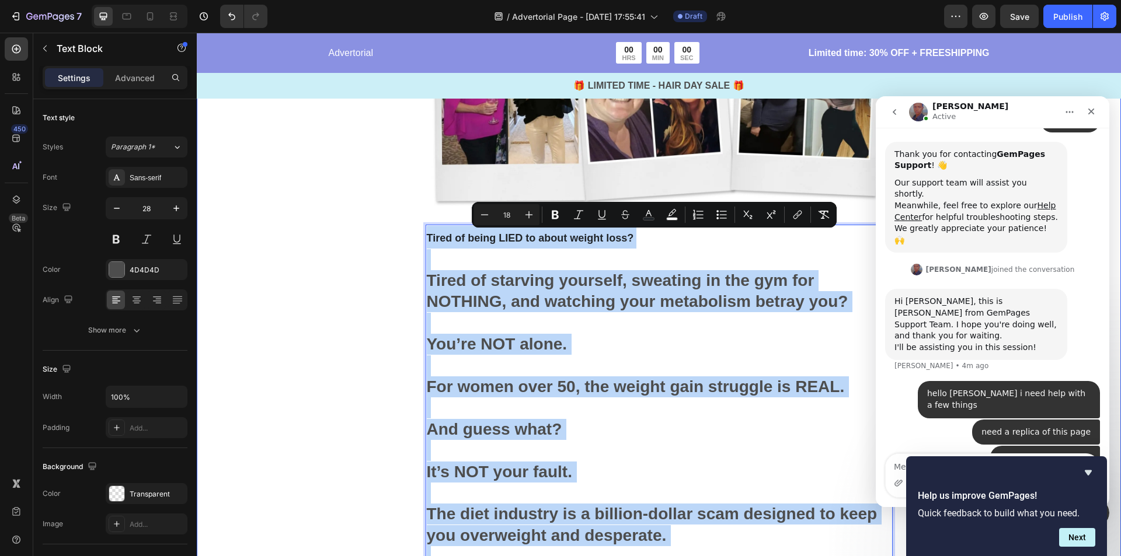
drag, startPoint x: 627, startPoint y: 412, endPoint x: 420, endPoint y: 242, distance: 267.6
click at [420, 242] on div "Image Tired of being LIED to about weight loss? Tired of starving yourself, swe…" at bounding box center [658, 354] width 550 height 1043
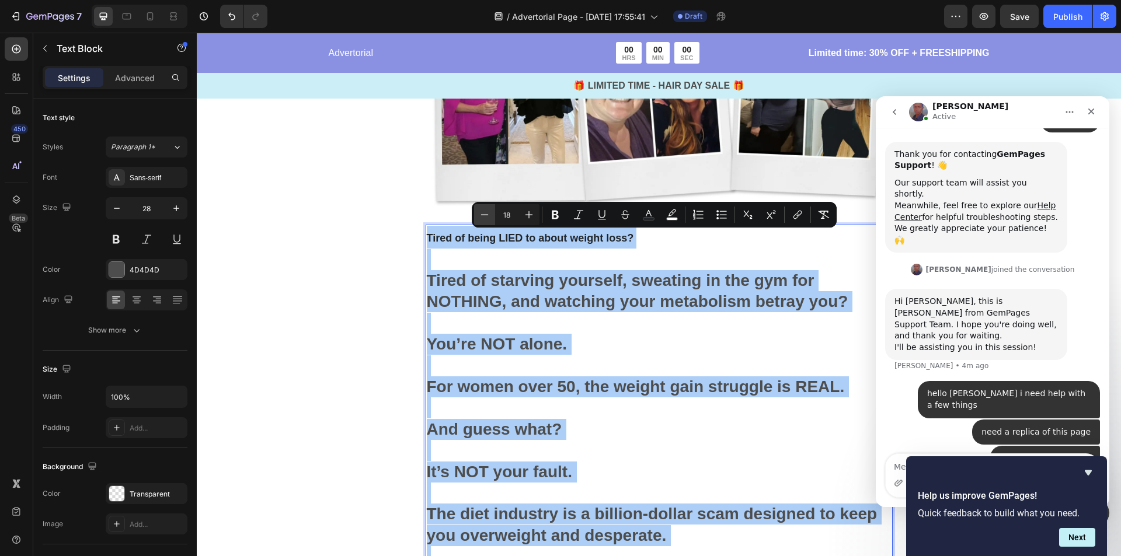
click at [488, 215] on icon "Editor contextual toolbar" at bounding box center [485, 215] width 12 height 12
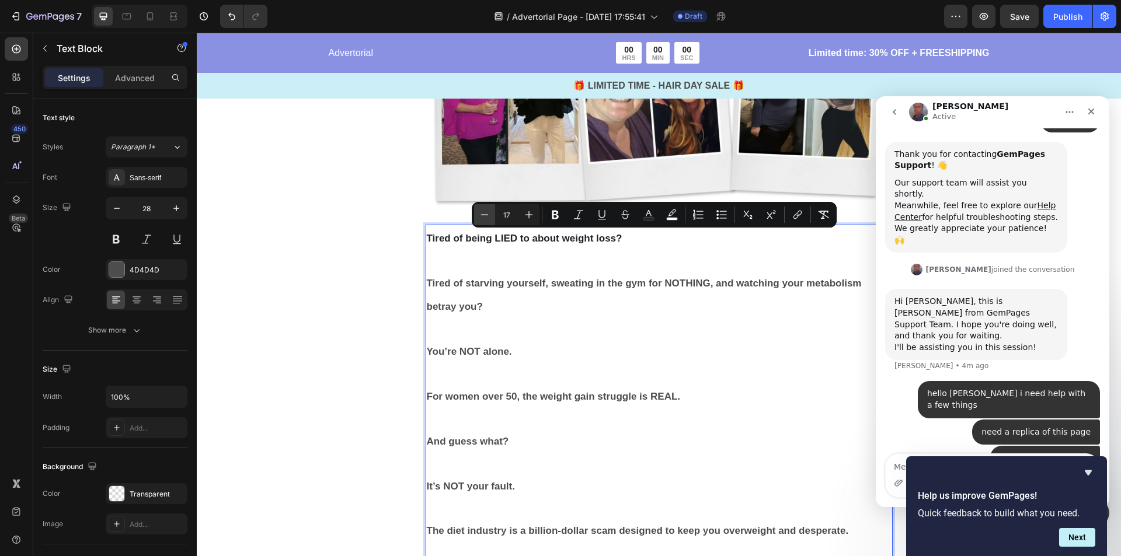
click at [483, 215] on icon "Editor contextual toolbar" at bounding box center [485, 214] width 8 height 1
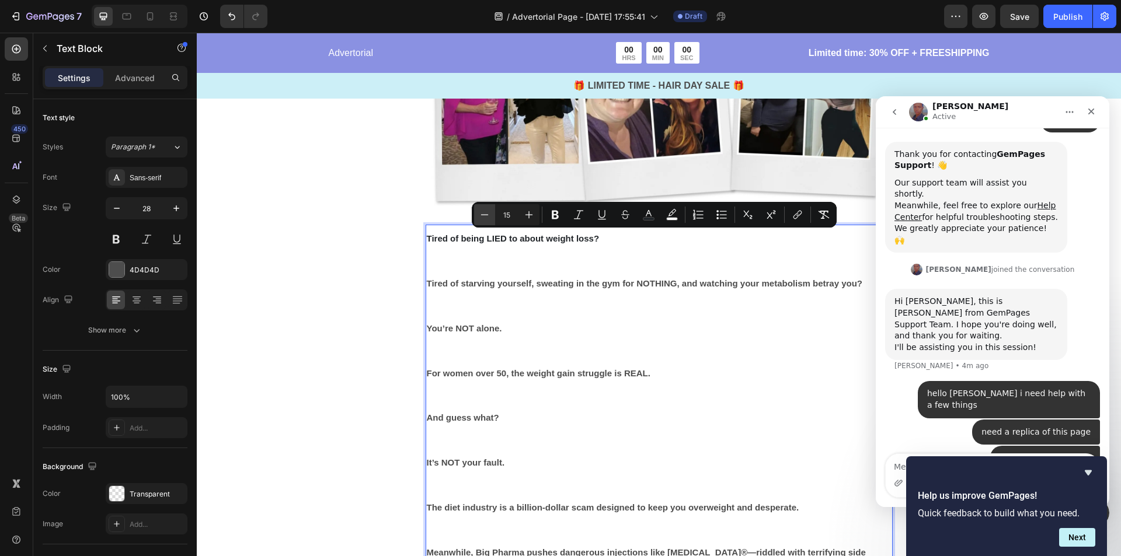
click at [483, 215] on icon "Editor contextual toolbar" at bounding box center [485, 214] width 8 height 1
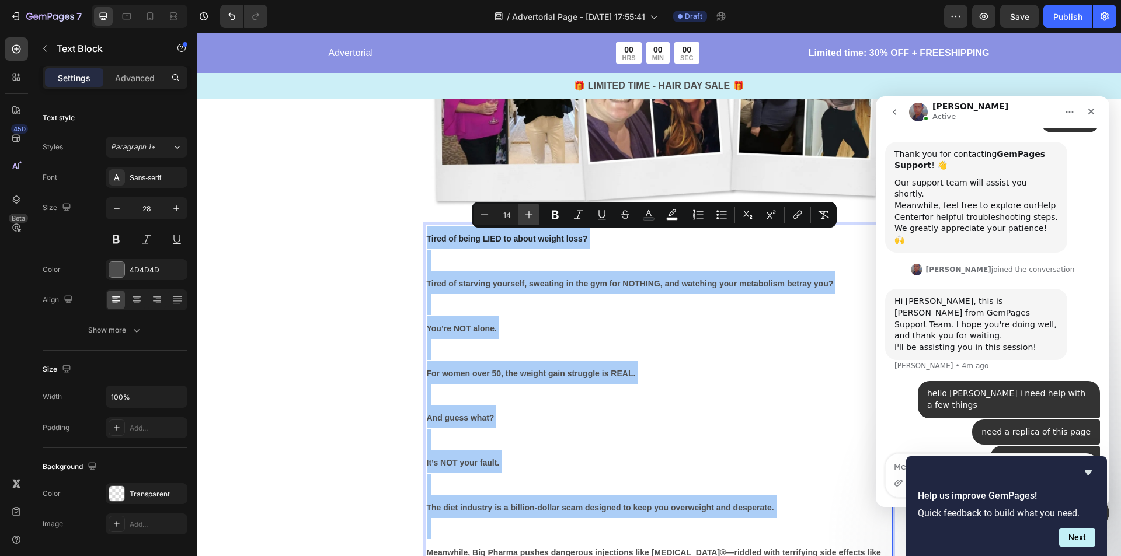
click at [529, 215] on icon "Editor contextual toolbar" at bounding box center [529, 215] width 12 height 12
click at [530, 215] on icon "Editor contextual toolbar" at bounding box center [529, 215] width 12 height 12
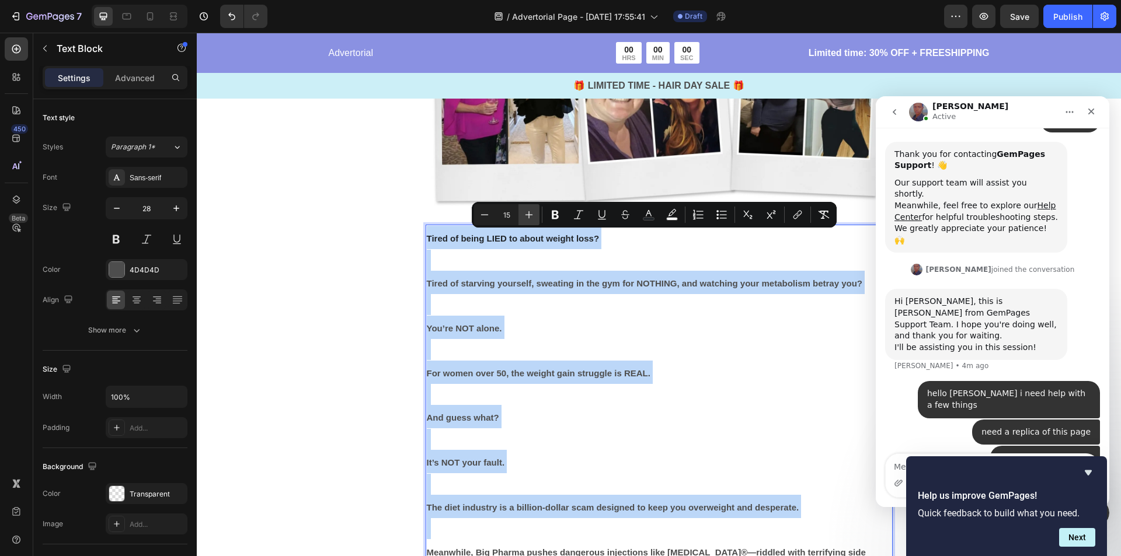
type input "16"
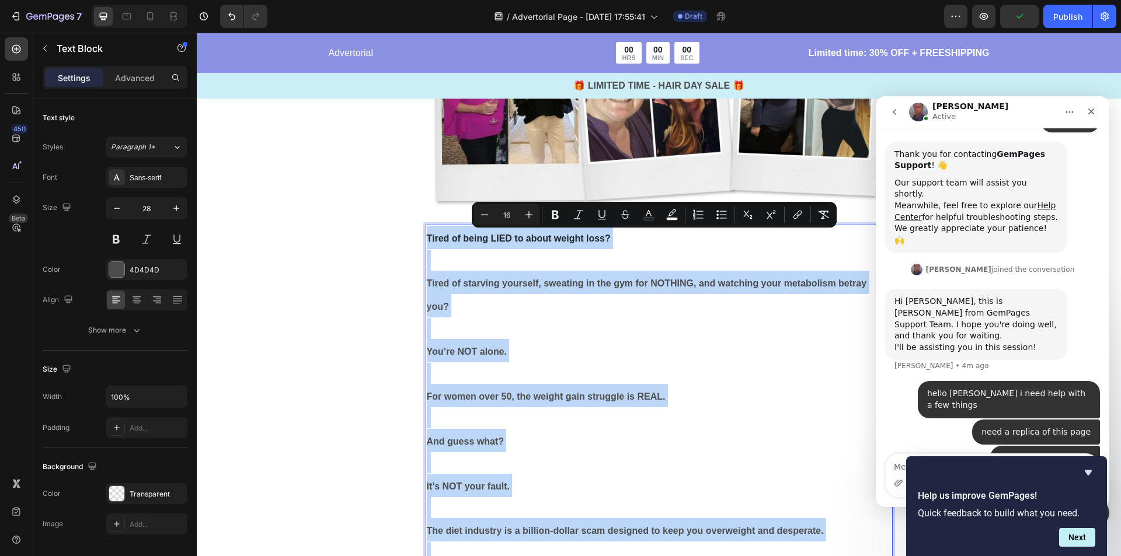
click at [658, 358] on p "You’re NOT alone." at bounding box center [659, 350] width 465 height 23
click at [282, 329] on div "Image Tired of being LIED to about weight loss? Tired of starving yourself, swe…" at bounding box center [659, 337] width 924 height 1083
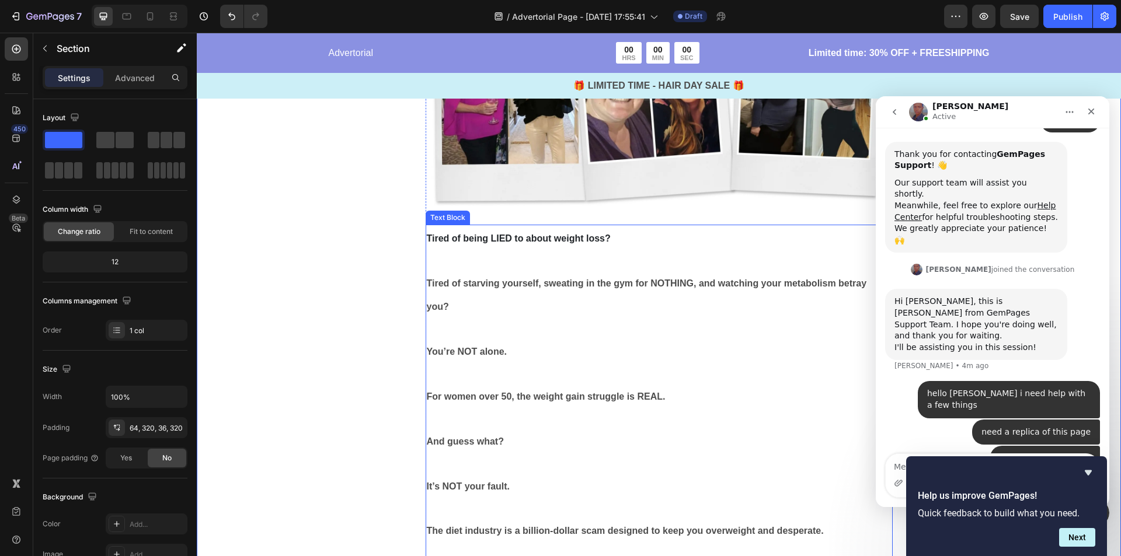
scroll to position [823, 0]
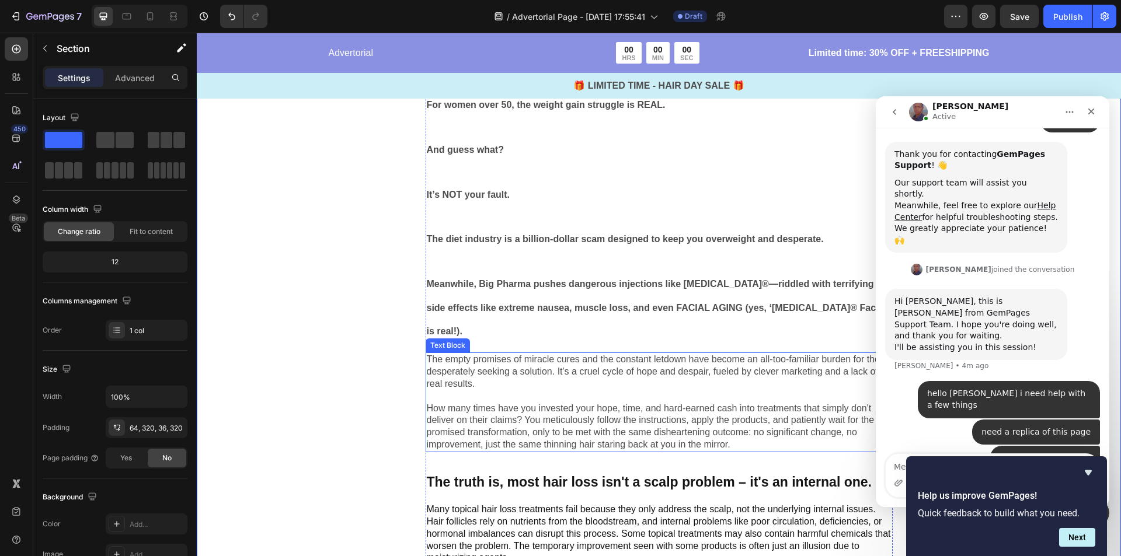
click at [655, 379] on p "The empty promises of miracle cures and the constant letdown have become an all…" at bounding box center [659, 402] width 465 height 97
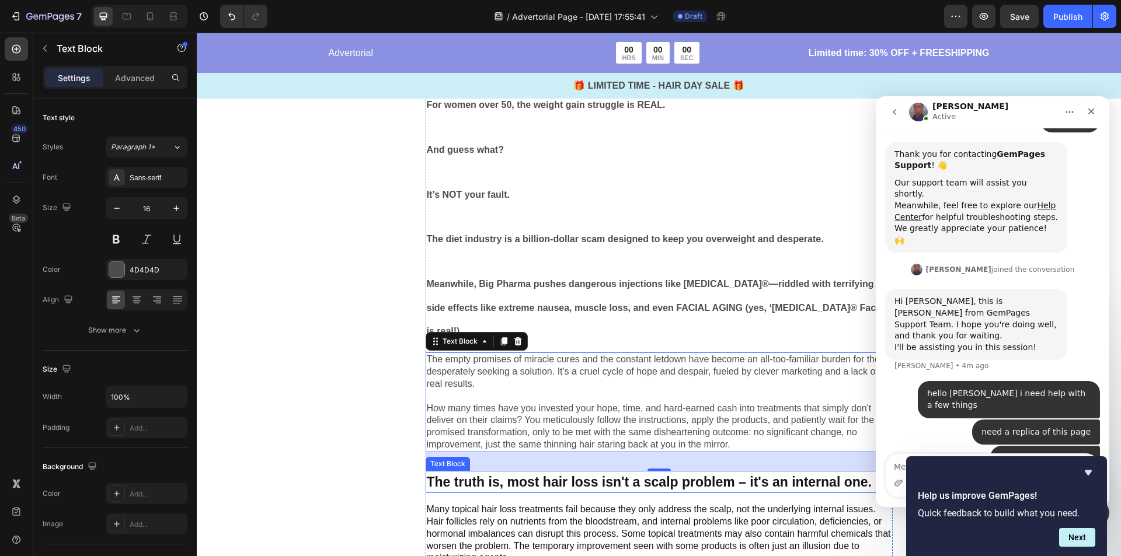
click at [632, 472] on p "The truth is, most hair loss isn't a scalp problem – it's an internal one." at bounding box center [659, 482] width 465 height 20
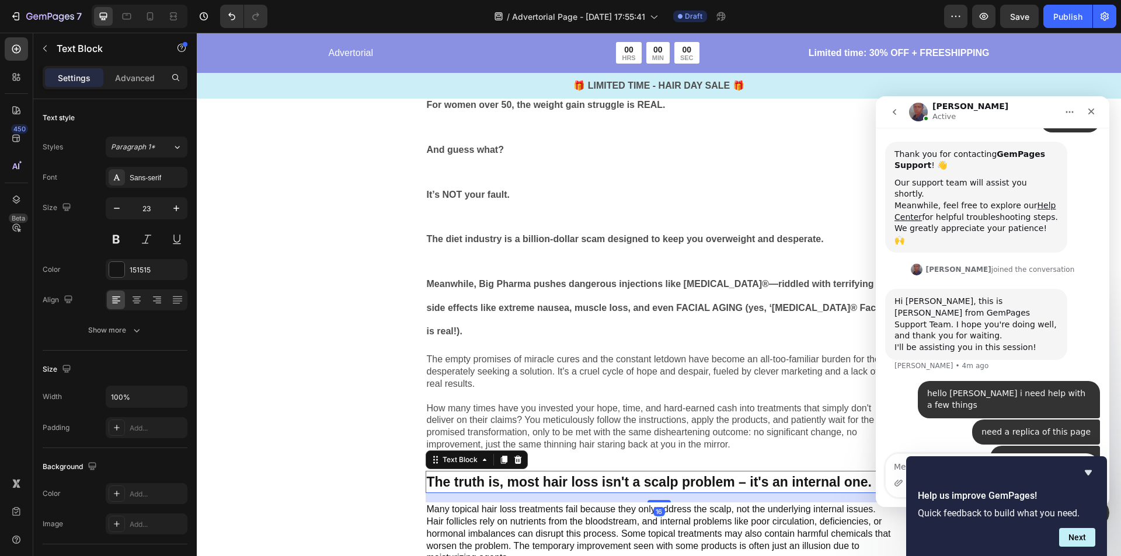
click at [639, 472] on p "The truth is, most hair loss isn't a scalp problem – it's an internal one." at bounding box center [659, 482] width 465 height 20
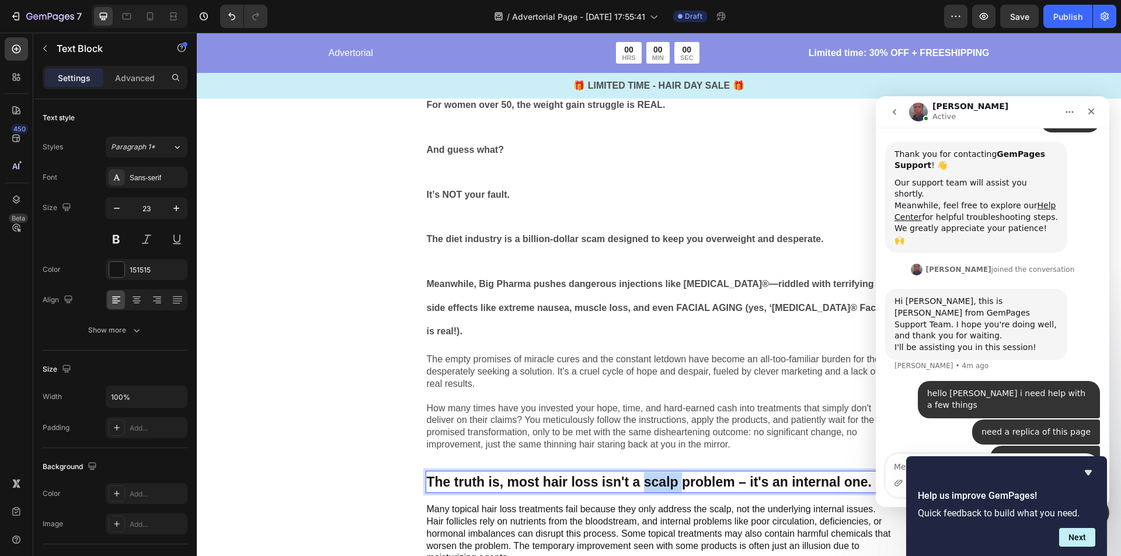
click at [639, 472] on p "The truth is, most hair loss isn't a scalp problem – it's an internal one." at bounding box center [659, 482] width 465 height 20
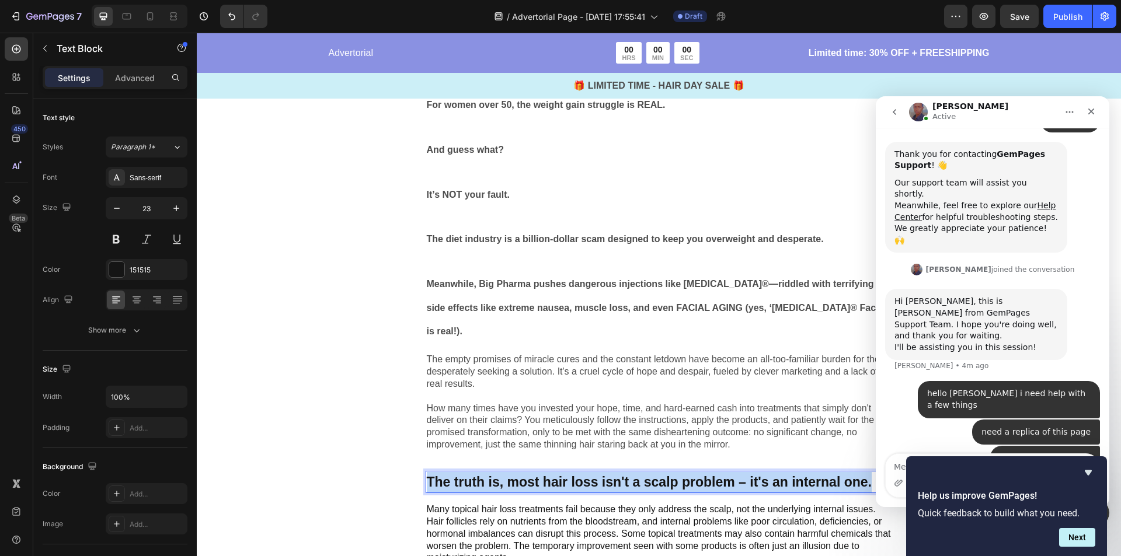
click at [639, 472] on p "The truth is, most hair loss isn't a scalp problem – it's an internal one." at bounding box center [659, 482] width 465 height 20
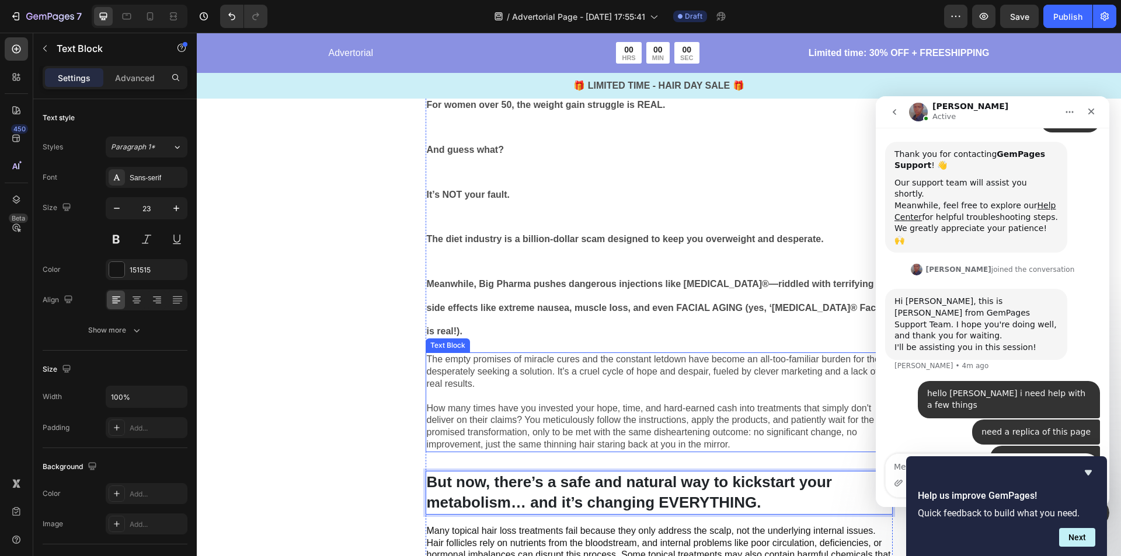
click at [673, 397] on p "The empty promises of miracle cures and the constant letdown have become an all…" at bounding box center [659, 402] width 465 height 97
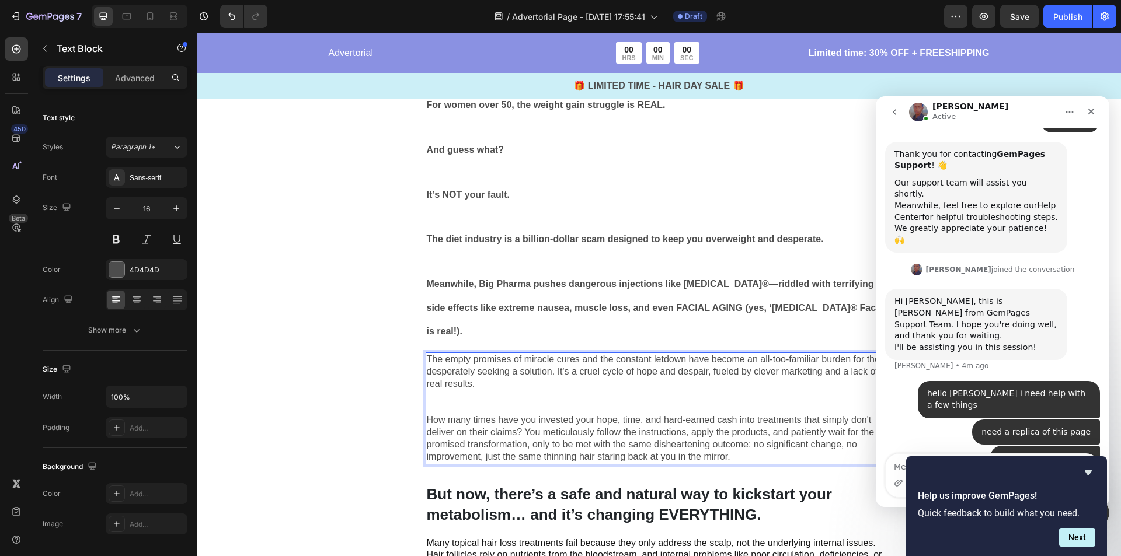
click at [660, 390] on p "⁠⁠⁠⁠⁠⁠⁠ How many times have you invested your hope, time, and hard-earned cash …" at bounding box center [659, 426] width 465 height 73
click at [657, 395] on p "⁠⁠⁠⁠⁠⁠⁠ How many times have you invested your hope, time, and hard-earned cash …" at bounding box center [659, 426] width 465 height 73
click at [657, 395] on p "How many times have you invested your hope, time, and hard-earned cash into tre…" at bounding box center [659, 426] width 465 height 73
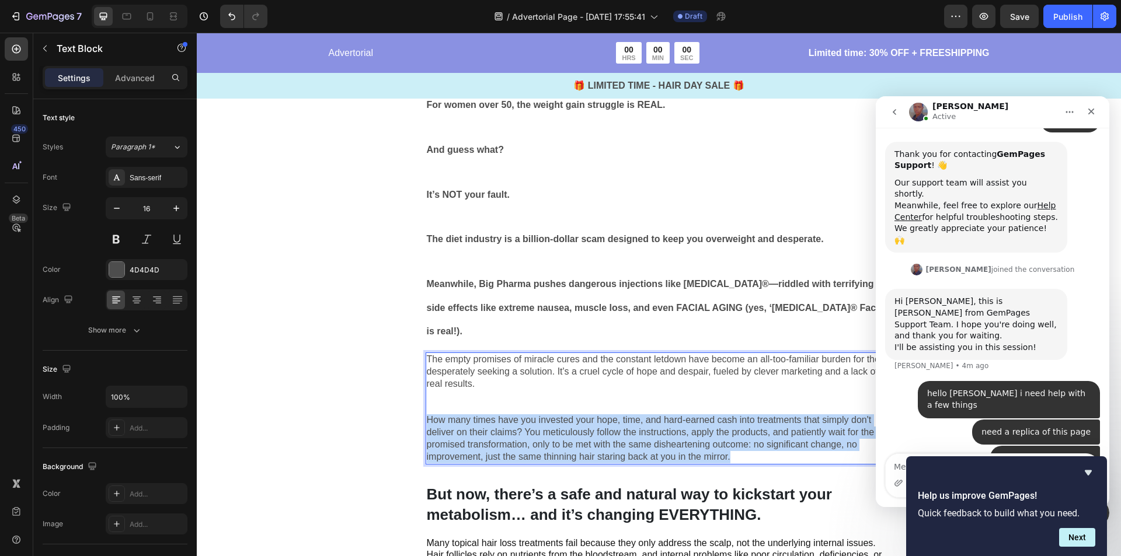
click at [657, 395] on p "How many times have you invested your hope, time, and hard-earned cash into tre…" at bounding box center [659, 426] width 465 height 73
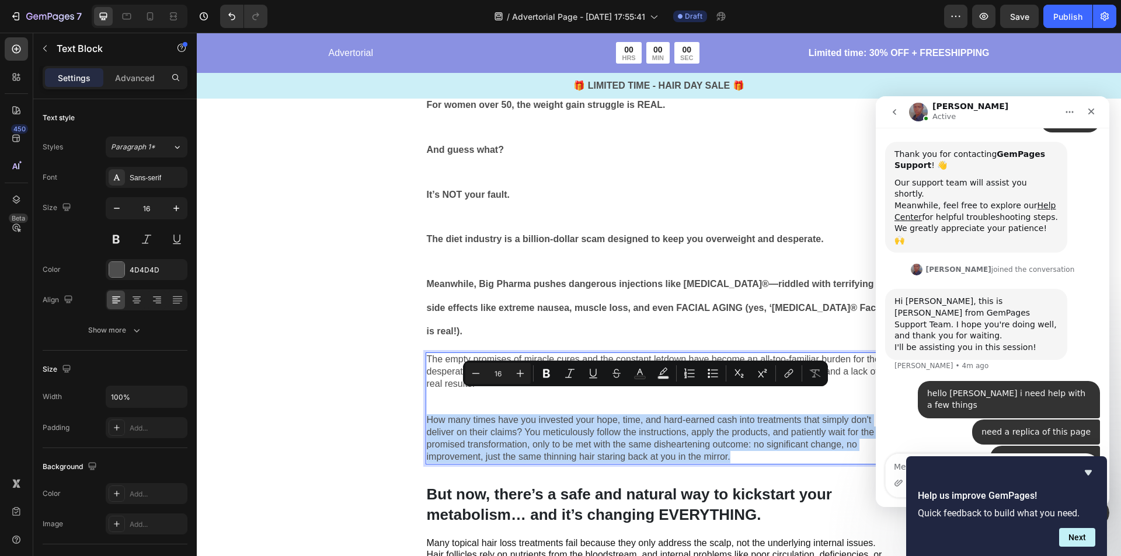
click at [756, 427] on p "How many times have you invested your hope, time, and hard-earned cash into tre…" at bounding box center [659, 426] width 465 height 73
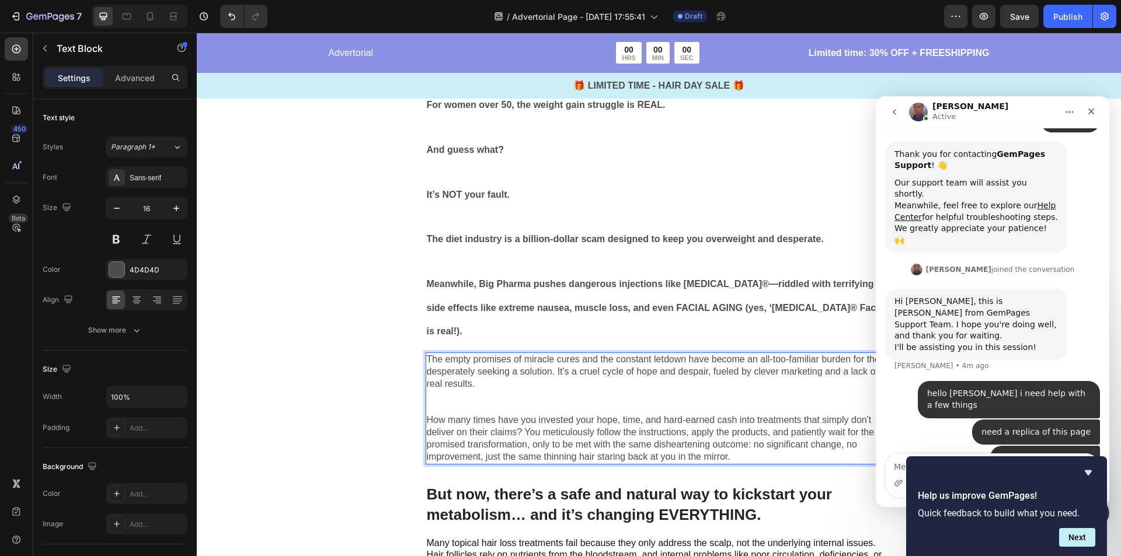
drag, startPoint x: 707, startPoint y: 386, endPoint x: 632, endPoint y: 369, distance: 77.0
click at [632, 390] on p "⁠⁠⁠⁠⁠⁠⁠ How many times have you invested your hope, time, and hard-earned cash …" at bounding box center [659, 426] width 465 height 73
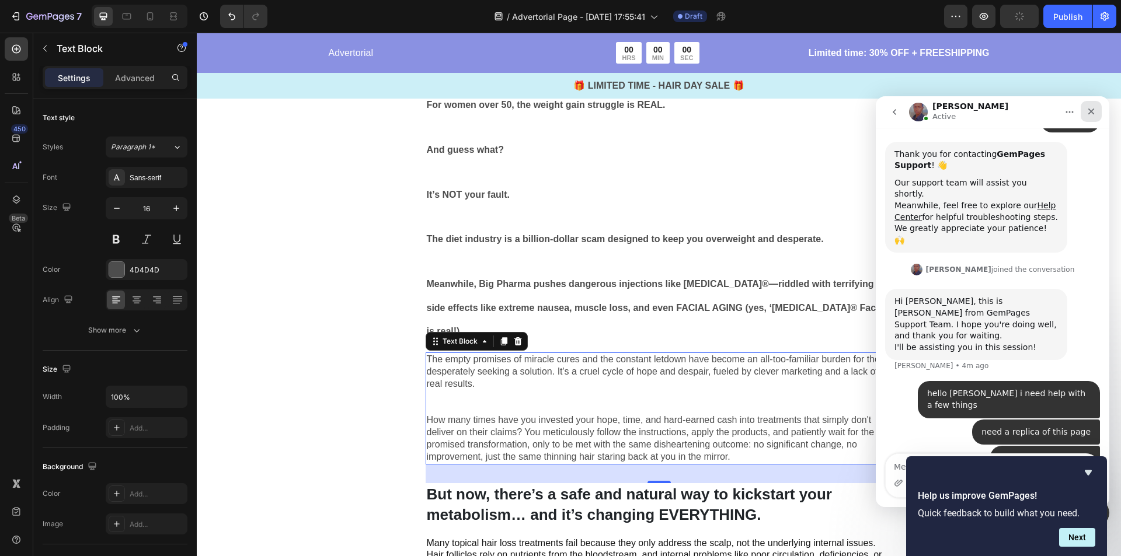
drag, startPoint x: 1093, startPoint y: 115, endPoint x: 1770, endPoint y: 199, distance: 682.3
click at [1093, 115] on icon "Close" at bounding box center [1090, 111] width 9 height 9
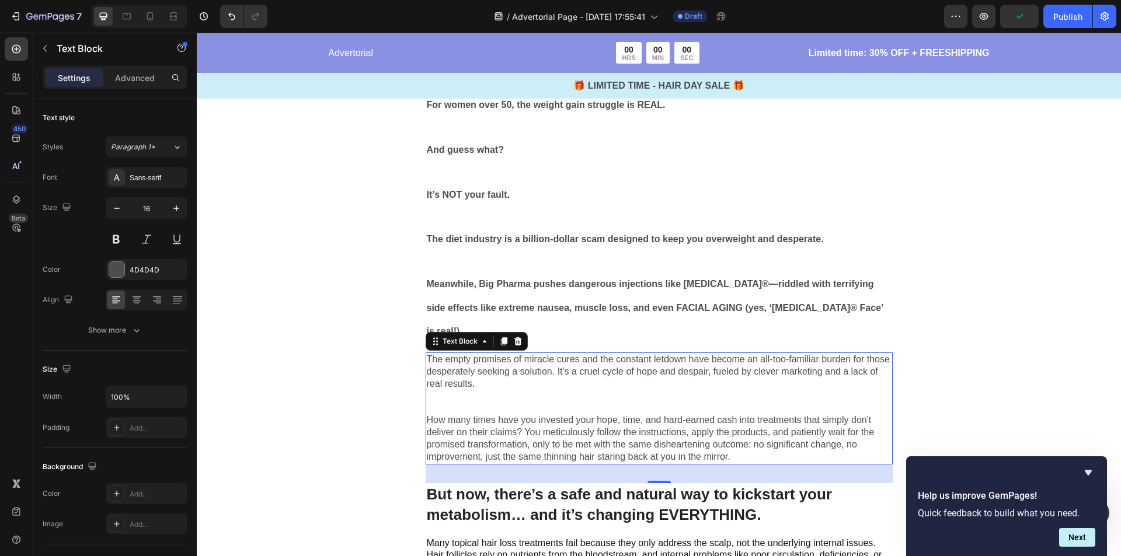
click at [857, 360] on p "The empty promises of miracle cures and the constant letdown have become an all…" at bounding box center [659, 372] width 465 height 36
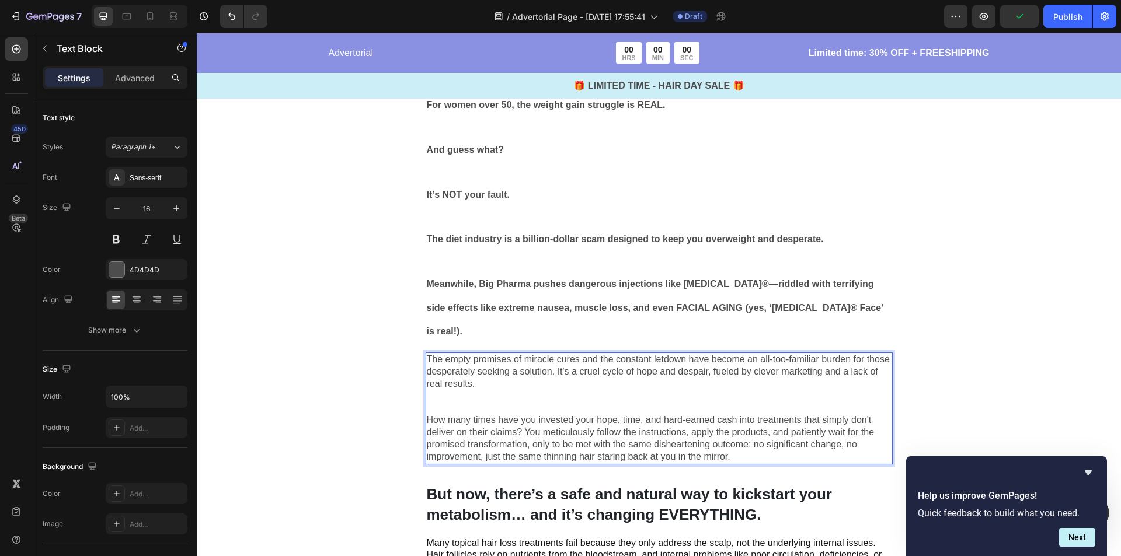
click at [791, 390] on p "How many times have you invested your hope, time, and hard-earned cash into tre…" at bounding box center [659, 426] width 465 height 73
drag, startPoint x: 672, startPoint y: 355, endPoint x: 584, endPoint y: 353, distance: 87.6
click at [584, 354] on p "The empty promises of miracle cures and the constant letdown have become an all…" at bounding box center [659, 372] width 465 height 36
click at [592, 354] on p "The empty promises of miracle cures and the constant letdown have become an all…" at bounding box center [659, 372] width 465 height 36
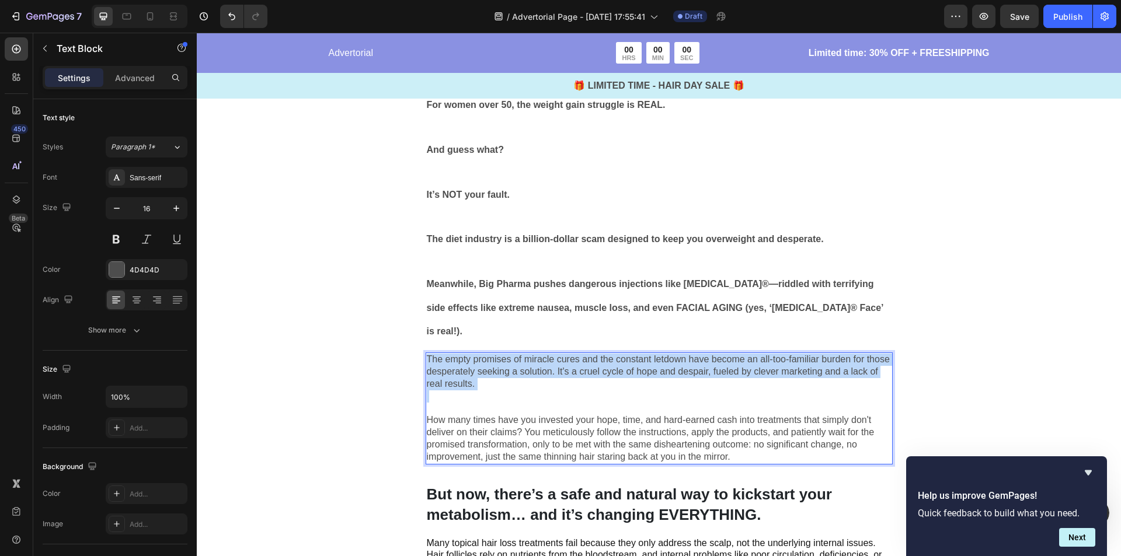
click at [592, 354] on p "The empty promises of miracle cures and the constant letdown have become an all…" at bounding box center [659, 372] width 465 height 36
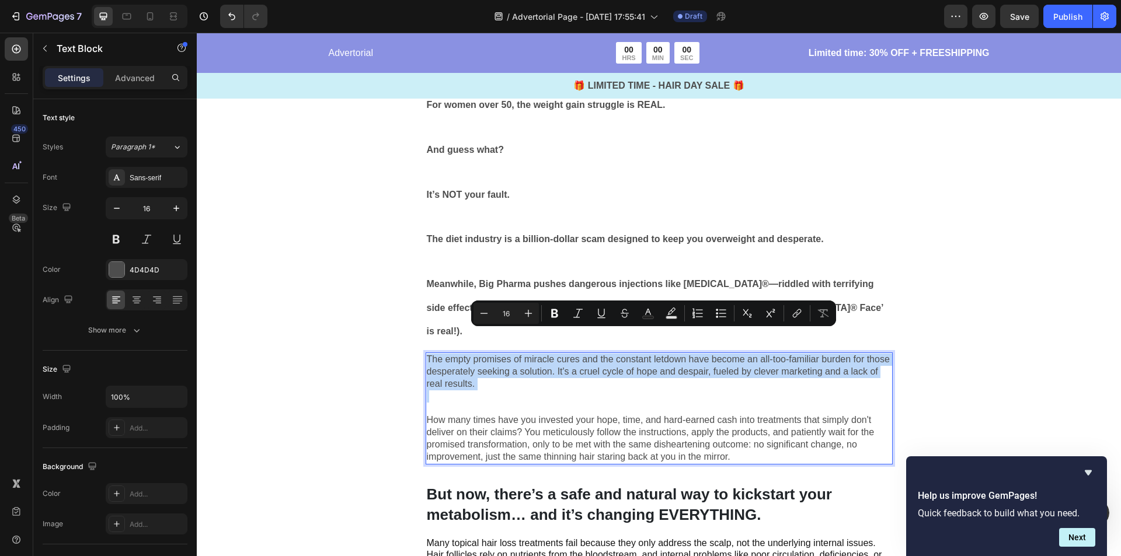
click at [507, 390] on p "How many times have you invested your hope, time, and hard-earned cash into tre…" at bounding box center [659, 426] width 465 height 73
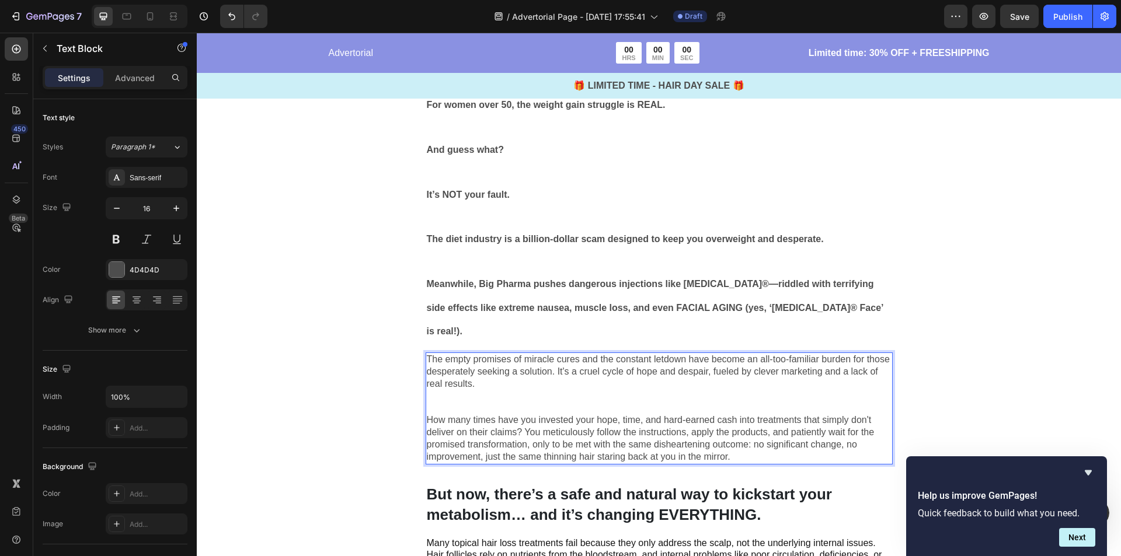
click at [357, 376] on div "Image Tired of being LIED to about weight loss? Tired of starving yourself, swe…" at bounding box center [659, 62] width 924 height 1117
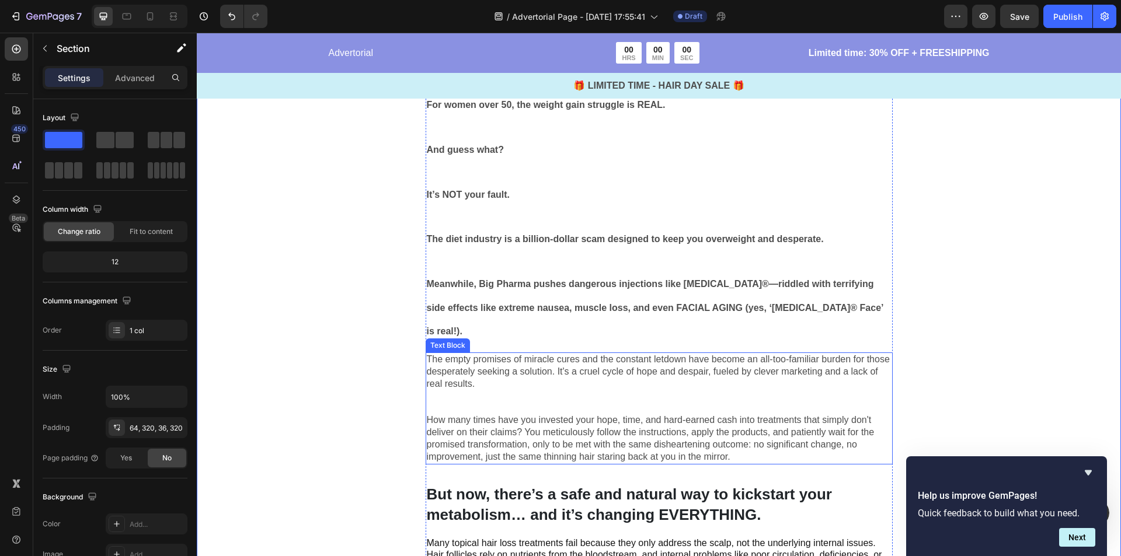
click at [484, 390] on p "⁠⁠⁠⁠⁠⁠⁠ How many times have you invested your hope, time, and hard-earned cash …" at bounding box center [659, 426] width 465 height 73
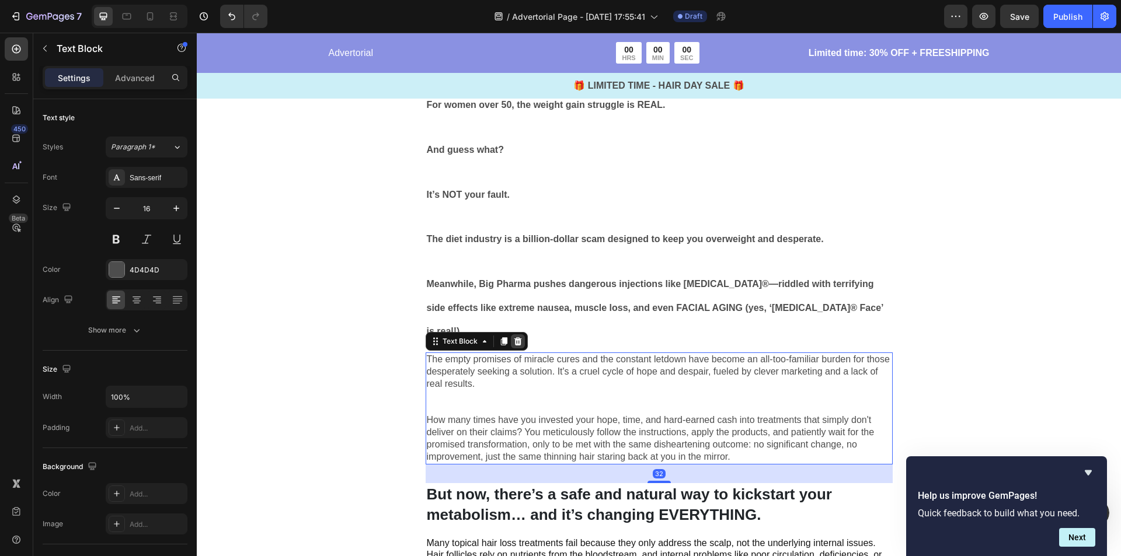
click at [514, 337] on icon at bounding box center [518, 341] width 8 height 8
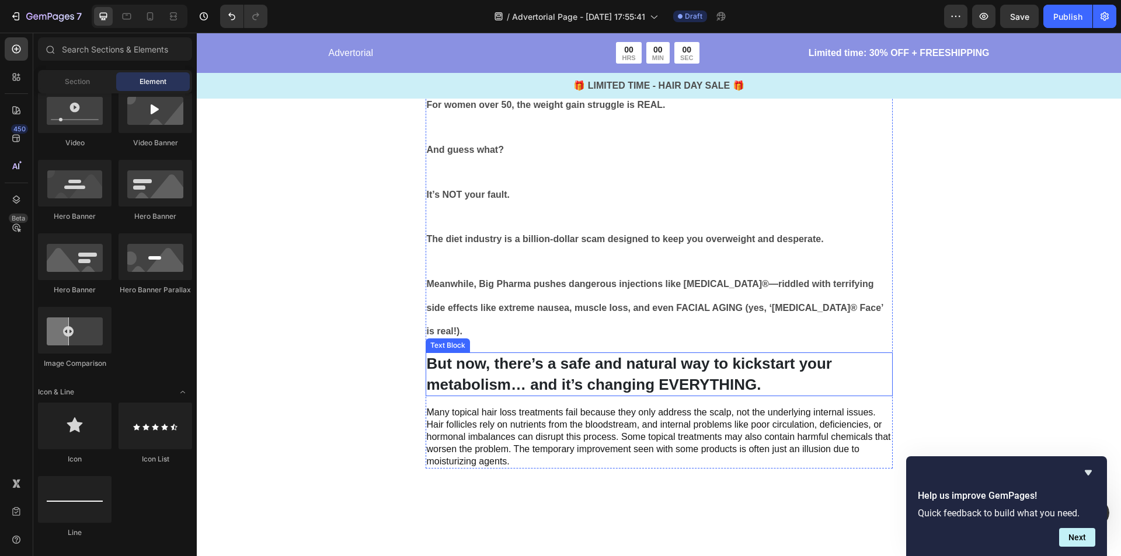
click at [646, 355] on strong "But now, there’s a safe and natural way to kickstart your metabolism… and it’s …" at bounding box center [629, 374] width 405 height 39
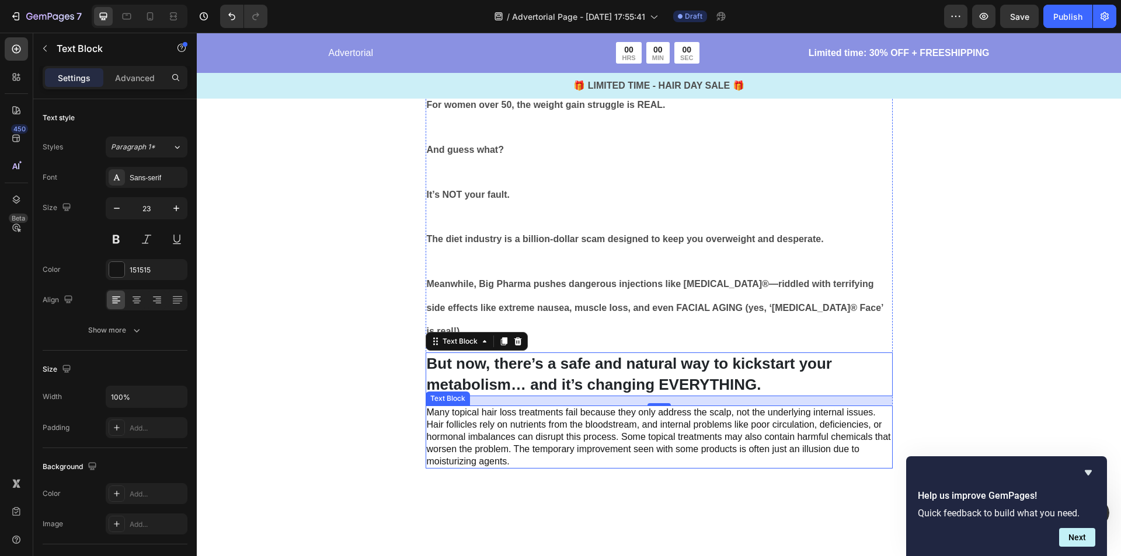
click at [539, 413] on p "Many topical hair loss treatments fail because they only address the scalp, not…" at bounding box center [659, 437] width 465 height 61
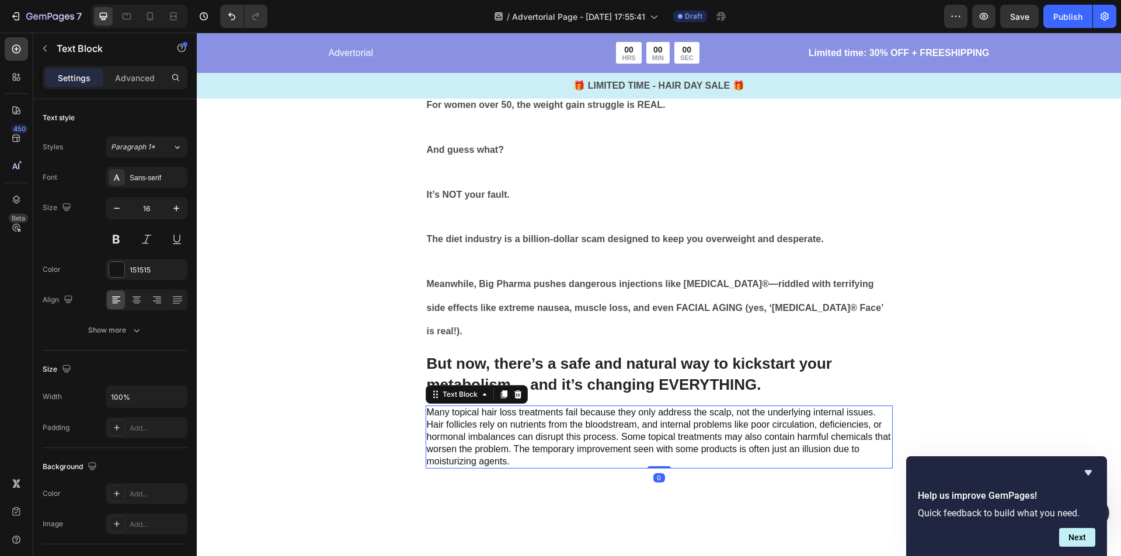
click at [539, 412] on p "Many topical hair loss treatments fail because they only address the scalp, not…" at bounding box center [659, 437] width 465 height 61
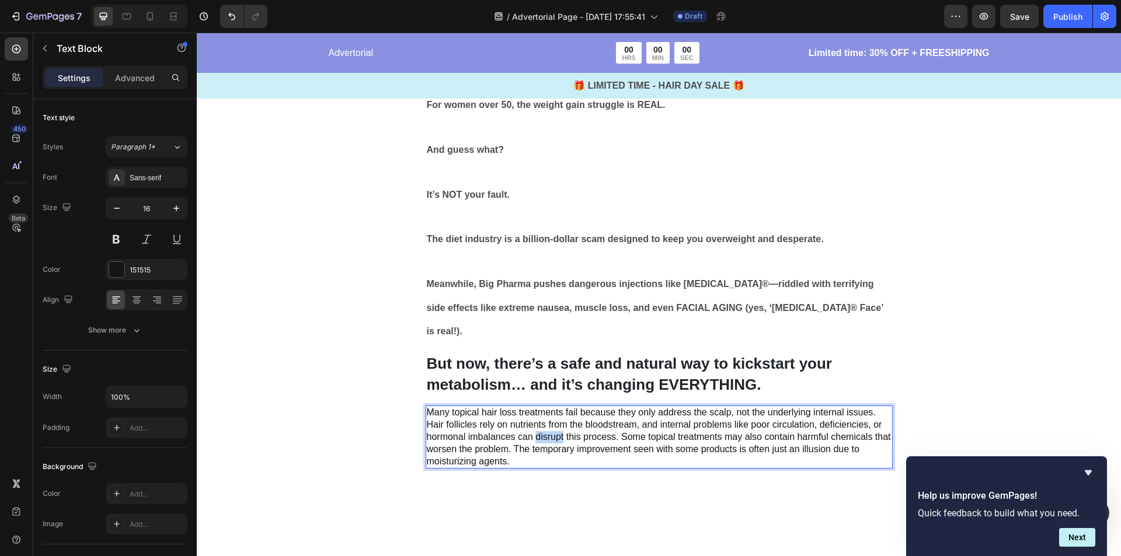
click at [539, 412] on p "Many topical hair loss treatments fail because they only address the scalp, not…" at bounding box center [659, 437] width 465 height 61
click at [522, 439] on p "Many topical hair loss treatments fail because they only address the scalp, not…" at bounding box center [659, 437] width 465 height 61
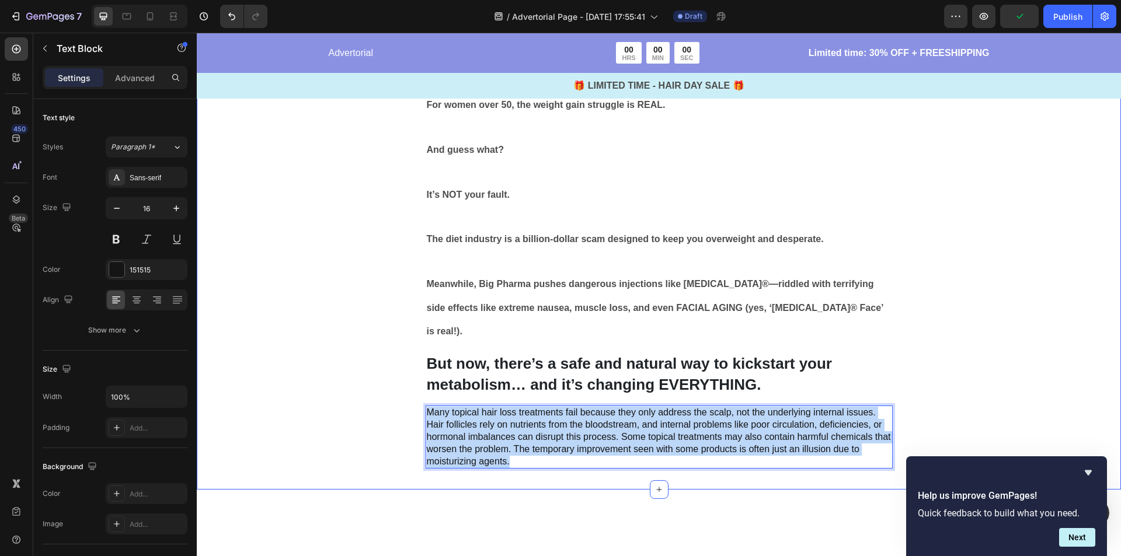
drag, startPoint x: 511, startPoint y: 439, endPoint x: 420, endPoint y: 389, distance: 103.5
click at [420, 389] on div "Image Tired of being LIED to about weight loss? Tired of starving yourself, swe…" at bounding box center [658, 5] width 550 height 928
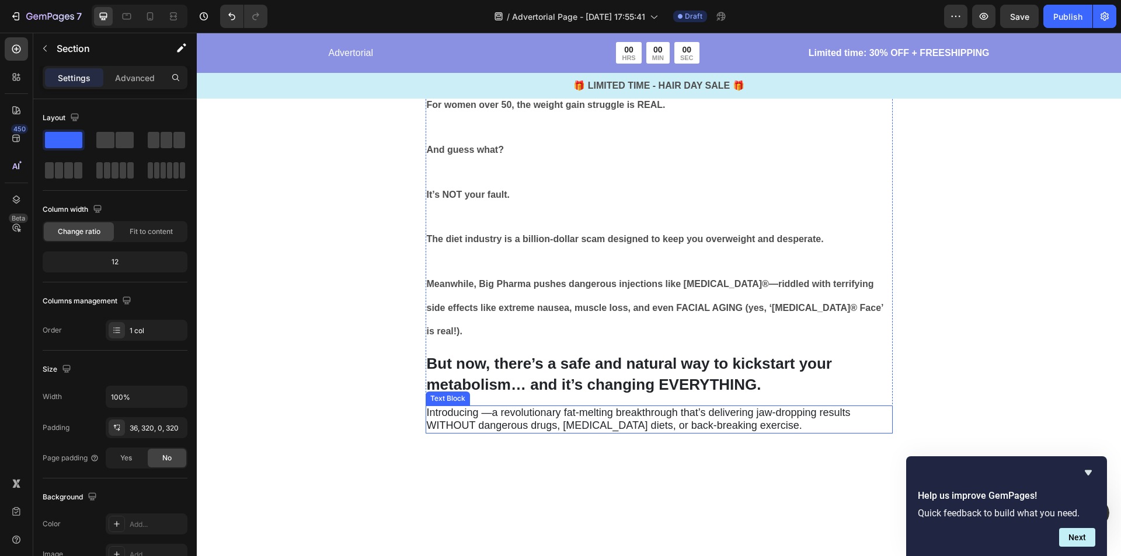
click at [764, 407] on p "Introducing —a revolutionary fat-melting breakthrough that’s delivering jaw-dro…" at bounding box center [659, 420] width 465 height 26
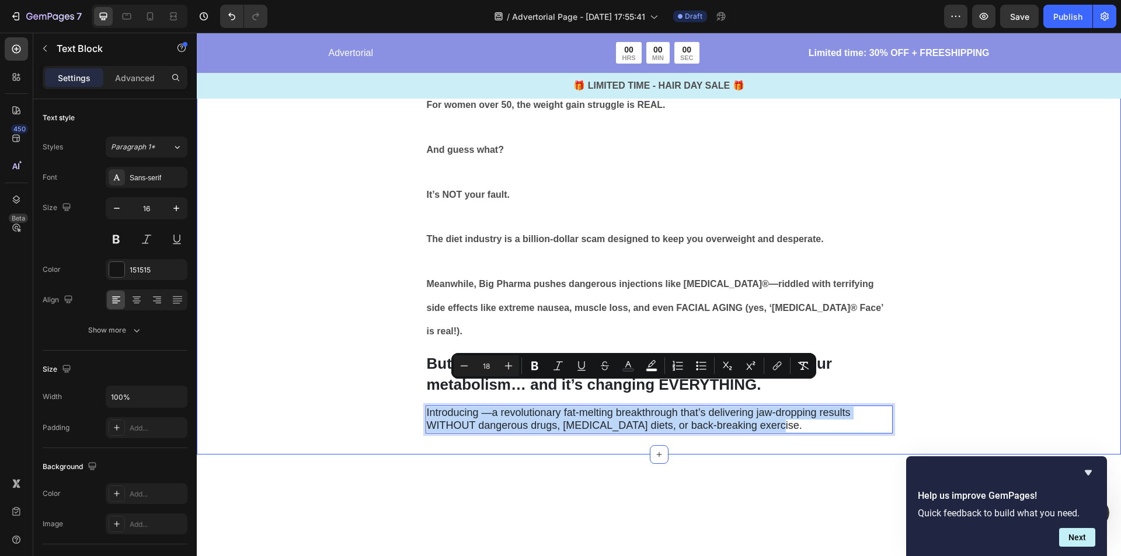
drag, startPoint x: 771, startPoint y: 401, endPoint x: 419, endPoint y: 378, distance: 353.3
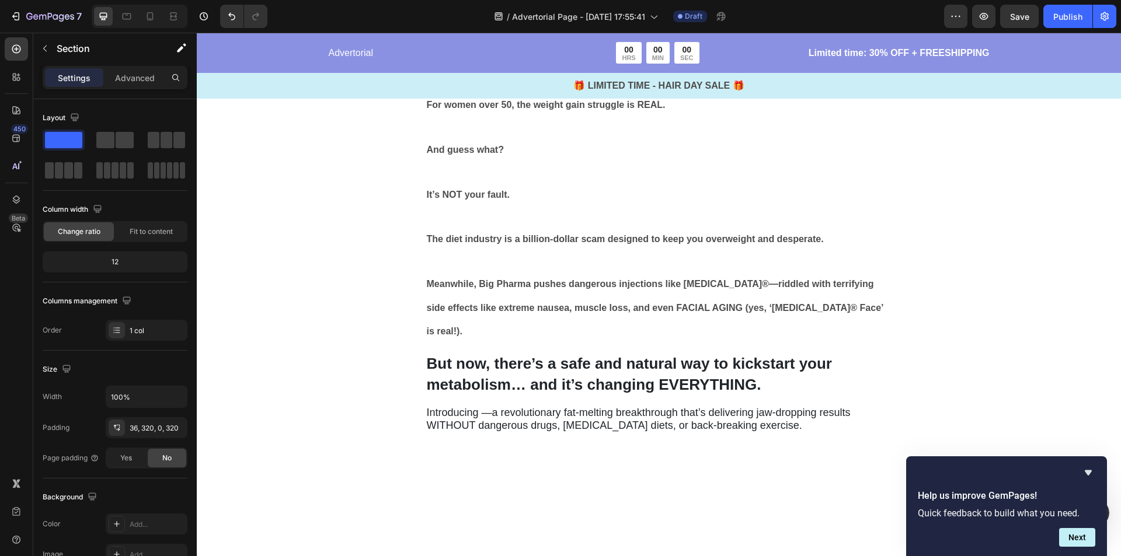
click at [486, 407] on span "Introducing —a revolutionary fat-melting breakthrough that’s delivering jaw-dro…" at bounding box center [639, 419] width 424 height 25
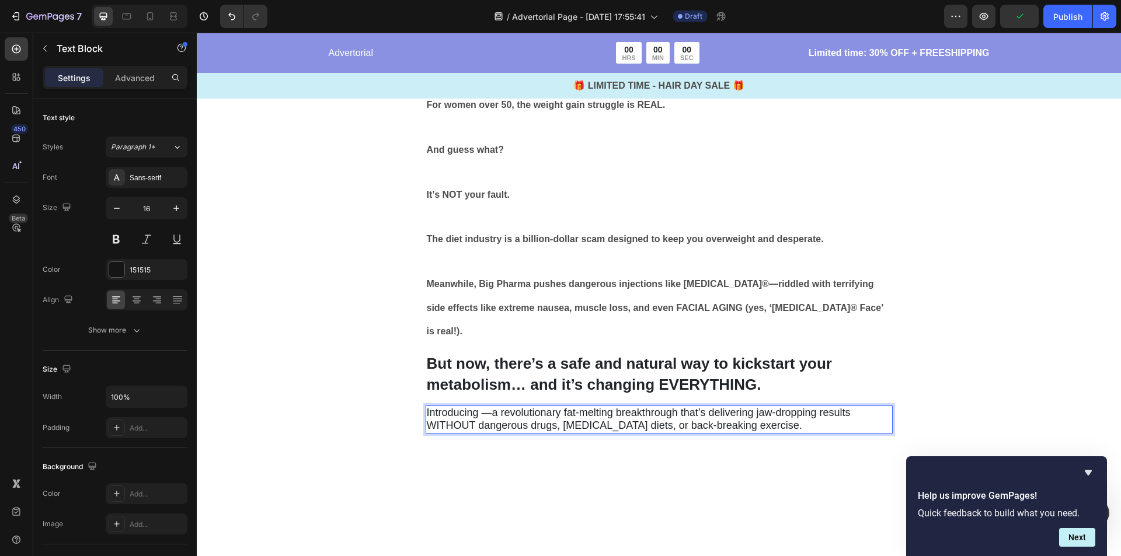
click at [470, 407] on span "Introducing —a revolutionary fat-melting breakthrough that’s delivering jaw-dro…" at bounding box center [639, 419] width 424 height 25
click at [483, 407] on span "Introducing —a revolutionary fat-melting breakthrough that’s delivering jaw-dro…" at bounding box center [639, 419] width 424 height 25
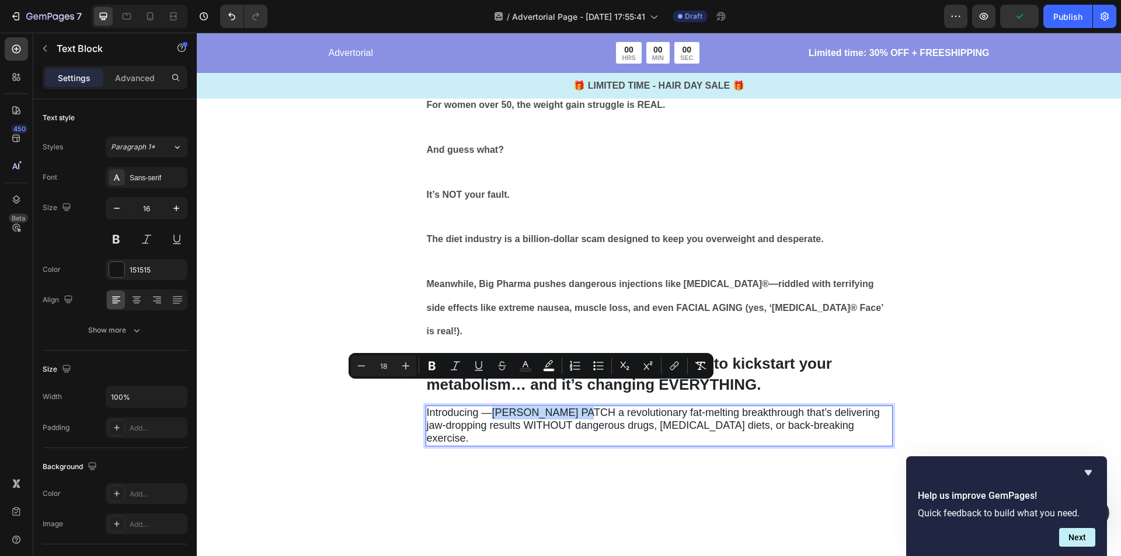
drag, startPoint x: 576, startPoint y: 388, endPoint x: 488, endPoint y: 388, distance: 87.6
click at [488, 407] on span "Introducing —[PERSON_NAME] PATCH a revolutionary fat-melting breakthrough that’…" at bounding box center [653, 425] width 453 height 37
click at [429, 370] on icon "Editor contextual toolbar" at bounding box center [431, 366] width 7 height 9
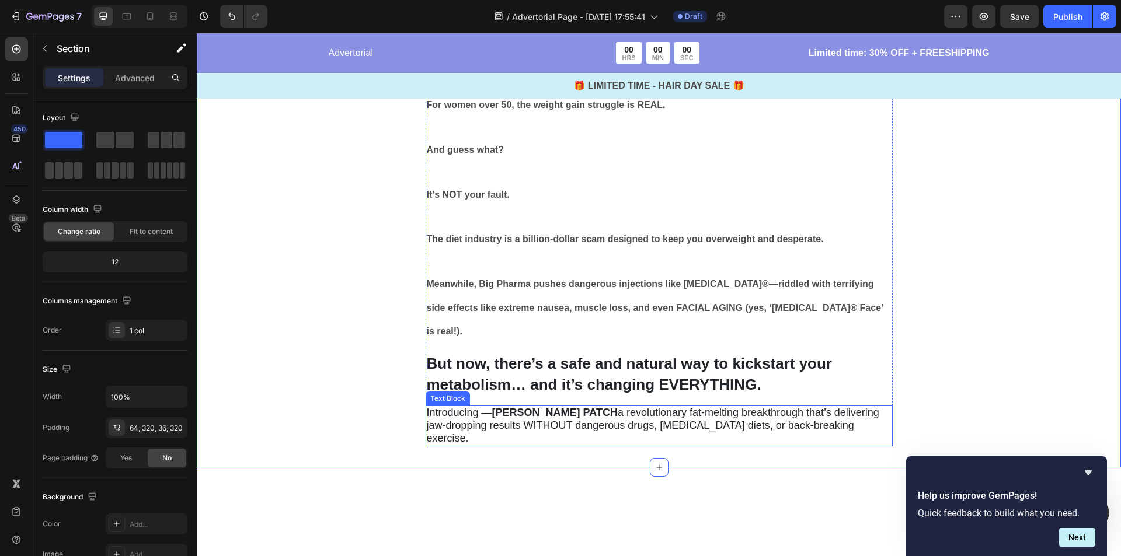
click at [518, 407] on strong "[PERSON_NAME] PATCH" at bounding box center [554, 413] width 125 height 12
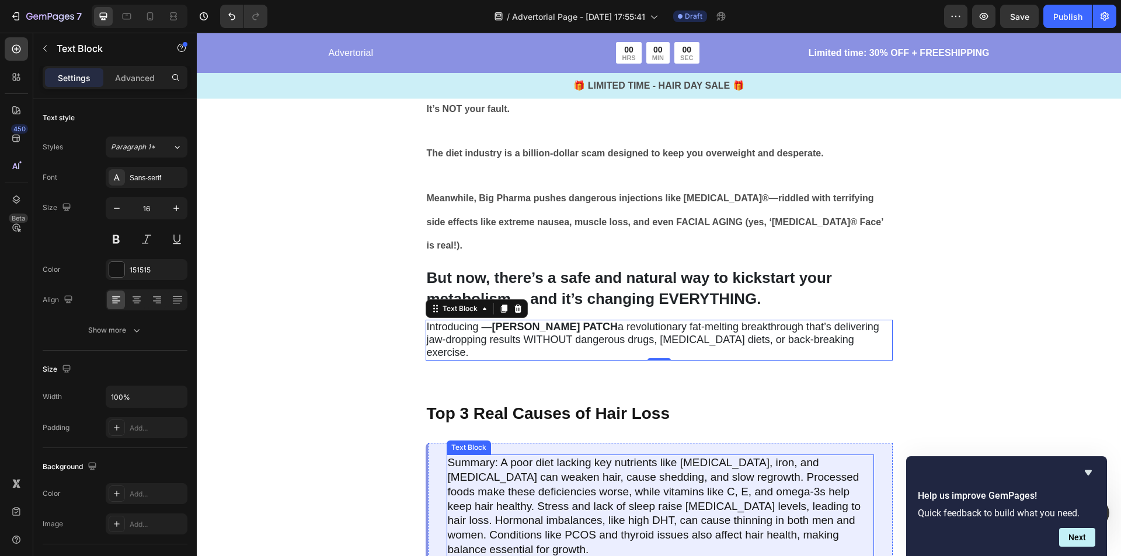
scroll to position [940, 0]
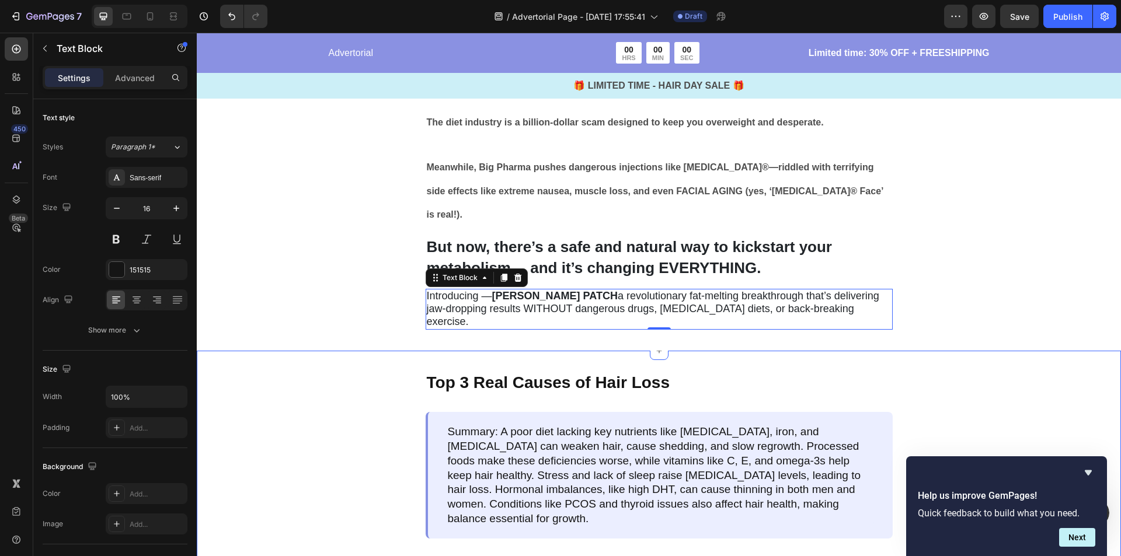
click at [794, 373] on p "Top 3 Real Causes of Hair Loss" at bounding box center [659, 383] width 465 height 20
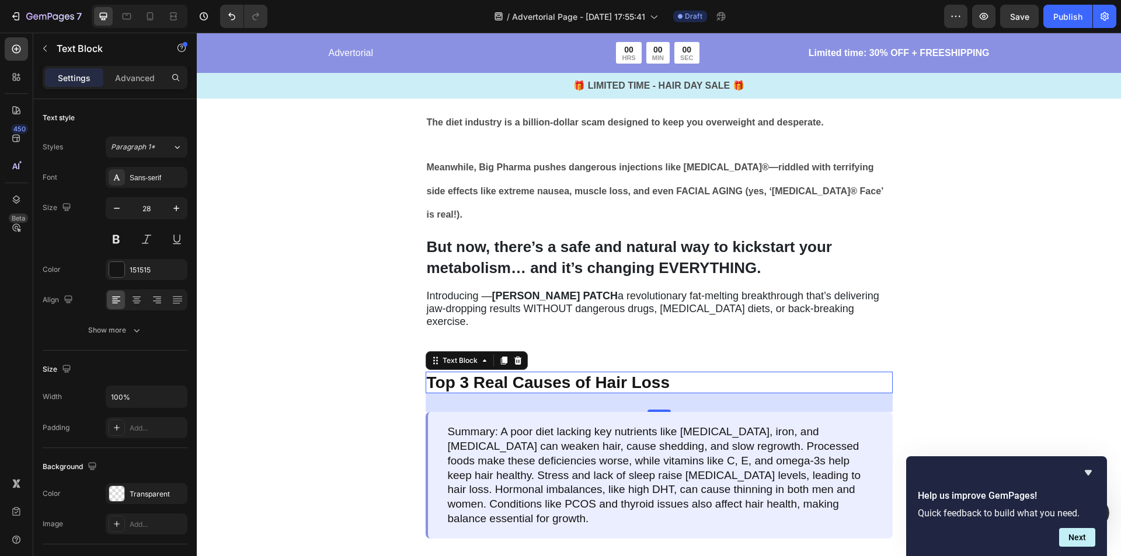
click at [548, 373] on p "Top 3 Real Causes of Hair Loss" at bounding box center [659, 383] width 465 height 20
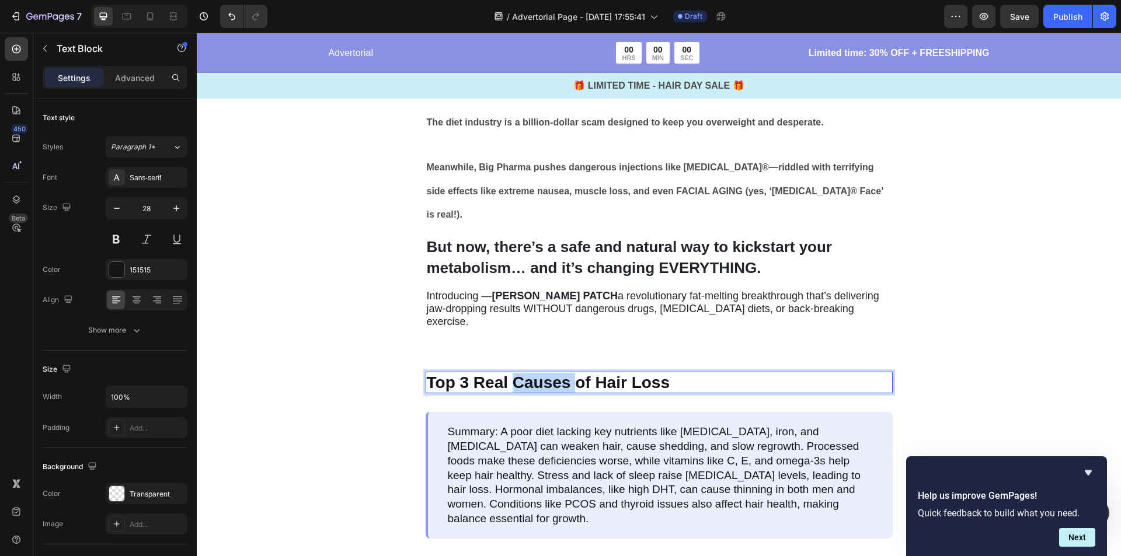
click at [548, 373] on p "Top 3 Real Causes of Hair Loss" at bounding box center [659, 383] width 465 height 20
click at [549, 373] on p "Top 3 Real Causes of Hair Loss" at bounding box center [659, 383] width 465 height 20
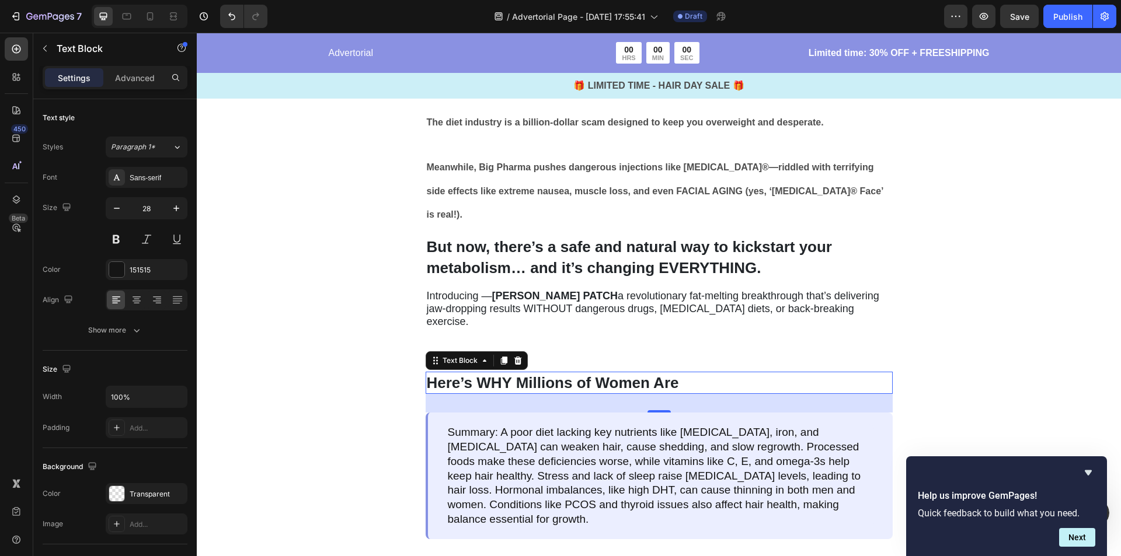
click at [693, 373] on p "Here’s WHY Millions of Women Are" at bounding box center [659, 383] width 465 height 20
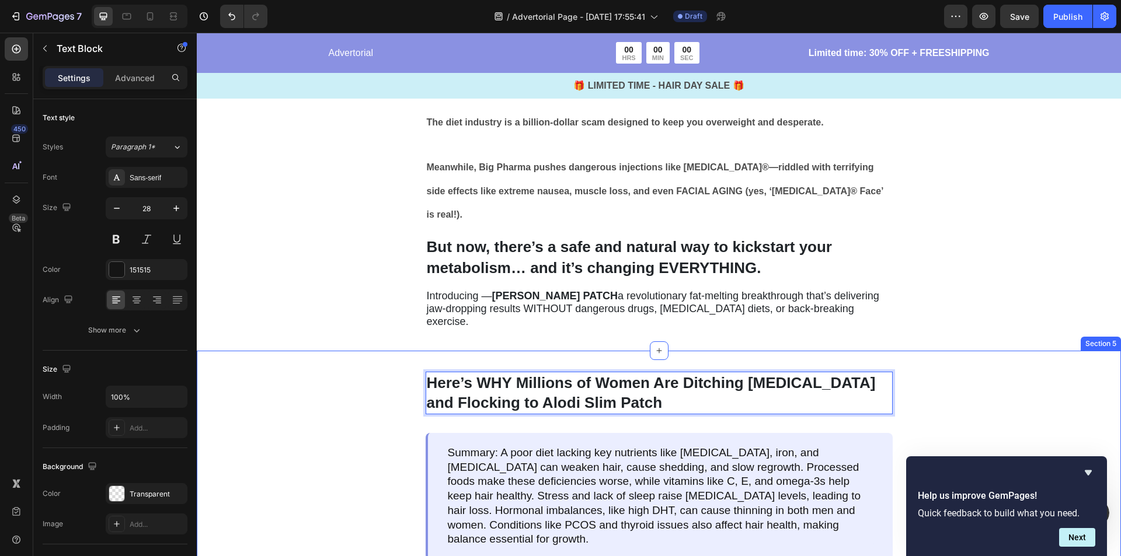
click at [940, 351] on div "Here’s WHY Millions of Women Are Ditching [MEDICAL_DATA] and Flocking to Alodi …" at bounding box center [659, 533] width 924 height 365
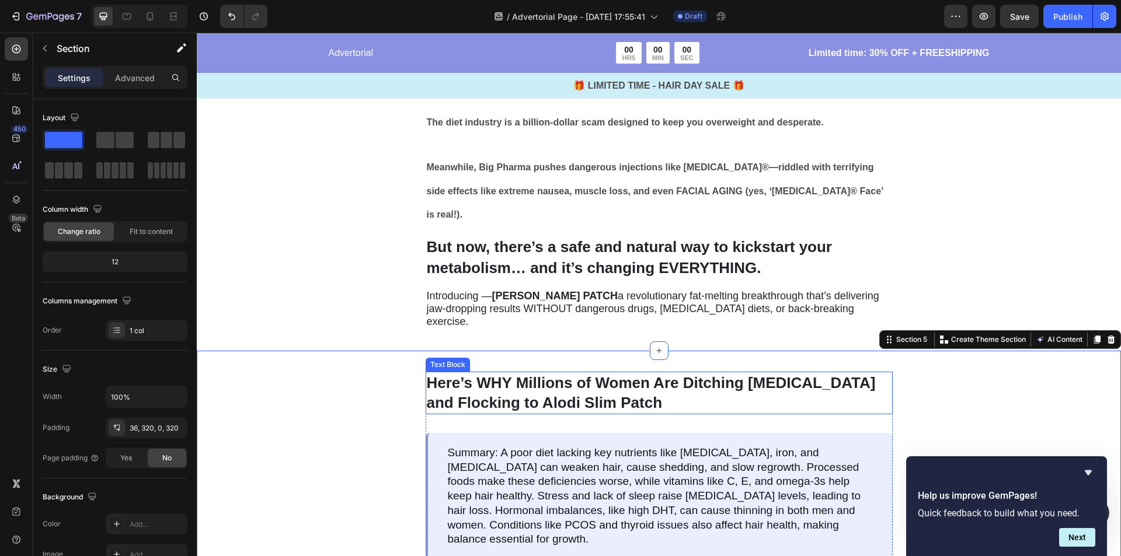
click at [763, 373] on p "Here’s WHY Millions of Women Are Ditching [MEDICAL_DATA] and Flocking to Alodi …" at bounding box center [659, 393] width 465 height 40
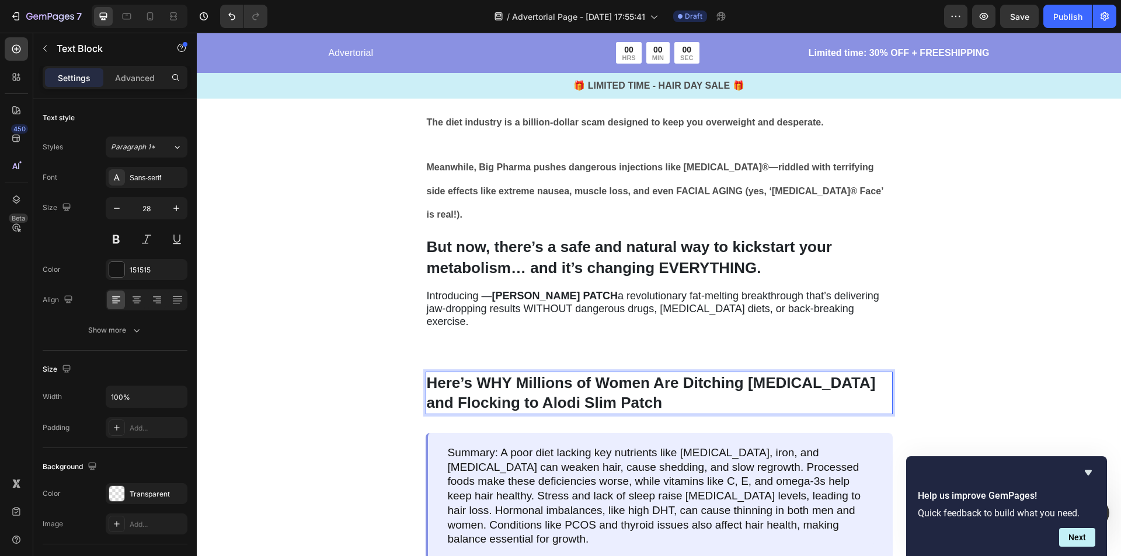
drag, startPoint x: 679, startPoint y: 344, endPoint x: 704, endPoint y: 354, distance: 27.2
click at [686, 374] on strong "Here’s WHY Millions of Women Are Ditching [MEDICAL_DATA] and Flocking to Alodi …" at bounding box center [651, 393] width 449 height 38
click at [684, 374] on strong "Here’s WHY Millions of Women Are Ditching [MEDICAL_DATA] and Flocking to Alodi …" at bounding box center [651, 393] width 449 height 38
click at [680, 374] on strong "Here’s WHY Millions of Women Are Ditching [MEDICAL_DATA] and Flocking to Alodi …" at bounding box center [651, 393] width 449 height 38
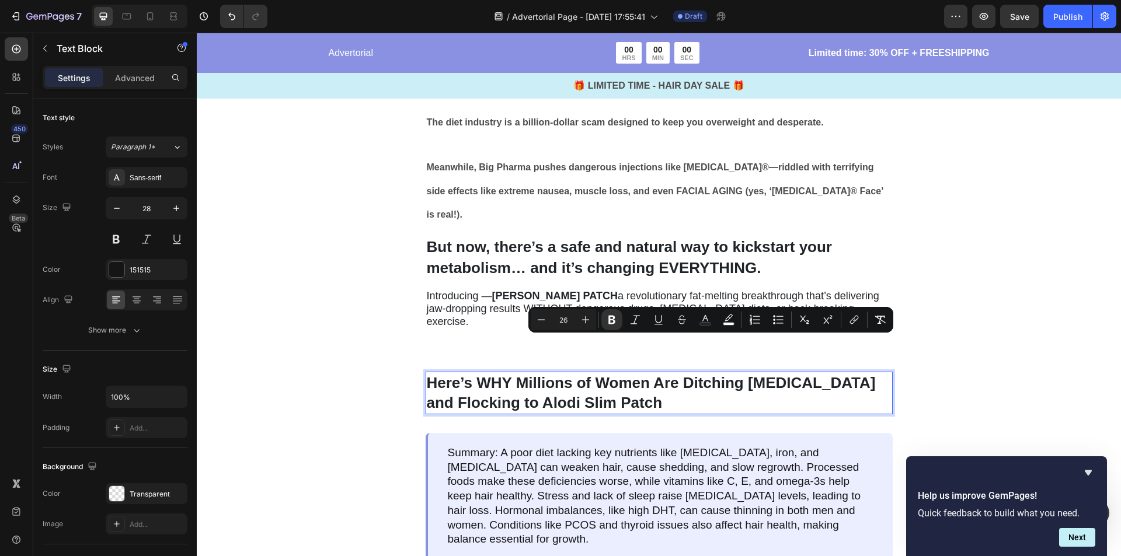
click at [674, 373] on p "Here’s WHY Millions of Women Are Ditching [MEDICAL_DATA] and Flocking to Alodi …" at bounding box center [659, 393] width 465 height 40
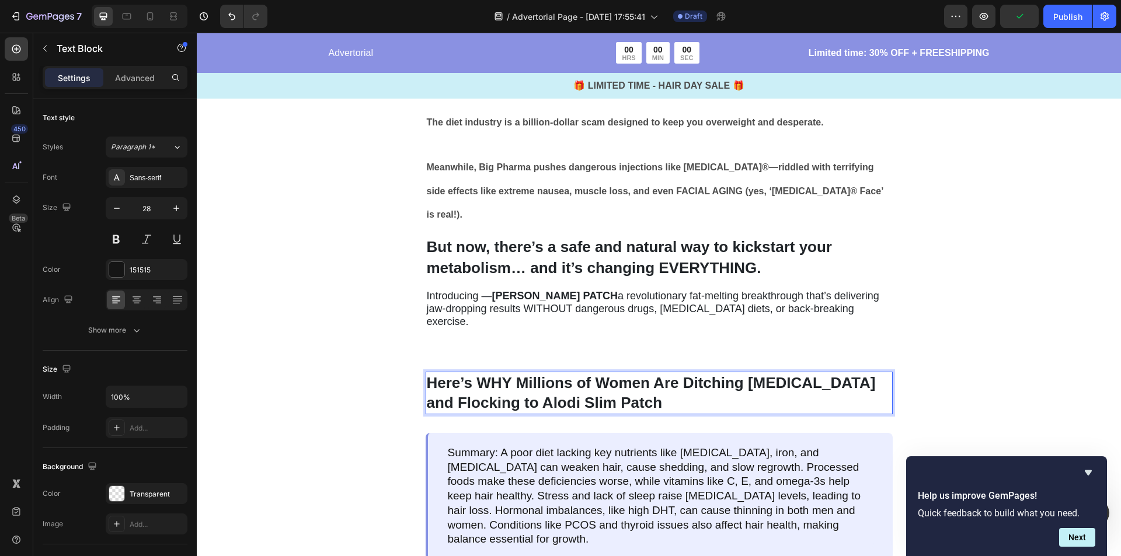
click at [678, 374] on strong "Here’s WHY Millions of Women Are Ditching [MEDICAL_DATA] and Flocking to Alodi …" at bounding box center [651, 393] width 449 height 38
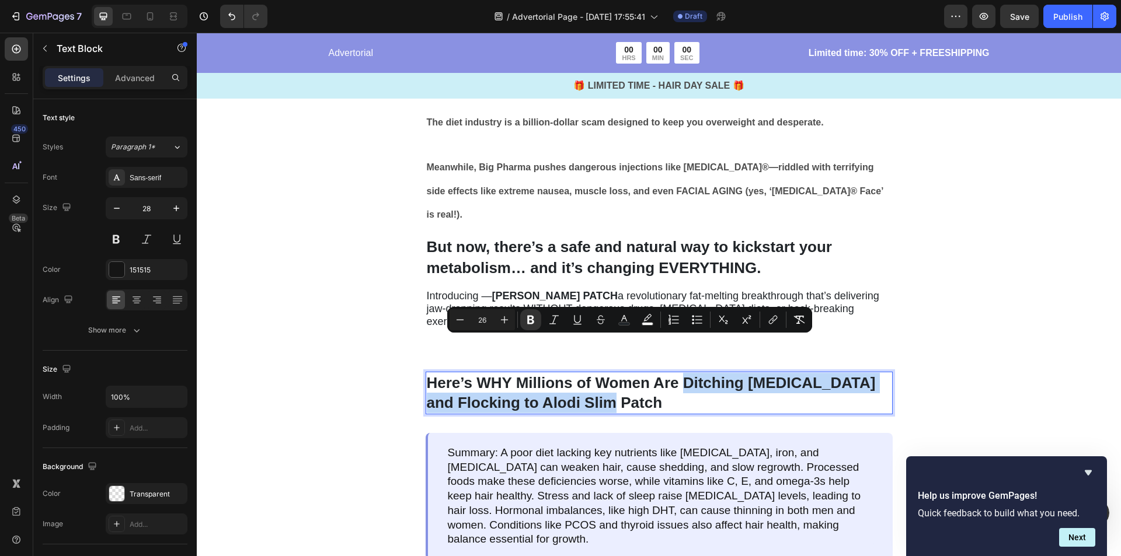
drag, startPoint x: 676, startPoint y: 344, endPoint x: 695, endPoint y: 367, distance: 29.1
click at [695, 373] on p "Here’s WHY Millions of Women Are Ditching [MEDICAL_DATA] and Flocking to Alodi …" at bounding box center [659, 393] width 465 height 40
click at [576, 323] on icon "Editor contextual toolbar" at bounding box center [577, 320] width 12 height 12
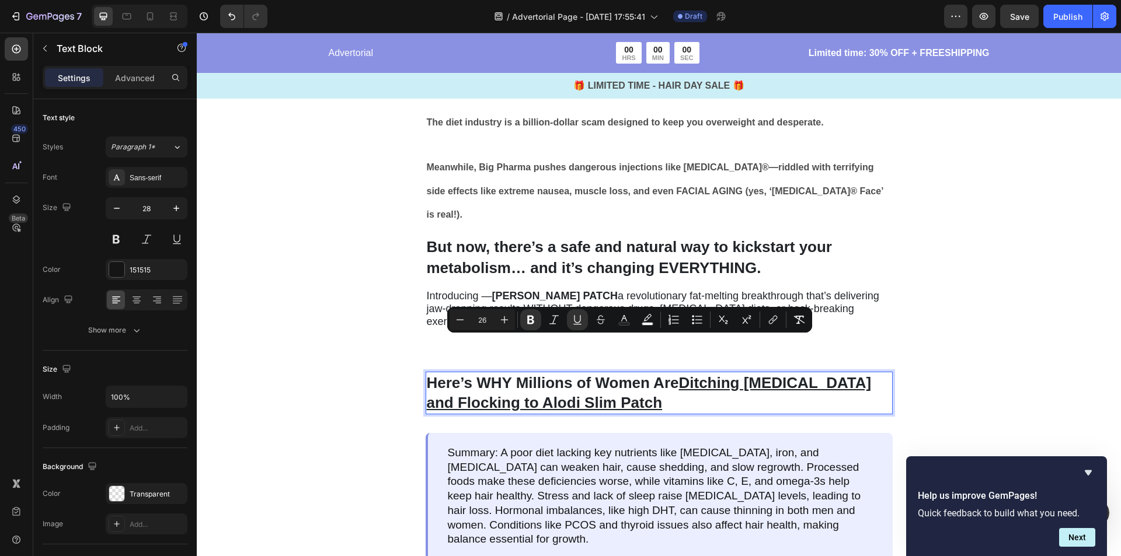
click at [734, 374] on p "Here’s WHY Millions of Women Are Ditching [MEDICAL_DATA] and Flocking to Alodi …" at bounding box center [659, 393] width 465 height 40
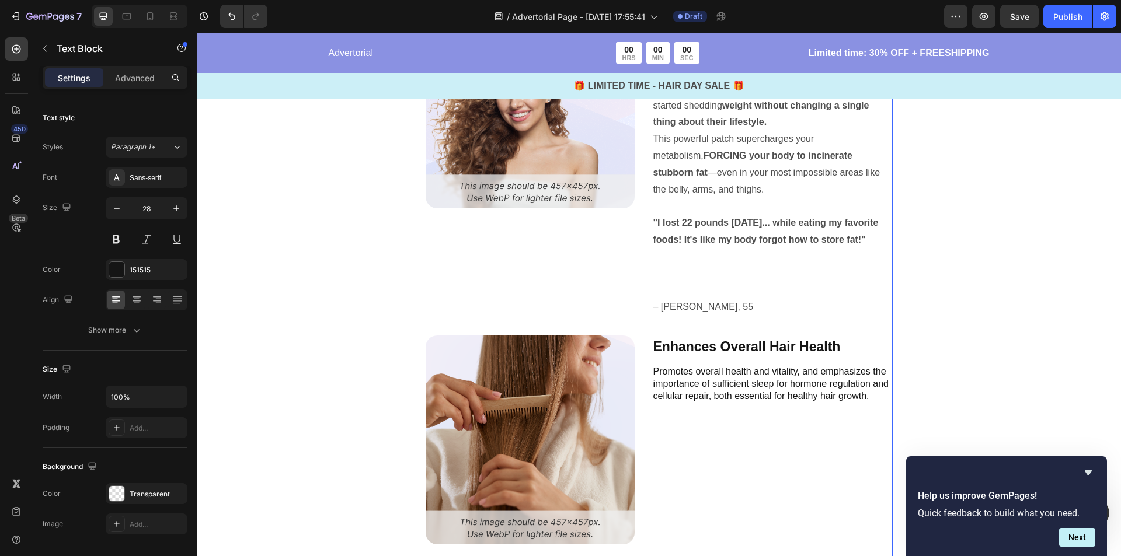
scroll to position [2516, 0]
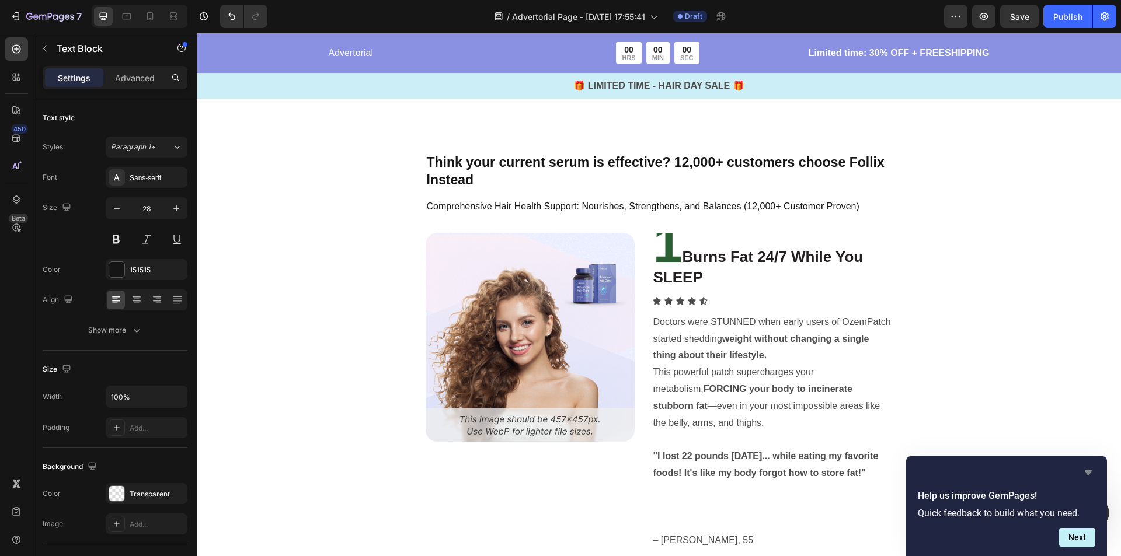
click at [1085, 471] on icon "Hide survey" at bounding box center [1087, 472] width 7 height 5
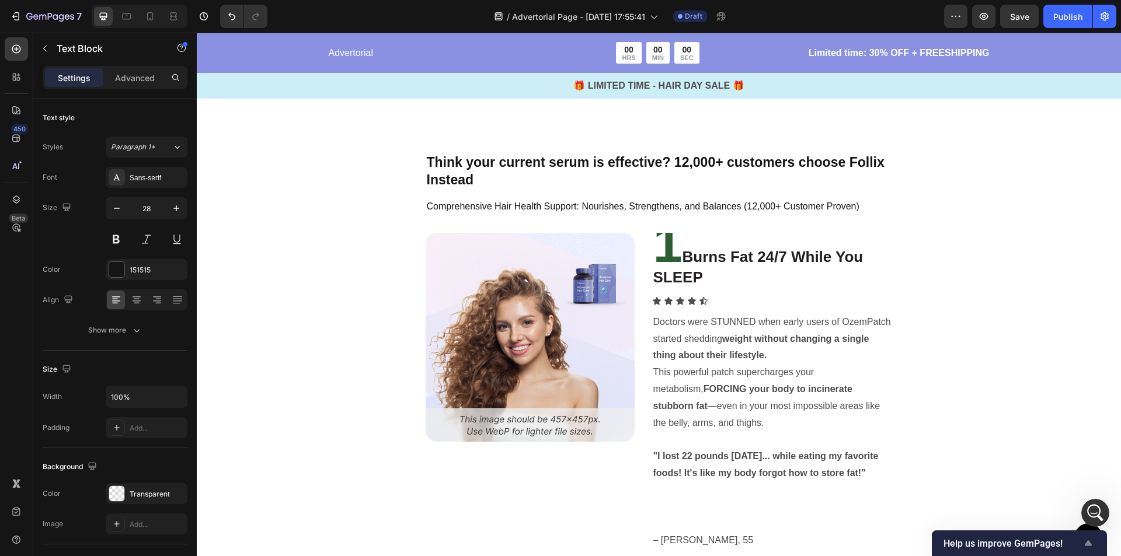
click at [1088, 544] on icon "Show survey - Help us improve GemPages!" at bounding box center [1087, 542] width 7 height 5
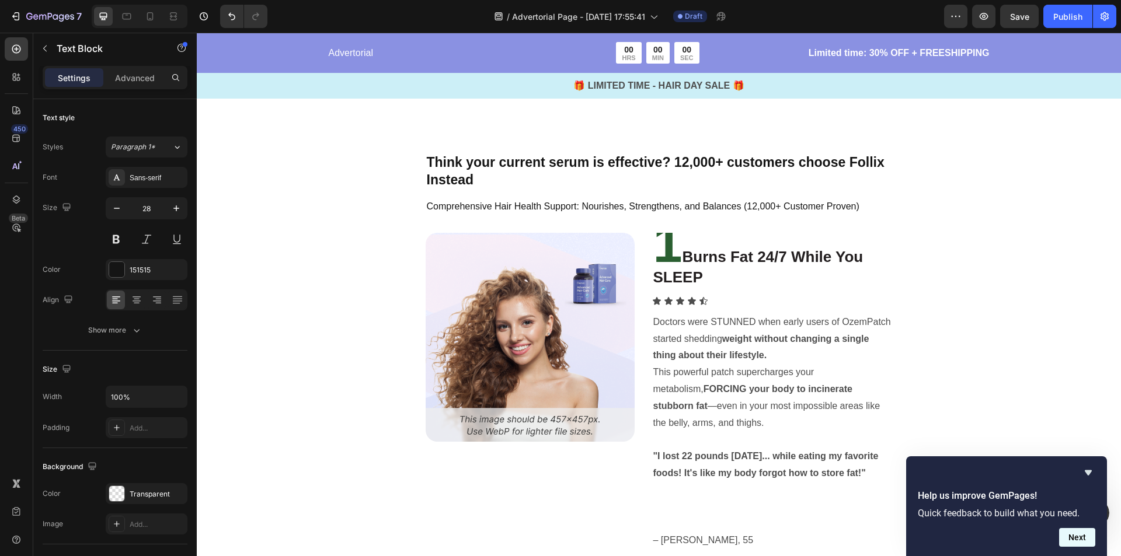
click at [1080, 540] on button "Next" at bounding box center [1077, 537] width 36 height 19
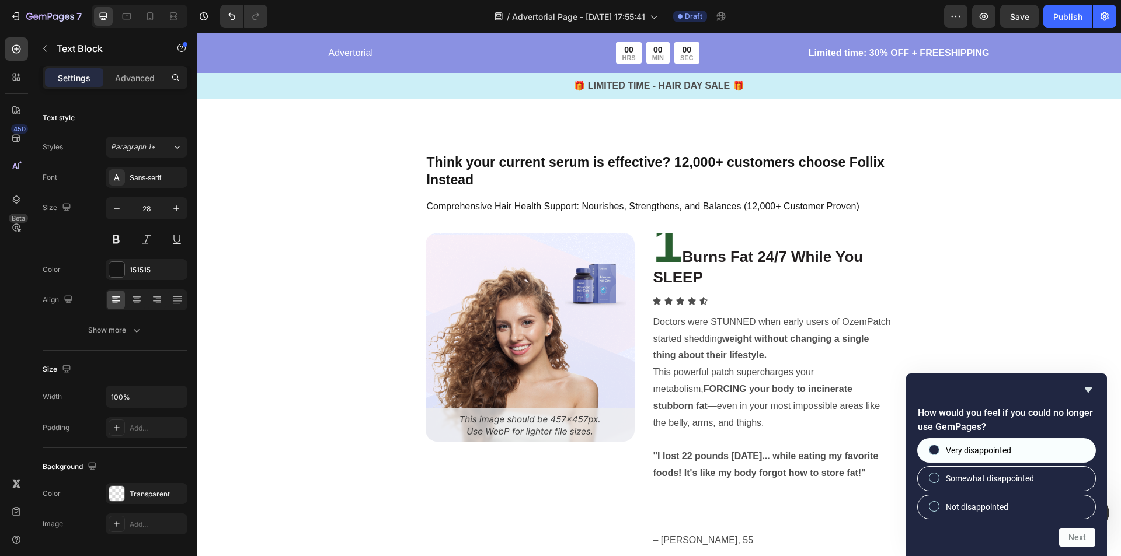
click at [1000, 451] on span "Very disappointed" at bounding box center [978, 451] width 65 height 12
click at [938, 451] on input "Very disappointed" at bounding box center [934, 451] width 8 height 8
radio input "true"
click at [1076, 540] on button "Next" at bounding box center [1077, 537] width 36 height 19
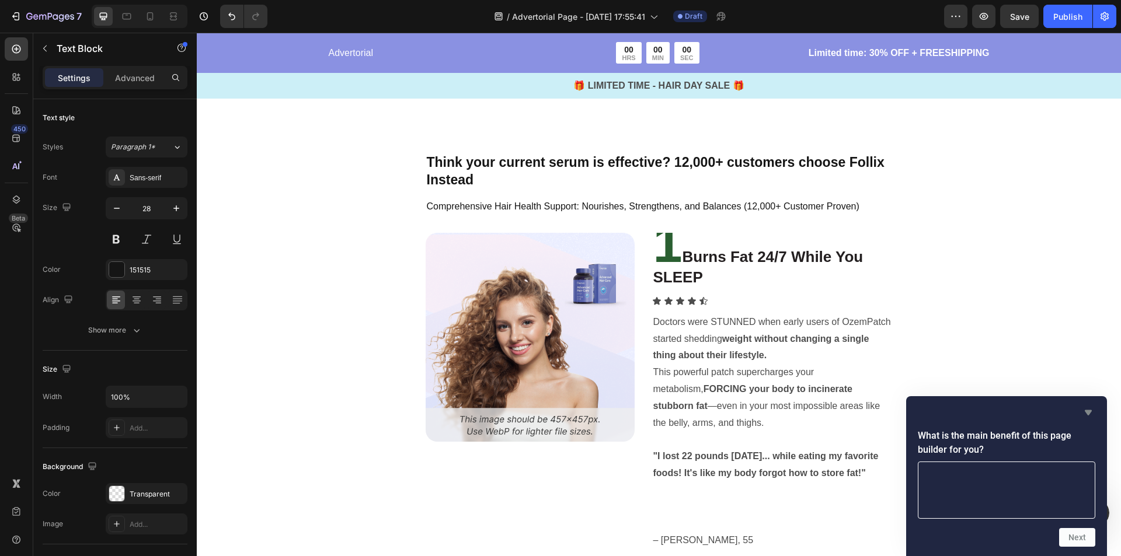
click at [1084, 412] on icon "Hide survey" at bounding box center [1088, 413] width 14 height 14
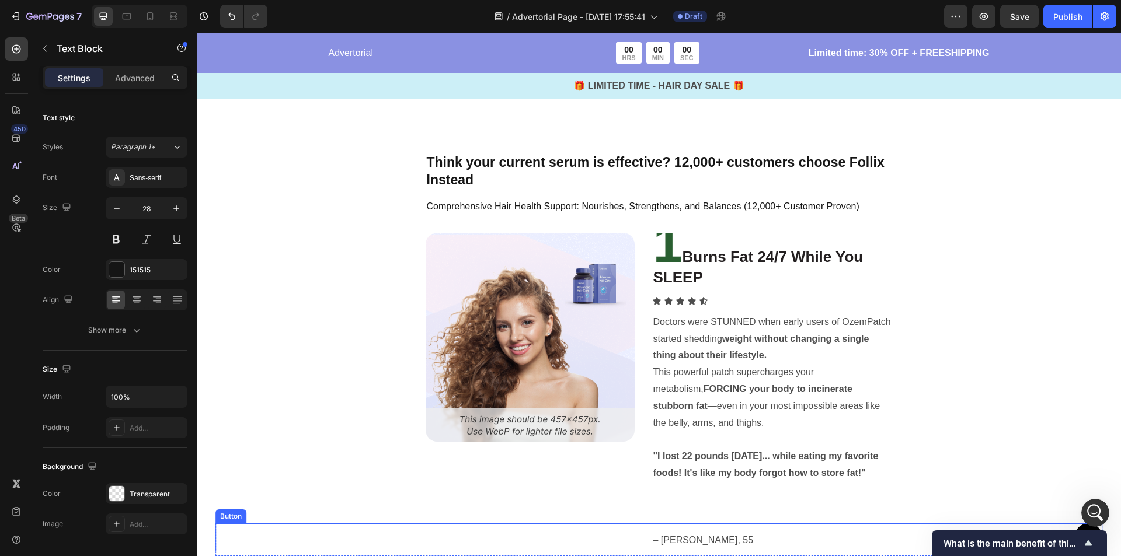
click at [1078, 529] on link at bounding box center [1088, 538] width 28 height 28
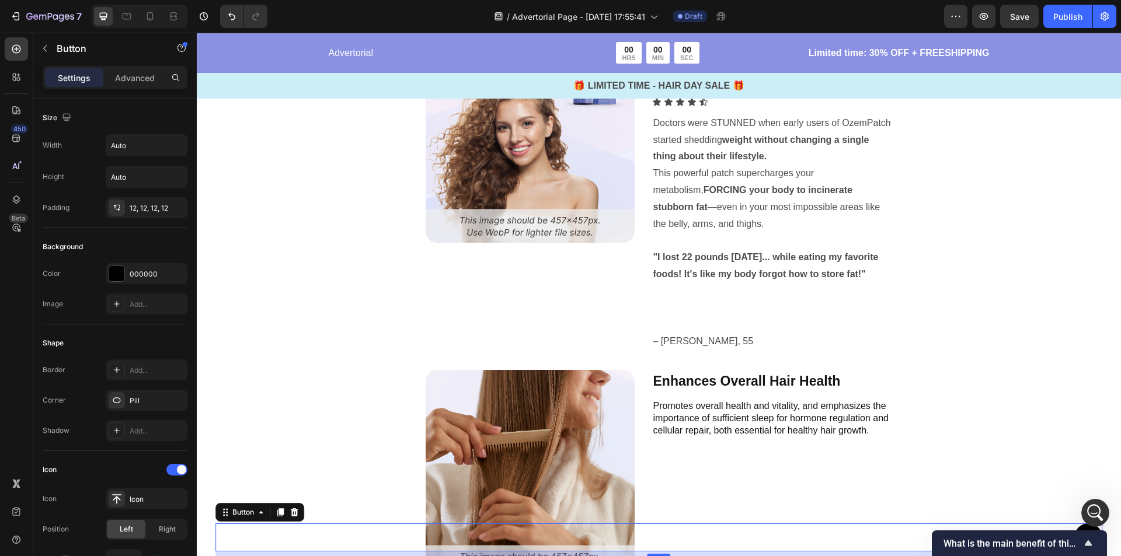
scroll to position [2749, 0]
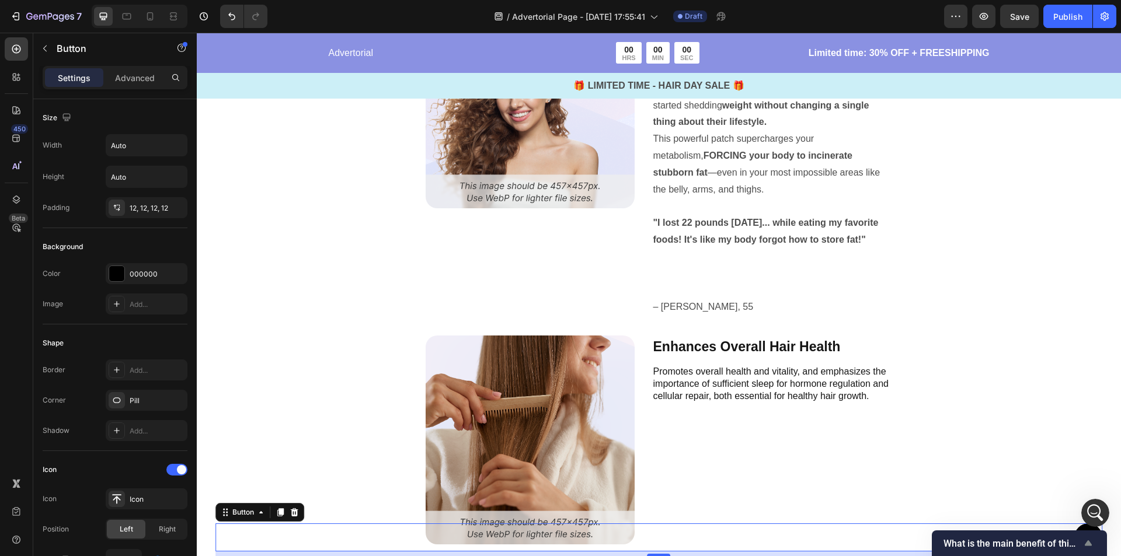
click at [1089, 545] on icon "Show survey - What is the main benefit of this page builder for you?" at bounding box center [1087, 542] width 7 height 5
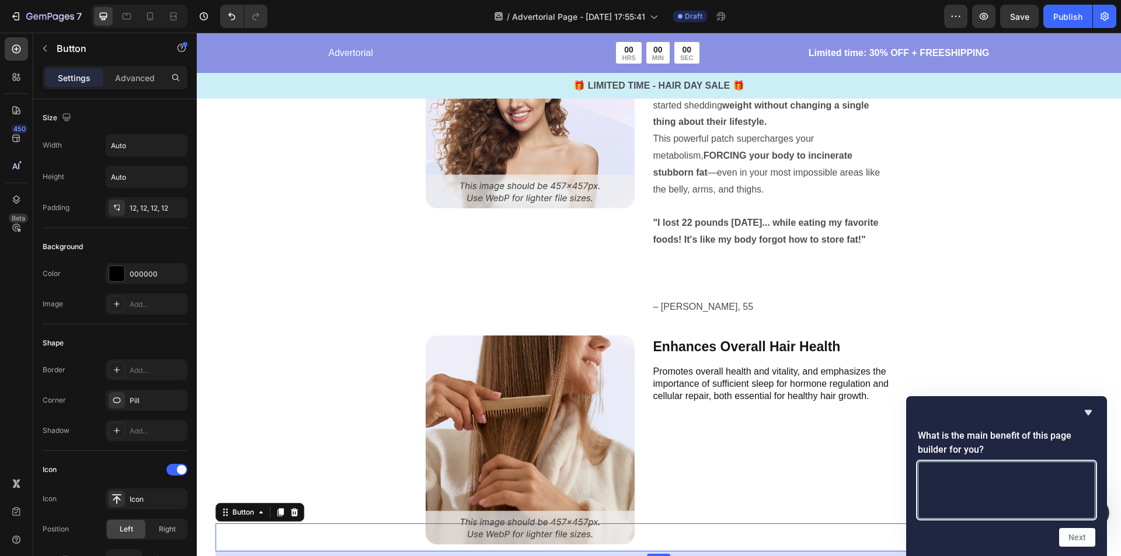
click at [1052, 498] on textarea at bounding box center [1006, 490] width 177 height 57
type textarea "ggg"
click at [1092, 534] on button "Next" at bounding box center [1077, 537] width 36 height 19
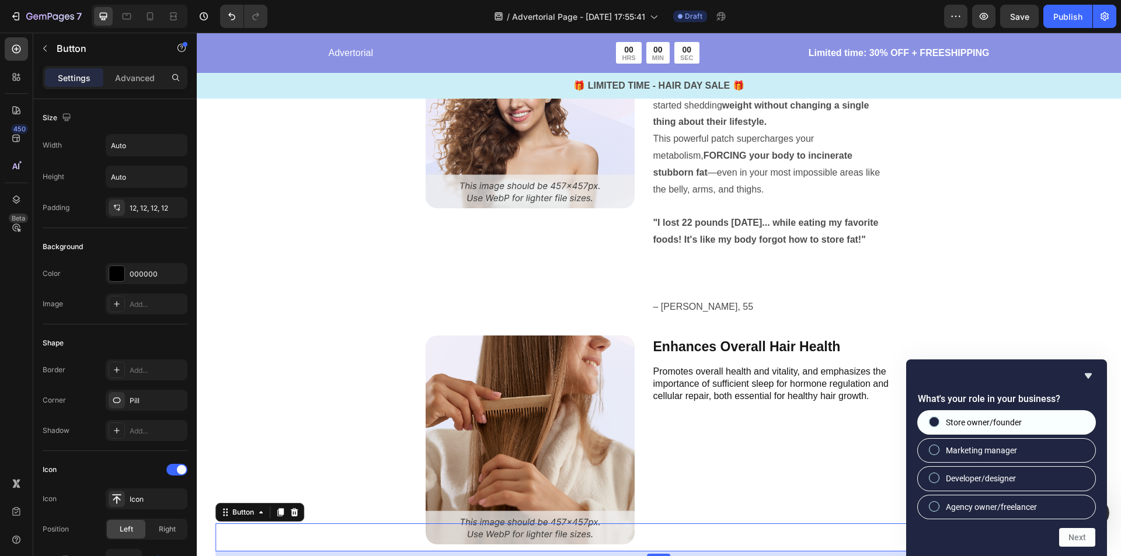
click at [1031, 421] on label "Store owner/founder" at bounding box center [1006, 422] width 177 height 23
click at [938, 421] on input "Store owner/founder" at bounding box center [934, 422] width 8 height 8
radio input "true"
click at [1080, 532] on button "Next" at bounding box center [1077, 537] width 36 height 19
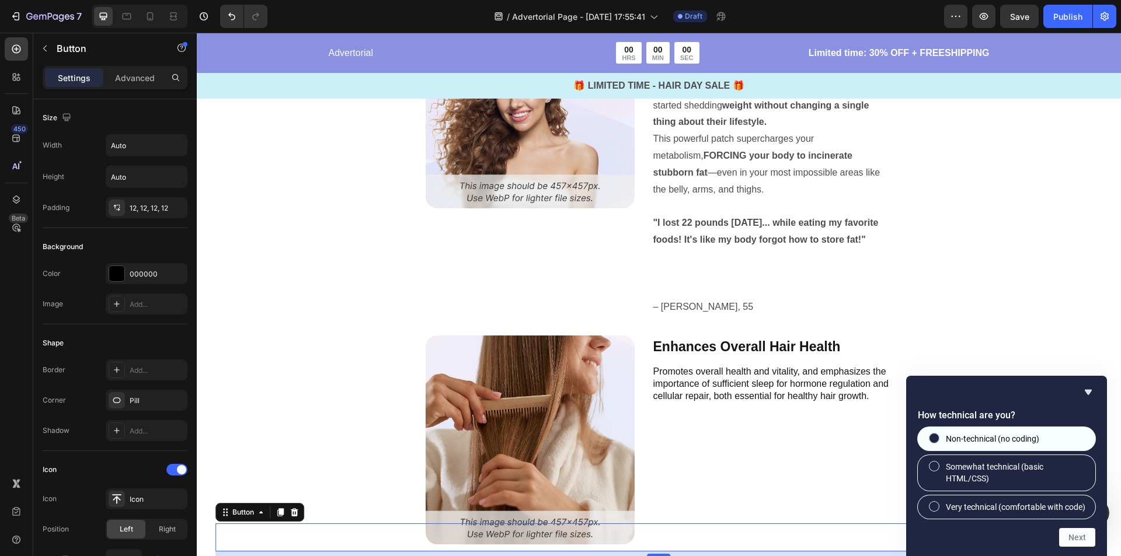
click at [1023, 433] on span "Non-technical (no coding)" at bounding box center [992, 439] width 93 height 12
click at [938, 434] on input "Non-technical (no coding)" at bounding box center [934, 438] width 8 height 8
radio input "true"
click at [1080, 547] on div "How technical are you? Non-technical (no coding) Somewhat technical (basic HTML…" at bounding box center [1006, 466] width 201 height 180
click at [1082, 538] on button "Next" at bounding box center [1077, 537] width 36 height 19
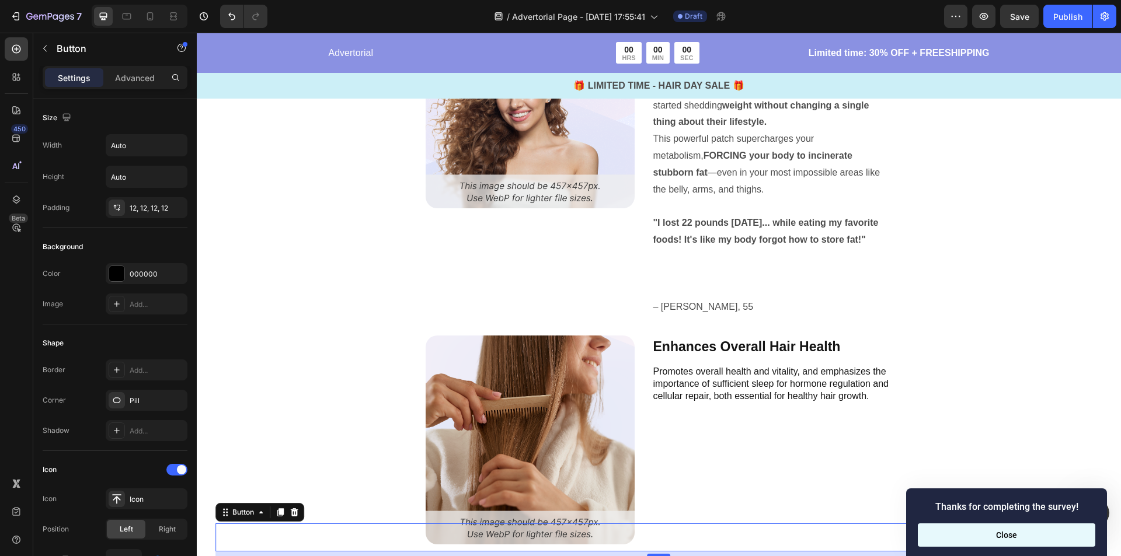
click at [1061, 534] on button "Close" at bounding box center [1006, 535] width 177 height 23
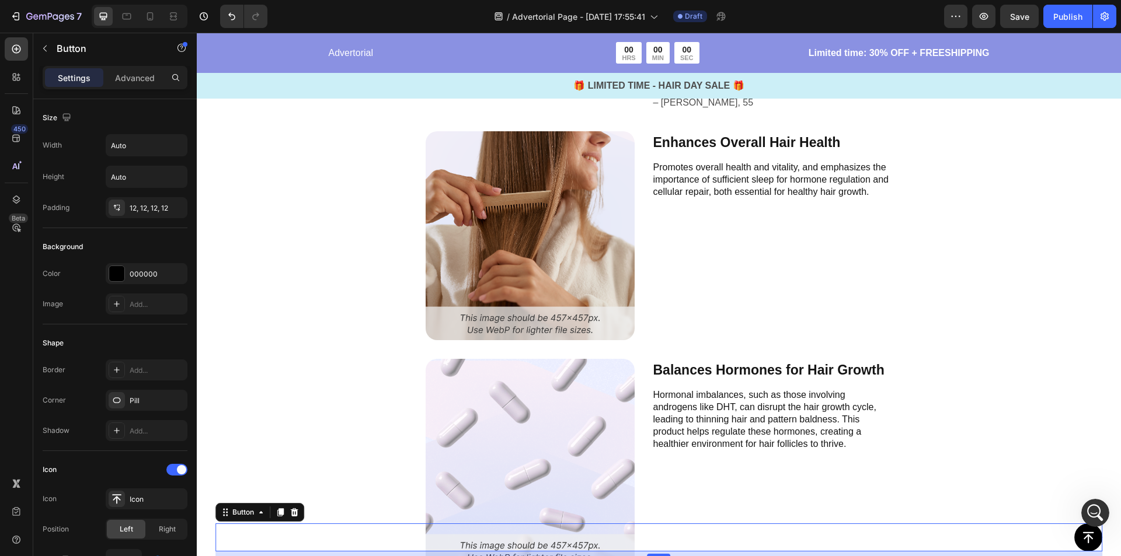
scroll to position [3041, 0]
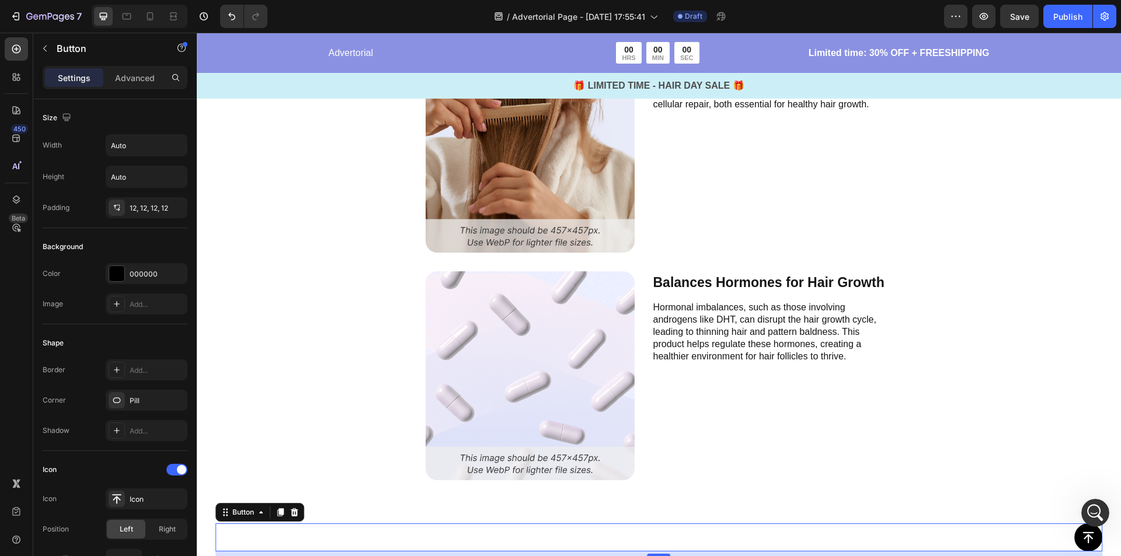
click at [1081, 540] on icon at bounding box center [1088, 538] width 14 height 14
click at [1081, 537] on icon at bounding box center [1088, 538] width 14 height 14
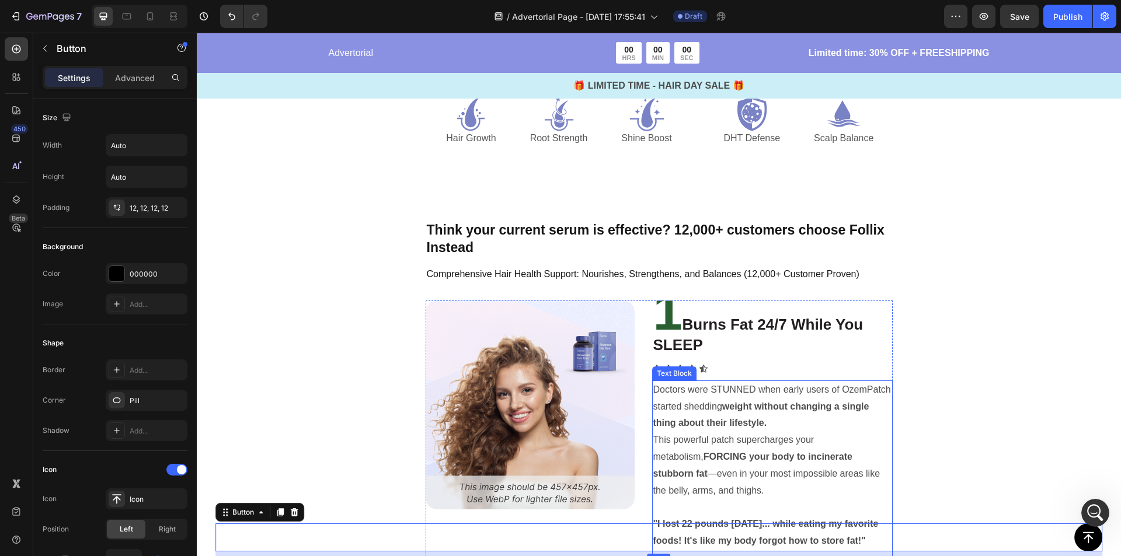
scroll to position [2516, 0]
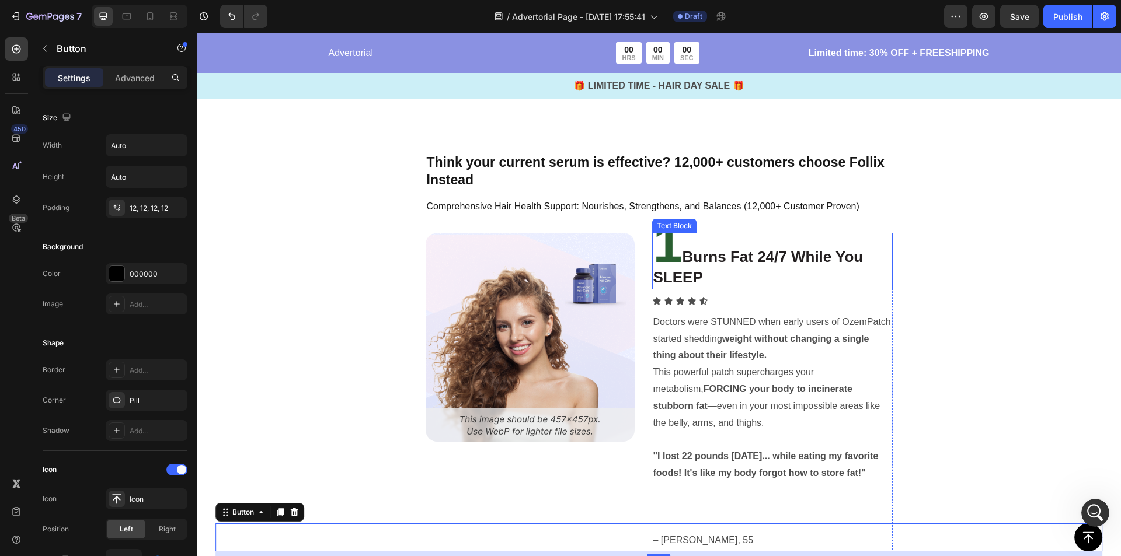
click at [662, 261] on strong "1" at bounding box center [667, 244] width 29 height 58
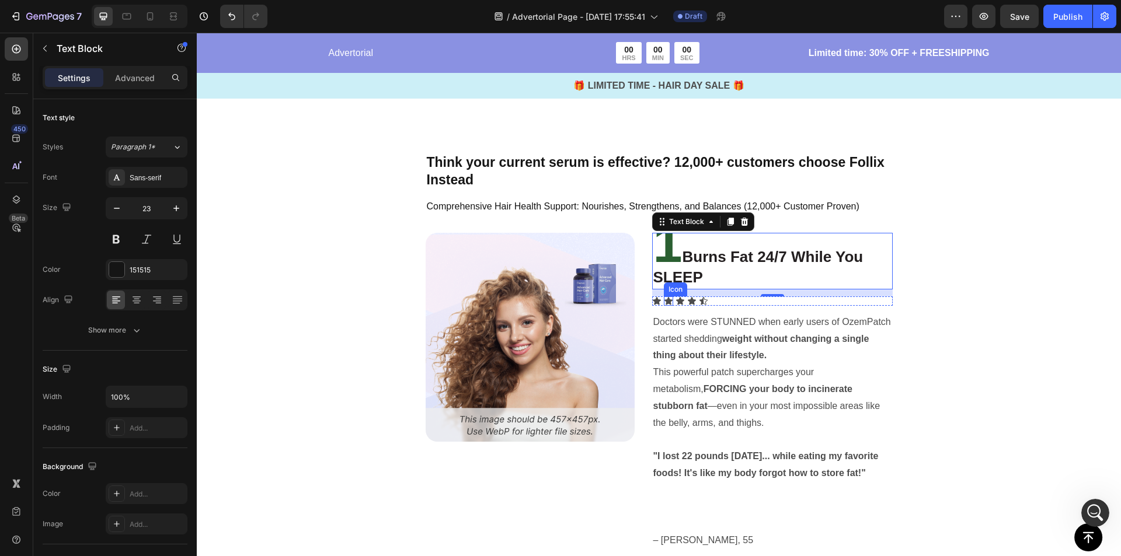
click at [667, 302] on icon at bounding box center [668, 301] width 9 height 9
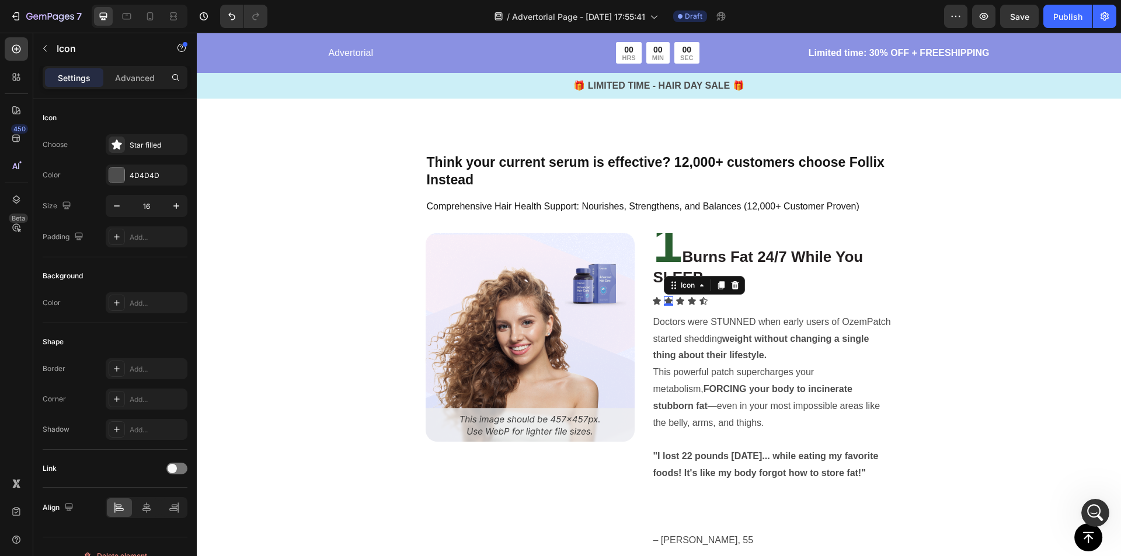
click at [667, 302] on div "0" at bounding box center [668, 305] width 12 height 9
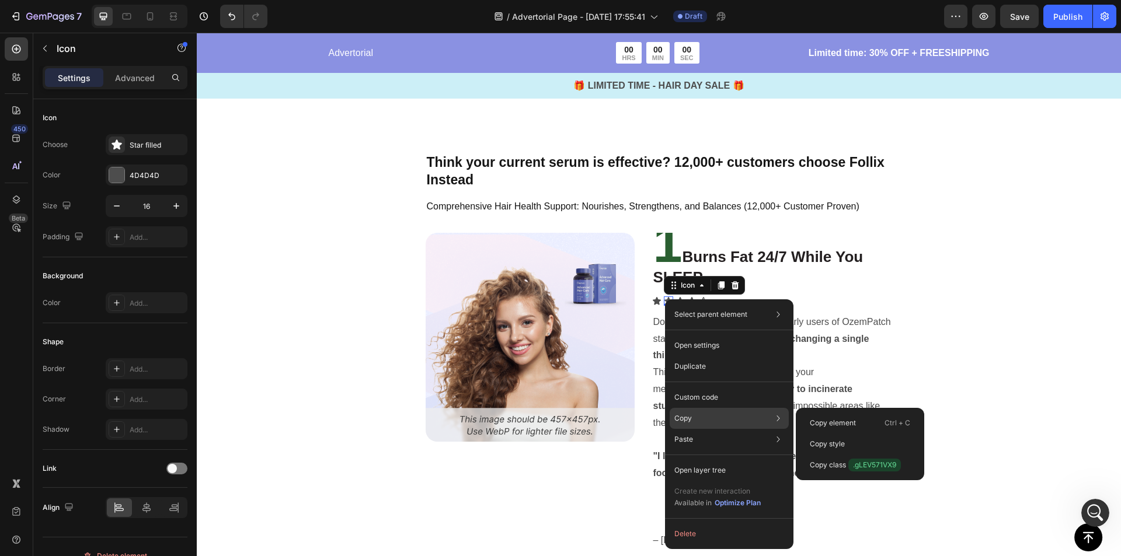
click at [688, 419] on p "Copy" at bounding box center [683, 418] width 18 height 11
click at [813, 426] on p "Copy element" at bounding box center [833, 423] width 46 height 11
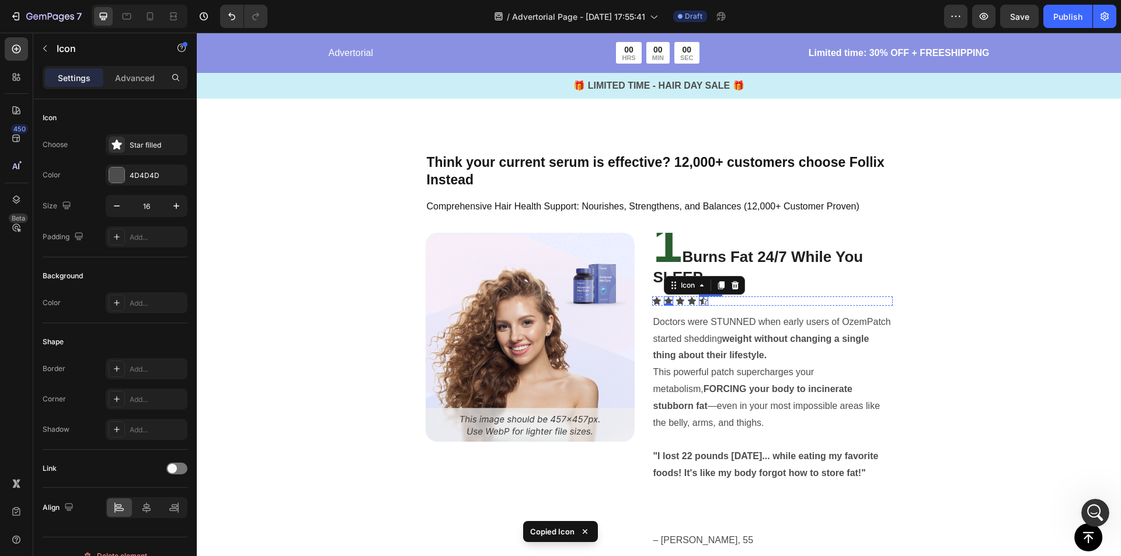
click at [699, 302] on div "Icon" at bounding box center [703, 301] width 9 height 9
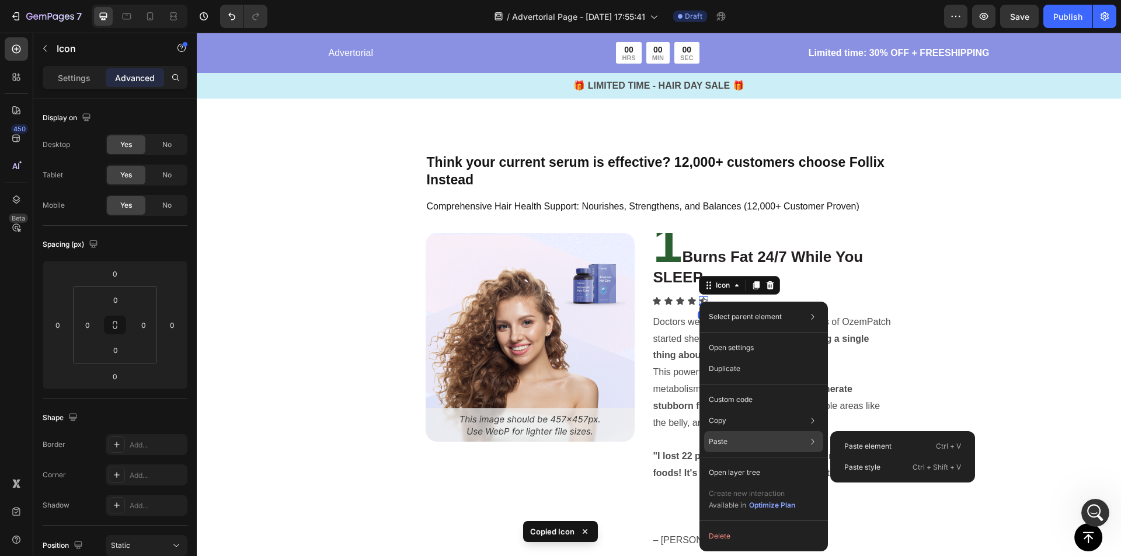
click at [738, 441] on div "Paste Paste element Ctrl + V Paste style Ctrl + Shift + V" at bounding box center [763, 441] width 119 height 21
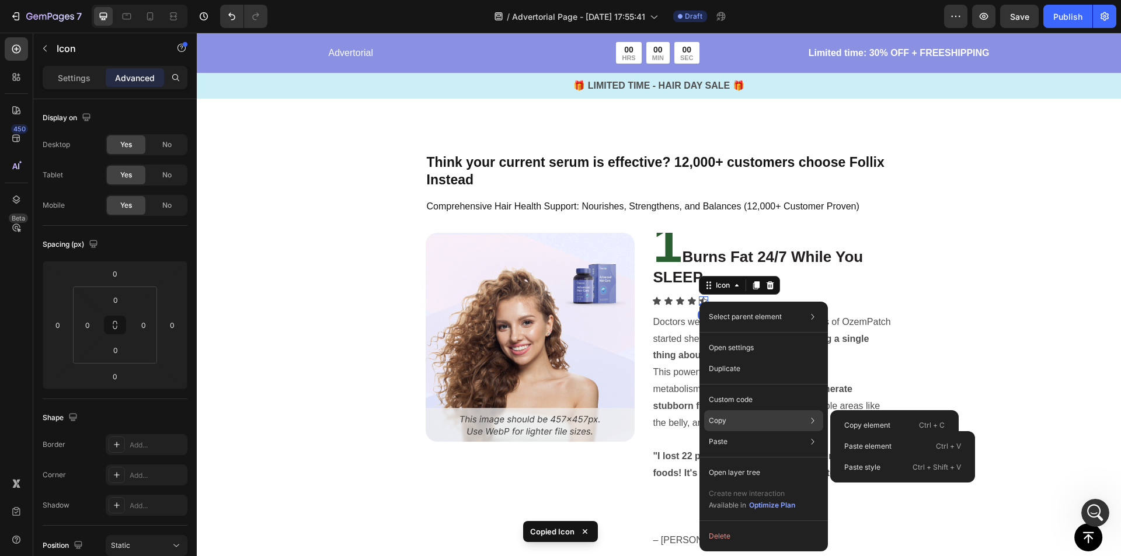
scroll to position [139, 0]
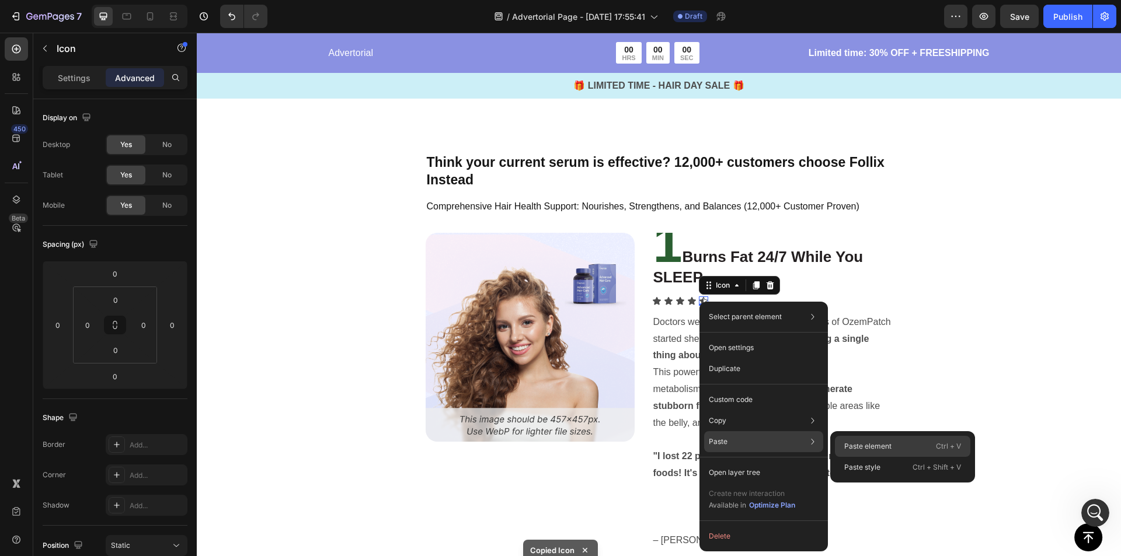
click at [848, 447] on p "Paste element" at bounding box center [867, 446] width 47 height 11
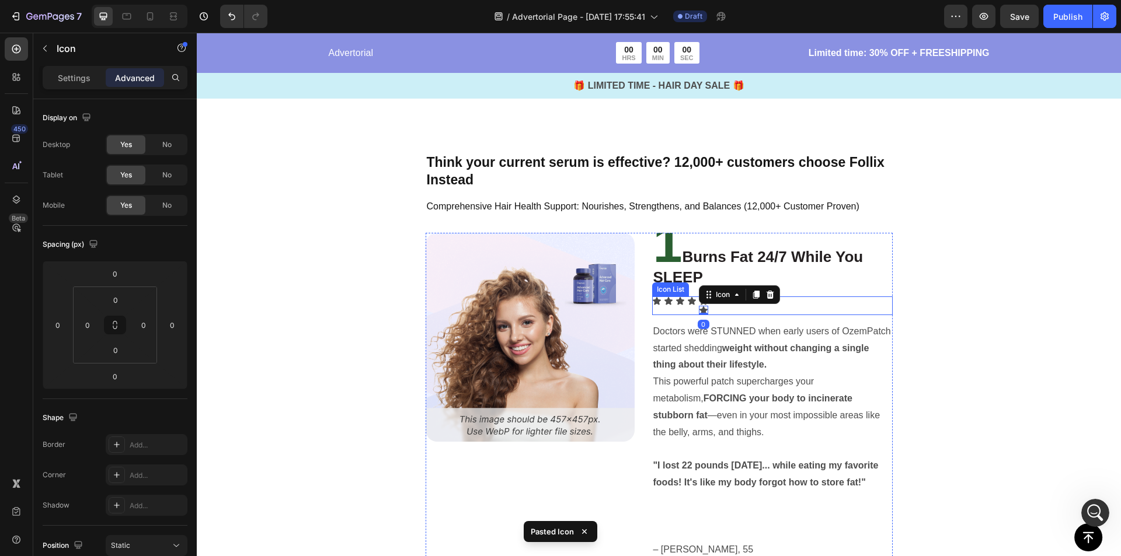
click at [777, 297] on div "Icon Icon Icon Icon Icon Icon 0" at bounding box center [772, 306] width 240 height 19
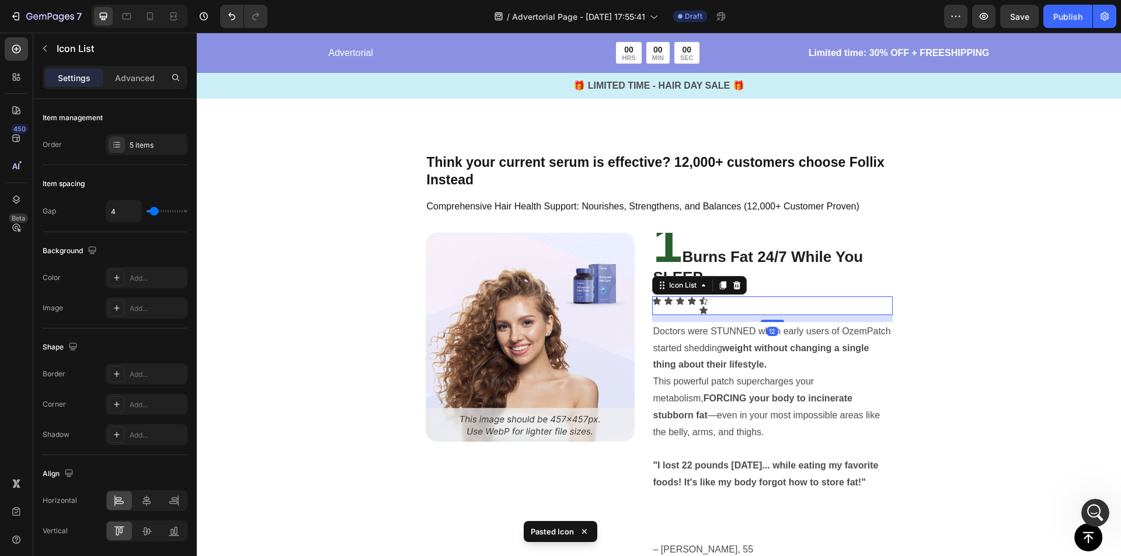
click at [724, 304] on div "Icon Icon Icon Icon Icon Icon" at bounding box center [772, 306] width 240 height 19
click at [702, 301] on icon at bounding box center [703, 301] width 8 height 8
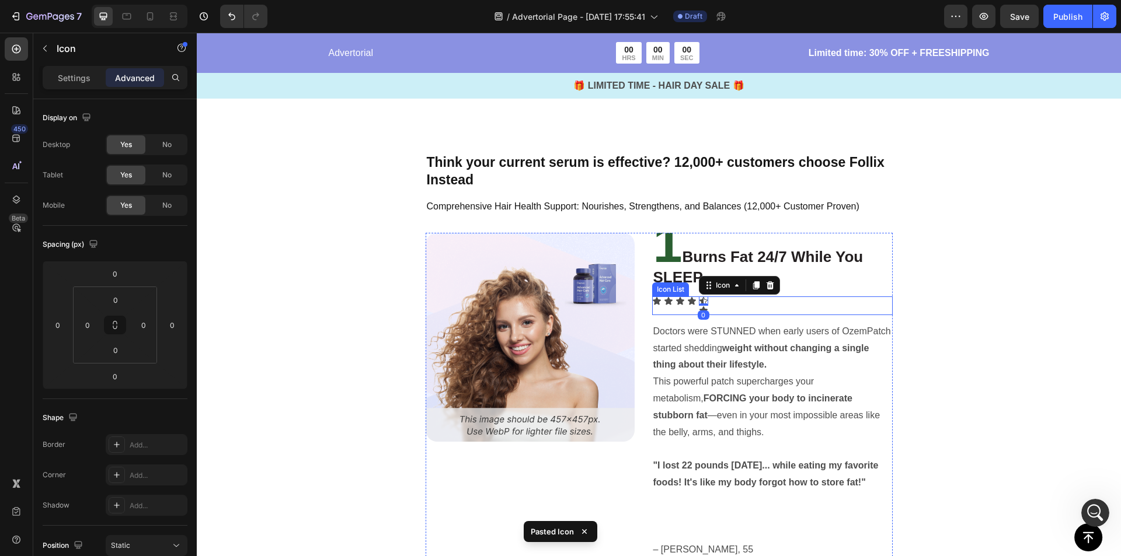
click at [706, 303] on div "Icon Icon Icon Icon Icon 0 Icon" at bounding box center [772, 306] width 240 height 19
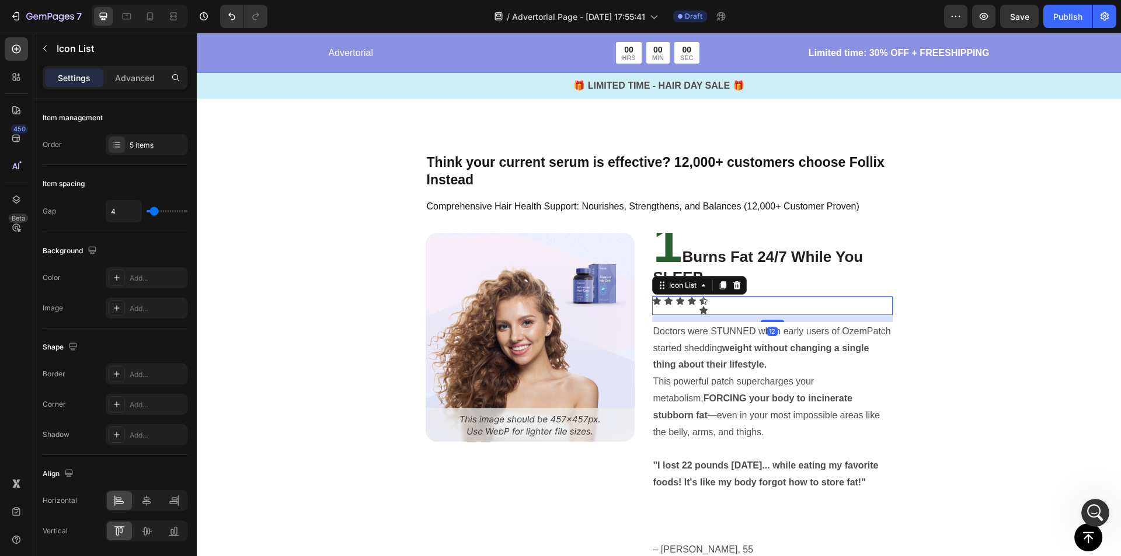
click at [691, 308] on div "Icon Icon Icon Icon Icon Icon" at bounding box center [772, 306] width 240 height 19
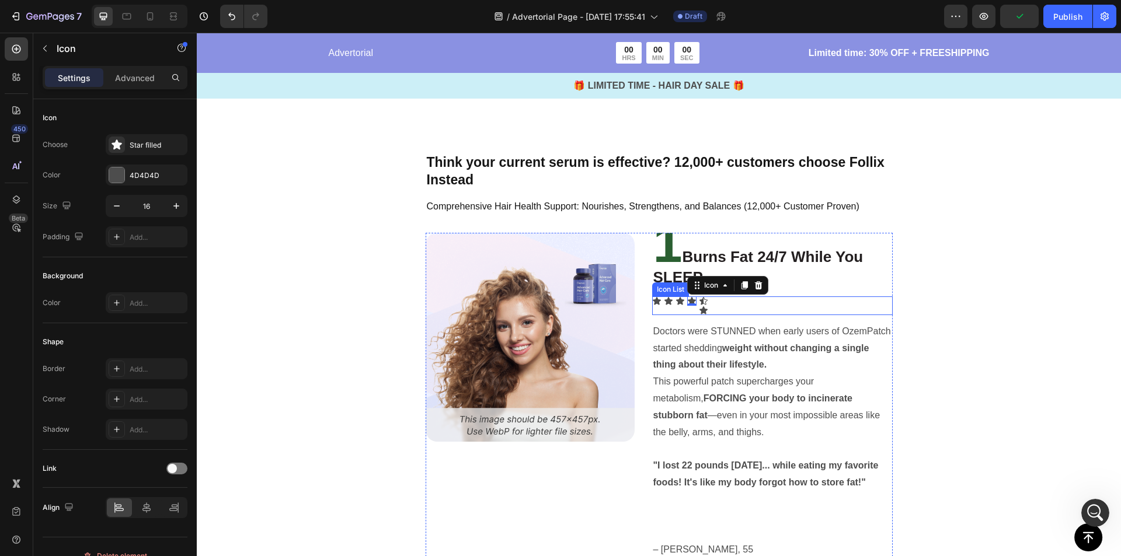
click at [690, 309] on div "0" at bounding box center [692, 305] width 12 height 9
click at [690, 431] on p "This powerful patch supercharges your metabolism, FORCING your body to incinera…" at bounding box center [772, 407] width 238 height 67
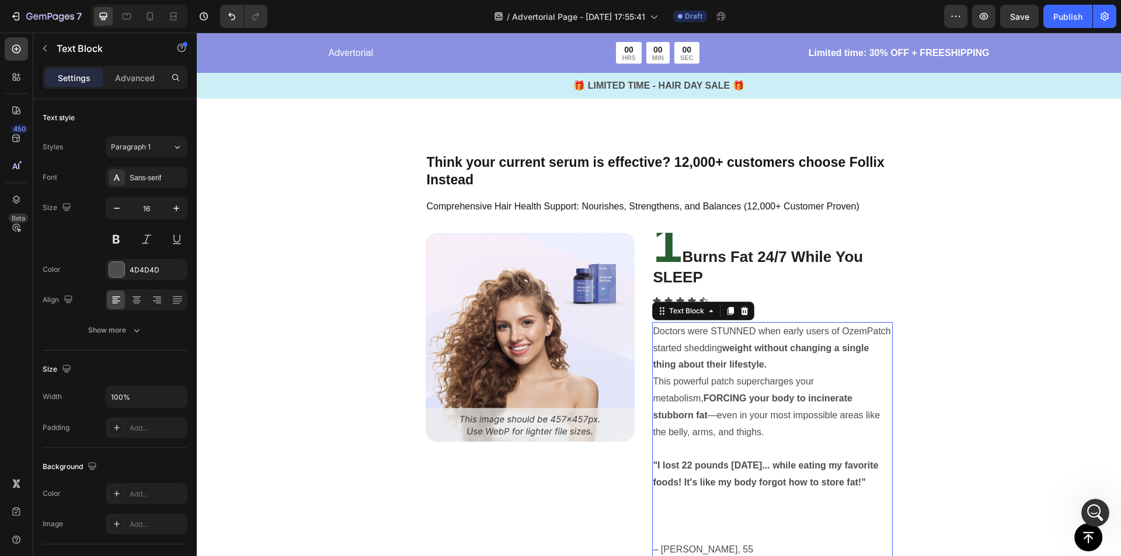
click at [697, 437] on p "This powerful patch supercharges your metabolism, FORCING your body to incinera…" at bounding box center [772, 407] width 238 height 67
click at [652, 464] on div "Doctors were STUNNED when early users of OzemPatch started shedding weight with…" at bounding box center [772, 441] width 240 height 238
